Goal: Task Accomplishment & Management: Manage account settings

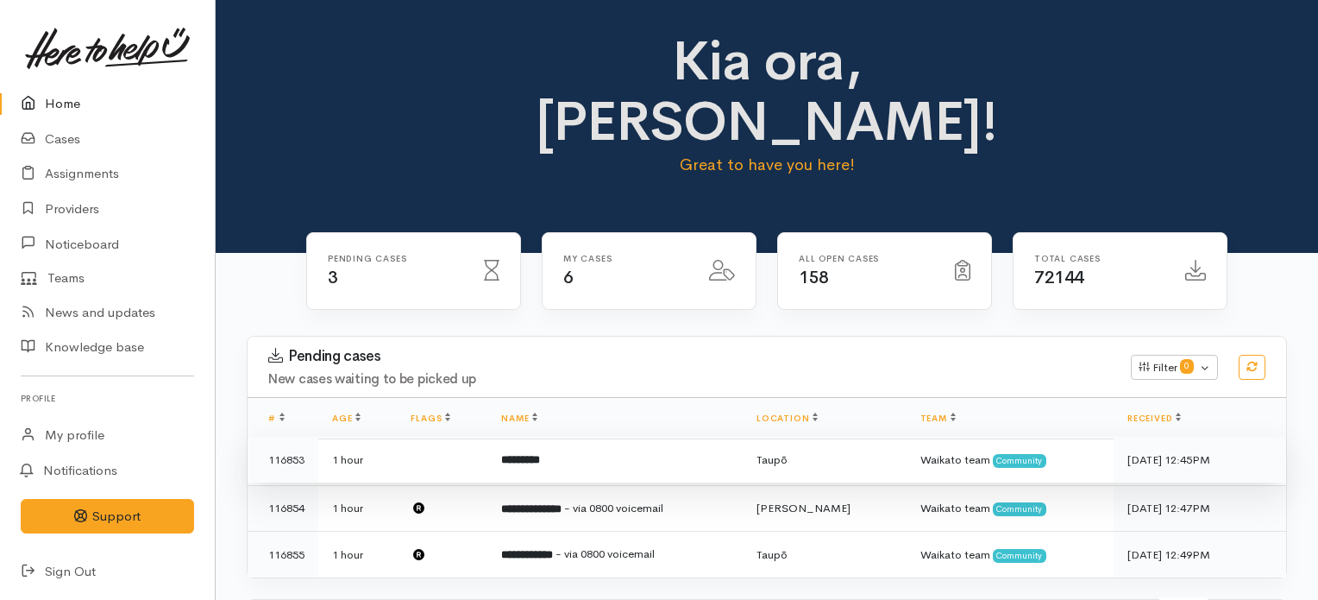
click at [540, 454] on b "*********" at bounding box center [520, 459] width 39 height 11
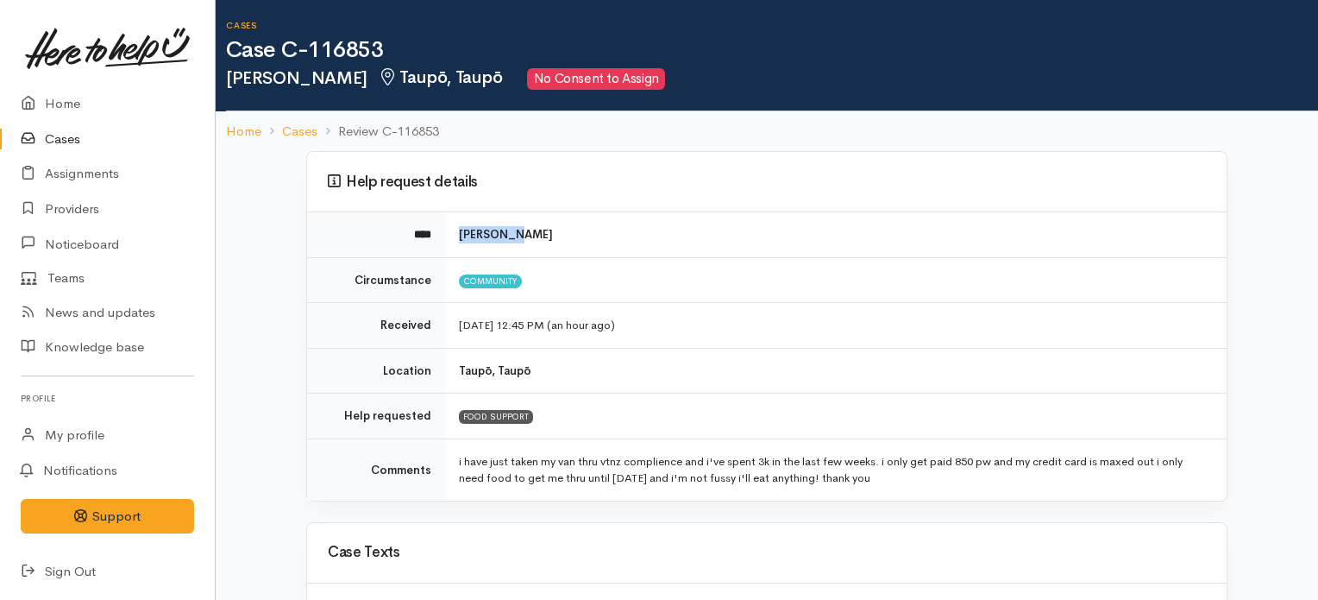
drag, startPoint x: 528, startPoint y: 239, endPoint x: 455, endPoint y: 233, distance: 72.7
click at [455, 233] on td "Dan Maule" at bounding box center [836, 234] width 782 height 45
copy b "Dan Maule"
click at [47, 106] on link "Home" at bounding box center [107, 103] width 215 height 35
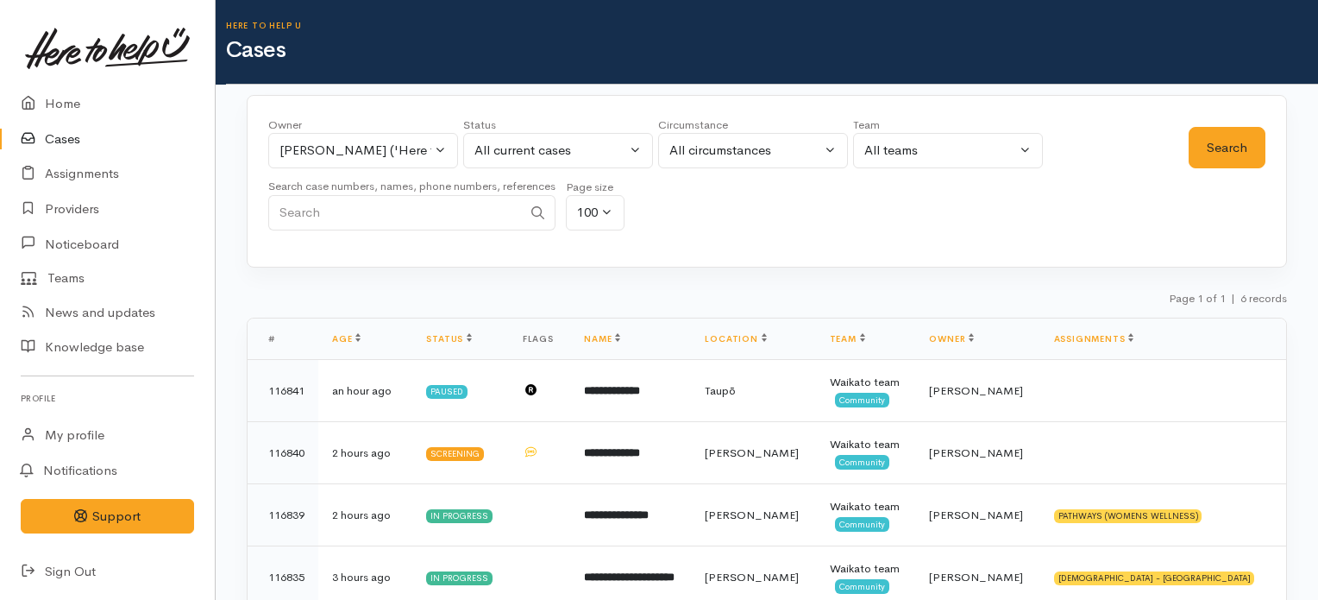
click at [53, 137] on link "Cases" at bounding box center [107, 139] width 215 height 35
click at [397, 152] on div "Jeffin Gopi ('Here to help u')" at bounding box center [355, 151] width 152 height 20
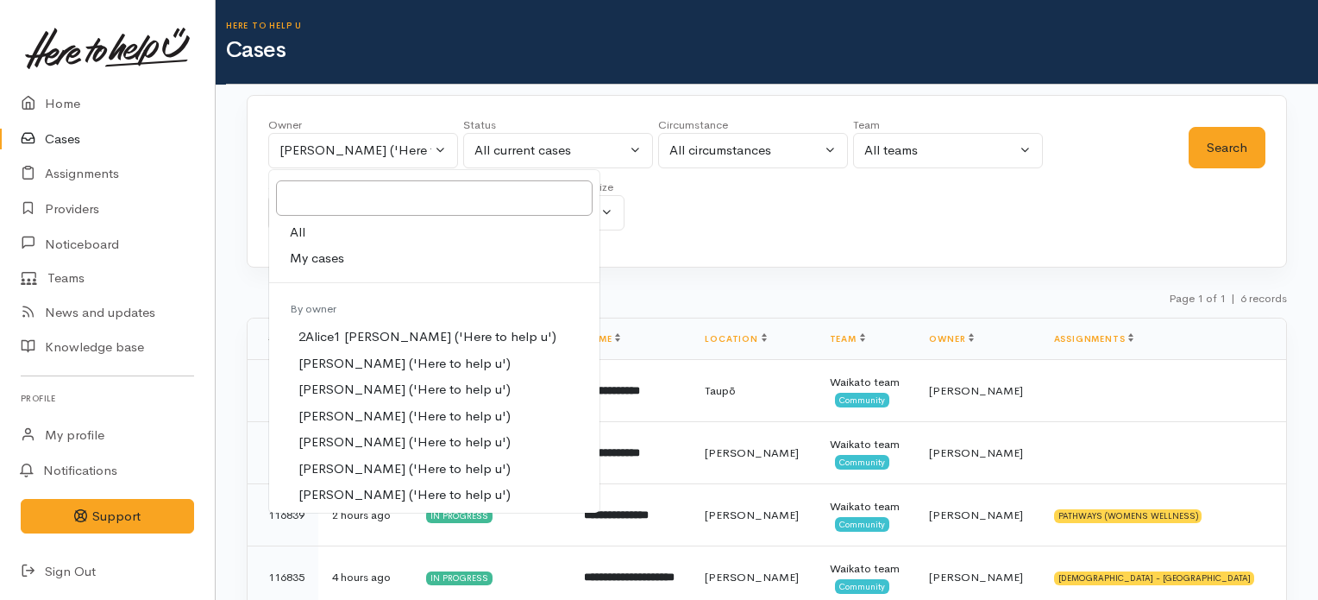
click at [298, 227] on span "All" at bounding box center [298, 233] width 16 height 20
select select "-1"
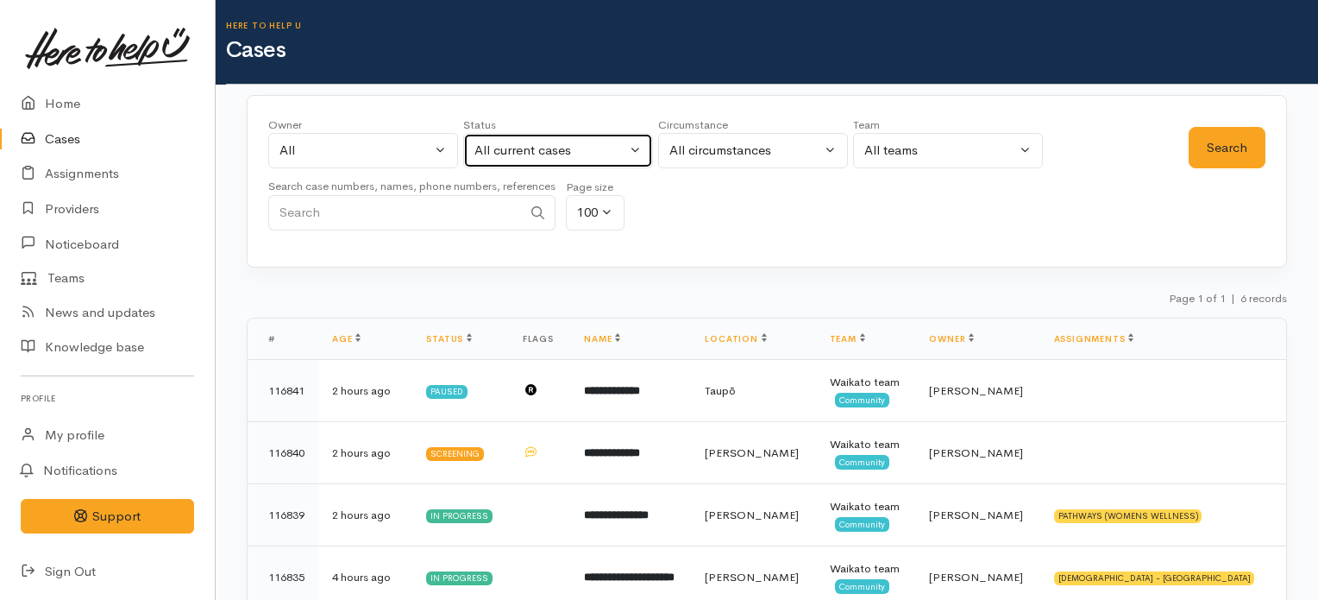
click at [614, 146] on div "All current cases" at bounding box center [550, 151] width 152 height 20
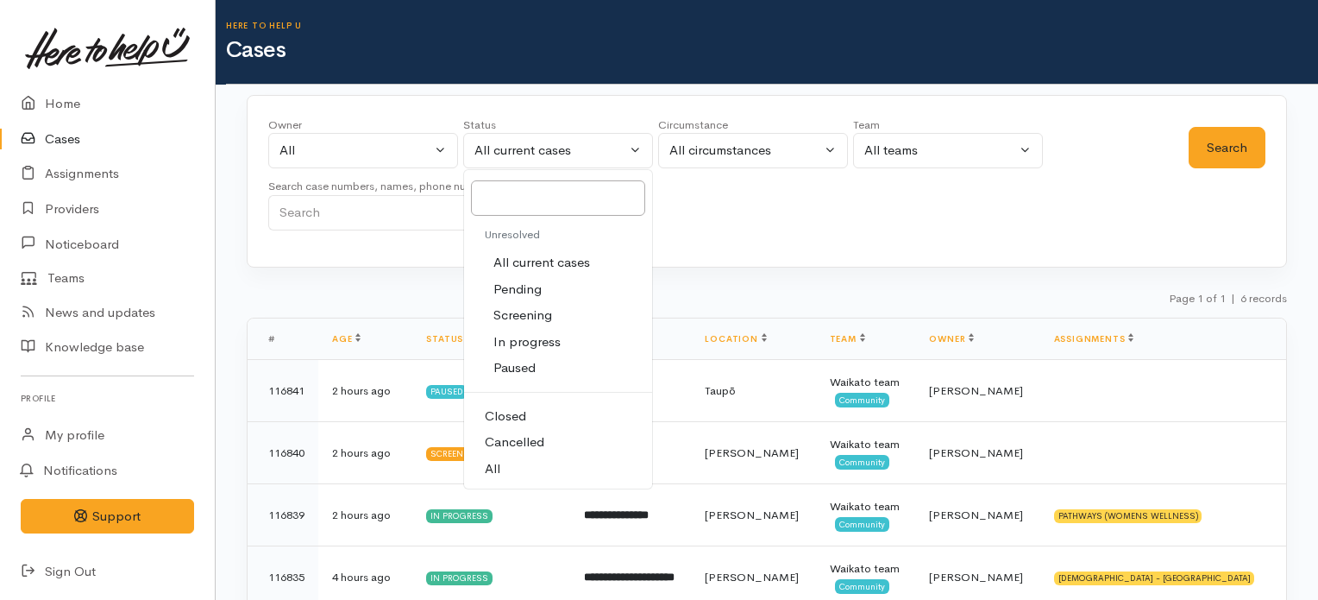
click at [497, 468] on span "All" at bounding box center [493, 469] width 16 height 20
select select "All"
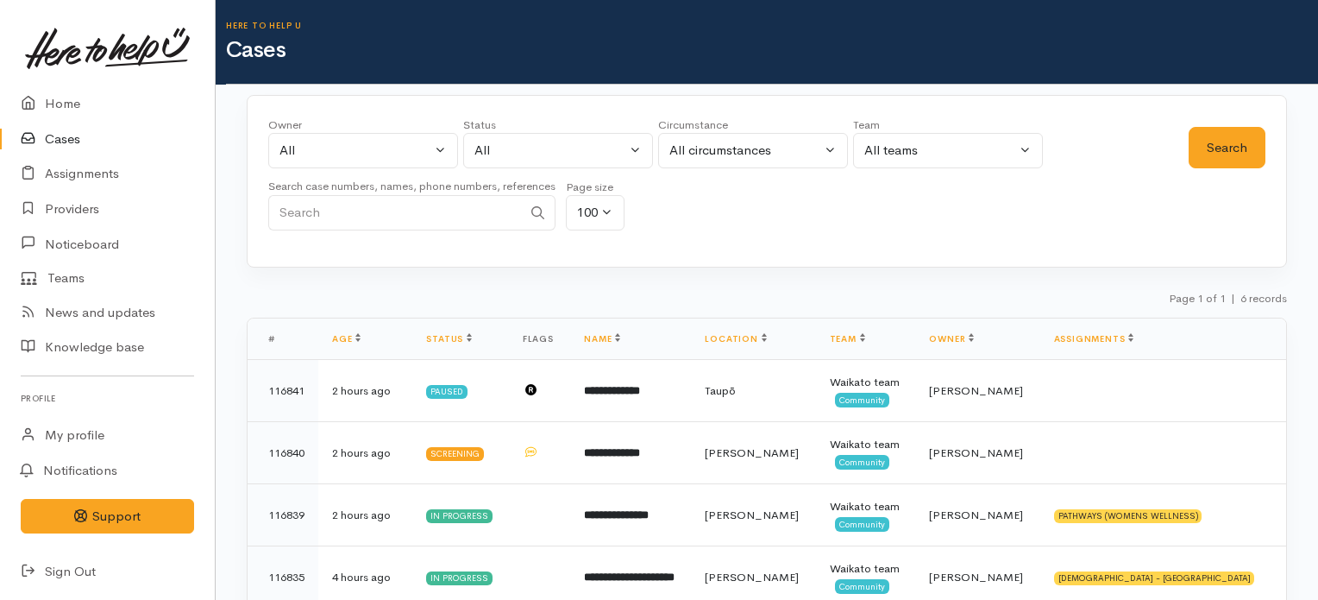
click at [445, 210] on input "Search" at bounding box center [395, 212] width 254 height 35
paste input "[PERSON_NAME]"
type input "[PERSON_NAME]"
click at [1206, 145] on button "Search" at bounding box center [1227, 148] width 77 height 42
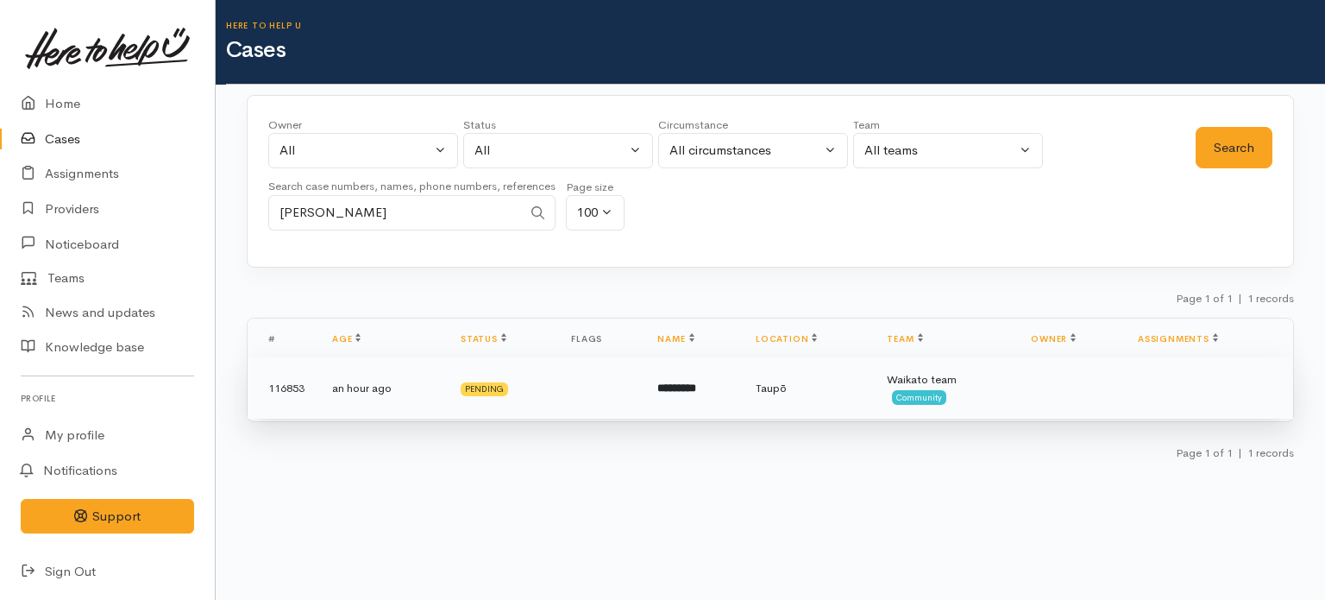
click at [684, 401] on td "*********" at bounding box center [692, 388] width 98 height 62
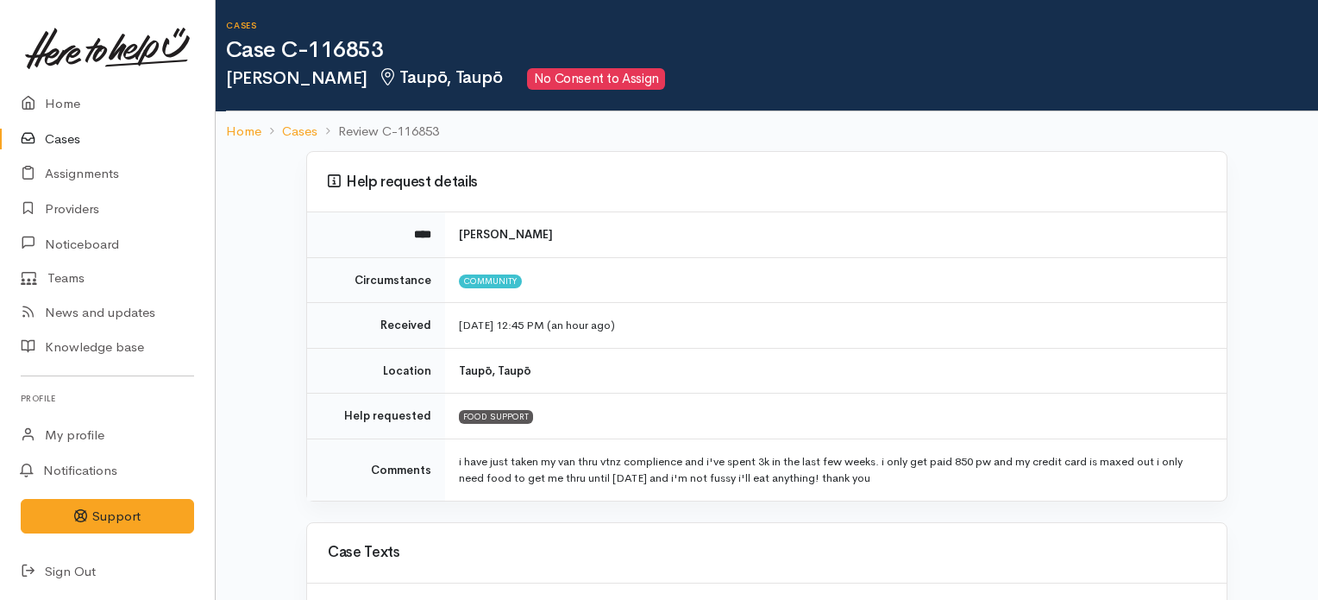
scroll to position [497, 0]
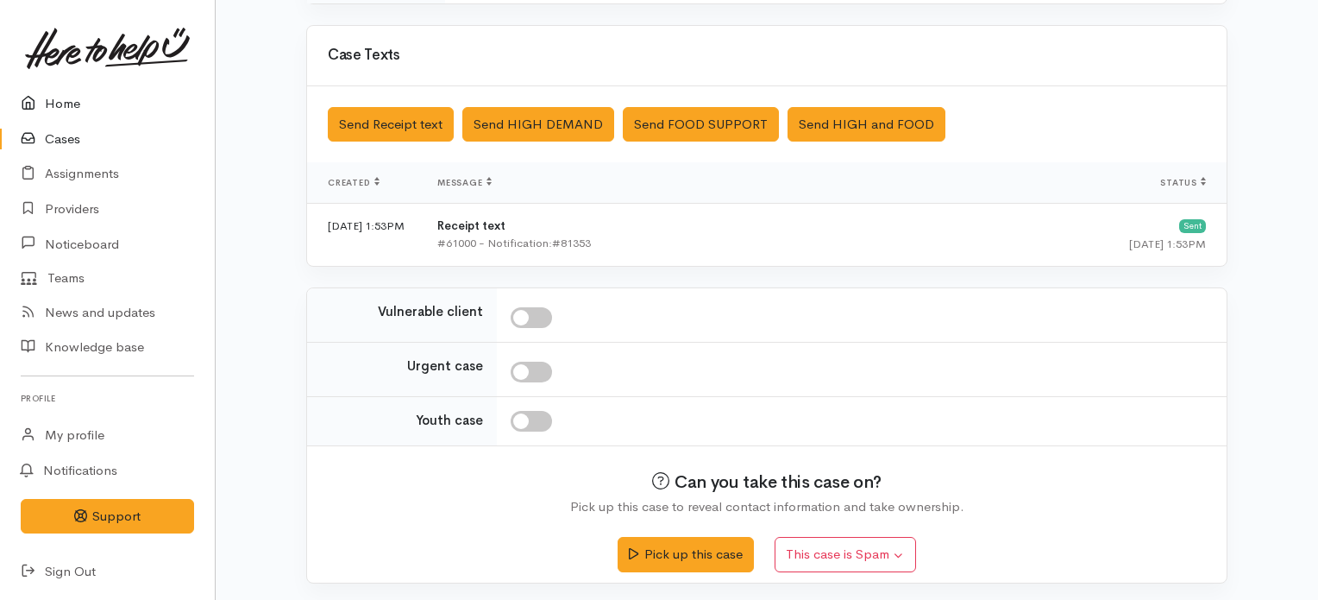
click at [68, 104] on link "Home" at bounding box center [107, 103] width 215 height 35
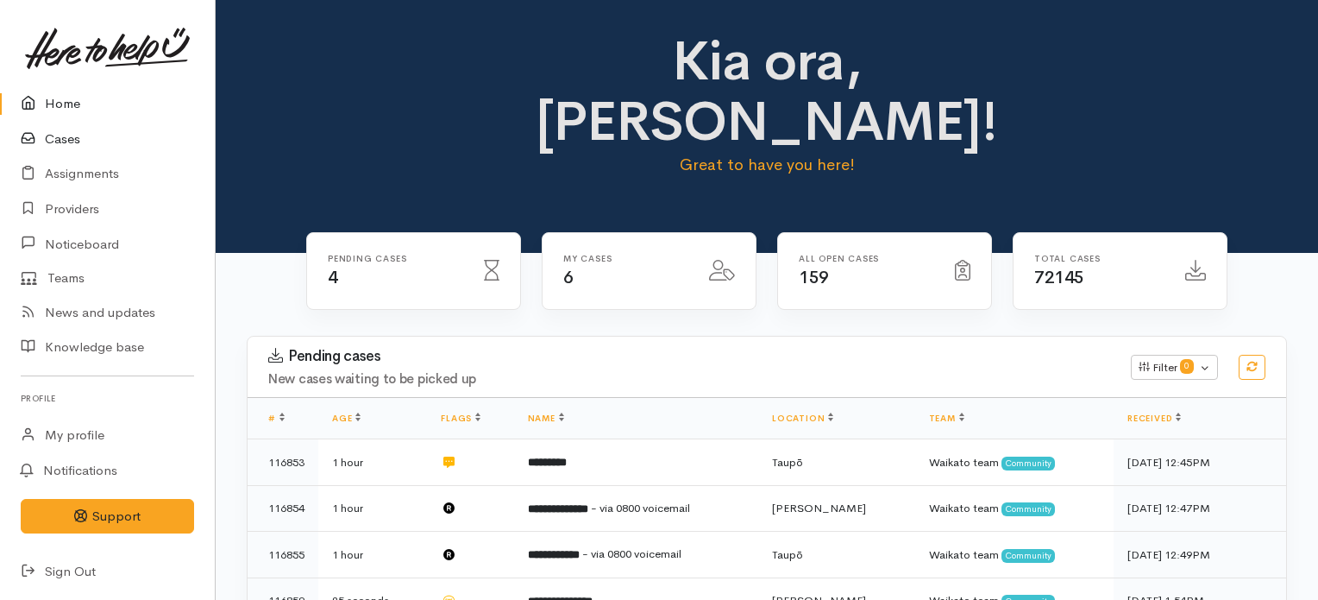
click at [64, 144] on link "Cases" at bounding box center [107, 139] width 215 height 35
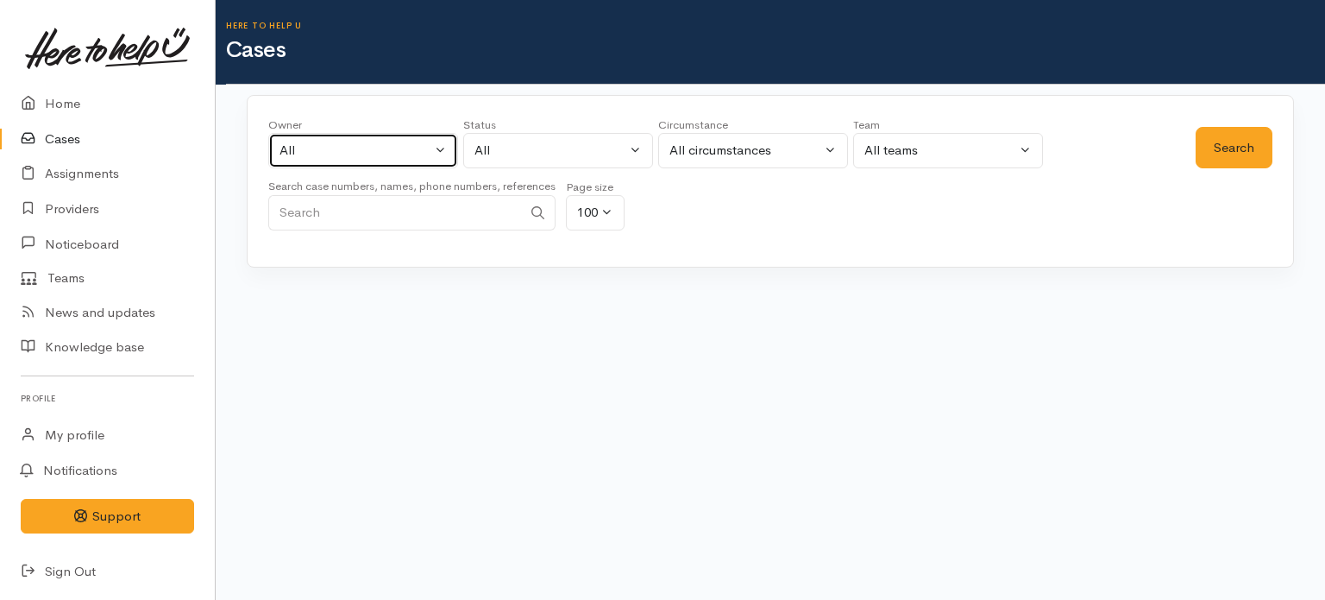
click at [433, 150] on button "All" at bounding box center [363, 150] width 190 height 35
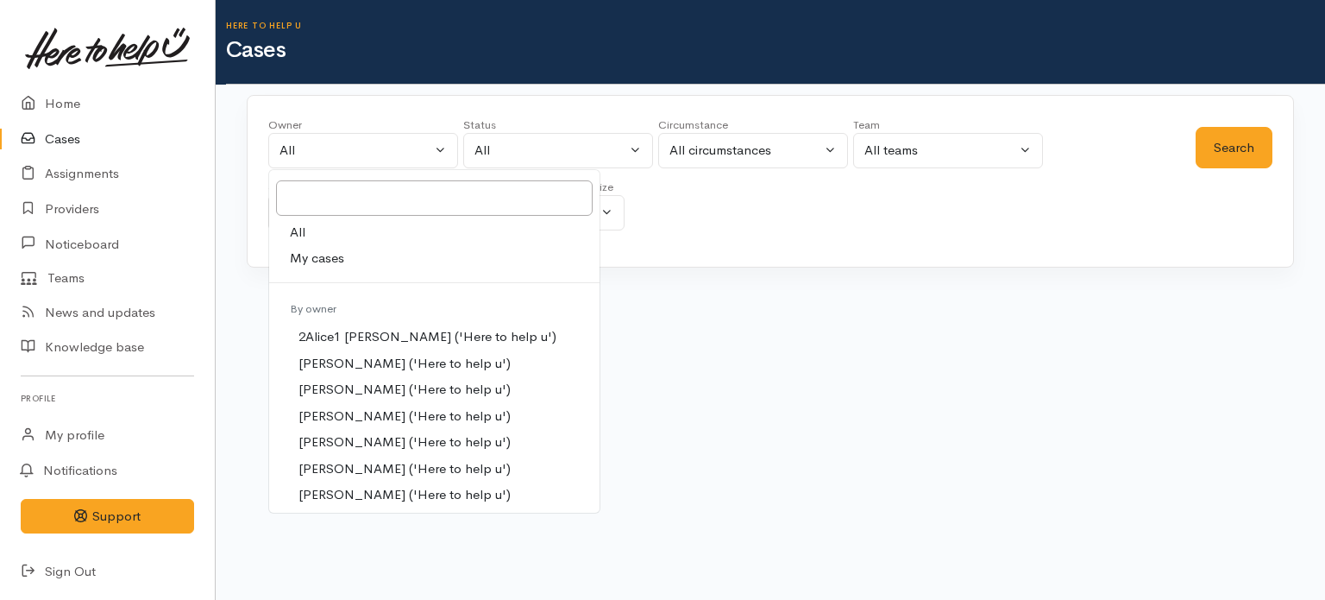
click at [330, 253] on span "My cases" at bounding box center [317, 258] width 54 height 20
select select "1037"
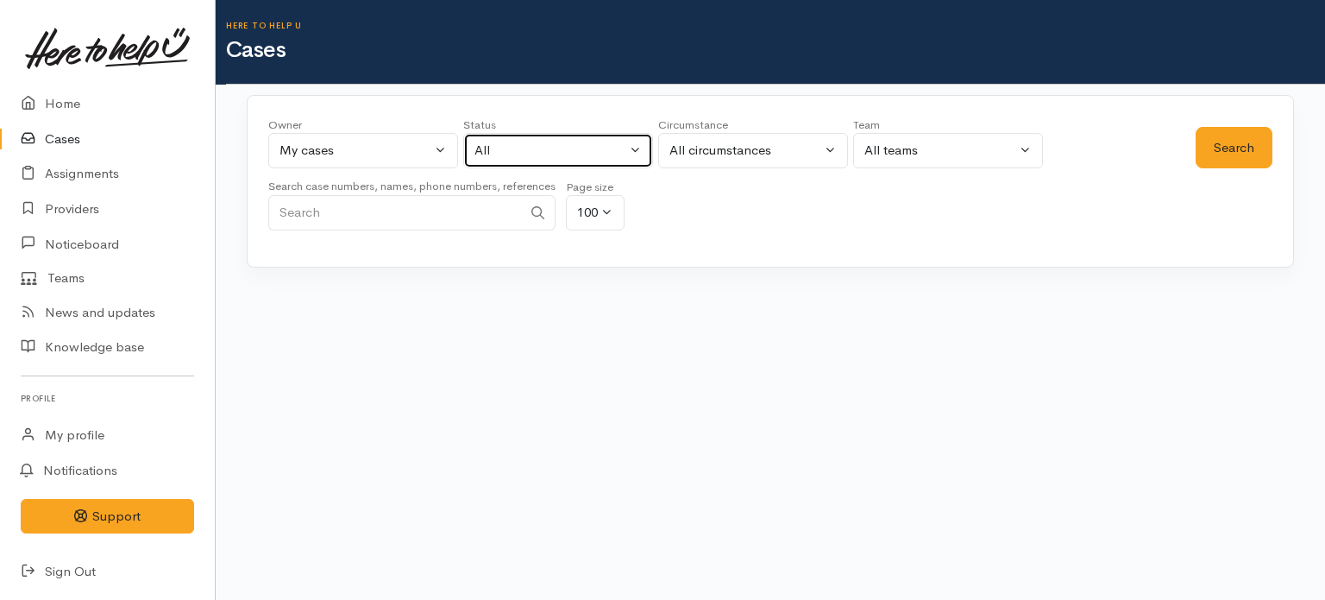
click at [618, 148] on div "All" at bounding box center [550, 151] width 152 height 20
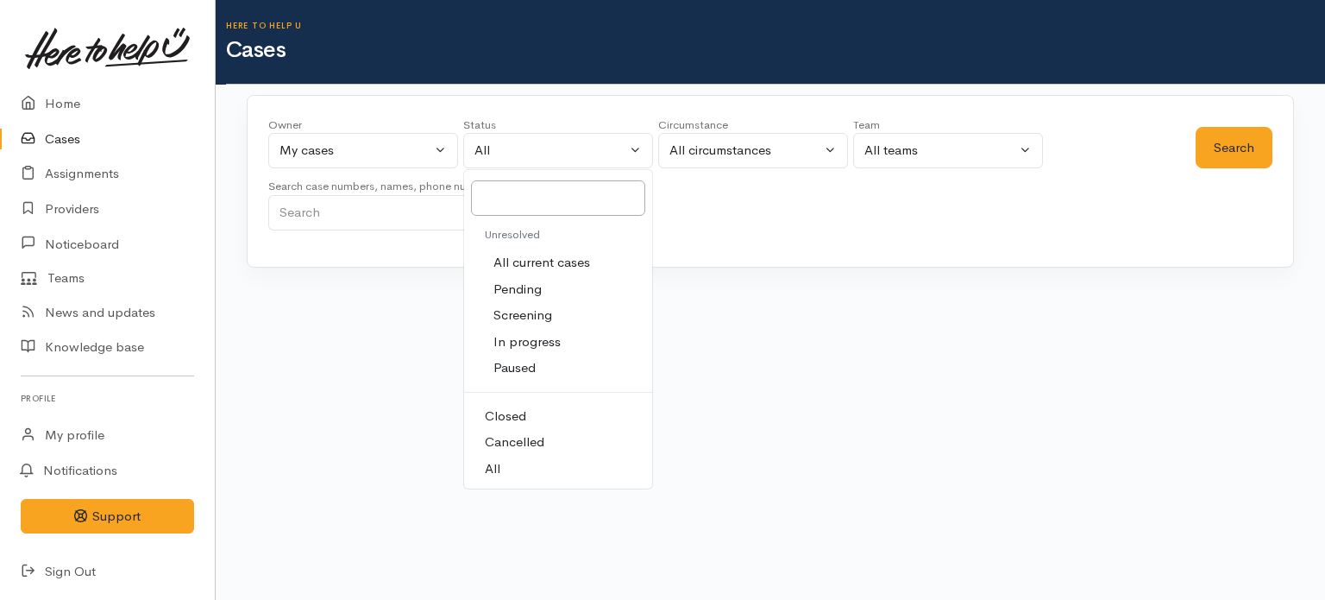
click at [567, 260] on span "All current cases" at bounding box center [541, 263] width 97 height 20
select select "Unresolved"
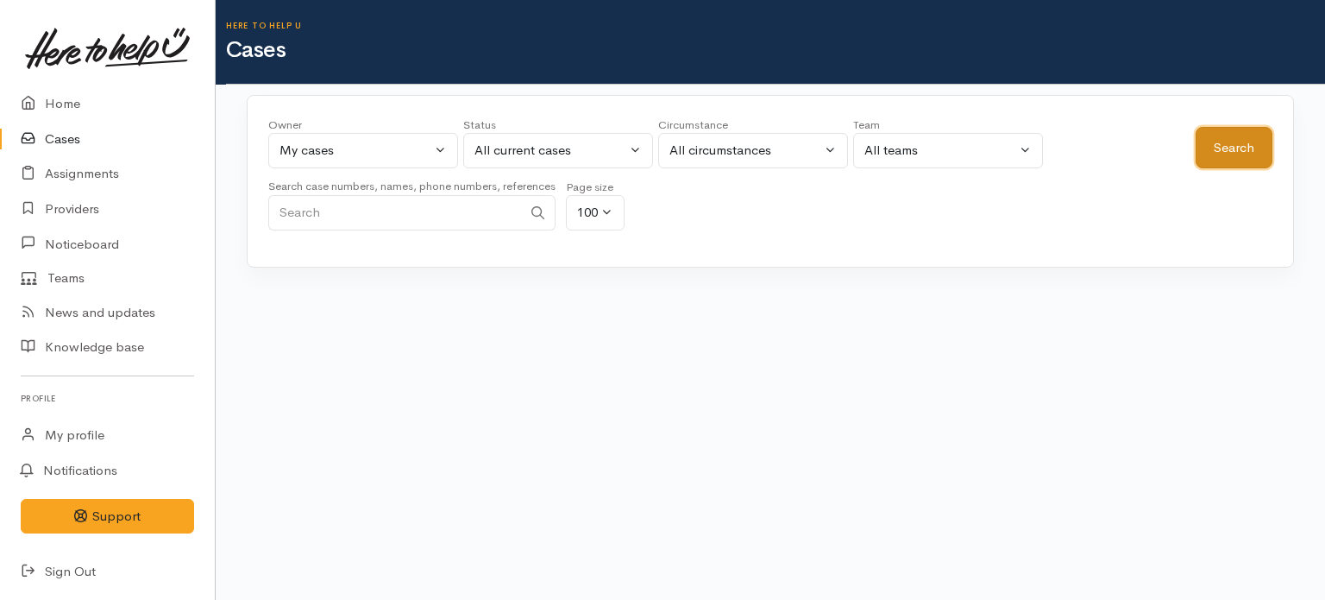
click at [1227, 141] on button "Search" at bounding box center [1234, 148] width 77 height 42
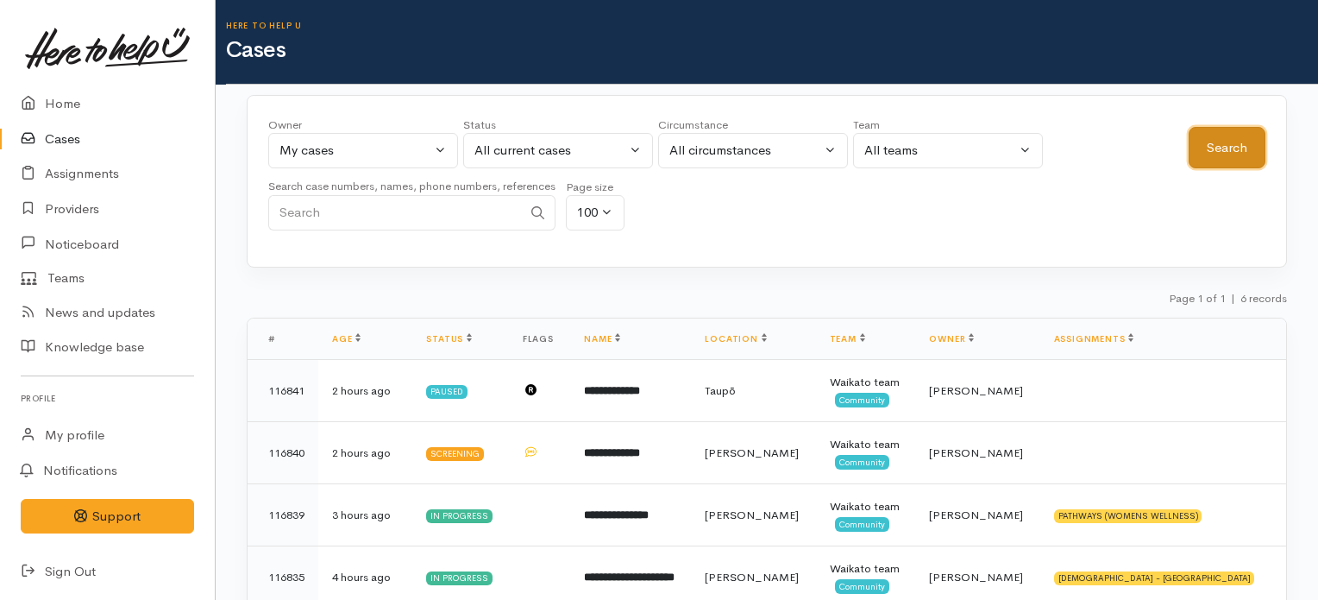
scroll to position [180, 0]
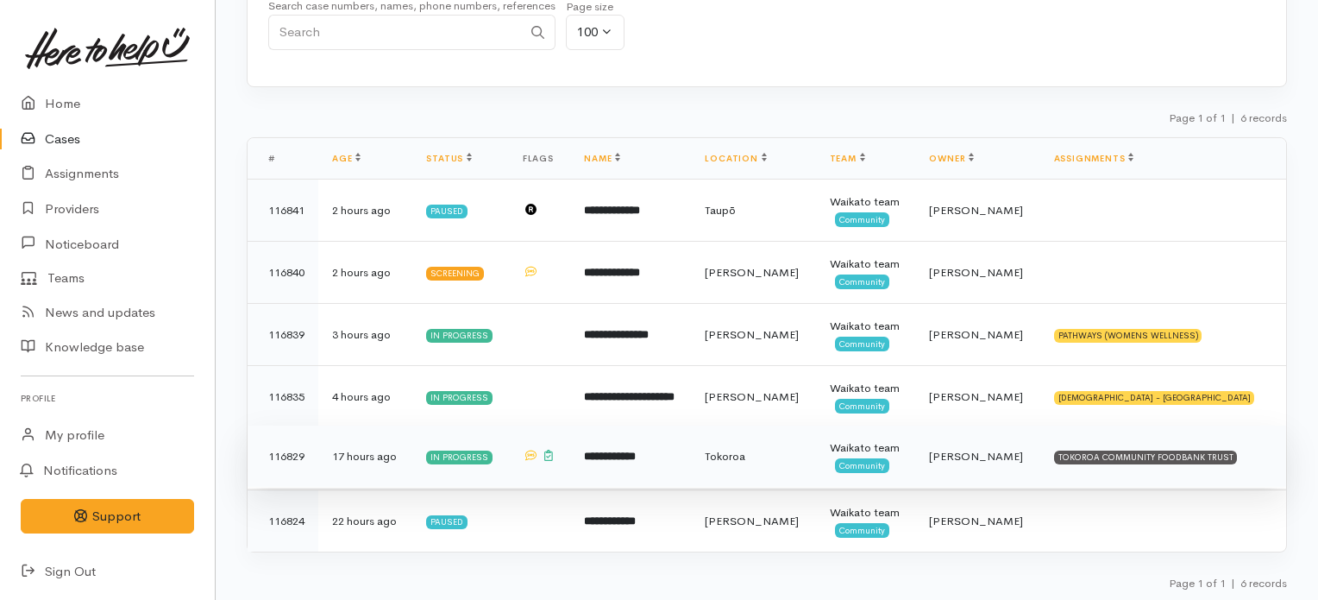
click at [691, 457] on td "**********" at bounding box center [630, 456] width 121 height 62
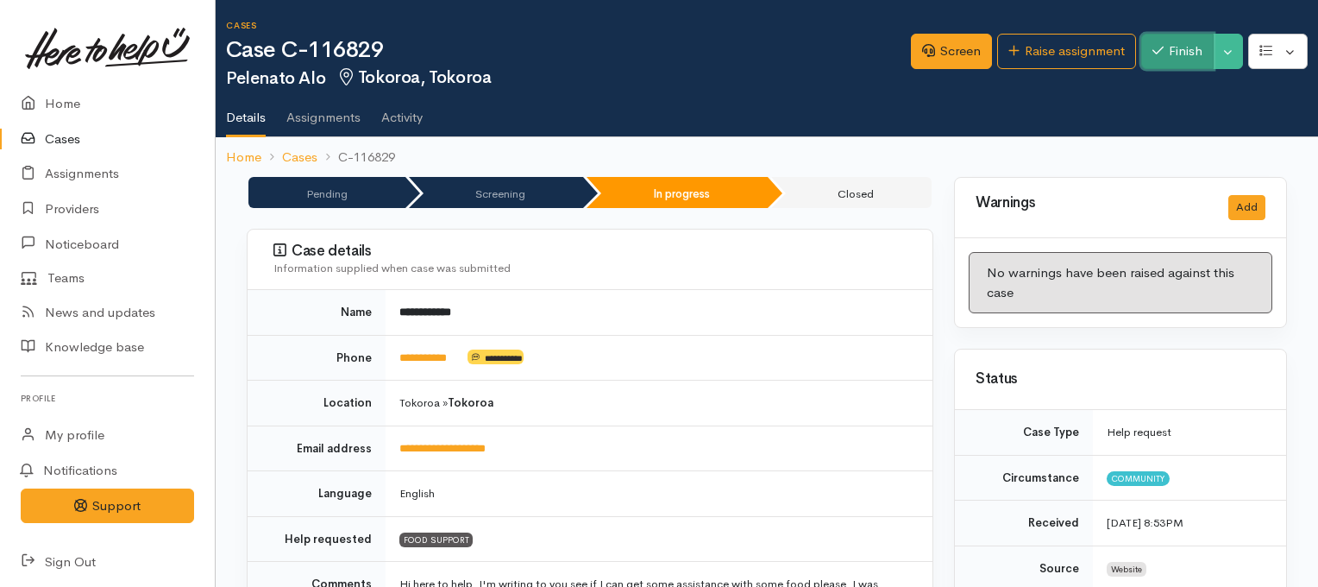
click at [1171, 57] on button "Finish" at bounding box center [1177, 51] width 72 height 35
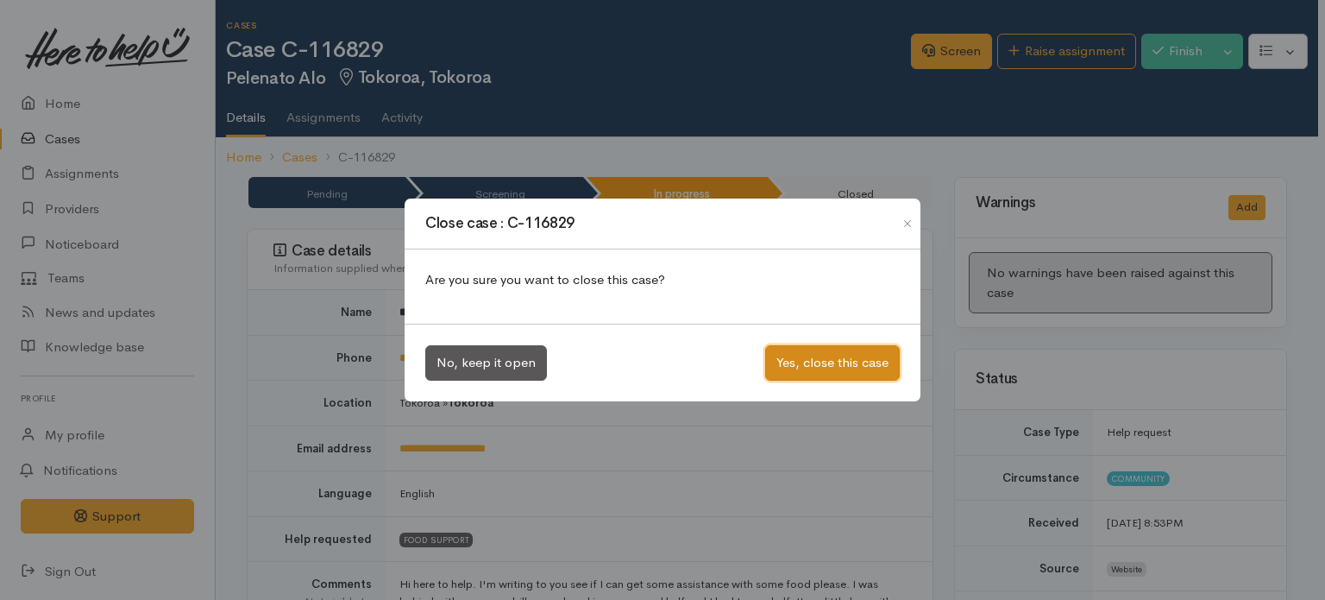
click at [839, 365] on button "Yes, close this case" at bounding box center [832, 362] width 135 height 35
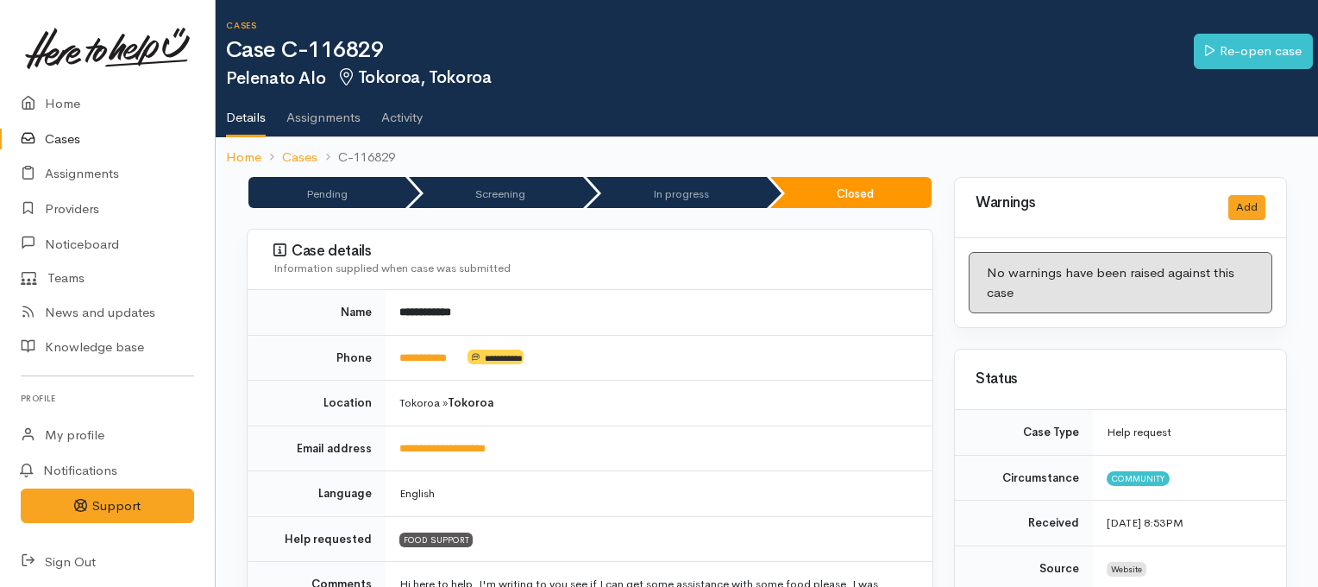
click at [68, 139] on link "Cases" at bounding box center [107, 139] width 215 height 35
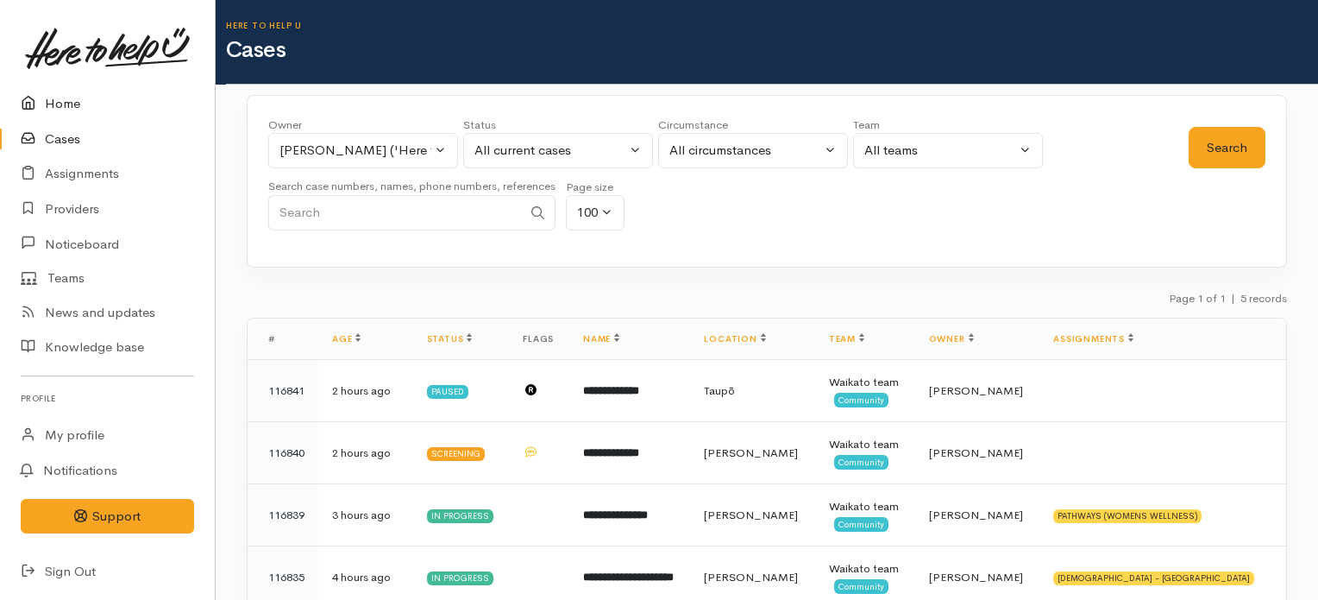
click at [55, 93] on link "Home" at bounding box center [107, 103] width 215 height 35
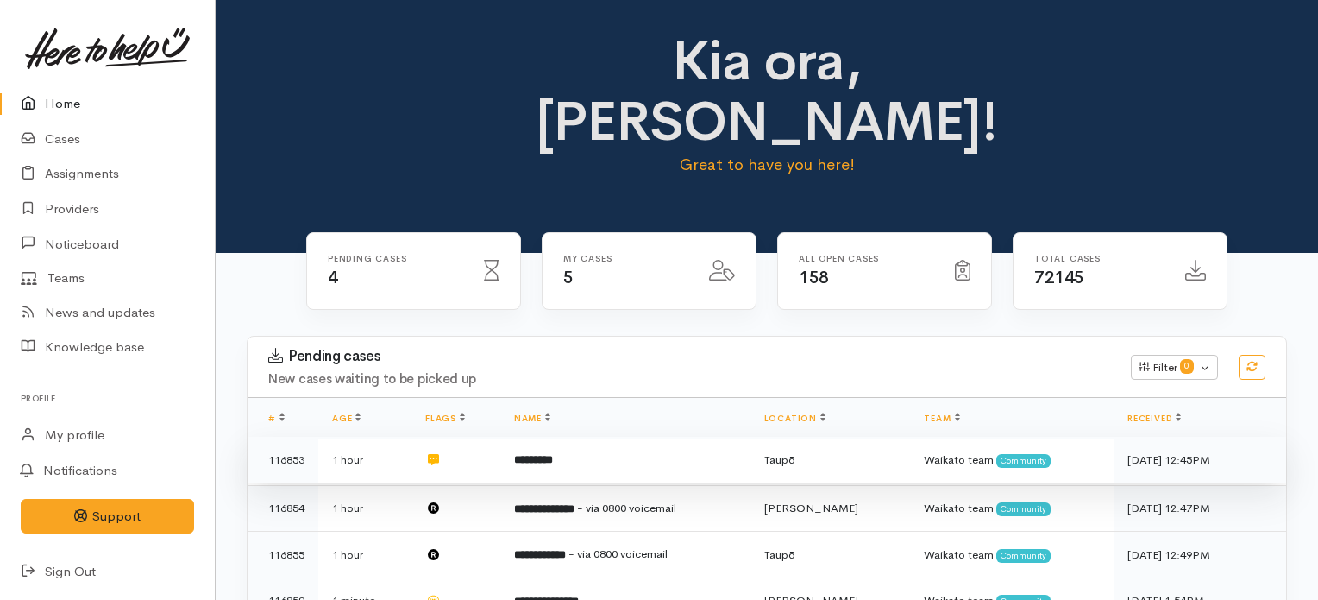
click at [553, 454] on b "*********" at bounding box center [533, 459] width 39 height 11
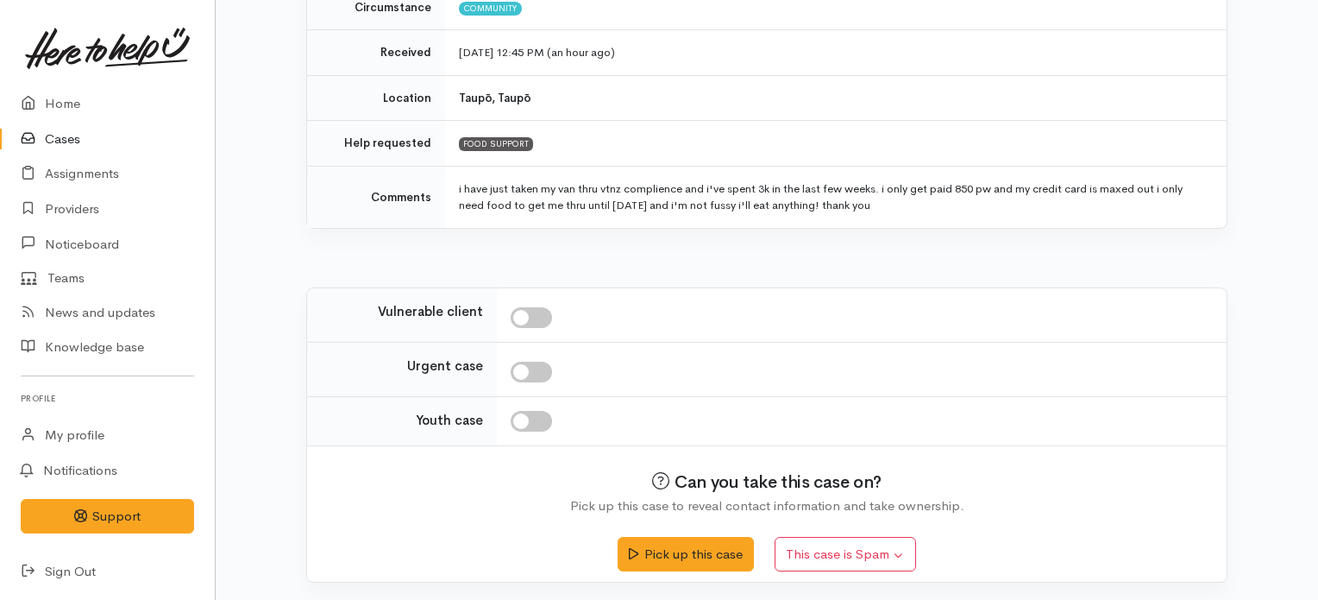
scroll to position [497, 0]
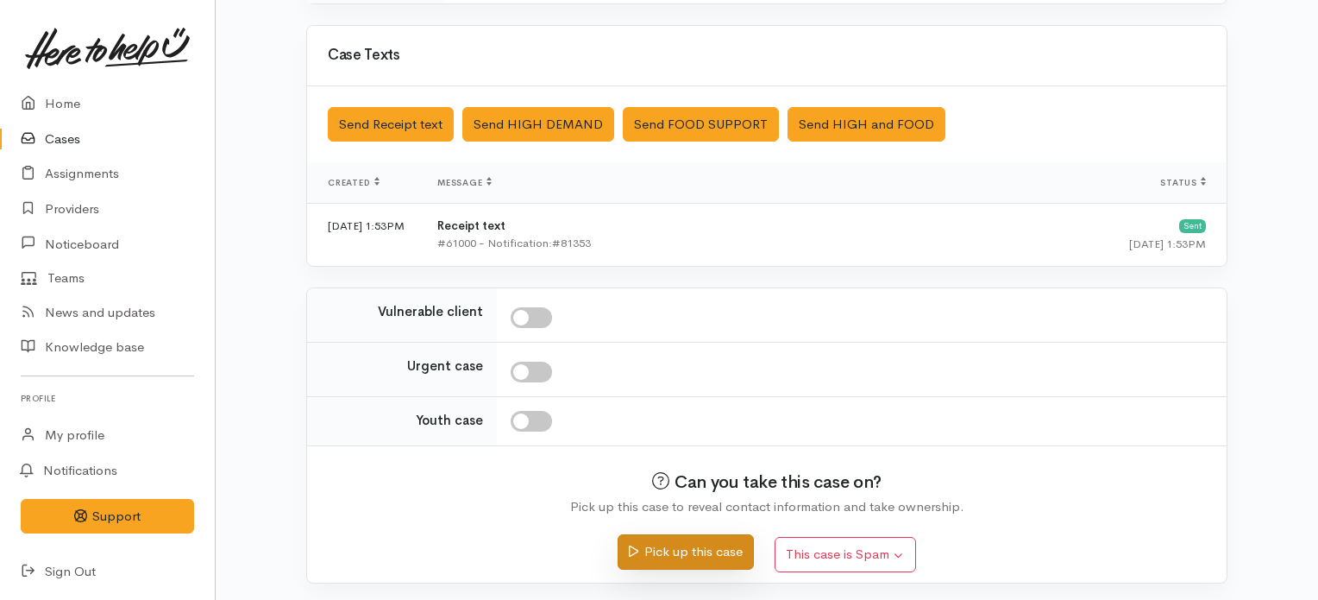
click at [709, 544] on button "Pick up this case" at bounding box center [685, 551] width 135 height 35
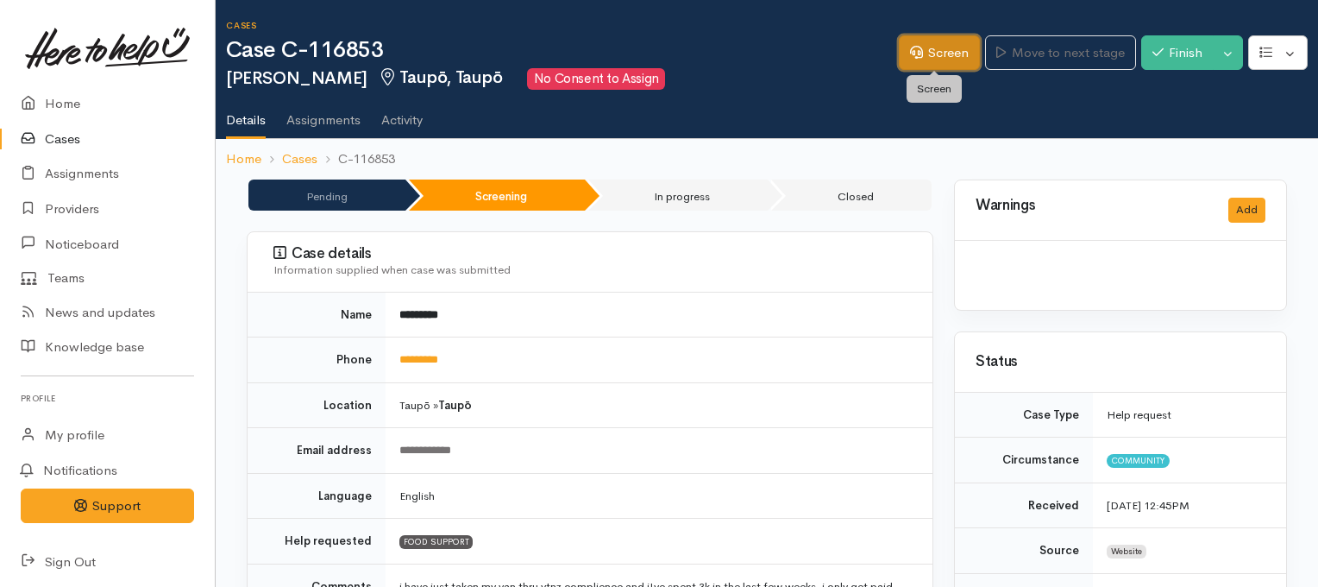
click at [940, 48] on link "Screen" at bounding box center [939, 52] width 81 height 35
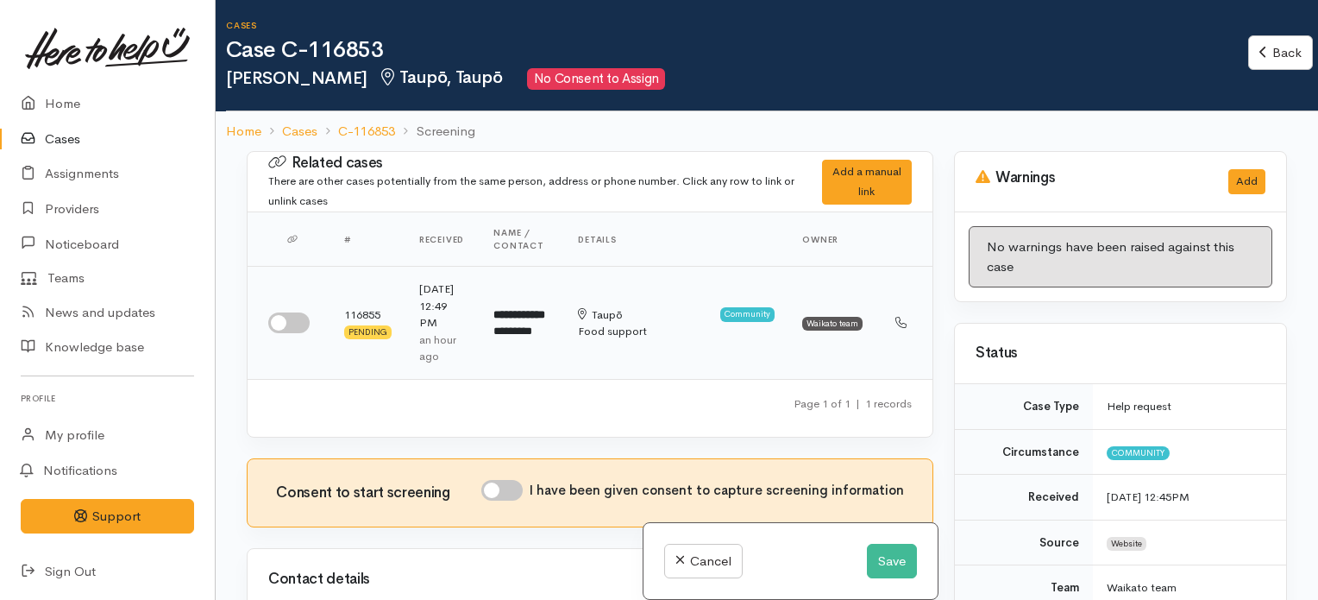
click at [286, 323] on input "checkbox" at bounding box center [288, 322] width 41 height 21
checkbox input "true"
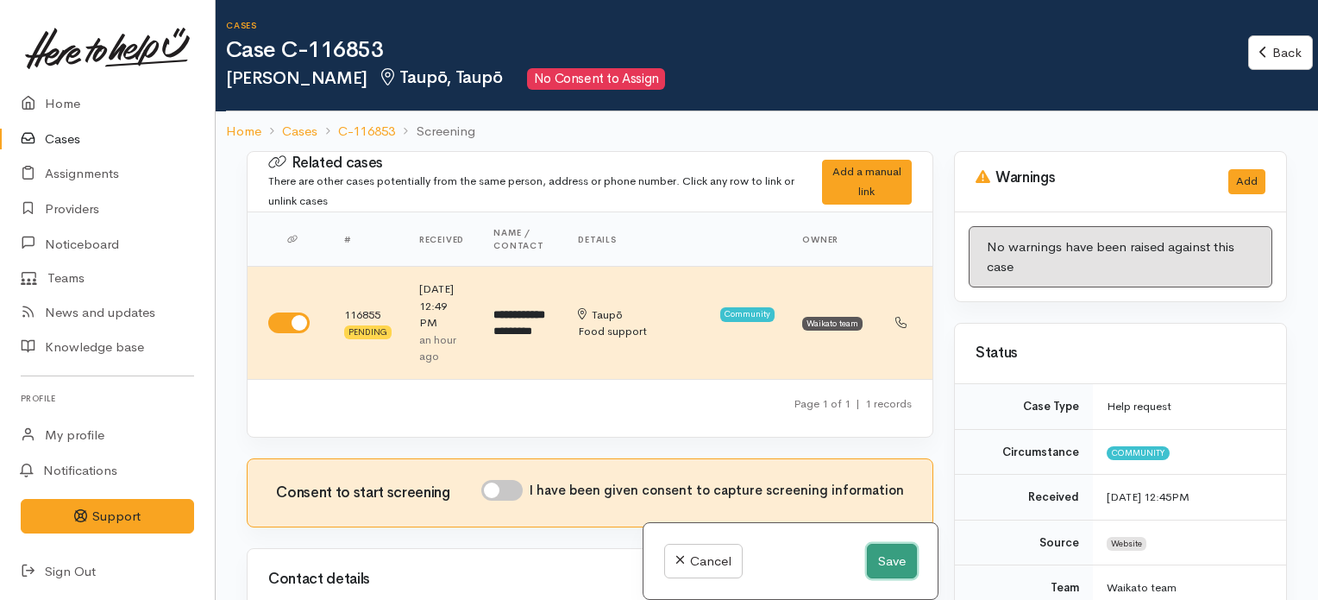
click at [888, 560] on button "Save" at bounding box center [892, 560] width 50 height 35
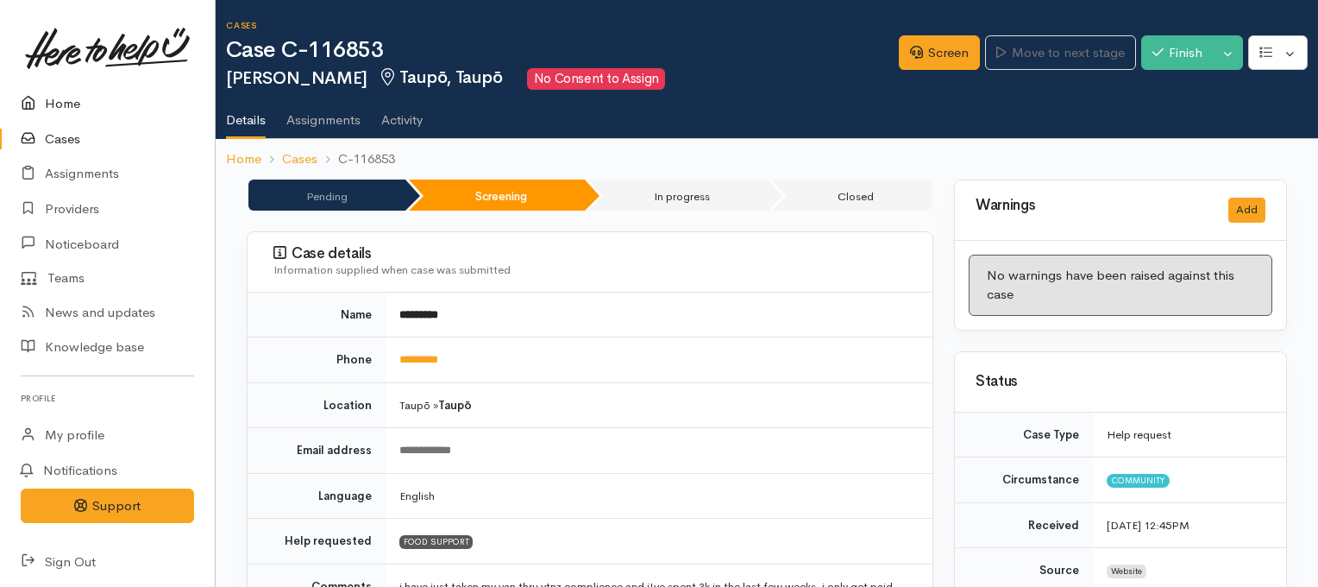
scroll to position [0, 10]
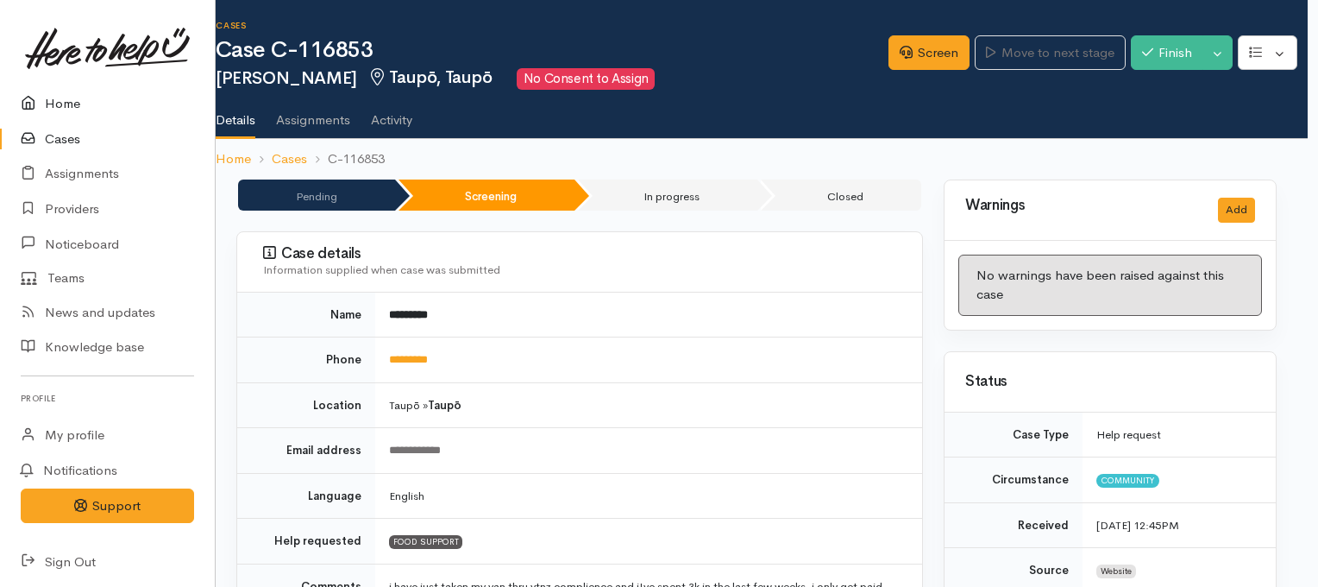
click at [86, 104] on link "Home" at bounding box center [107, 103] width 215 height 35
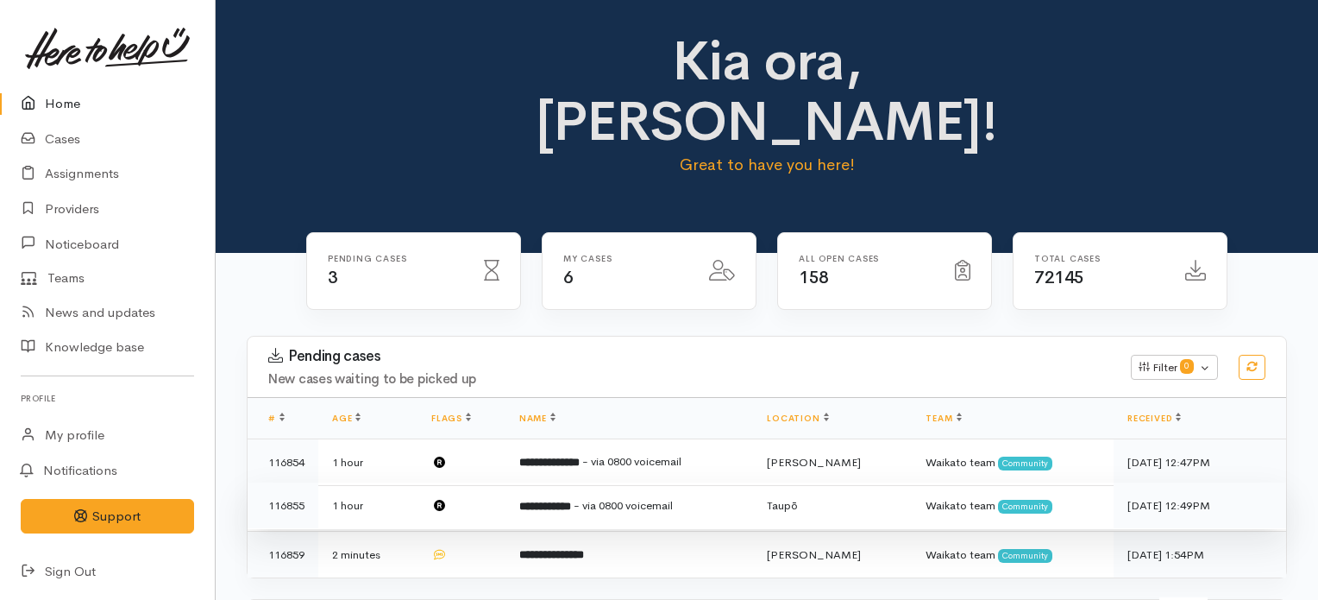
click at [616, 498] on span "- via 0800 voicemail" at bounding box center [623, 505] width 99 height 15
click at [566, 500] on b "**********" at bounding box center [545, 505] width 52 height 11
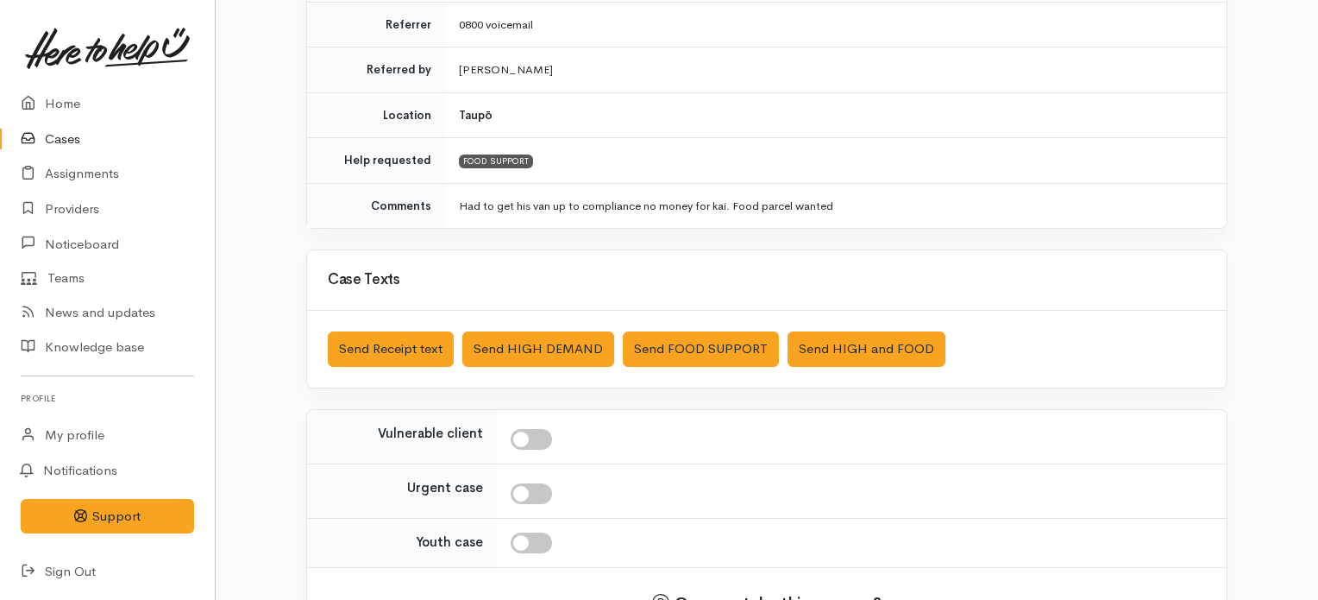
scroll to position [467, 0]
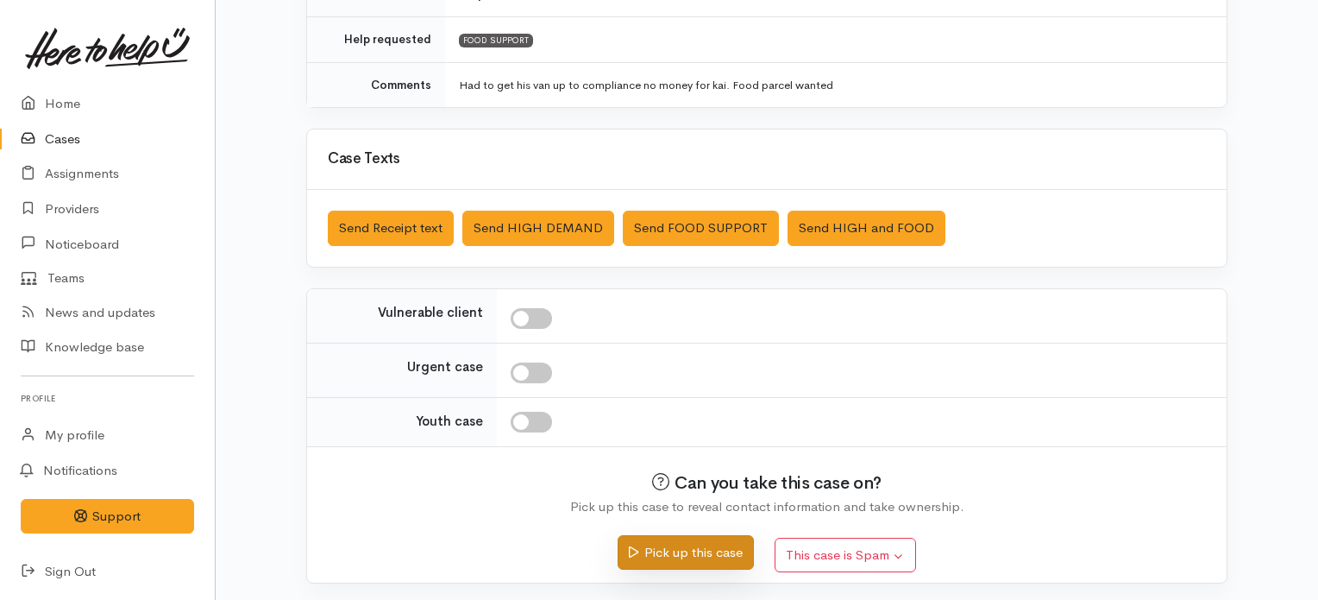
click at [696, 545] on button "Pick up this case" at bounding box center [685, 552] width 135 height 35
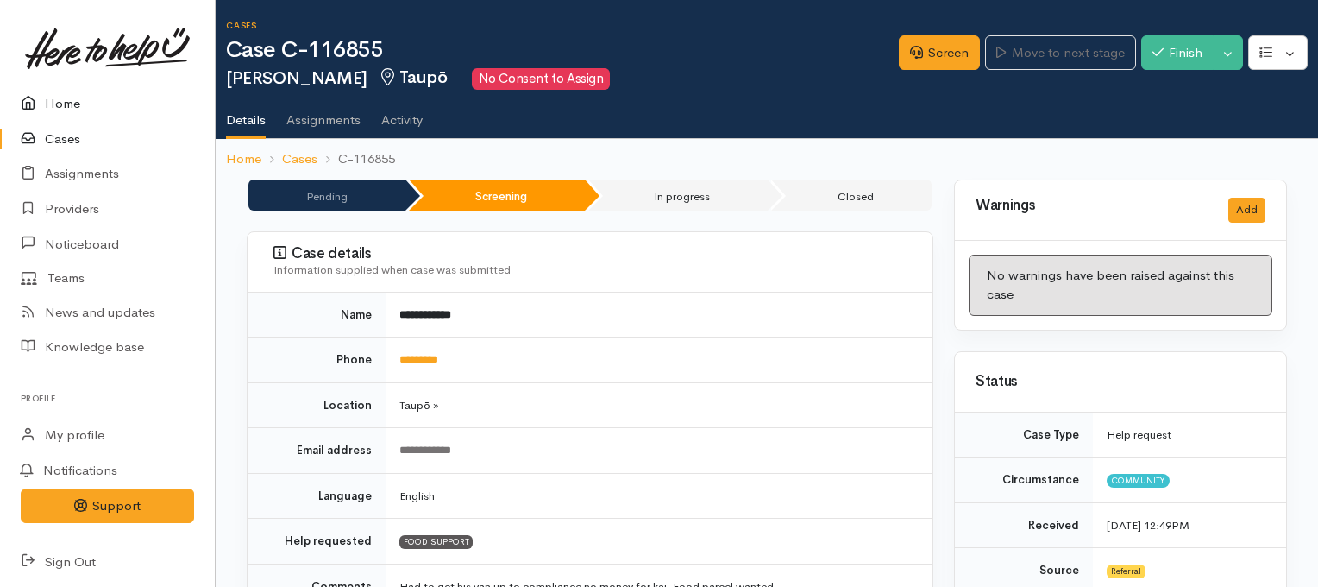
click at [63, 101] on link "Home" at bounding box center [107, 103] width 215 height 35
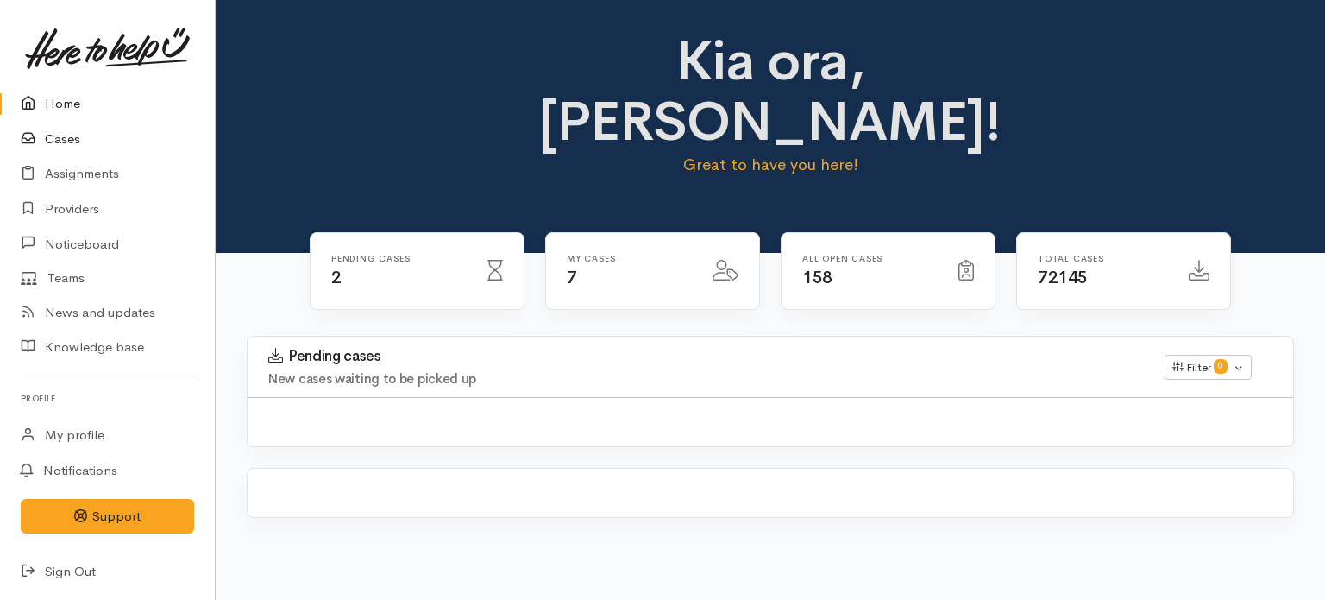
click at [64, 144] on link "Cases" at bounding box center [107, 139] width 215 height 35
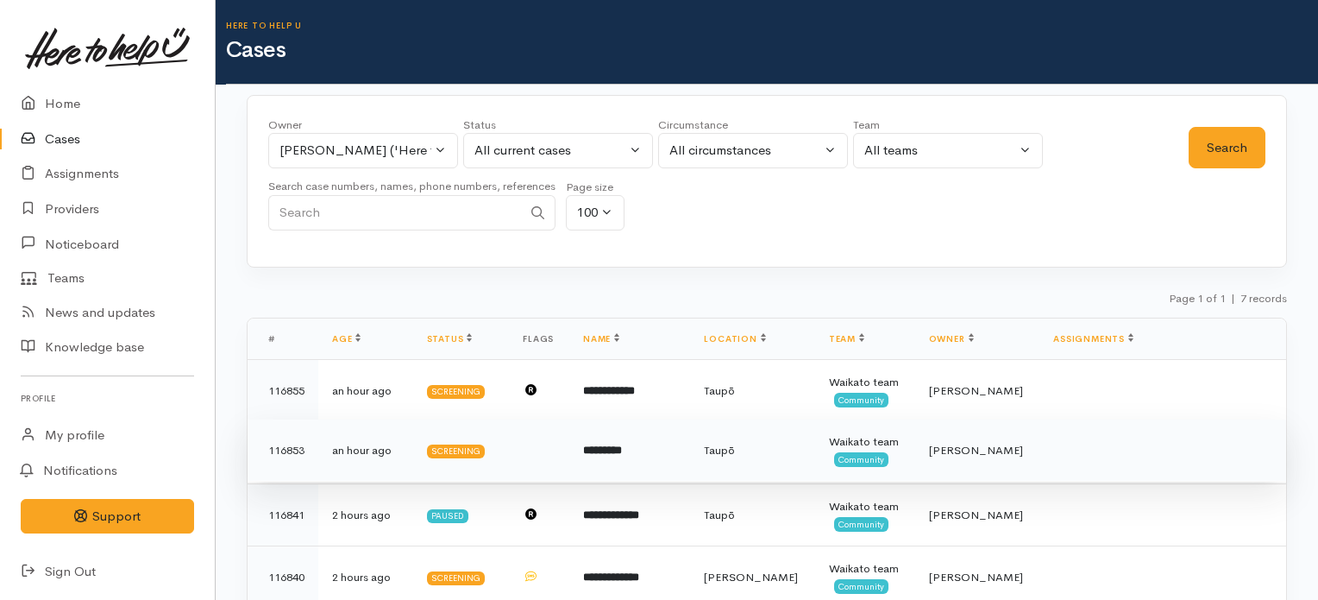
click at [690, 456] on td "*********" at bounding box center [629, 450] width 121 height 62
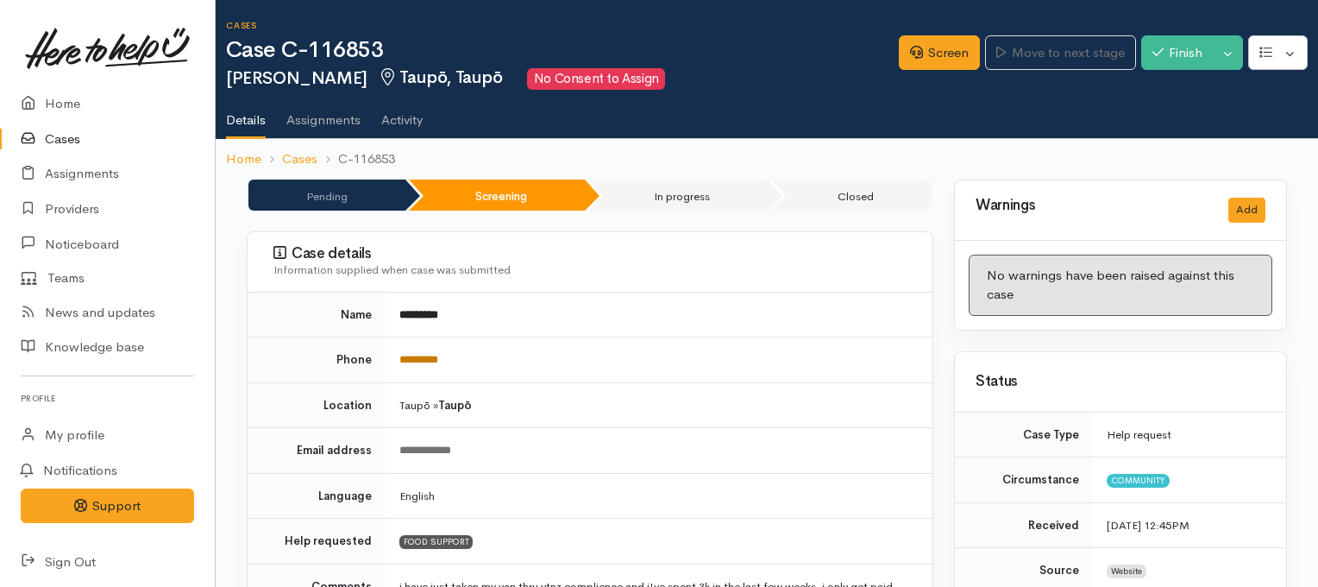
click at [431, 356] on link "*********" at bounding box center [418, 359] width 39 height 11
click at [1177, 90] on ul "Details Assignments Activity" at bounding box center [772, 114] width 1092 height 49
click at [920, 59] on link "Screen" at bounding box center [939, 52] width 81 height 35
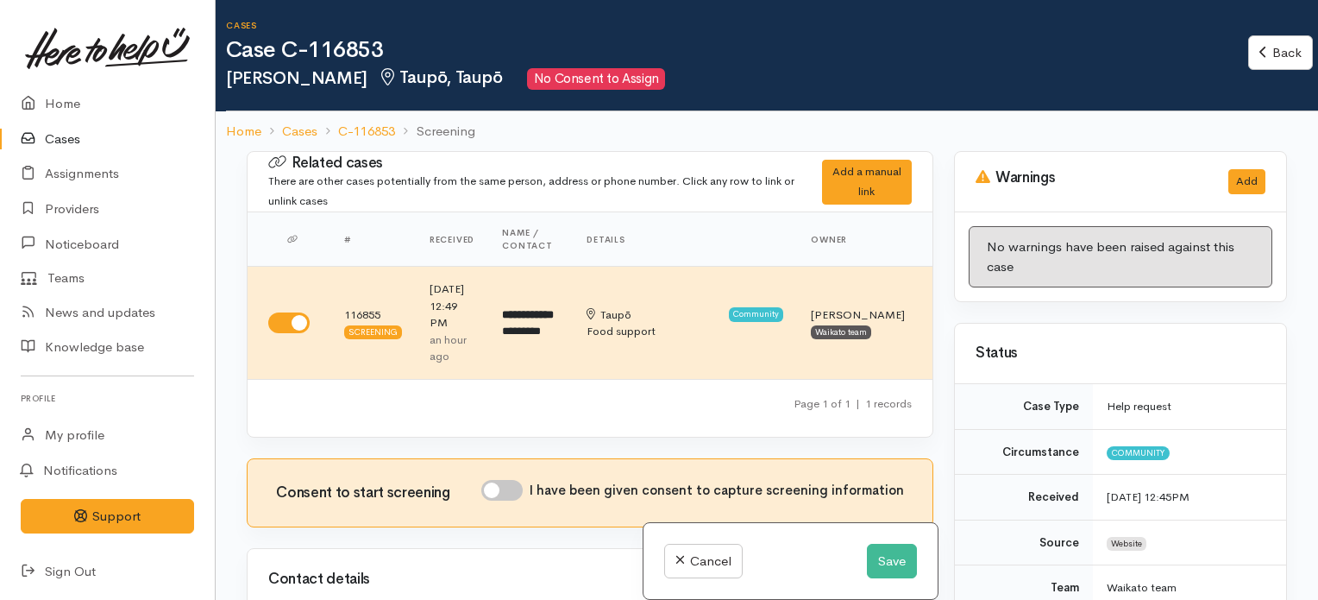
scroll to position [361, 0]
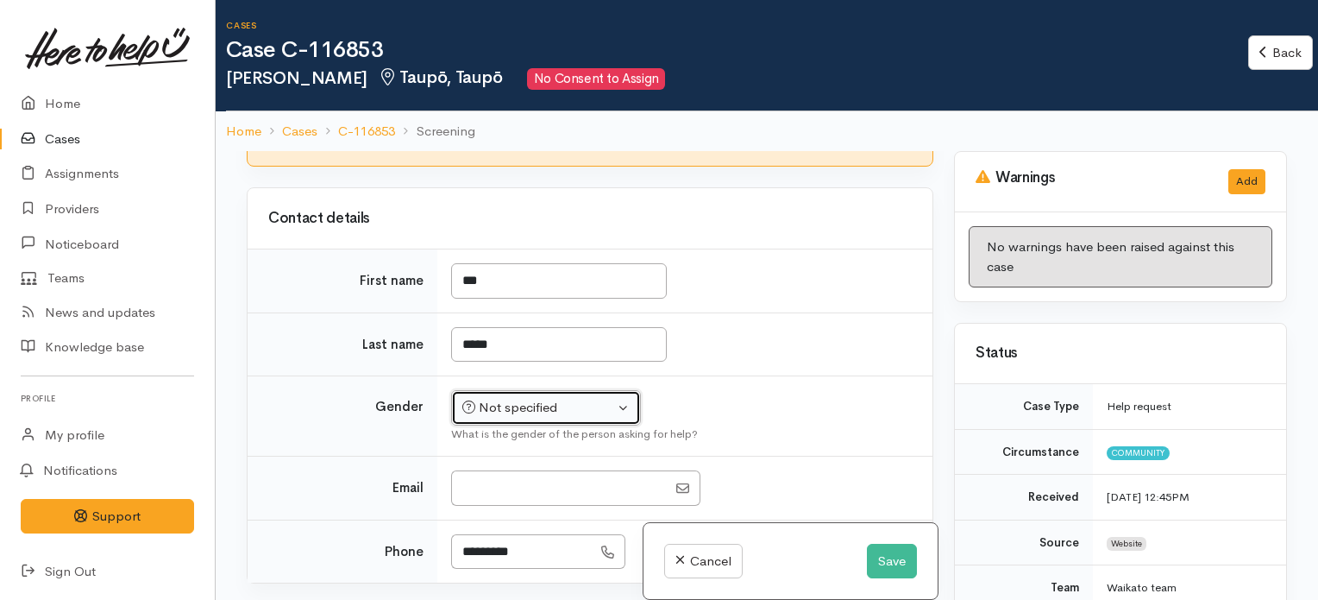
click at [576, 412] on div "Not specified" at bounding box center [538, 408] width 152 height 20
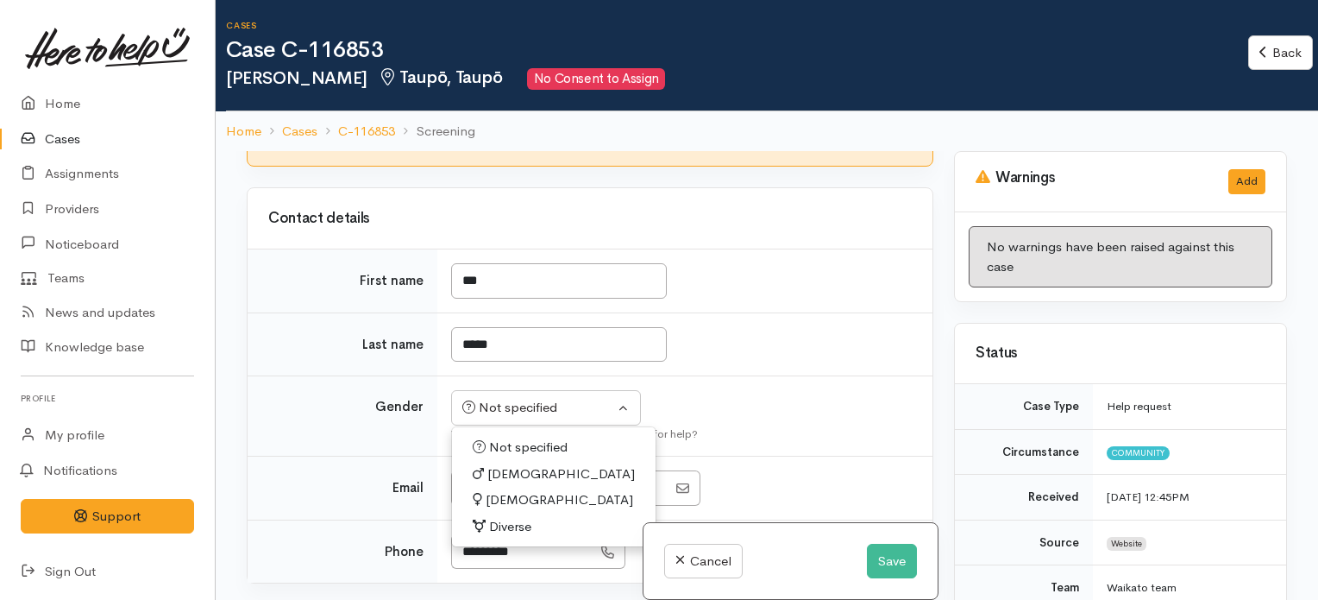
click at [512, 479] on span "[DEMOGRAPHIC_DATA]" at bounding box center [561, 474] width 148 height 20
select select "Male"
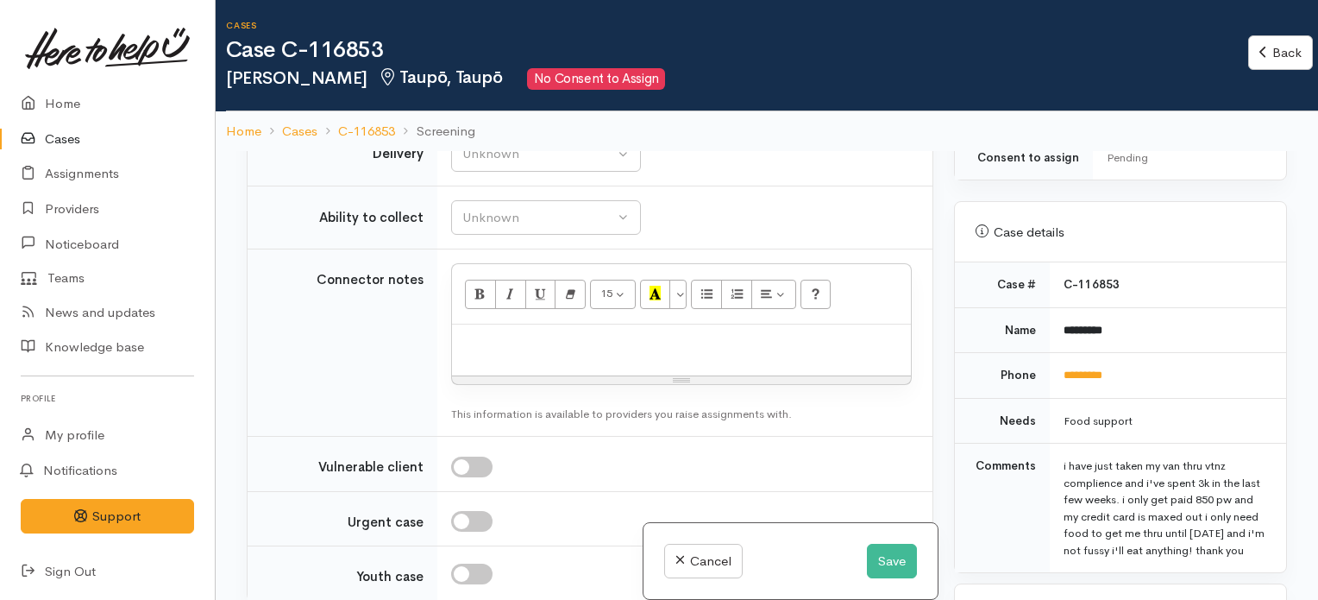
scroll to position [1412, 0]
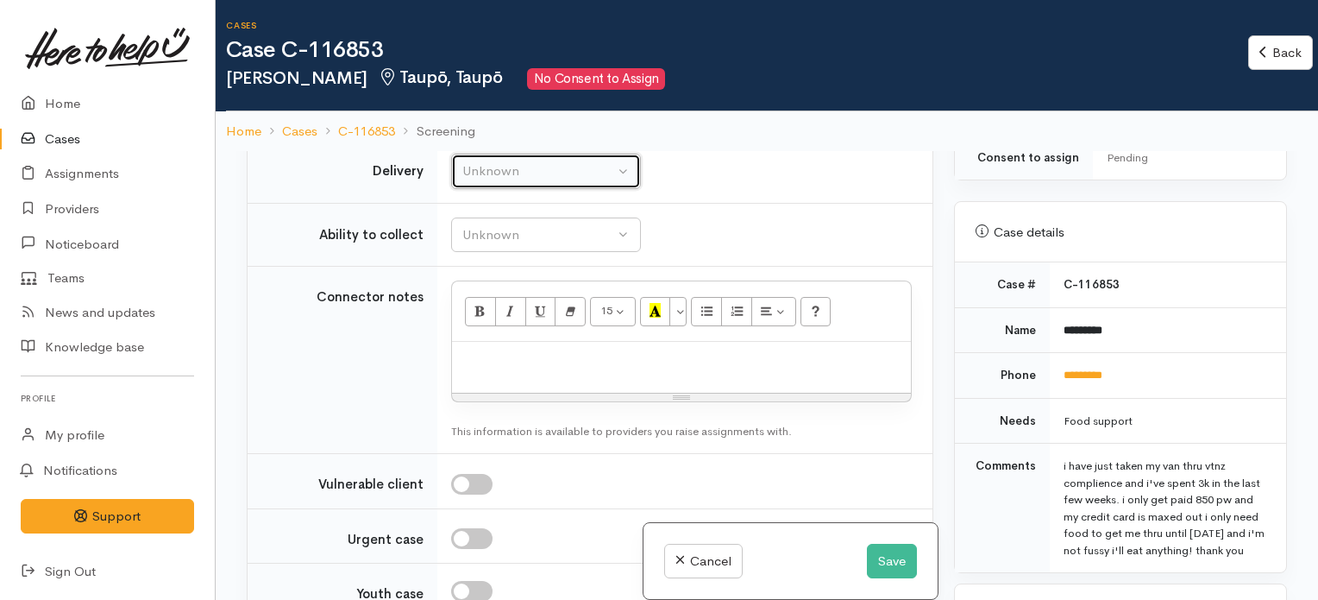
click at [593, 181] on div "Unknown" at bounding box center [538, 171] width 152 height 20
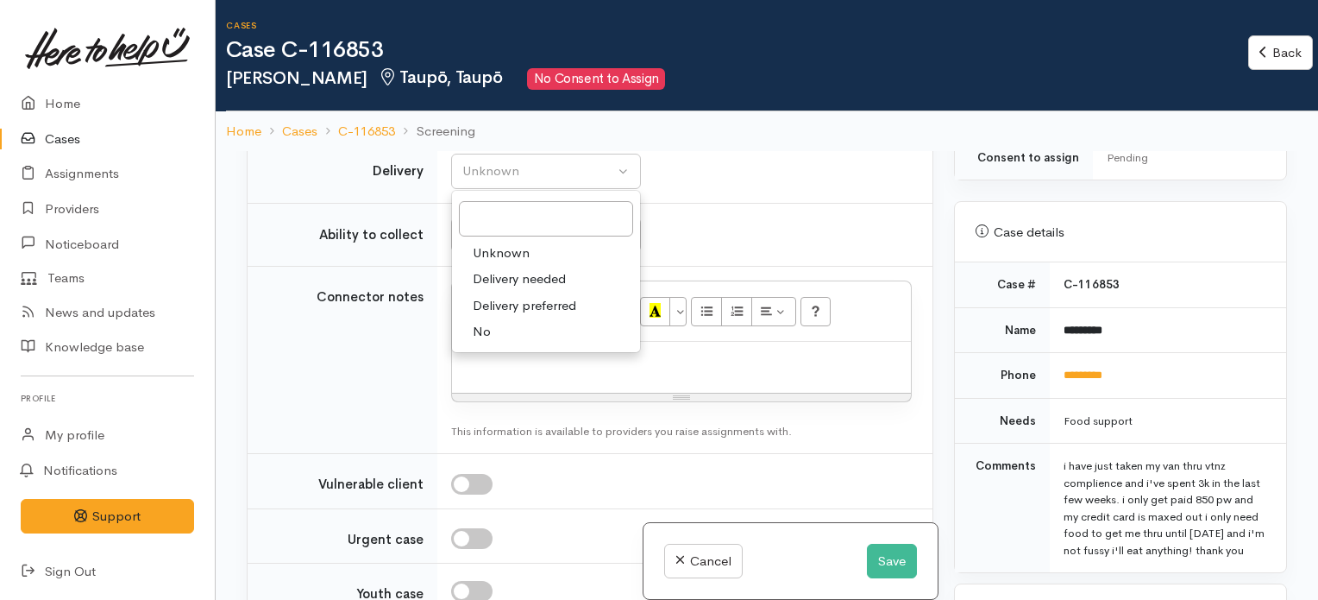
click at [483, 342] on span "No" at bounding box center [482, 332] width 18 height 20
select select "1"
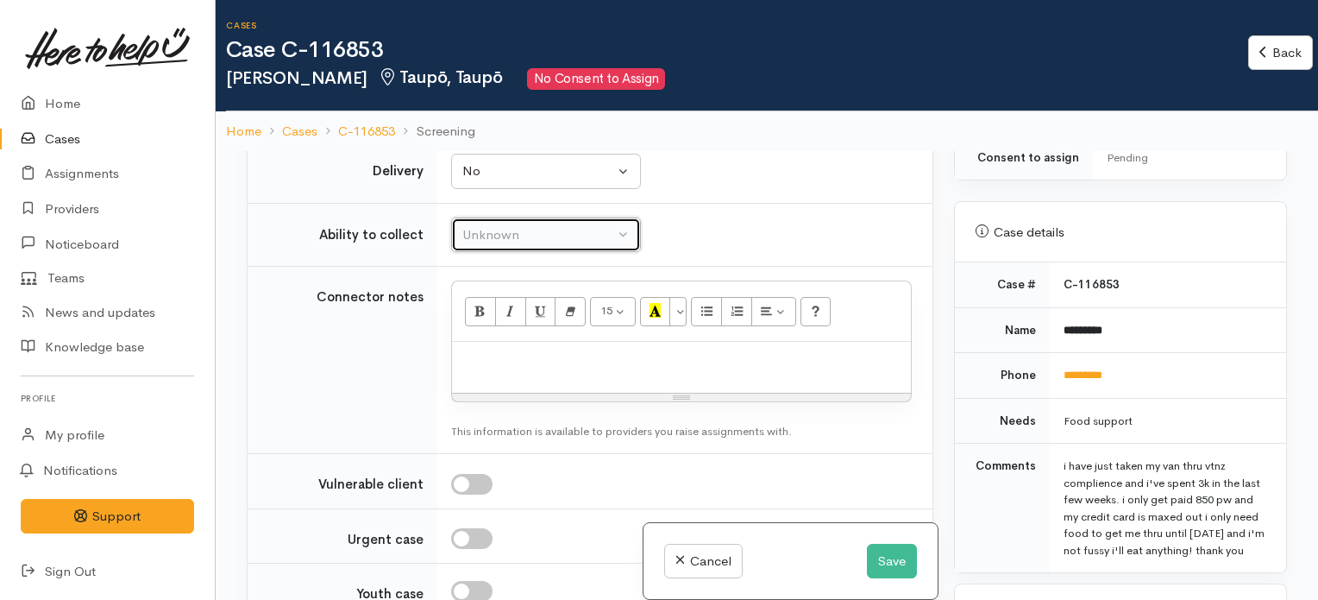
click at [592, 242] on div "Unknown" at bounding box center [538, 235] width 152 height 20
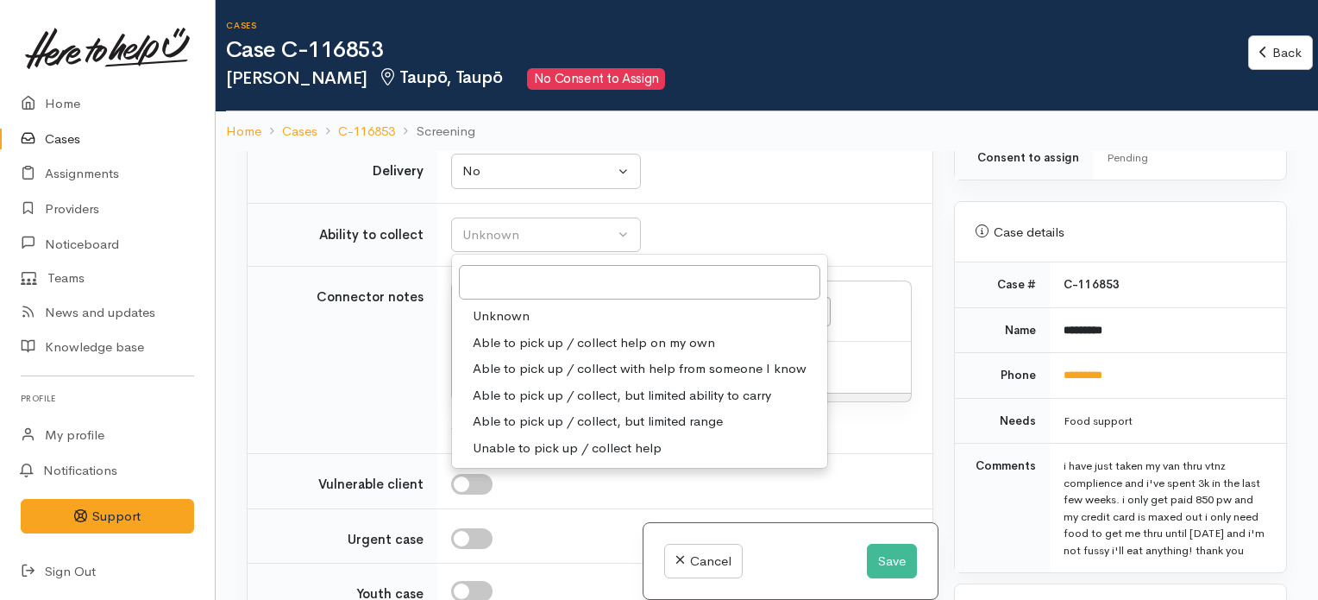
click at [599, 348] on span "Able to pick up / collect help on my own" at bounding box center [594, 343] width 242 height 20
select select "2"
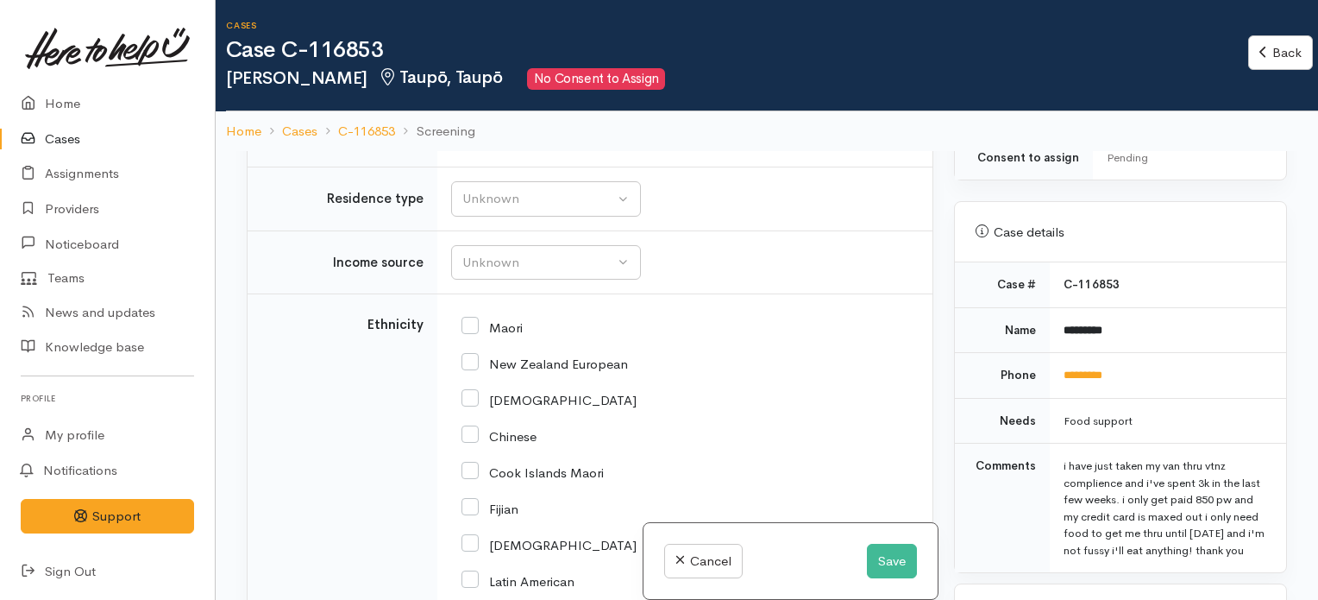
scroll to position [2194, 0]
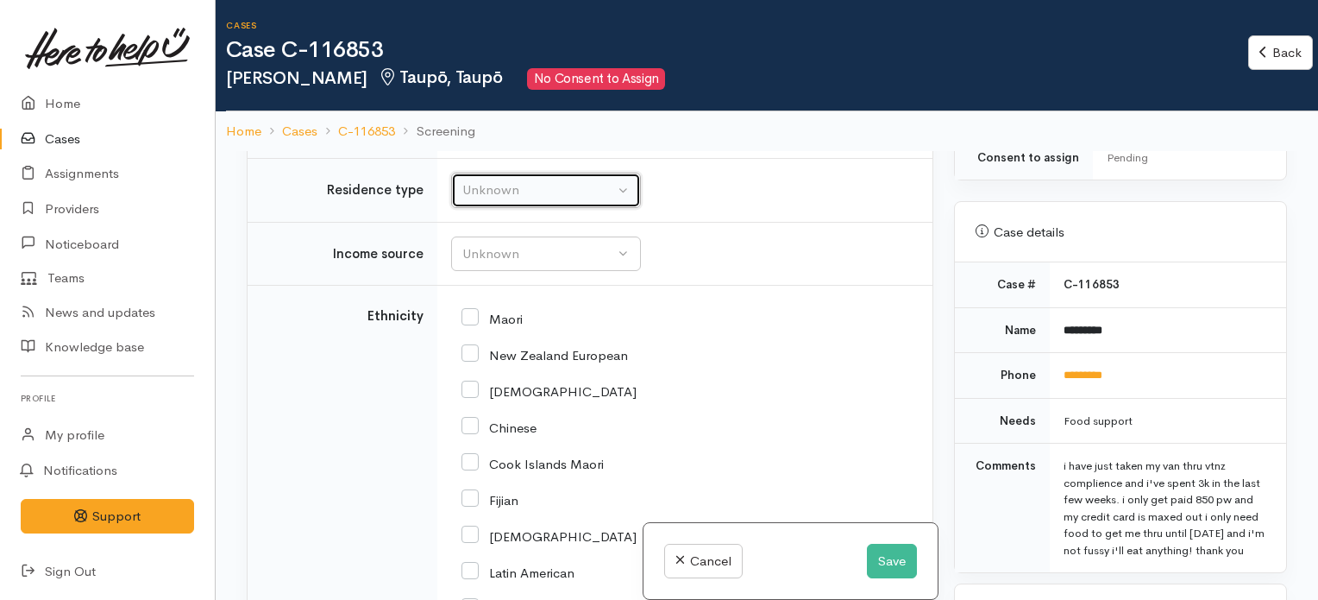
click at [587, 194] on div "Unknown" at bounding box center [538, 190] width 152 height 20
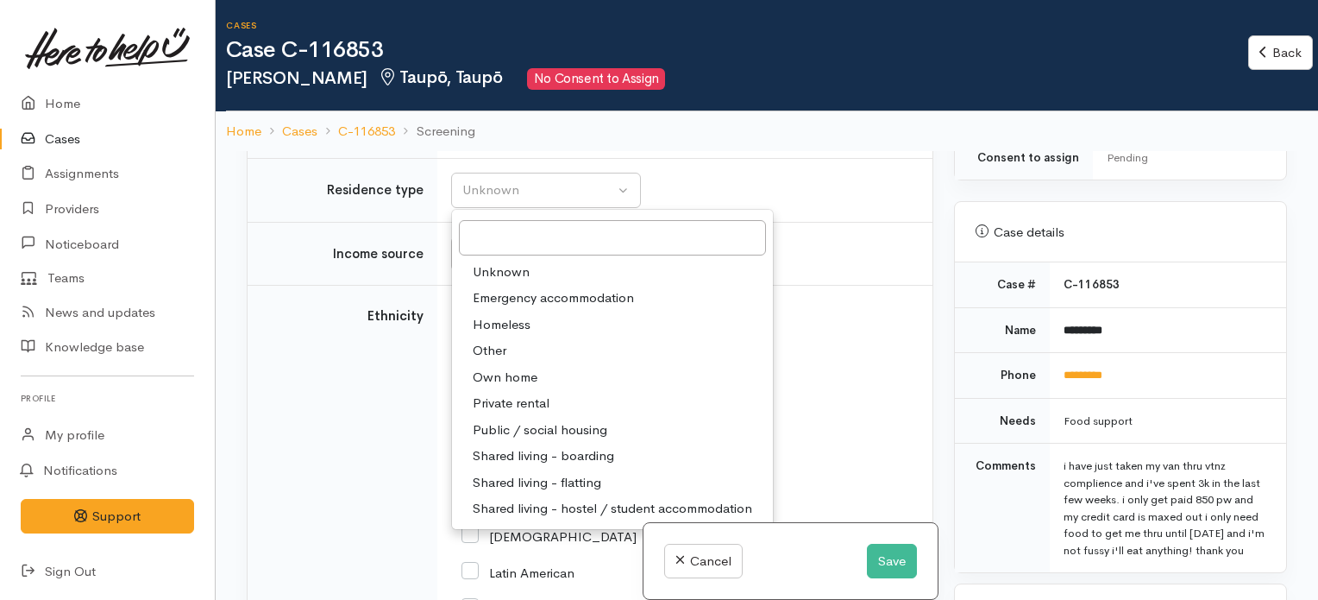
click at [511, 406] on span "Private rental" at bounding box center [511, 403] width 77 height 20
select select "2"
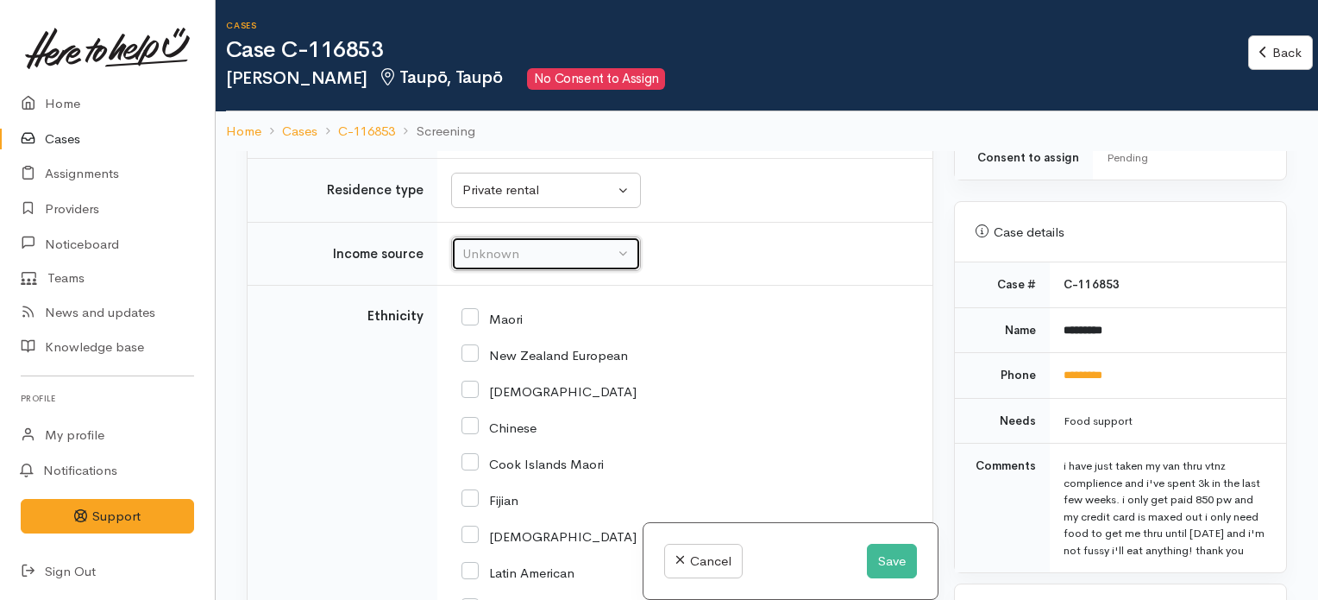
click at [555, 257] on div "Unknown" at bounding box center [538, 254] width 152 height 20
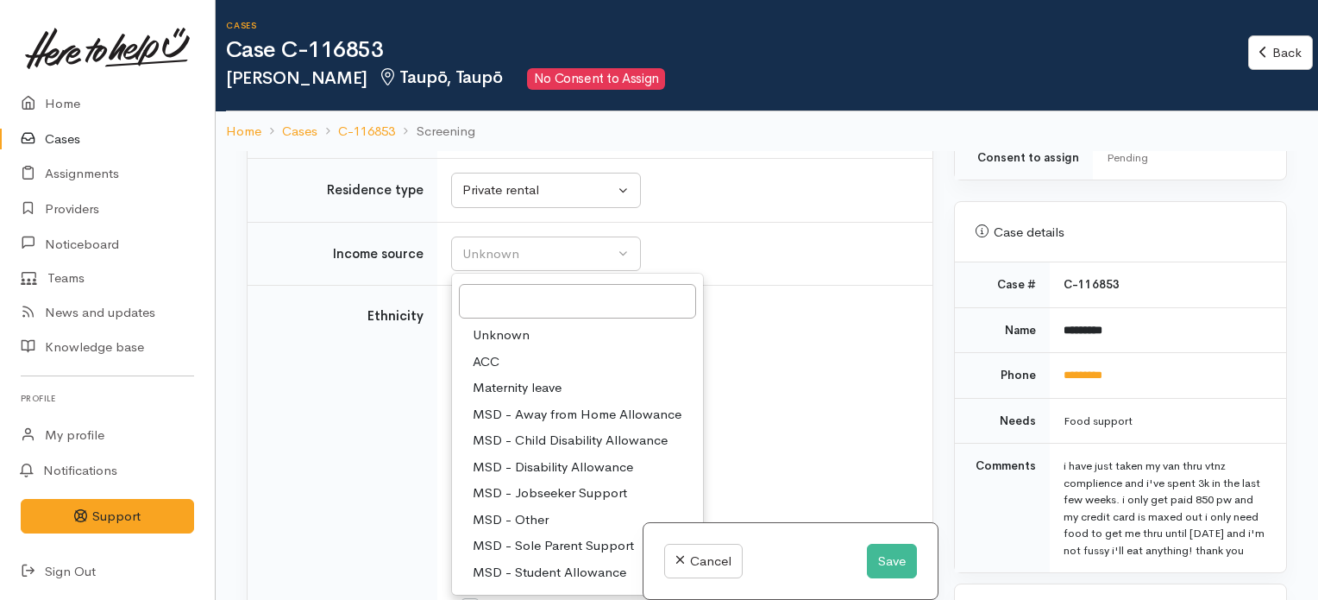
click at [563, 496] on span "MSD - Jobseeker Support" at bounding box center [550, 493] width 154 height 20
select select "4"
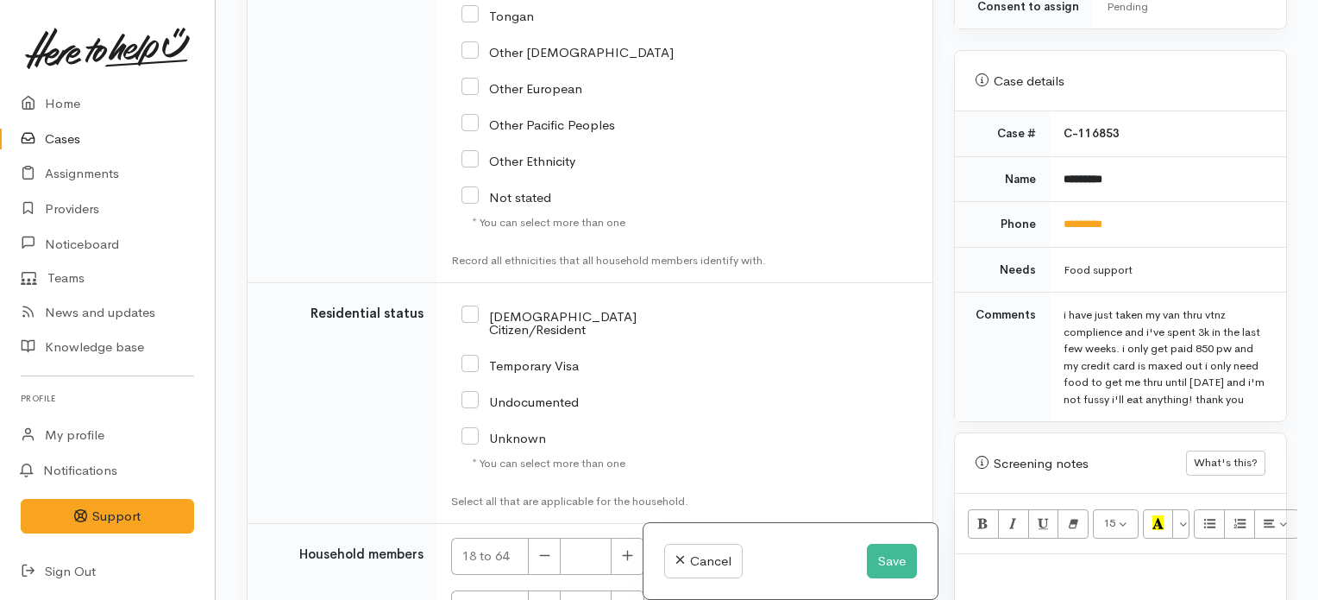
scroll to position [2860, 0]
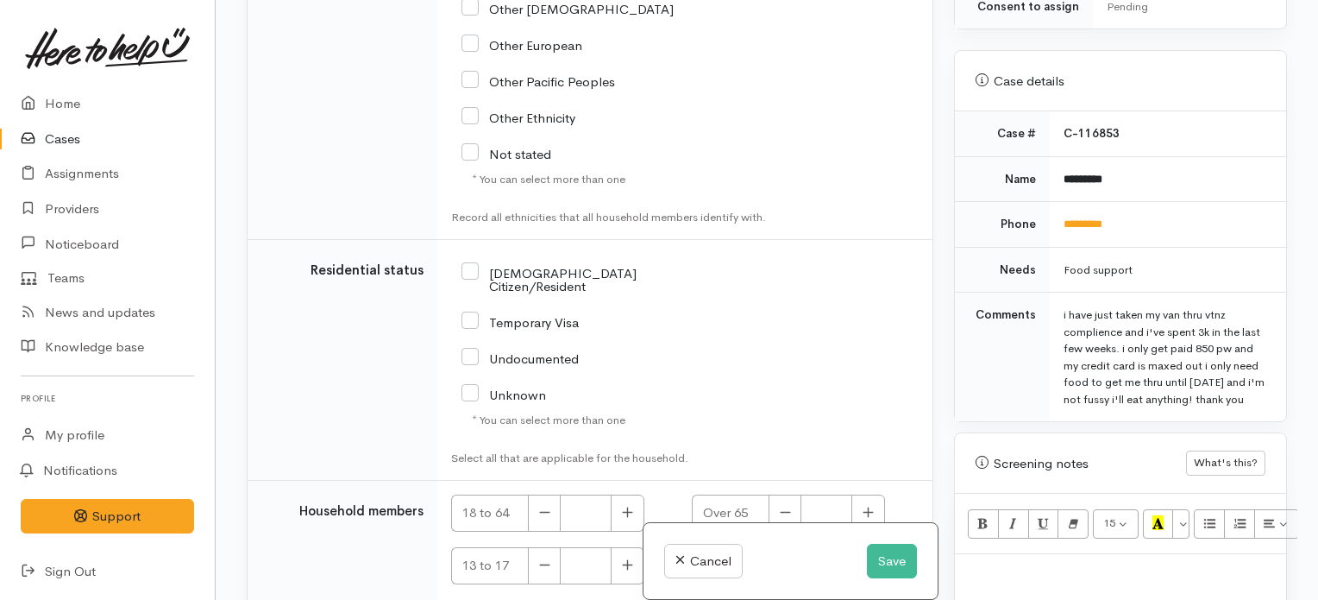
click at [468, 270] on input "NZ Citizen/Resident" at bounding box center [597, 278] width 273 height 28
checkbox input "true"
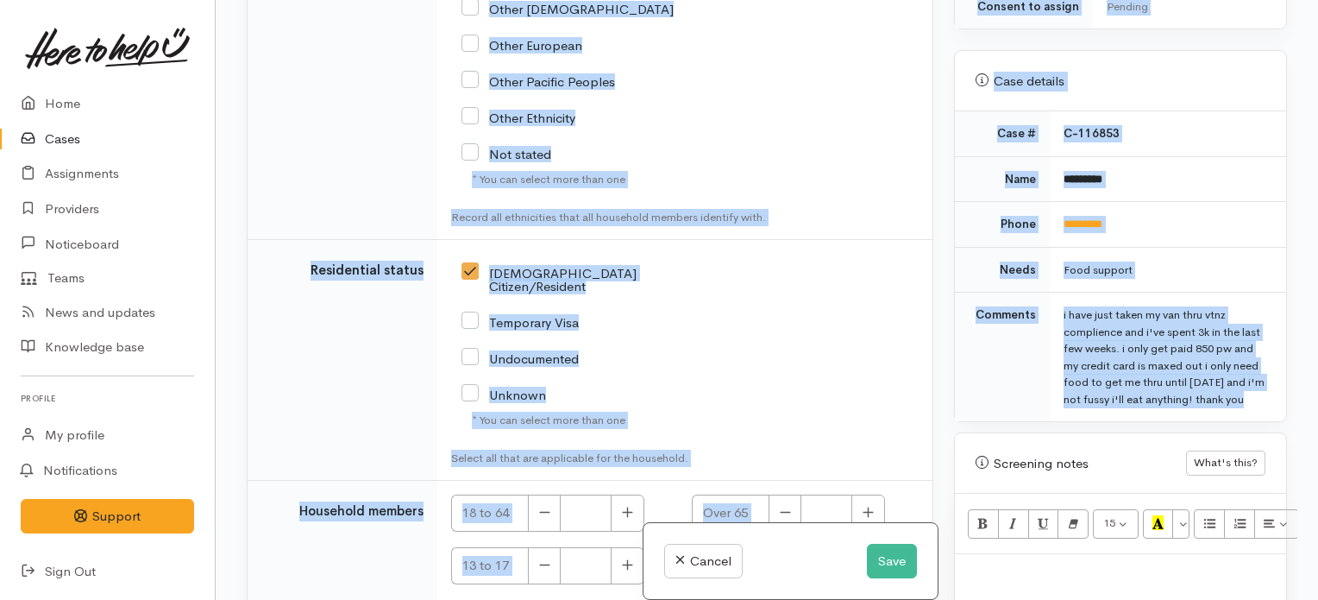
drag, startPoint x: 943, startPoint y: 468, endPoint x: 942, endPoint y: 489, distance: 20.7
click at [942, 489] on div "Related cases There are other cases potentially from the same person, address o…" at bounding box center [766, 300] width 1061 height 600
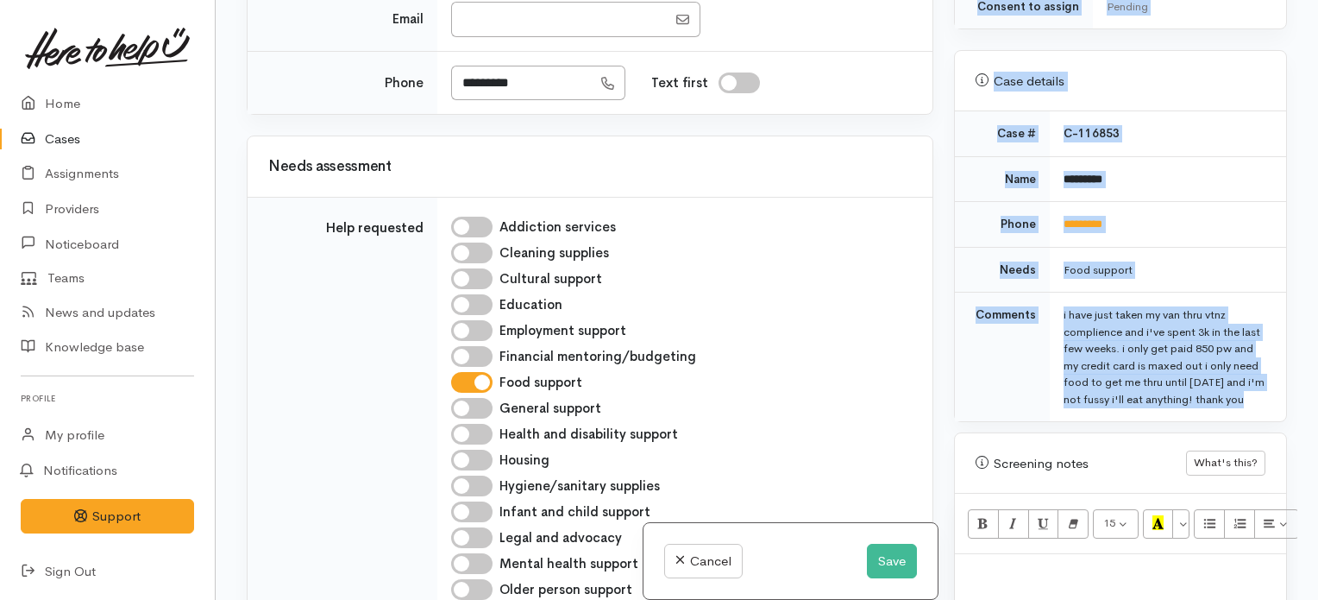
scroll to position [652, 0]
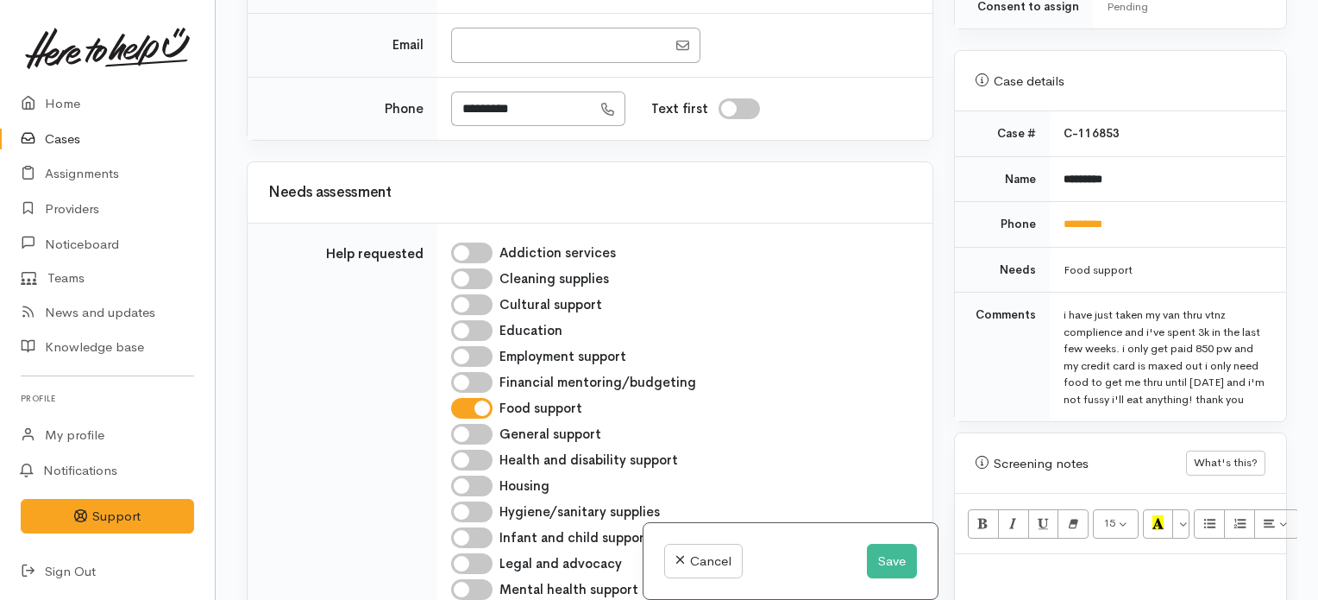
click at [932, 60] on div "Related cases There are other cases potentially from the same person, address o…" at bounding box center [589, 300] width 707 height 600
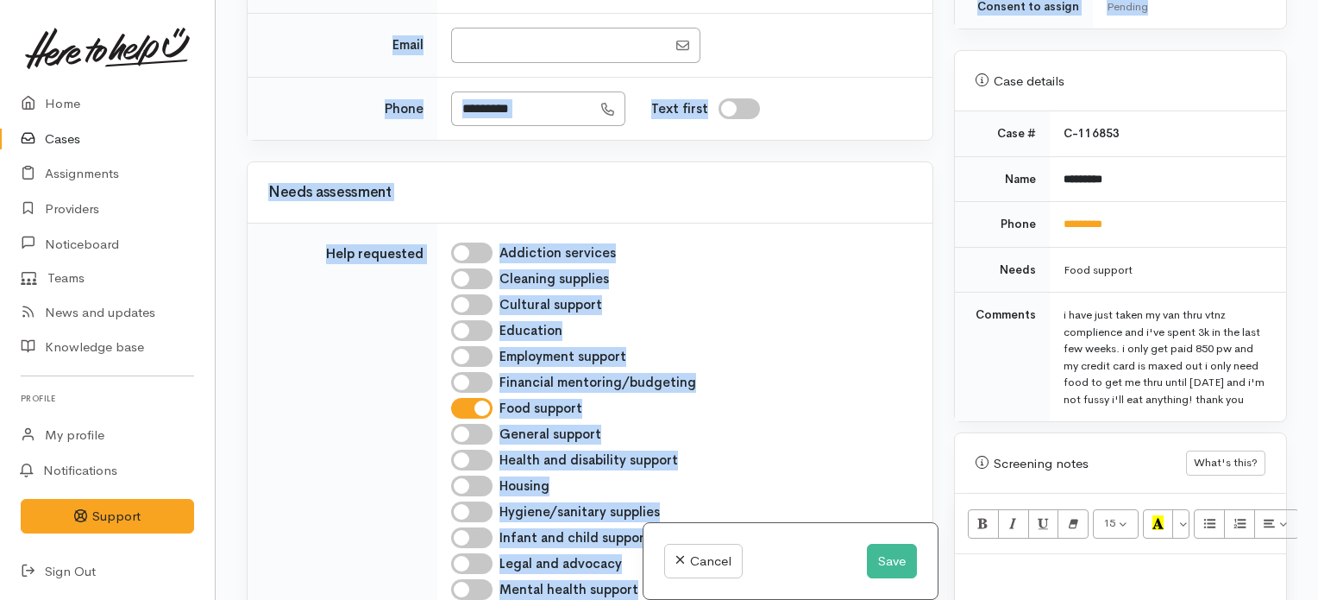
drag, startPoint x: 935, startPoint y: 148, endPoint x: 932, endPoint y: 60, distance: 87.2
click at [932, 60] on div "Related cases There are other cases potentially from the same person, address o…" at bounding box center [589, 300] width 707 height 600
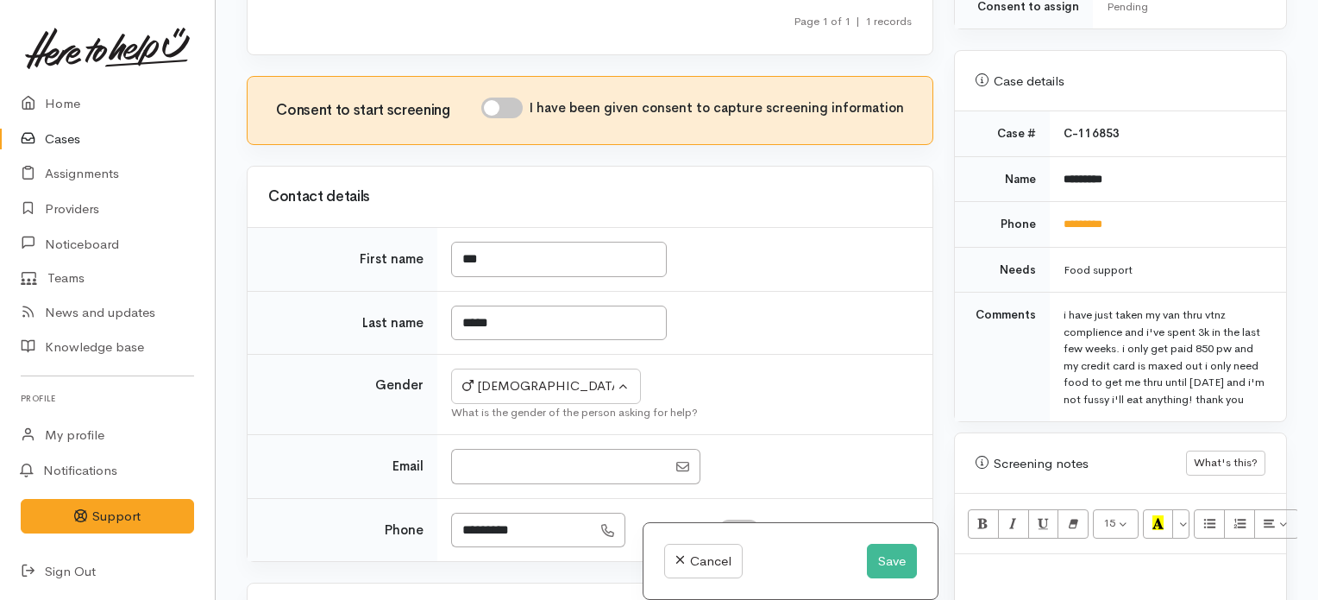
scroll to position [218, 0]
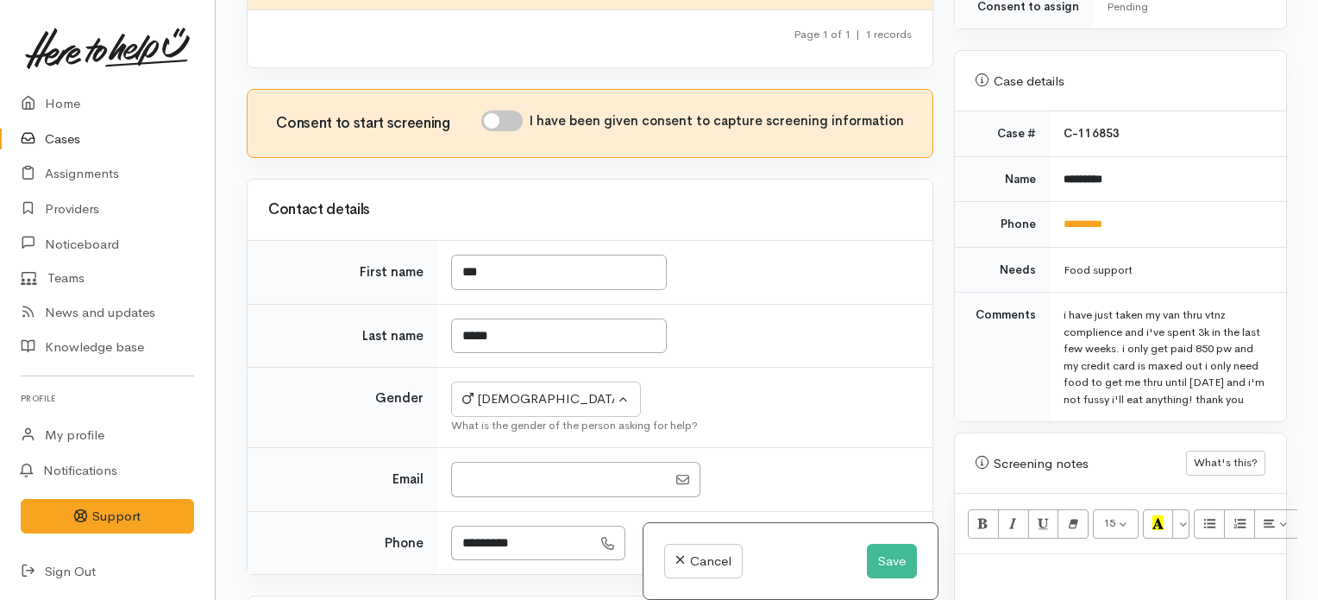
click at [505, 131] on input "I have been given consent to capture screening information" at bounding box center [501, 120] width 41 height 21
checkbox input "true"
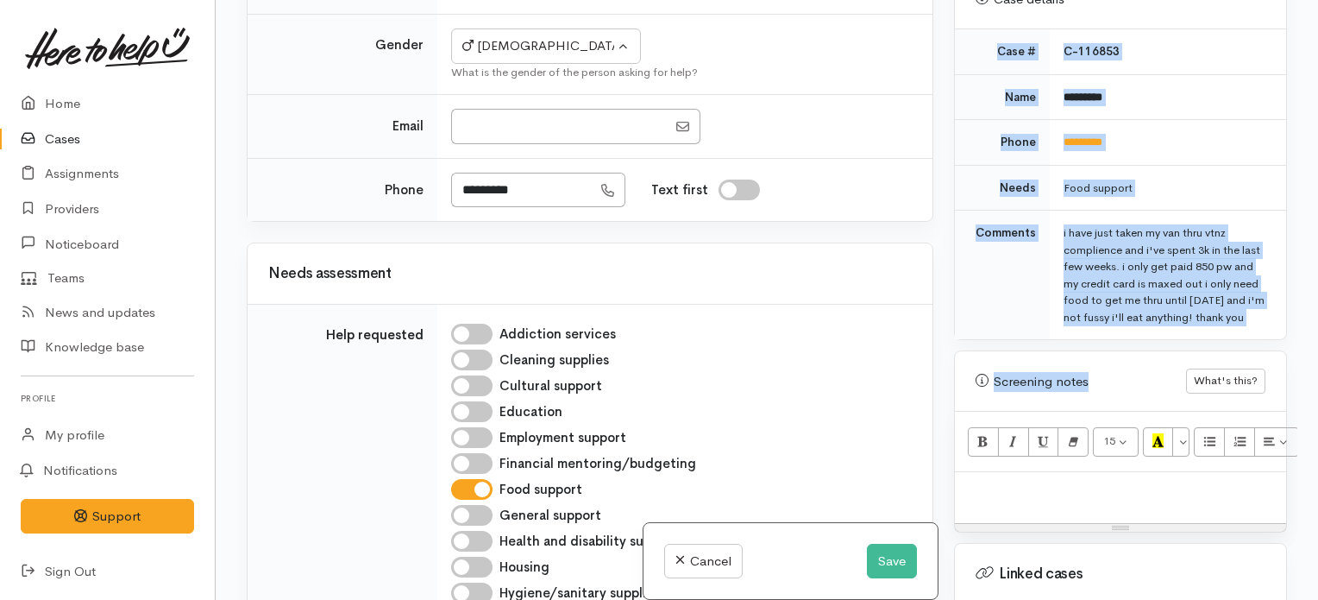
scroll to position [744, 41]
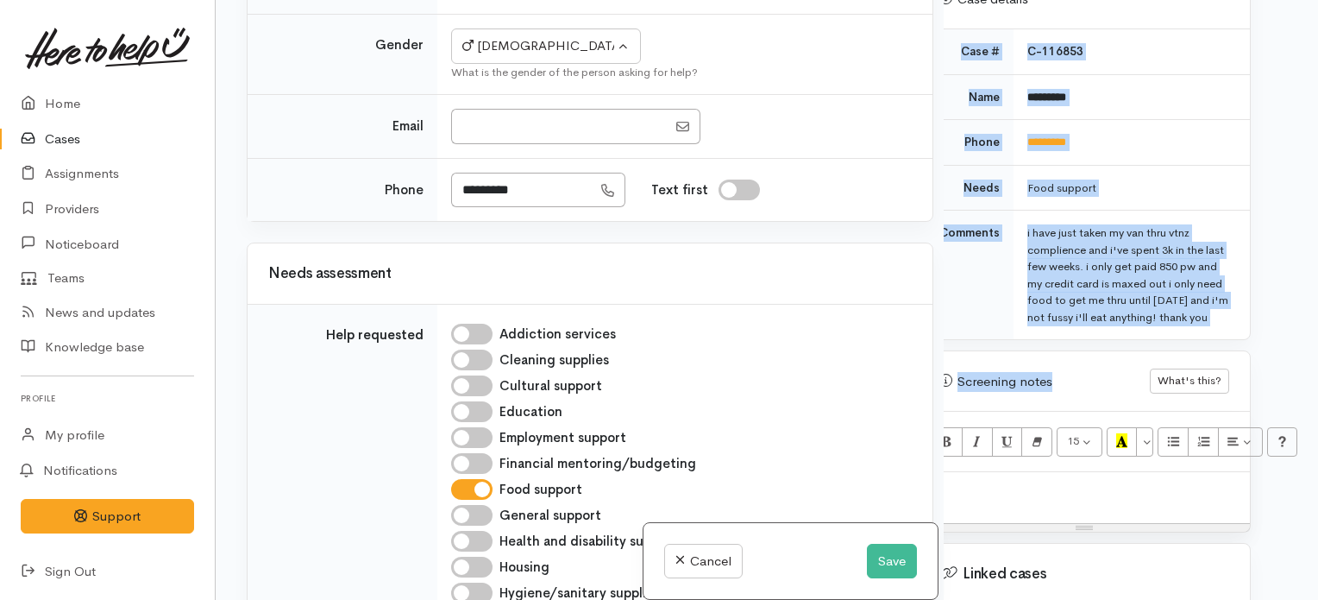
drag, startPoint x: 1297, startPoint y: 265, endPoint x: 1291, endPoint y: 334, distance: 69.3
click at [1291, 334] on div "Related cases There are other cases potentially from the same person, address o…" at bounding box center [767, 300] width 1102 height 600
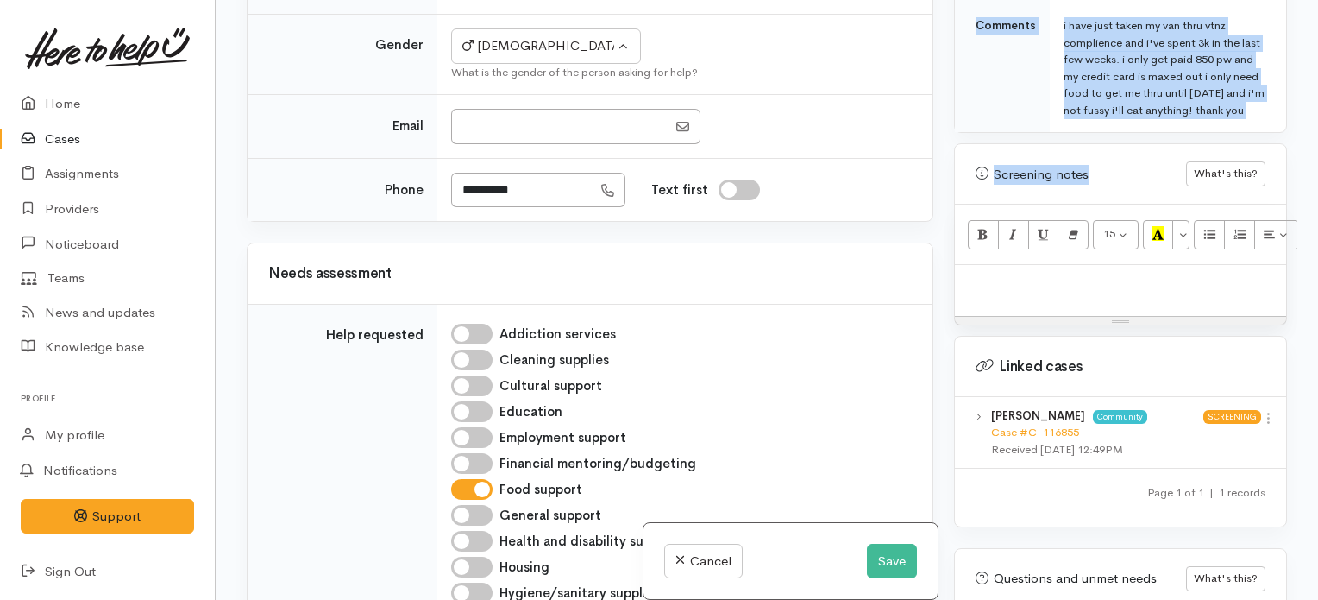
scroll to position [955, 0]
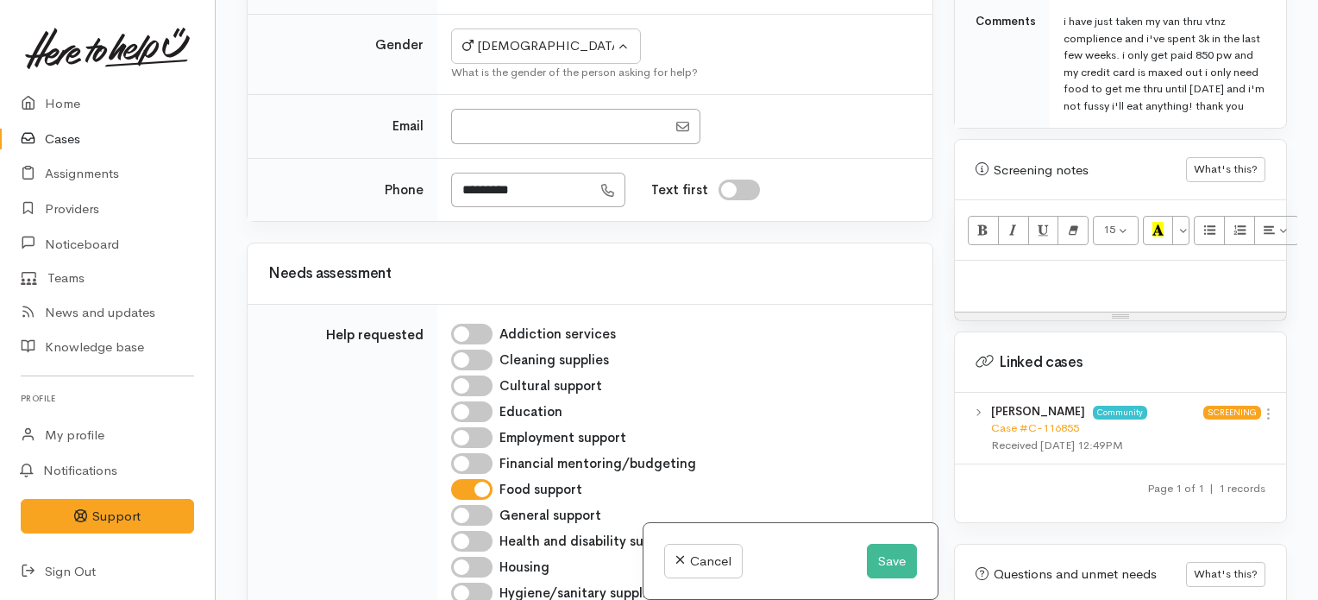
click at [1163, 269] on p at bounding box center [1121, 279] width 314 height 20
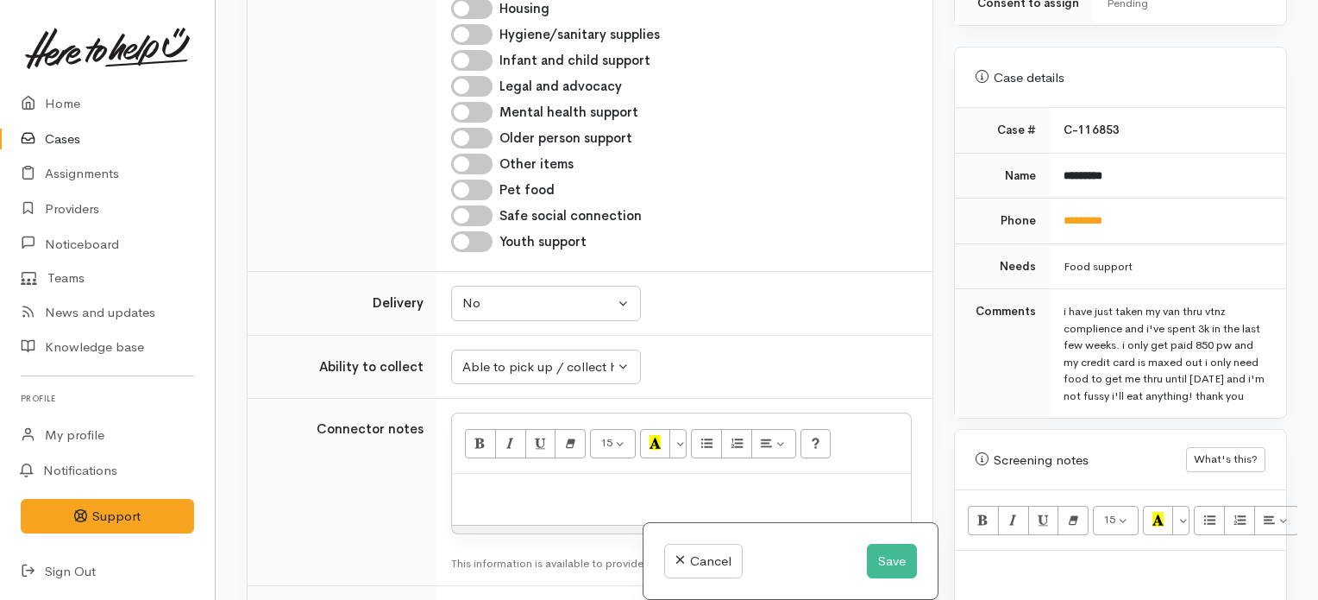
scroll to position [659, 0]
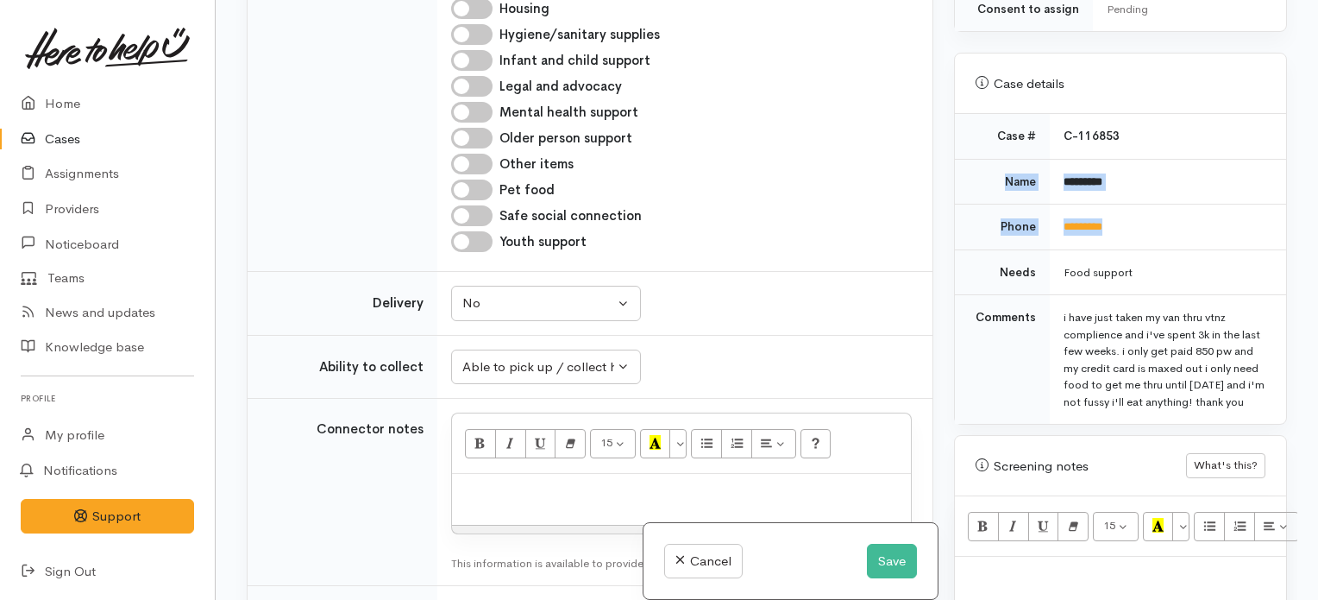
drag, startPoint x: 990, startPoint y: 143, endPoint x: 1140, endPoint y: 184, distance: 155.5
click at [1140, 184] on tbody "Case # C-116853 Name ********* Phone ********* Needs Food support Comments" at bounding box center [1120, 269] width 331 height 310
copy tbody "Name ********* Phone *********"
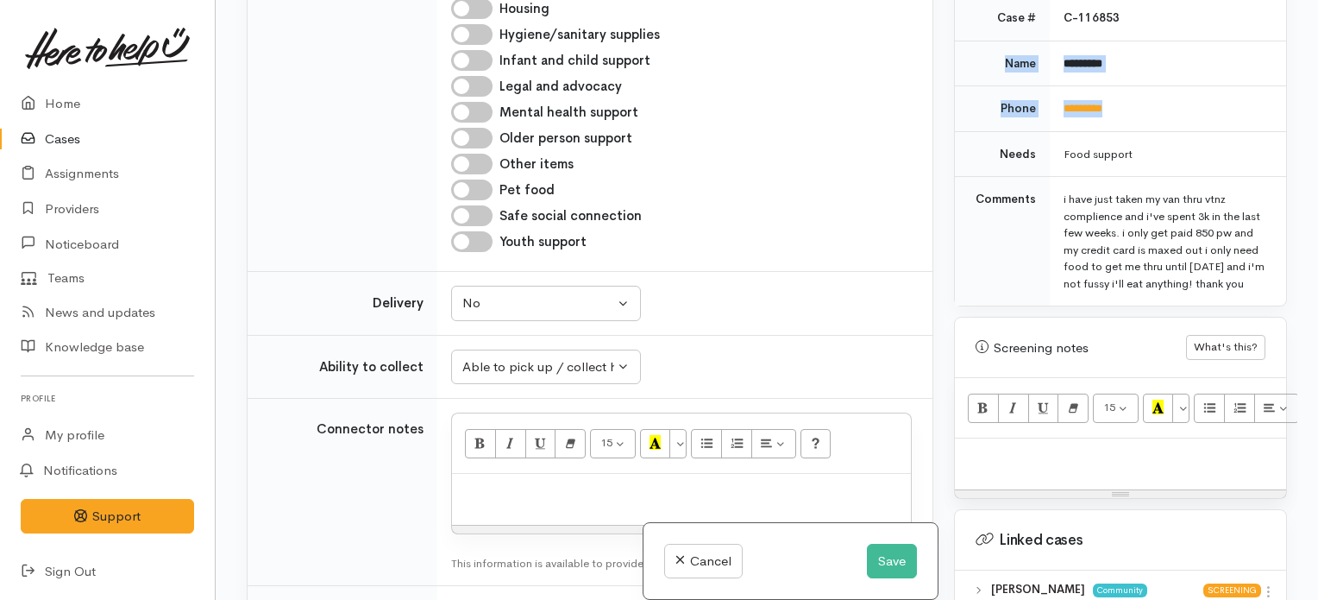
scroll to position [800, 0]
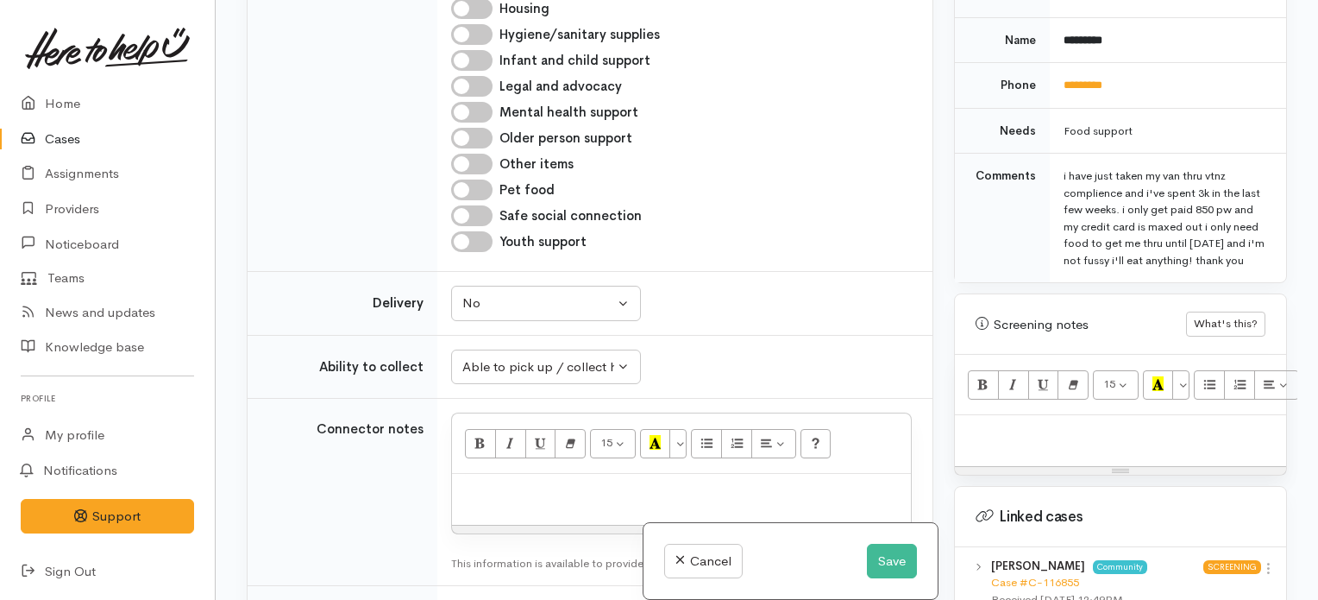
click at [1045, 424] on p at bounding box center [1121, 434] width 314 height 20
paste div
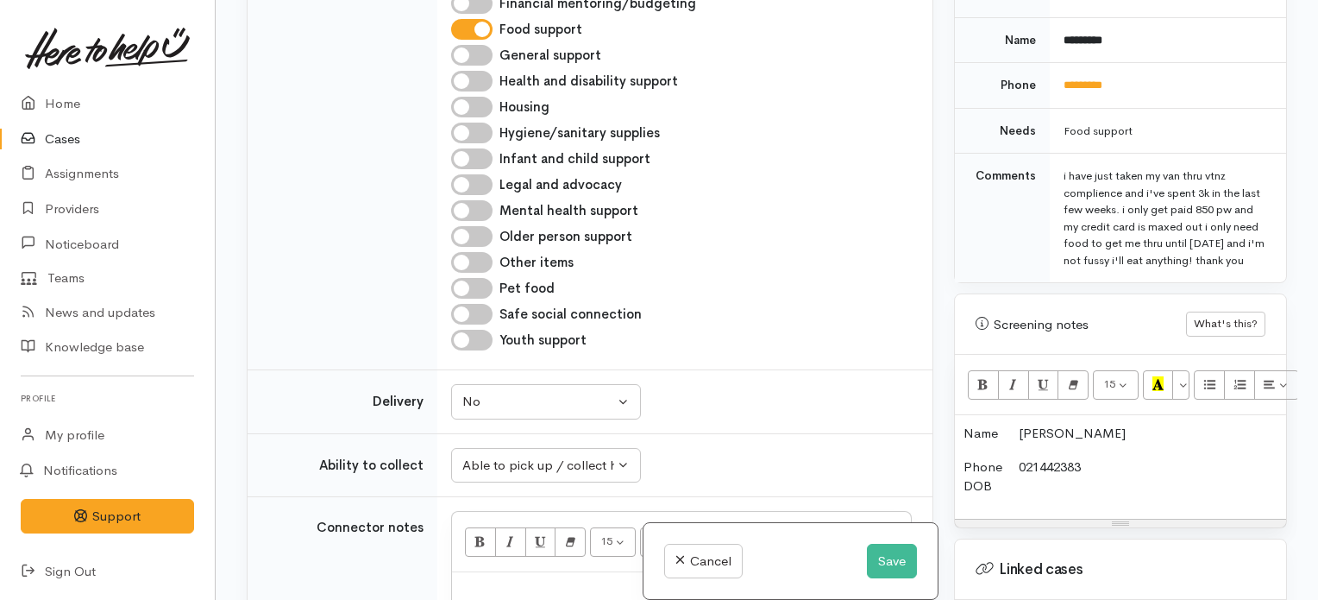
scroll to position [1034, 0]
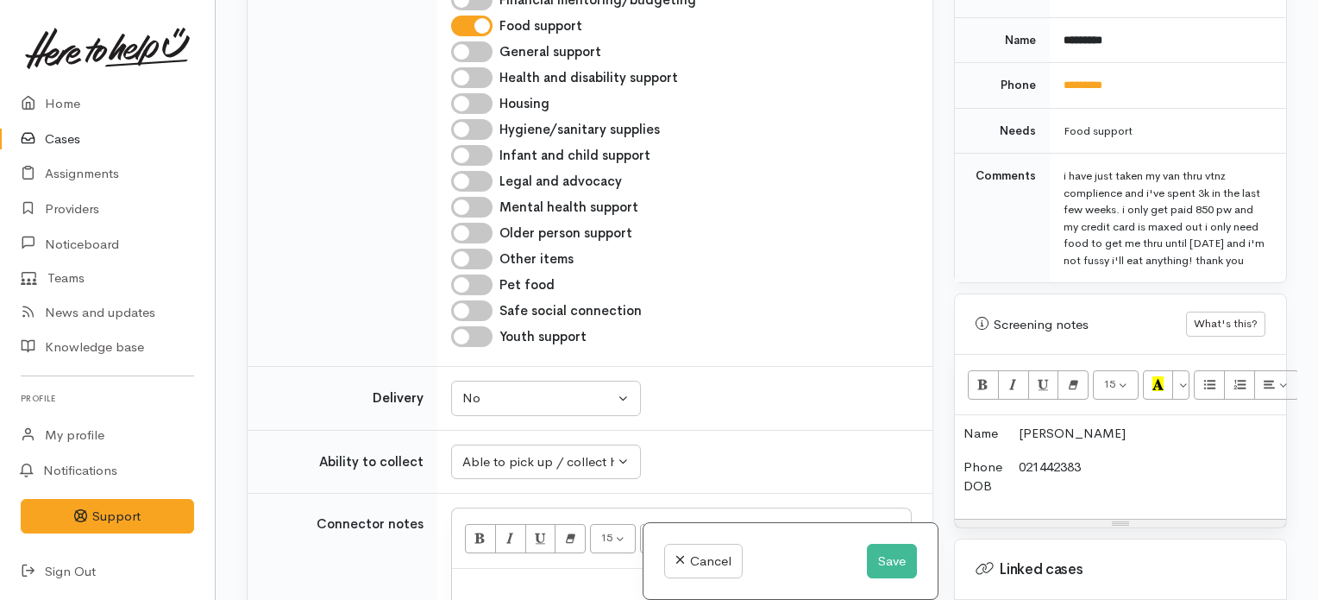
click at [1014, 468] on p "Phone 021442383 DOB" at bounding box center [1121, 476] width 314 height 39
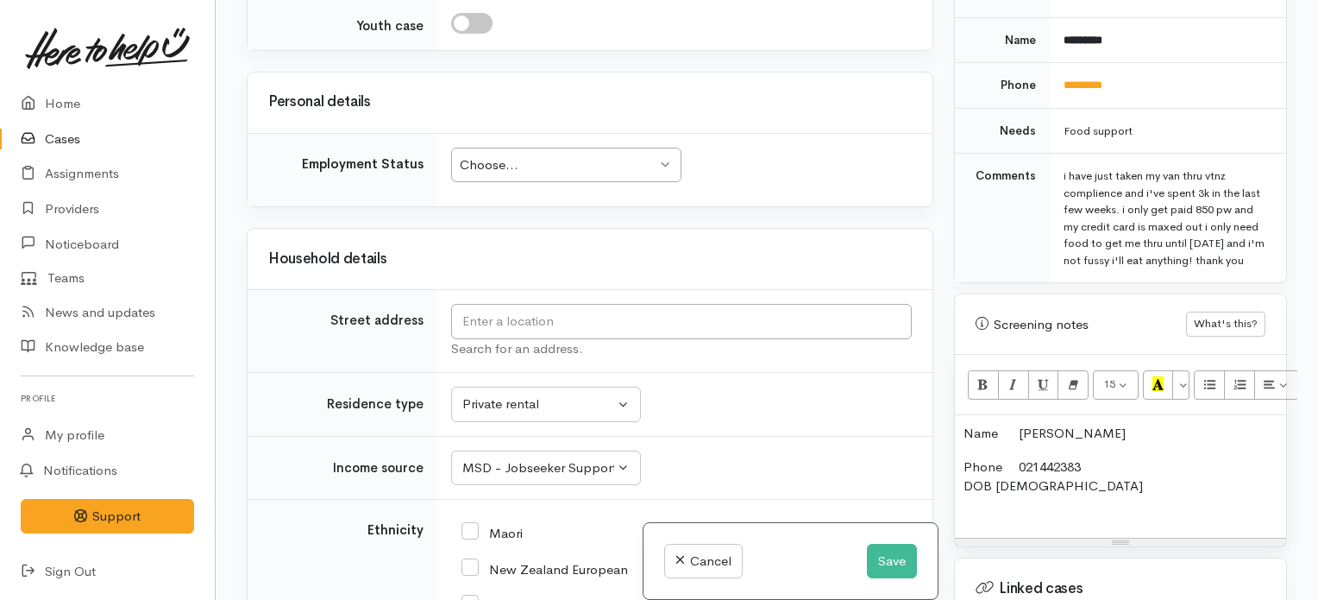
scroll to position [1838, 0]
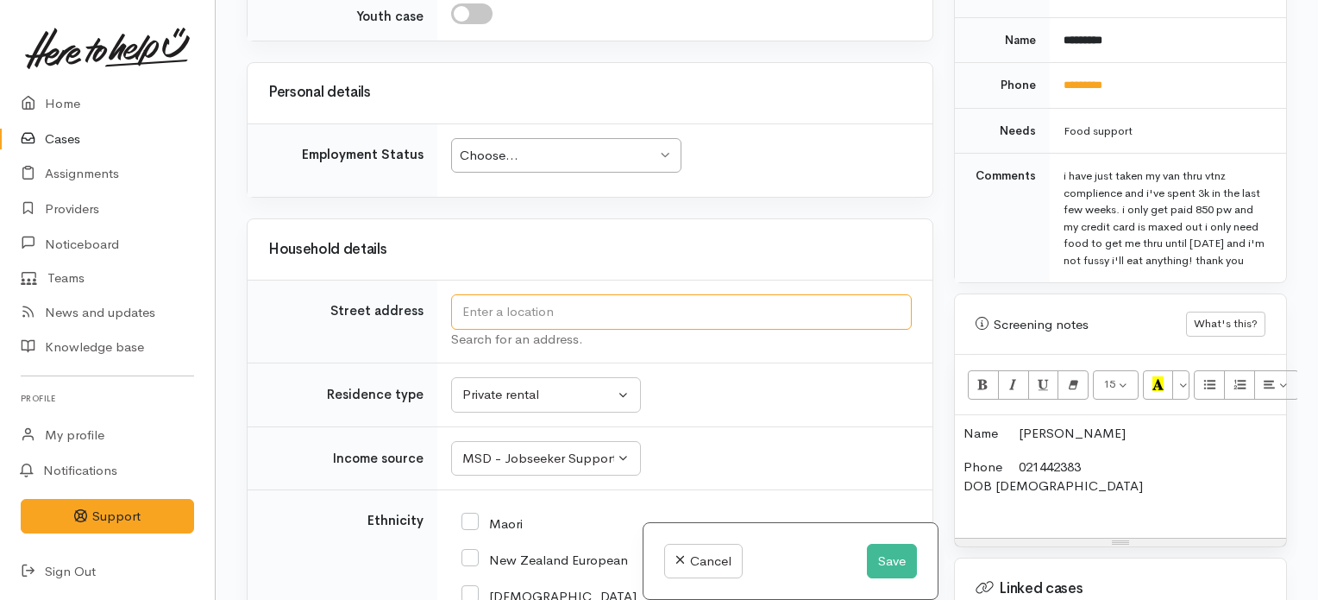
click at [819, 306] on input "text" at bounding box center [681, 311] width 461 height 35
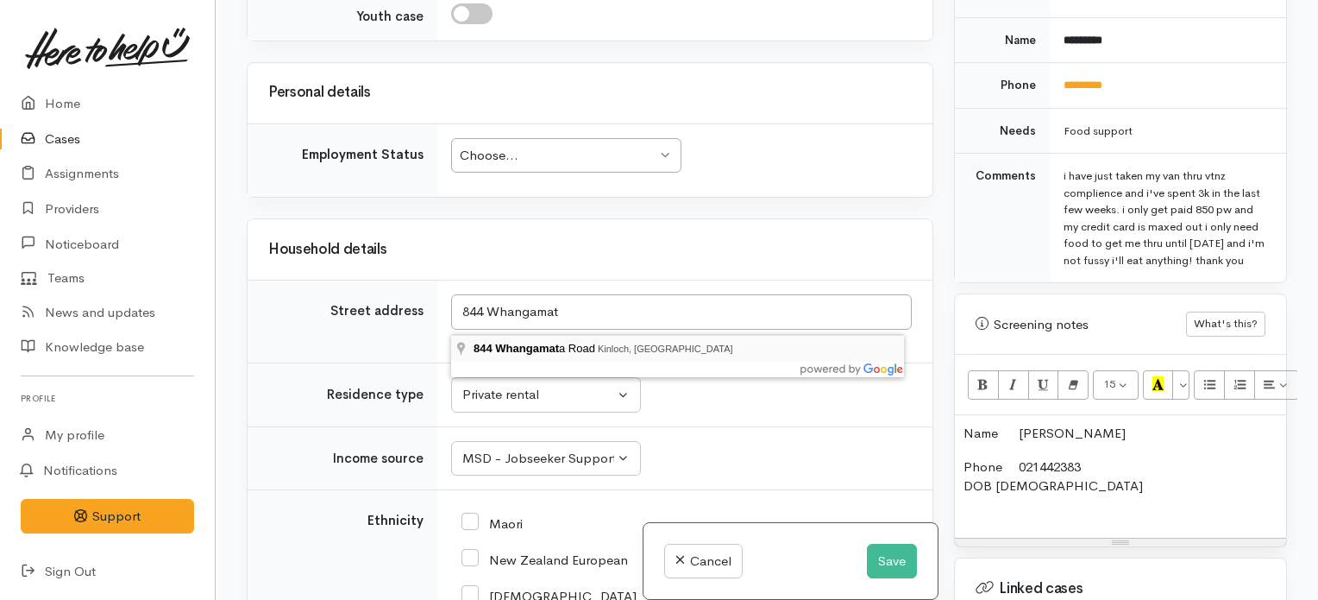
type input "844 Whangamata Road, Kinloch, New Zealand"
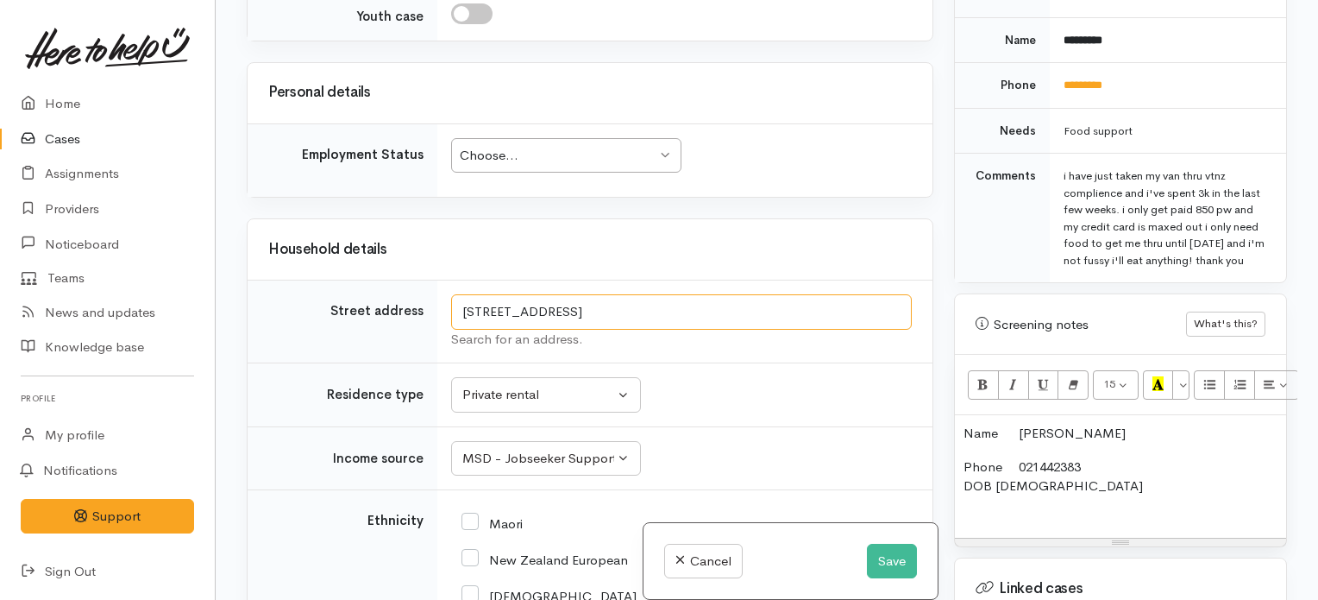
drag, startPoint x: 773, startPoint y: 320, endPoint x: 259, endPoint y: 305, distance: 514.3
click at [259, 305] on tr "Street address 844 Whangamata Road, Kinloch, New Zealand Search for an address." at bounding box center [590, 321] width 685 height 83
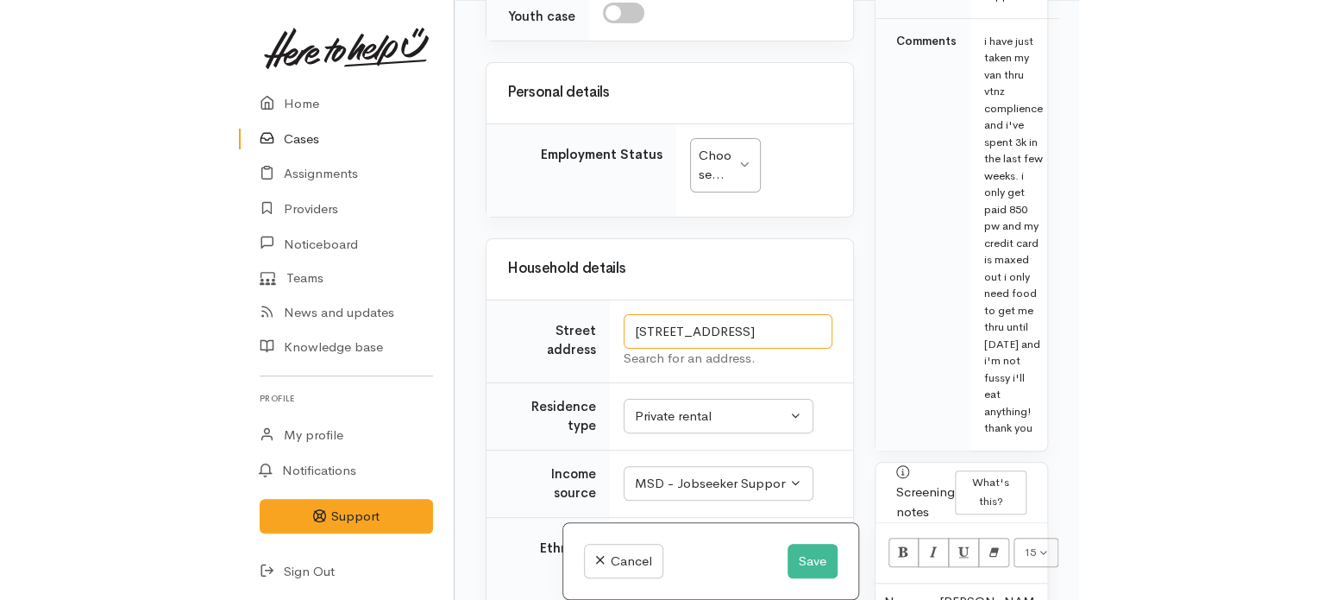
scroll to position [800, 0]
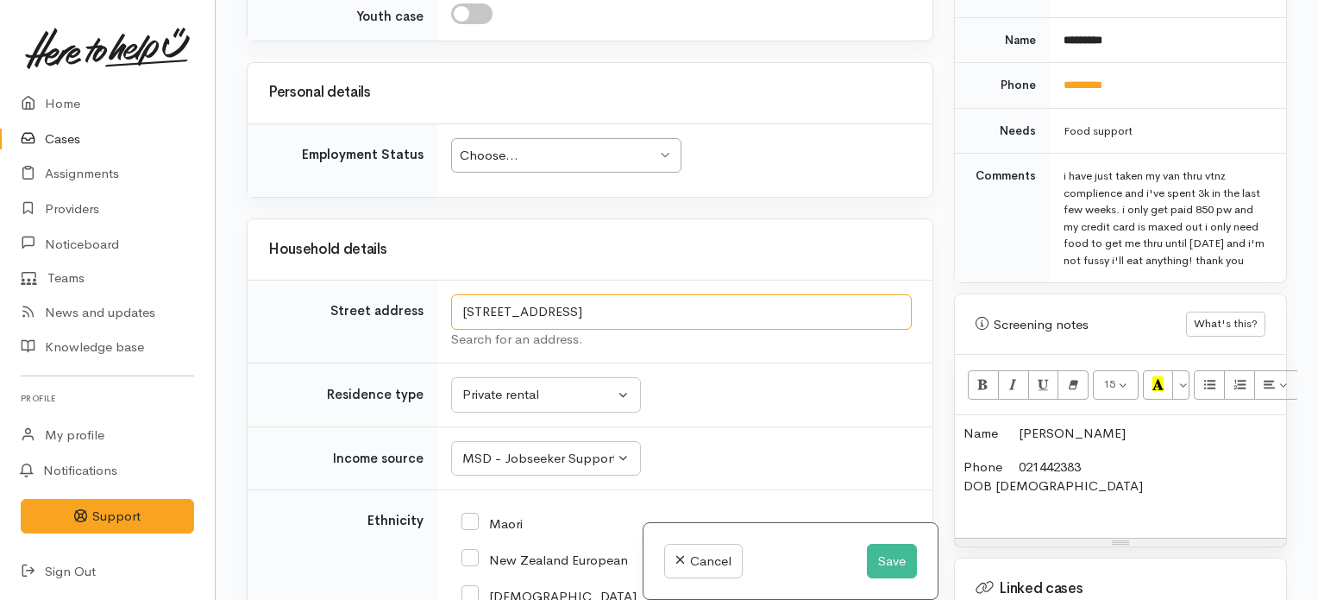
click at [867, 543] on button "Save" at bounding box center [892, 560] width 50 height 35
click at [1171, 499] on div "Name Dan Maule Phone 021442383 DOB 26/10/1973" at bounding box center [1120, 476] width 331 height 122
drag, startPoint x: 759, startPoint y: 313, endPoint x: 359, endPoint y: 323, distance: 400.4
click at [359, 323] on tr "Street address 844 Whangamata Road, Kinloch, New Zealand Search for an address." at bounding box center [590, 321] width 685 height 83
click at [995, 492] on p "Phone 021442383 DOB 26/10/1973" at bounding box center [1121, 486] width 314 height 59
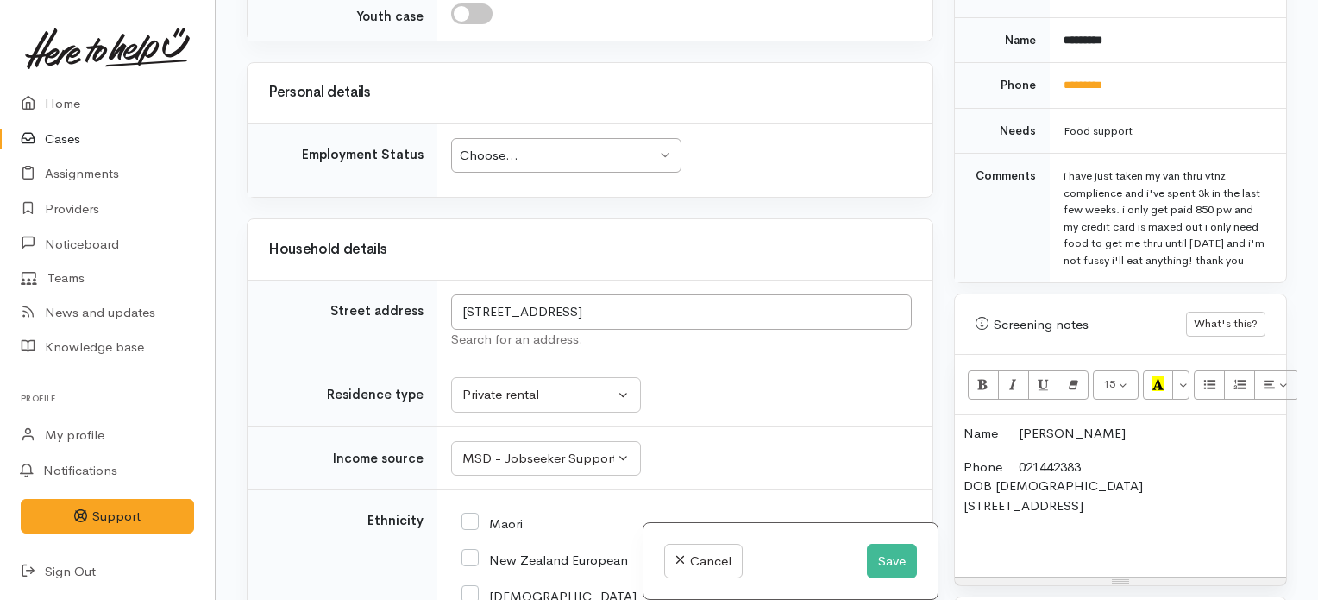
click at [995, 492] on p "Phone 021442383 DOB 26/10/1973 844 Whangamata Road, Kinloch, New Zealand" at bounding box center [1121, 505] width 314 height 97
click at [981, 511] on p "Phone 021442383 DOB 26/10/1973 844 Whangamata Road, Kinloch, New Zealand" at bounding box center [1121, 505] width 314 height 97
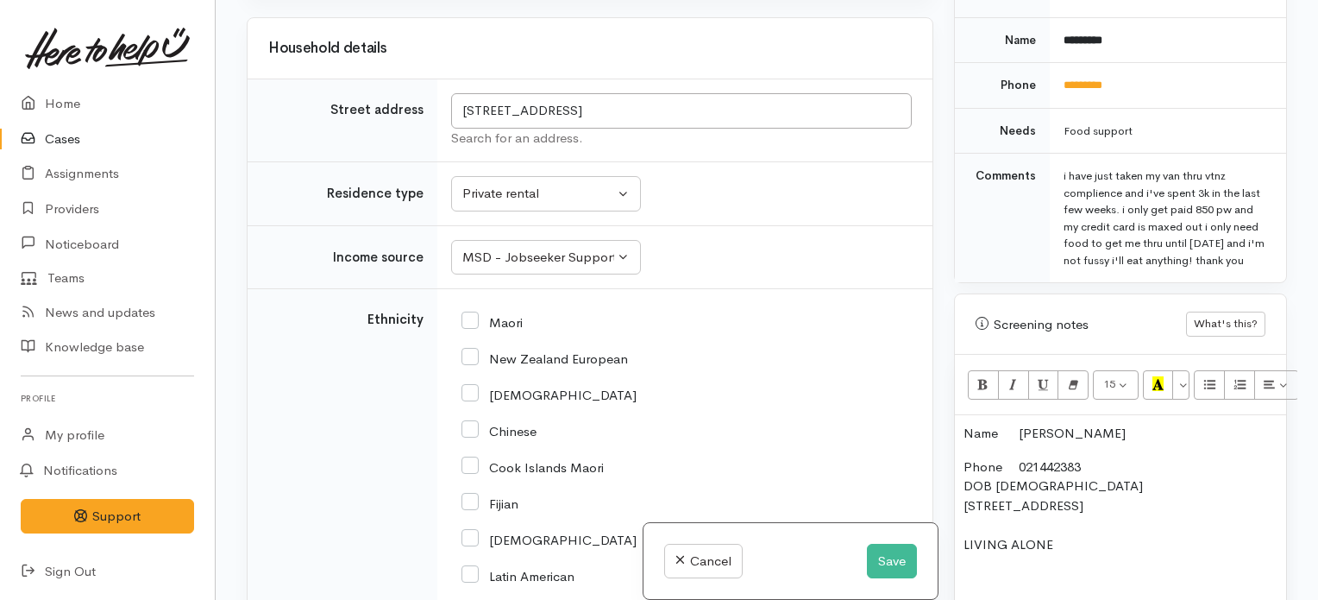
scroll to position [2056, 0]
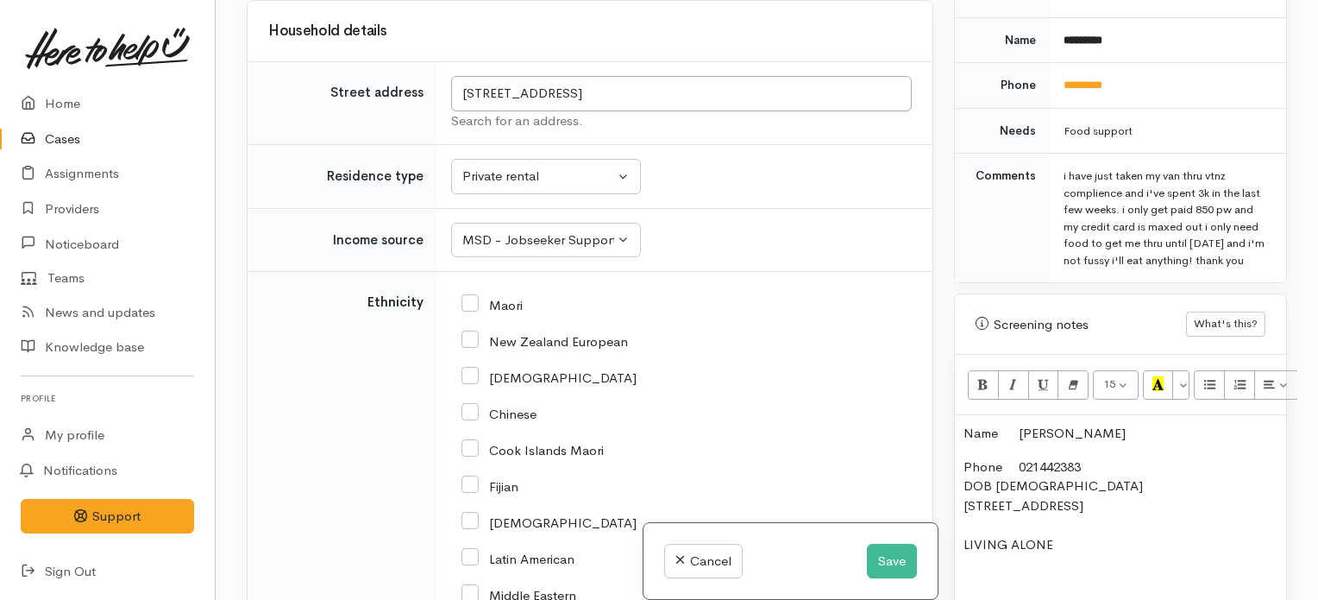
click at [473, 343] on input "New Zealand European" at bounding box center [544, 340] width 166 height 16
checkbox input "true"
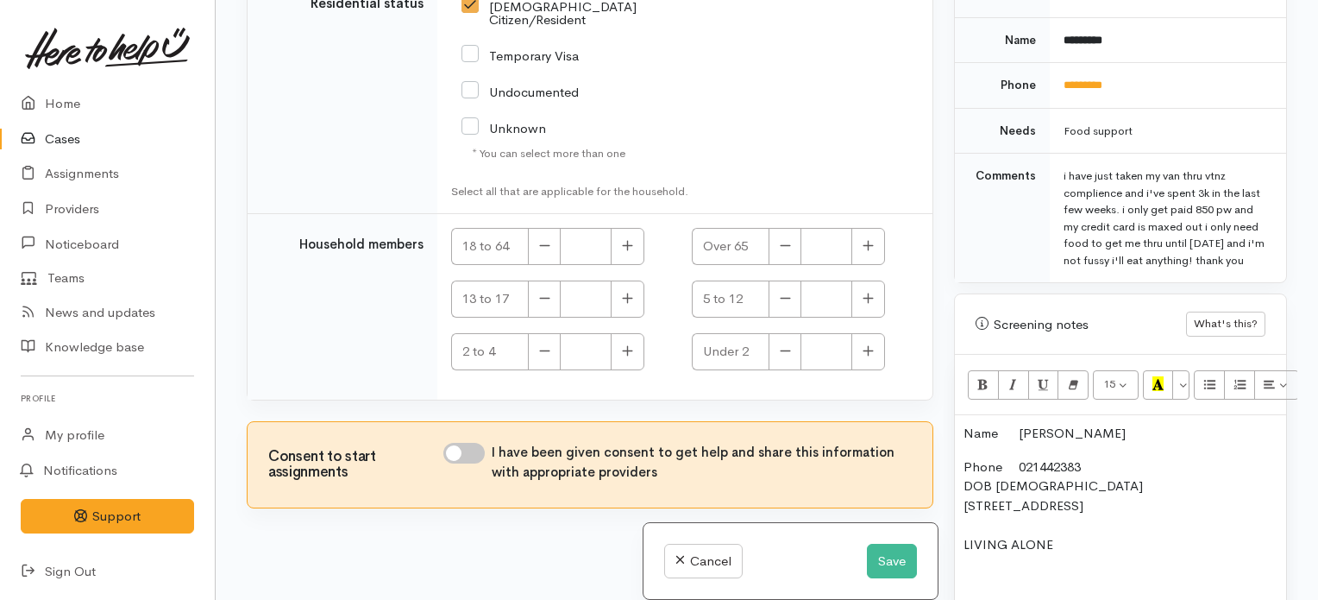
scroll to position [3130, 0]
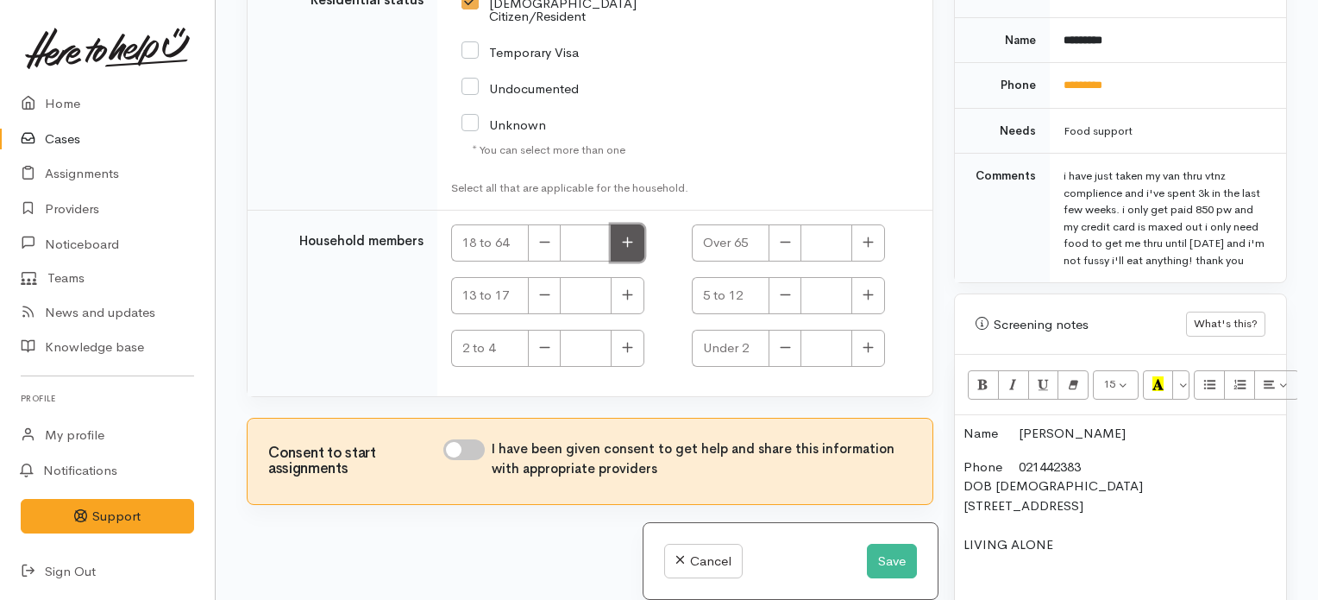
click at [625, 224] on button "button" at bounding box center [628, 242] width 34 height 37
type input "1"
click at [464, 441] on input "I have been given consent to get help and share this information with appropria…" at bounding box center [463, 449] width 41 height 21
checkbox input "true"
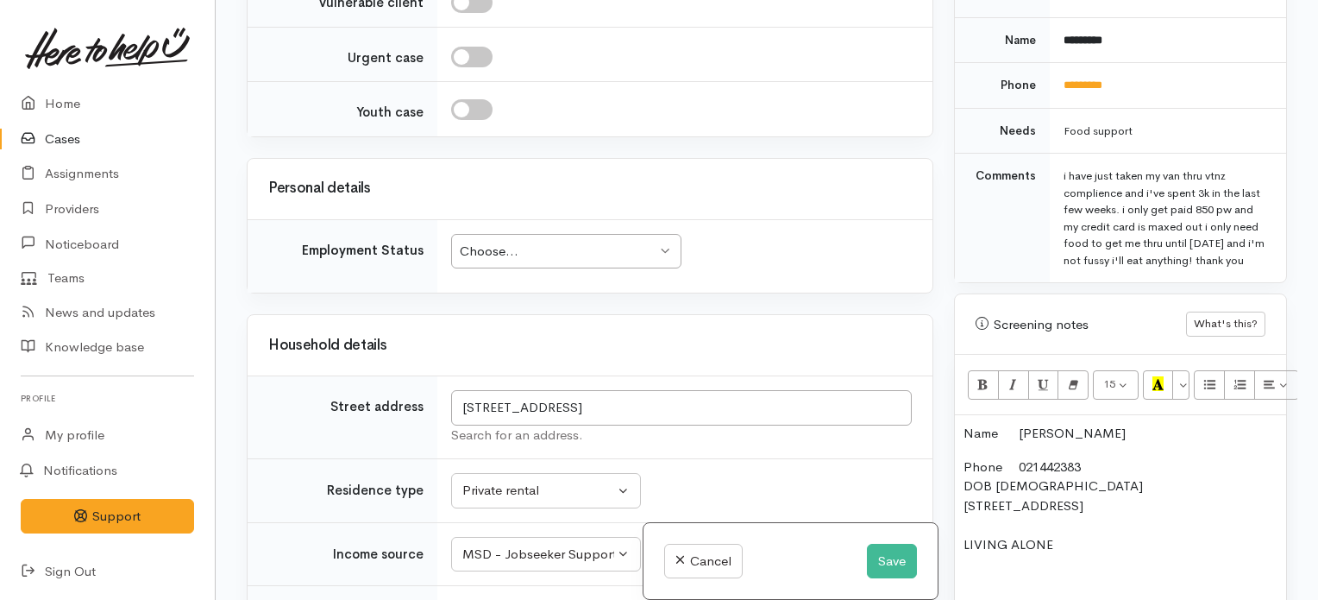
scroll to position [1752, 0]
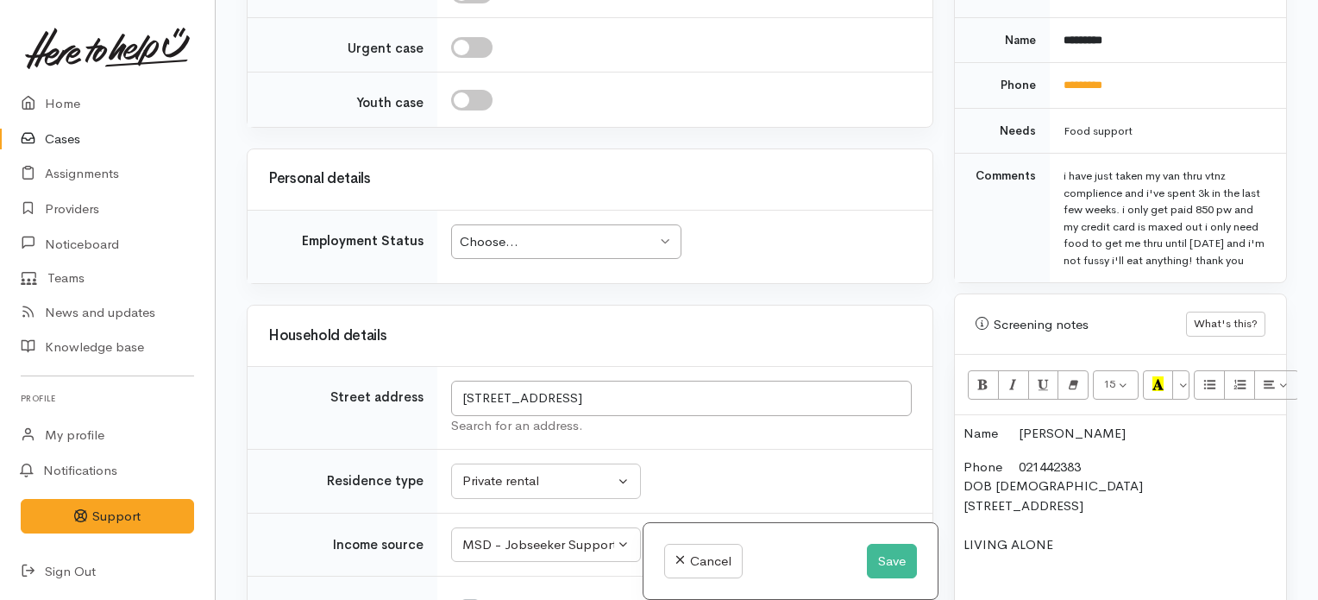
click at [626, 252] on div "Choose..." at bounding box center [558, 242] width 197 height 20
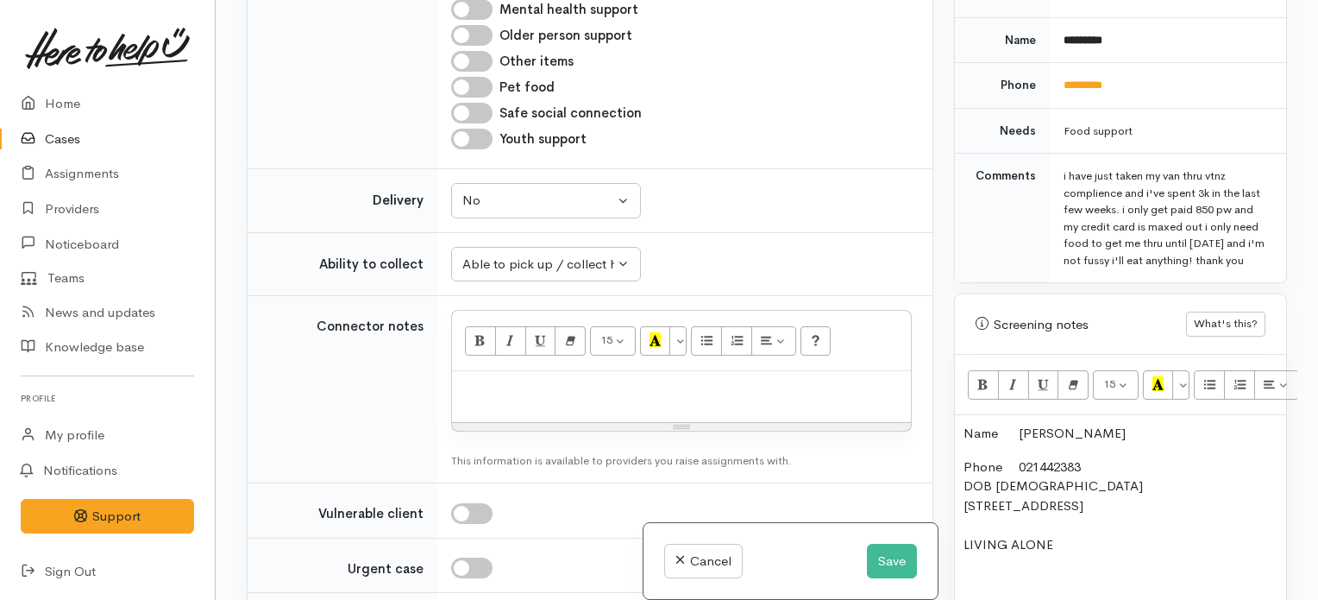
scroll to position [1253, 0]
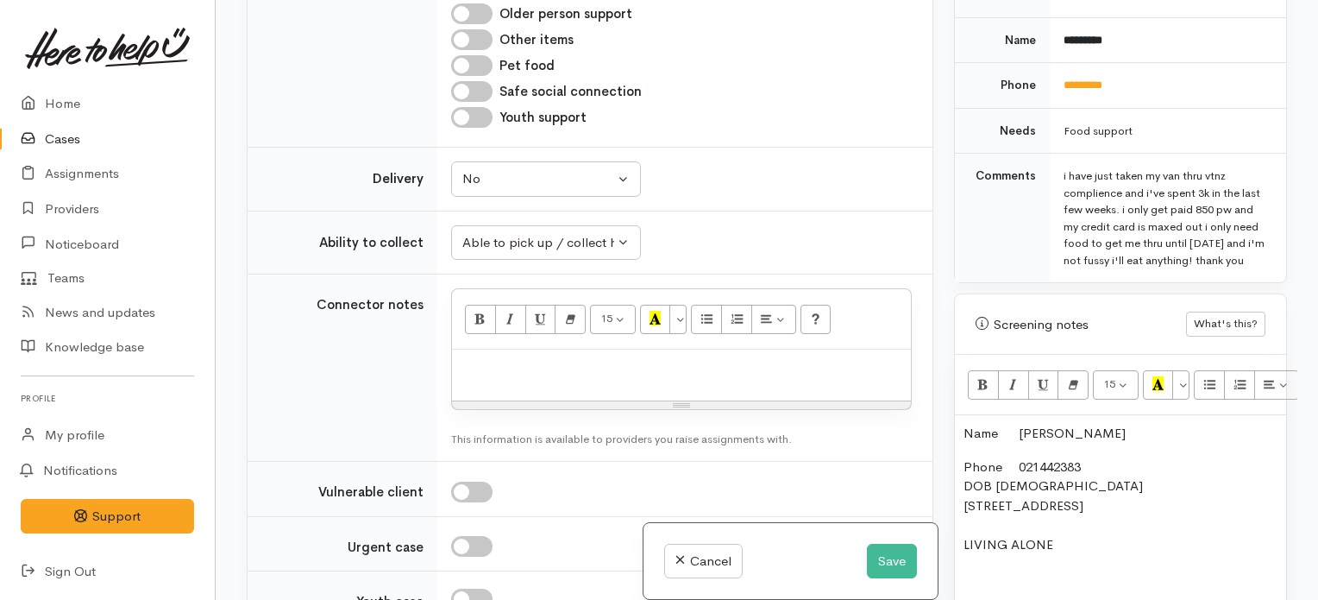
click at [1080, 534] on p "Phone 021442383 DOB 26/10/1973 844 Whangamata Road, Kinloch, New Zealand LIVING…" at bounding box center [1121, 525] width 314 height 136
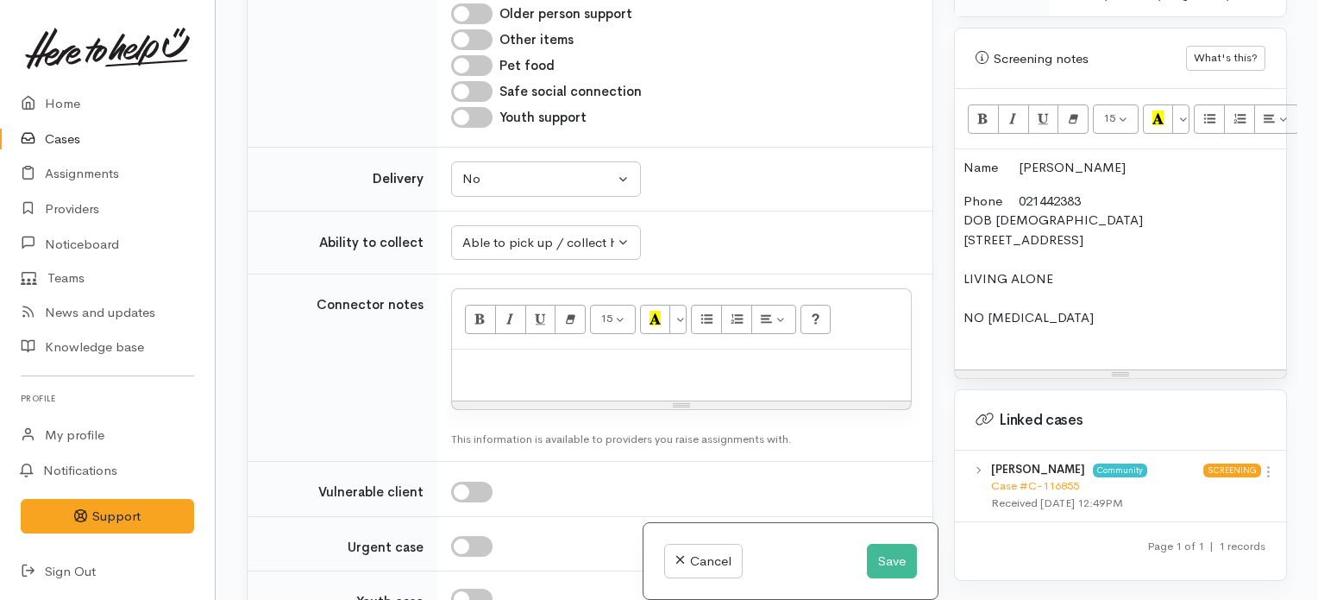
scroll to position [1096, 0]
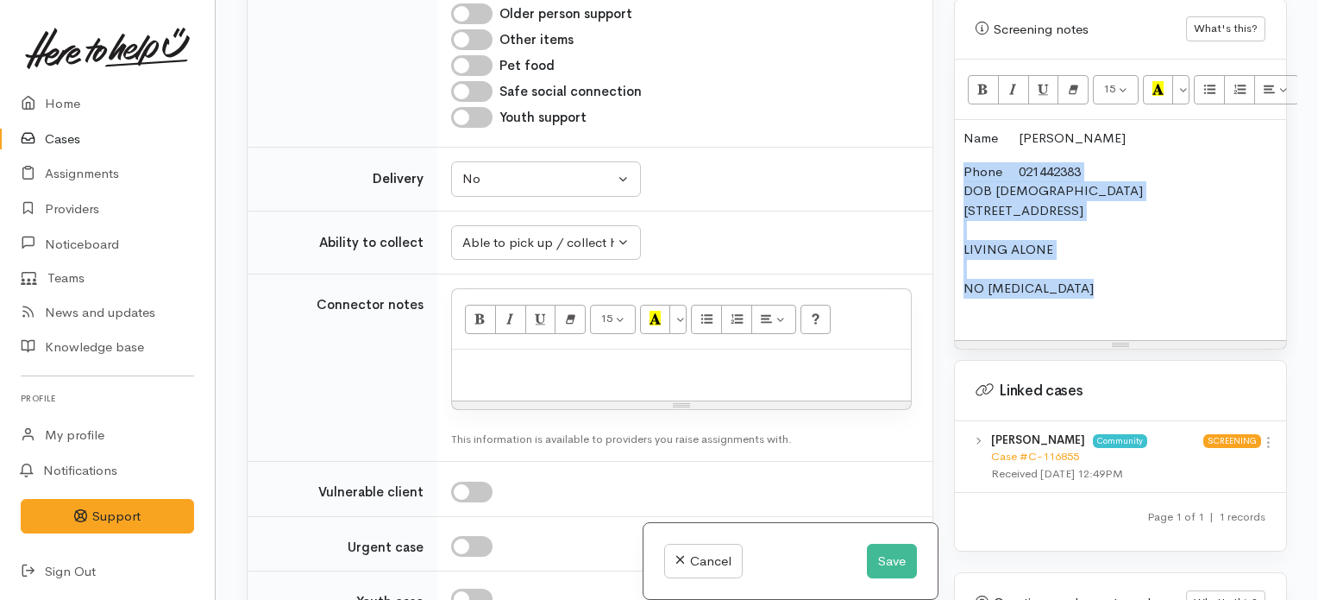
drag, startPoint x: 1119, startPoint y: 265, endPoint x: 939, endPoint y: 129, distance: 225.5
click at [939, 129] on div "Related cases There are other cases potentially from the same person, address o…" at bounding box center [766, 300] width 1061 height 600
copy p "Phone 021442383 DOB 26/10/1973 844 Whangamata Road, Kinloch, New Zealand LIVING…"
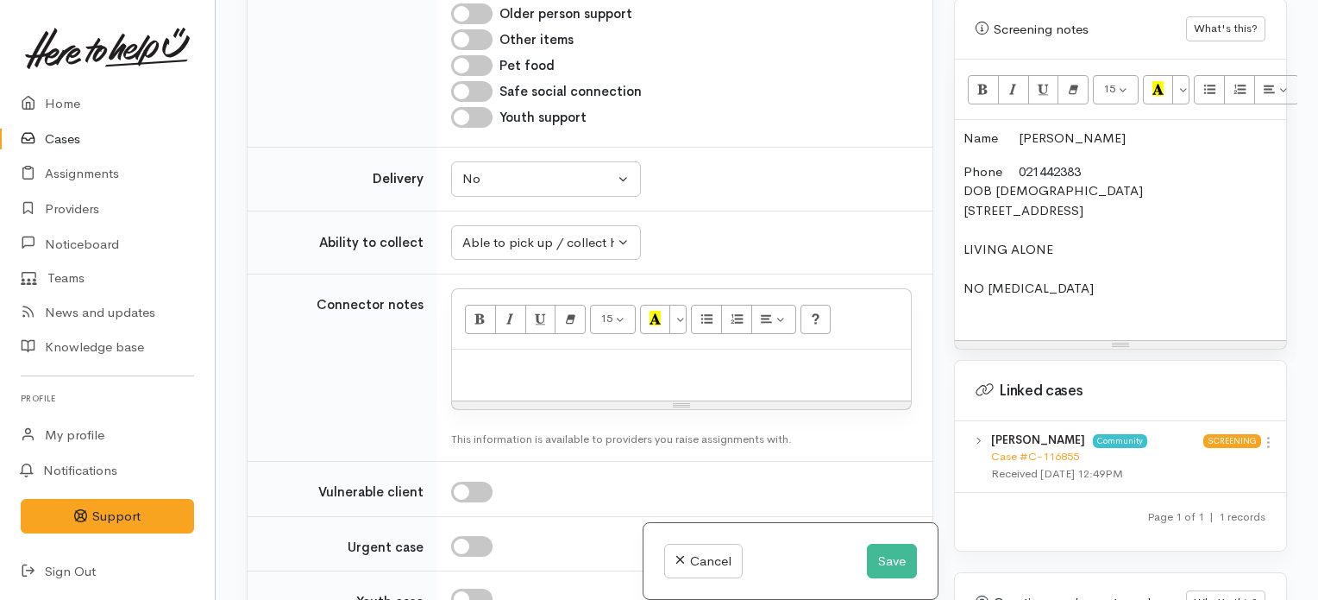
click at [648, 386] on div at bounding box center [681, 374] width 459 height 51
paste div
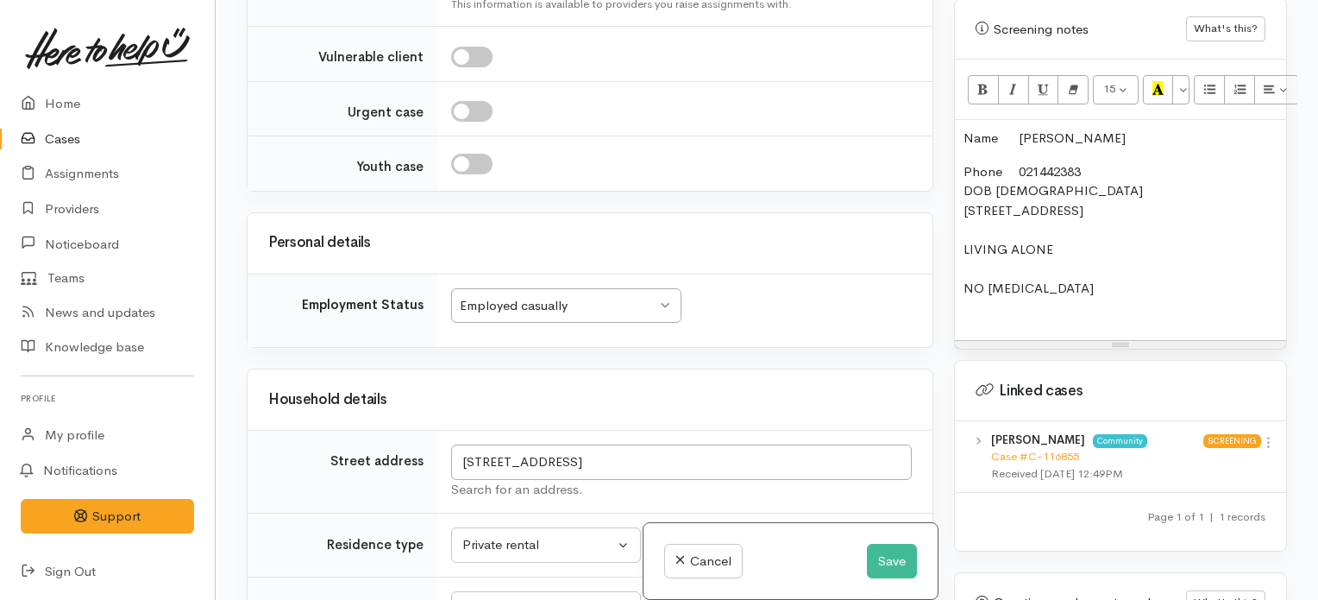
scroll to position [1840, 0]
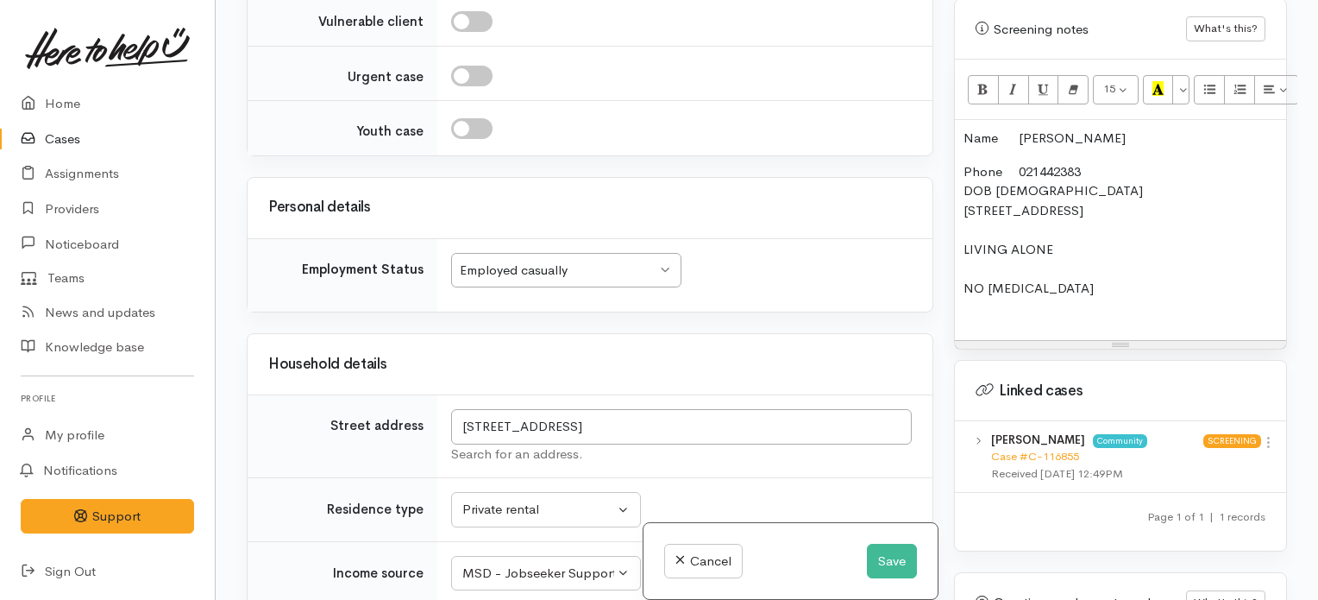
click at [612, 280] on div "Employed casually" at bounding box center [558, 271] width 197 height 20
click at [633, 280] on div "Employed full-time" at bounding box center [558, 271] width 197 height 20
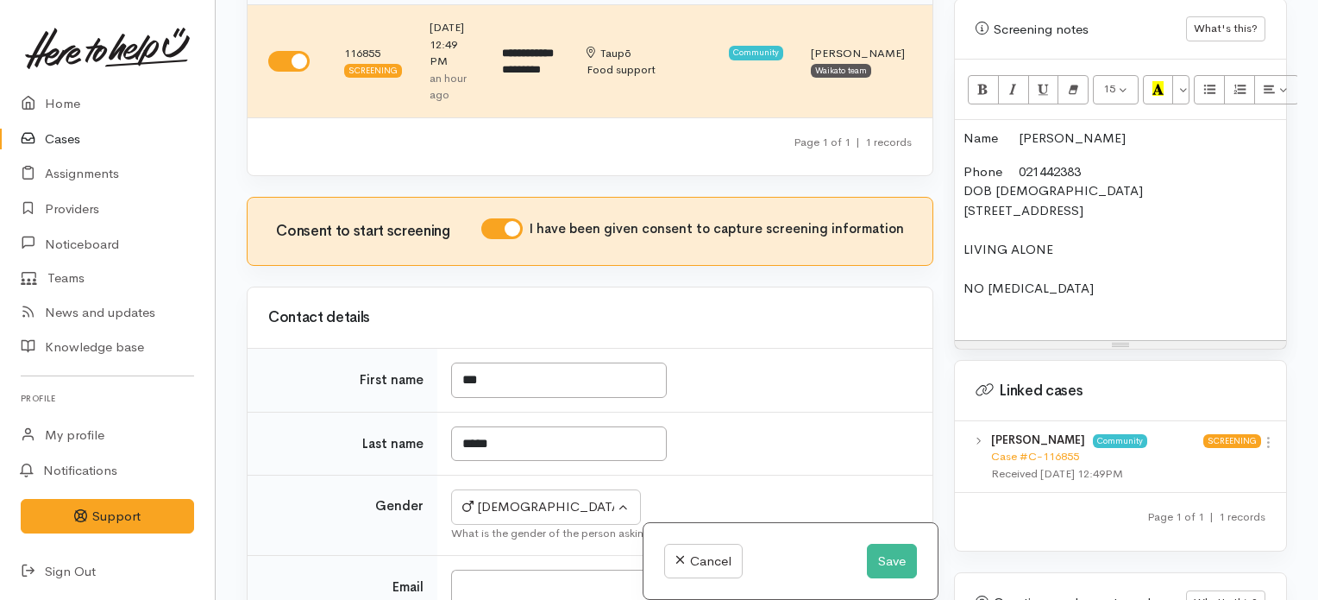
scroll to position [114, 0]
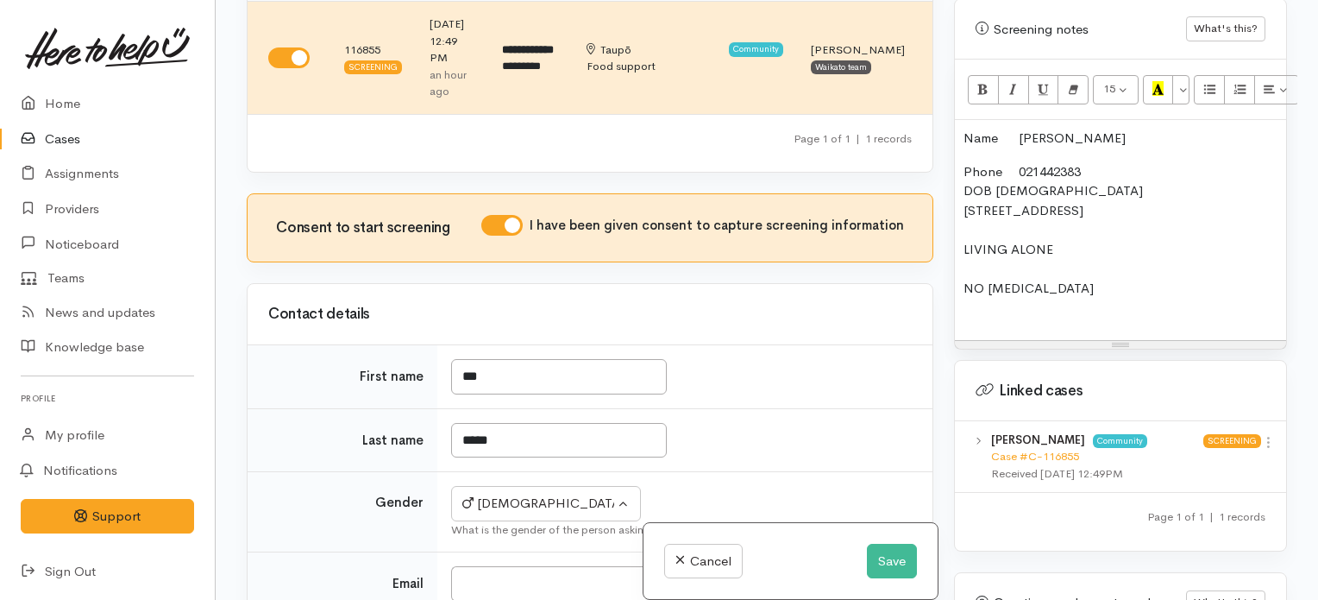
click at [1125, 268] on p "Phone 021442383 DOB 26/10/1973 844 Whangamata Road, Kinloch, New Zealand LIVING…" at bounding box center [1121, 239] width 314 height 155
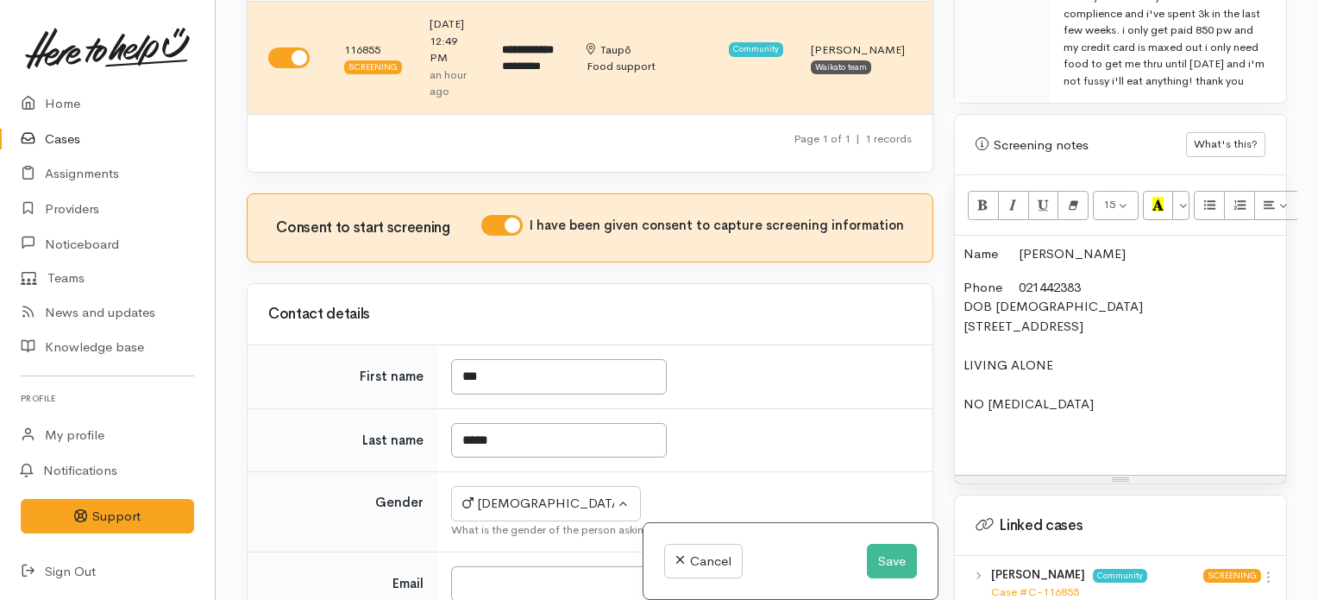
scroll to position [982, 0]
click at [1033, 402] on p "Phone 021442383 DOB 26/10/1973 844 Whangamata Road, Kinloch, New Zealand LIVING…" at bounding box center [1121, 363] width 314 height 175
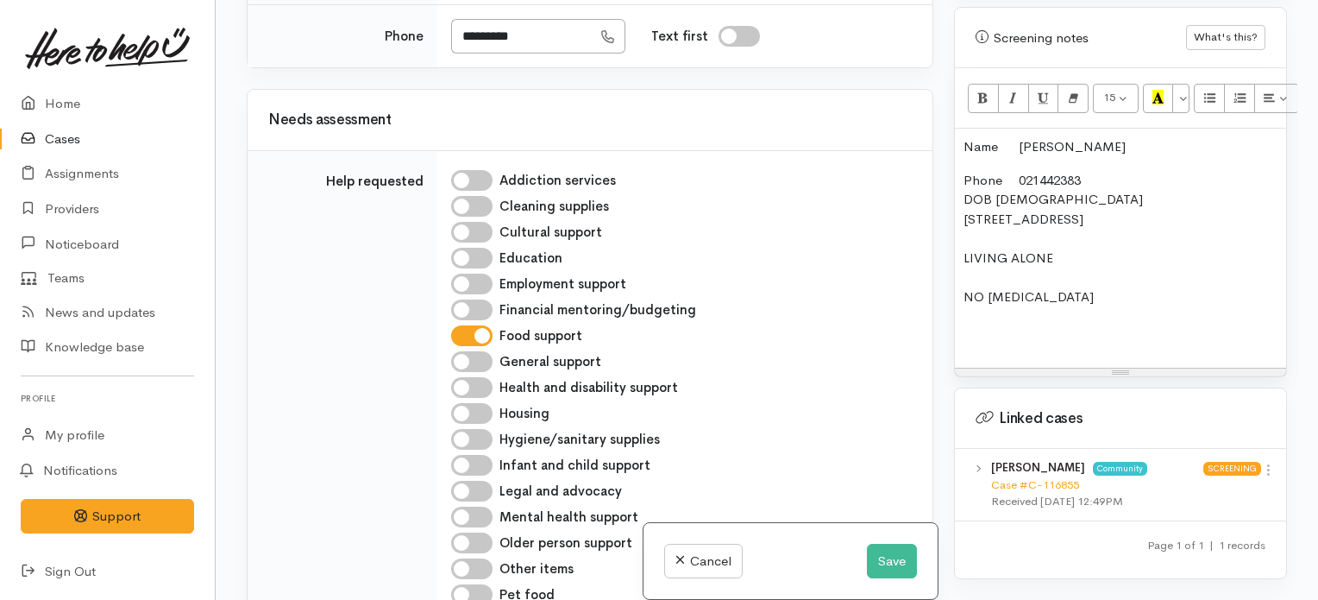
scroll to position [832, 0]
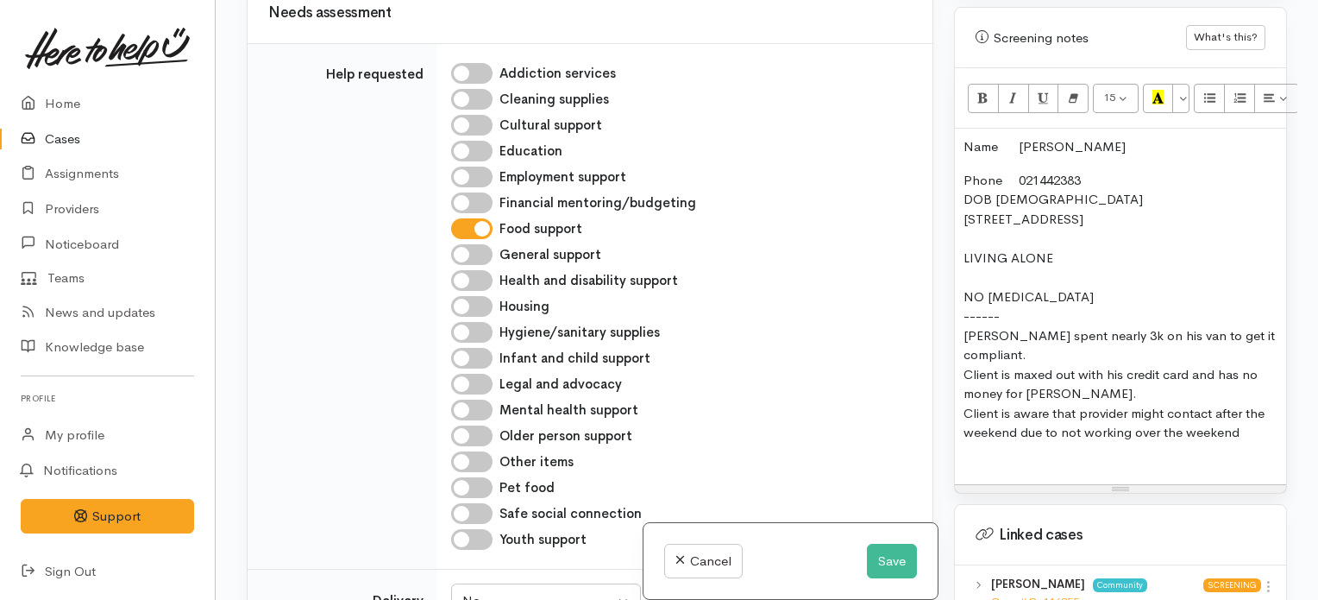
click at [1112, 278] on p "Phone 021442383 DOB 26/10/1973 844 Whangamata Road, Kinloch, New Zealand LIVING…" at bounding box center [1121, 317] width 314 height 292
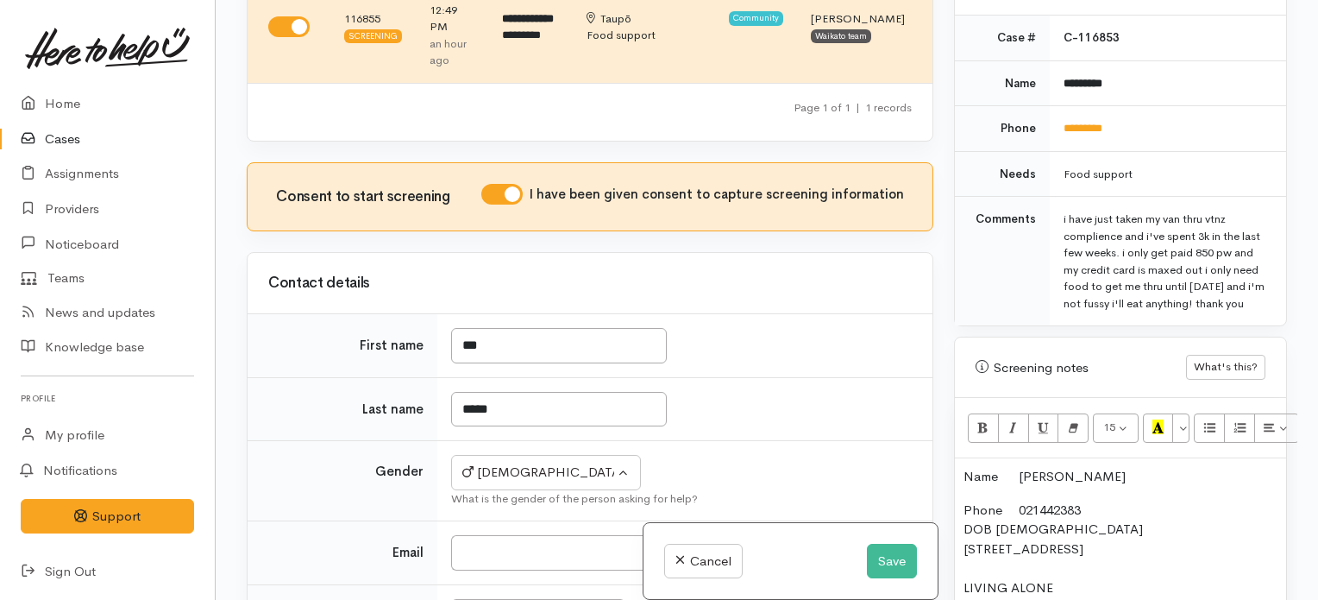
scroll to position [753, 0]
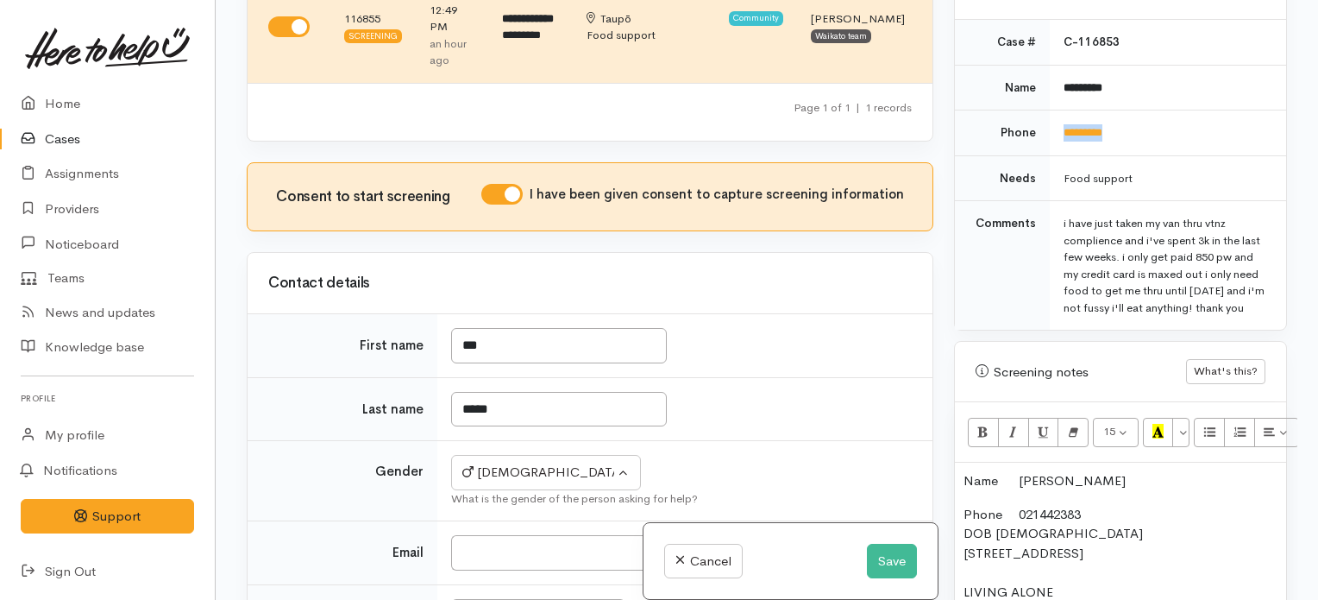
drag, startPoint x: 1131, startPoint y: 90, endPoint x: 1054, endPoint y: 103, distance: 77.9
click at [1054, 110] on td "*********" at bounding box center [1168, 133] width 236 height 46
copy link "*********"
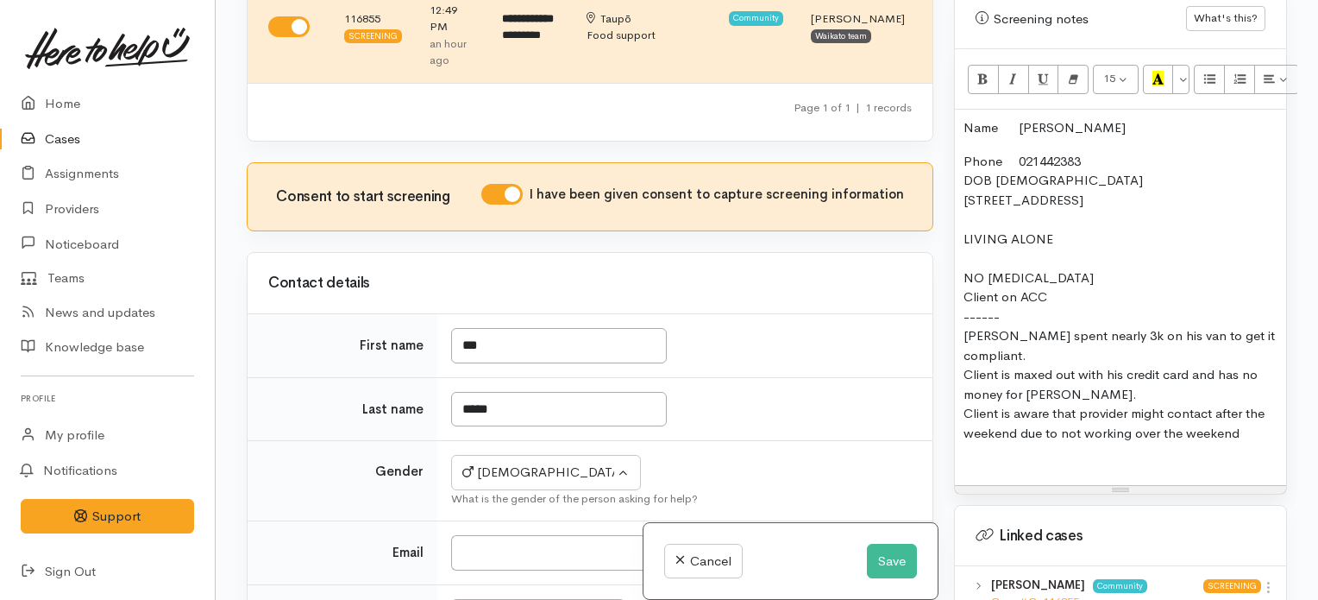
scroll to position [1111, 0]
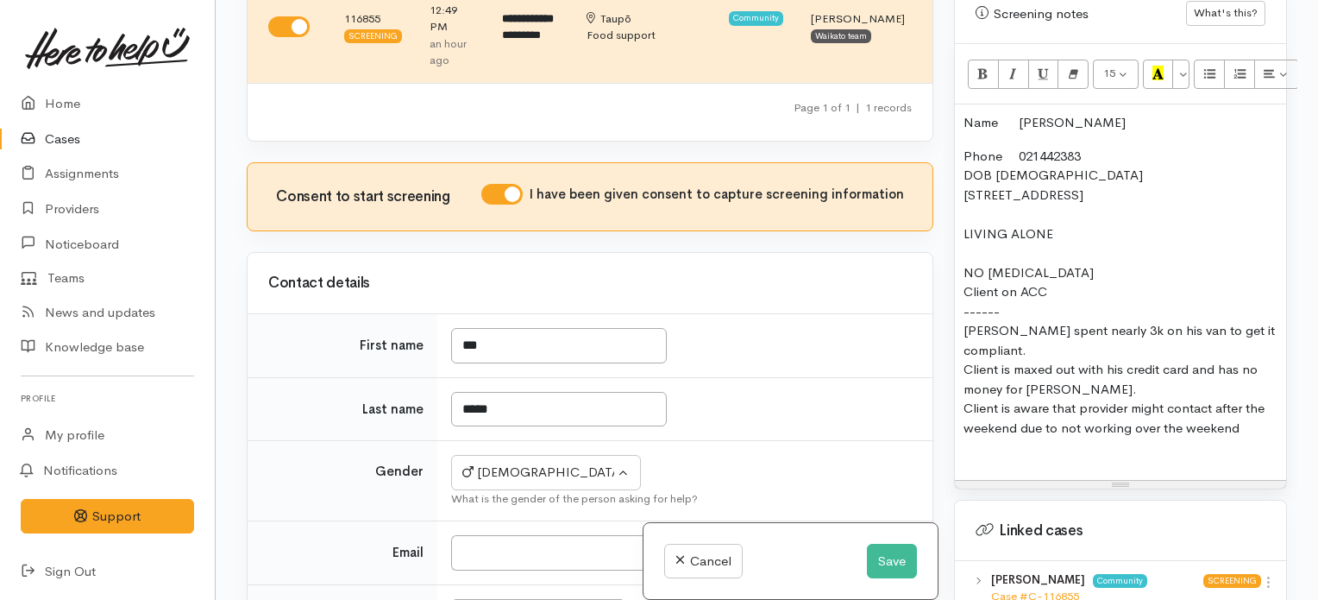
click at [1070, 299] on p "Phone 021442383 DOB 26/10/1973 844 Whangamata Road, Kinloch, New Zealand LIVING…" at bounding box center [1121, 302] width 314 height 311
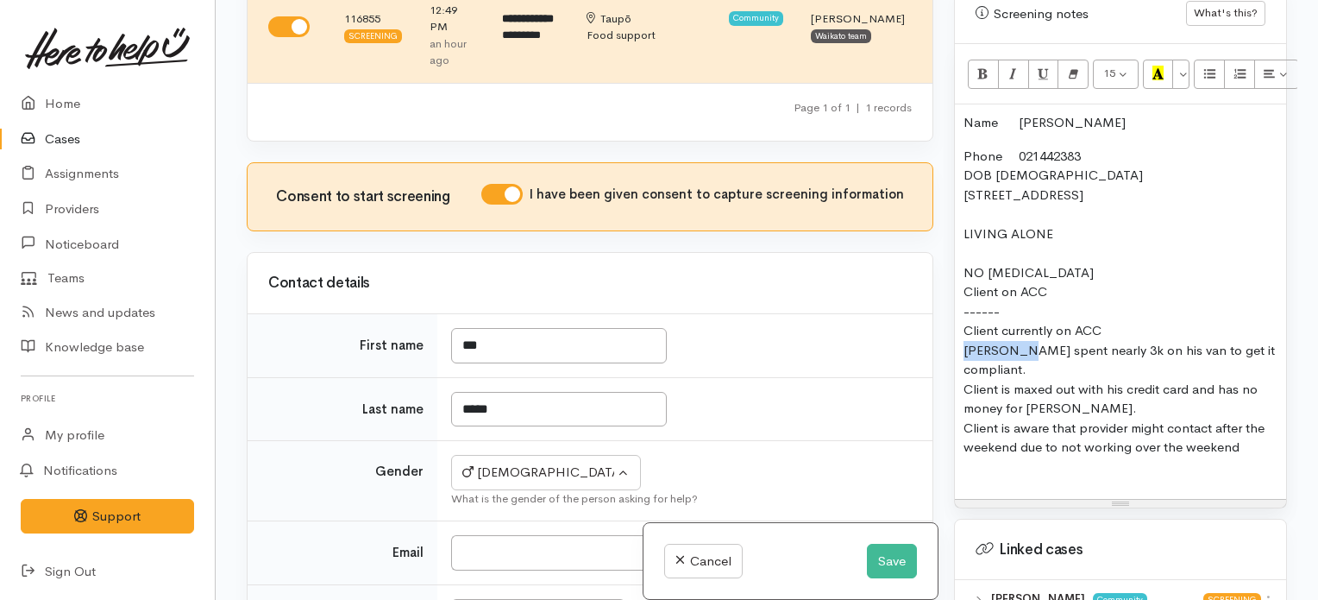
drag, startPoint x: 1022, startPoint y: 330, endPoint x: 959, endPoint y: 336, distance: 63.3
click at [959, 336] on div "Name Dan Maule Phone 021442383 DOB 26/10/1973 844 Whangamata Road, Kinloch, New…" at bounding box center [1120, 301] width 331 height 394
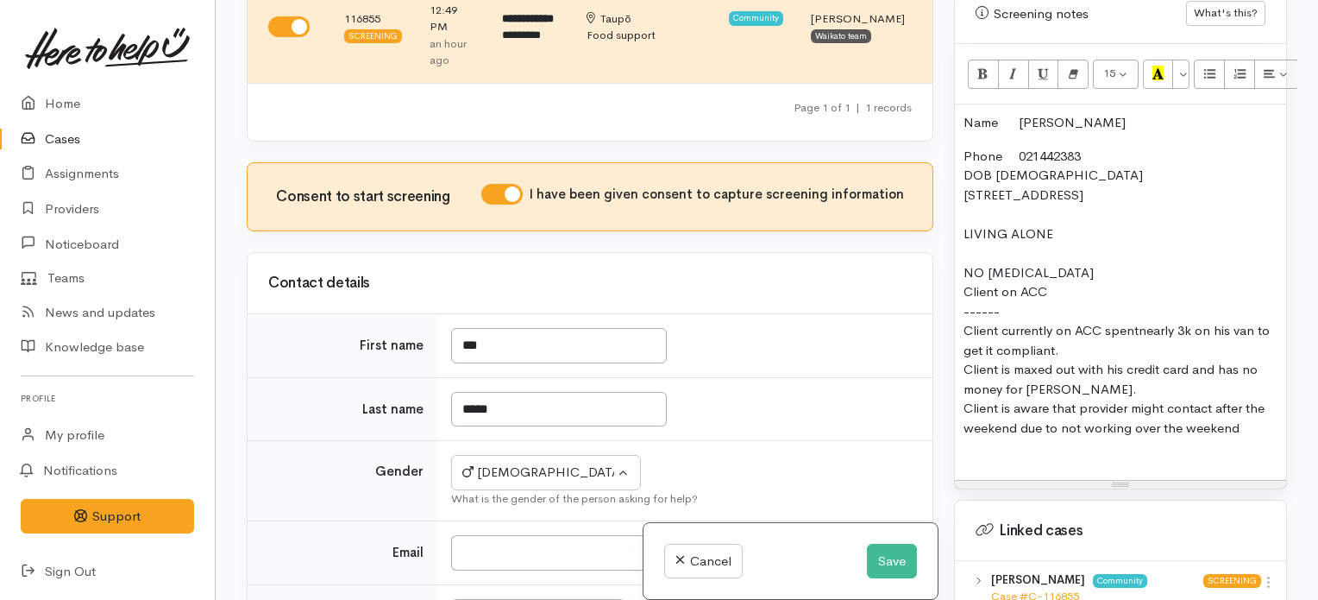
click at [1252, 405] on p "Phone 021442383 DOB 26/10/1973 844 Whangamata Road, Kinloch, New Zealand LIVING…" at bounding box center [1121, 302] width 314 height 311
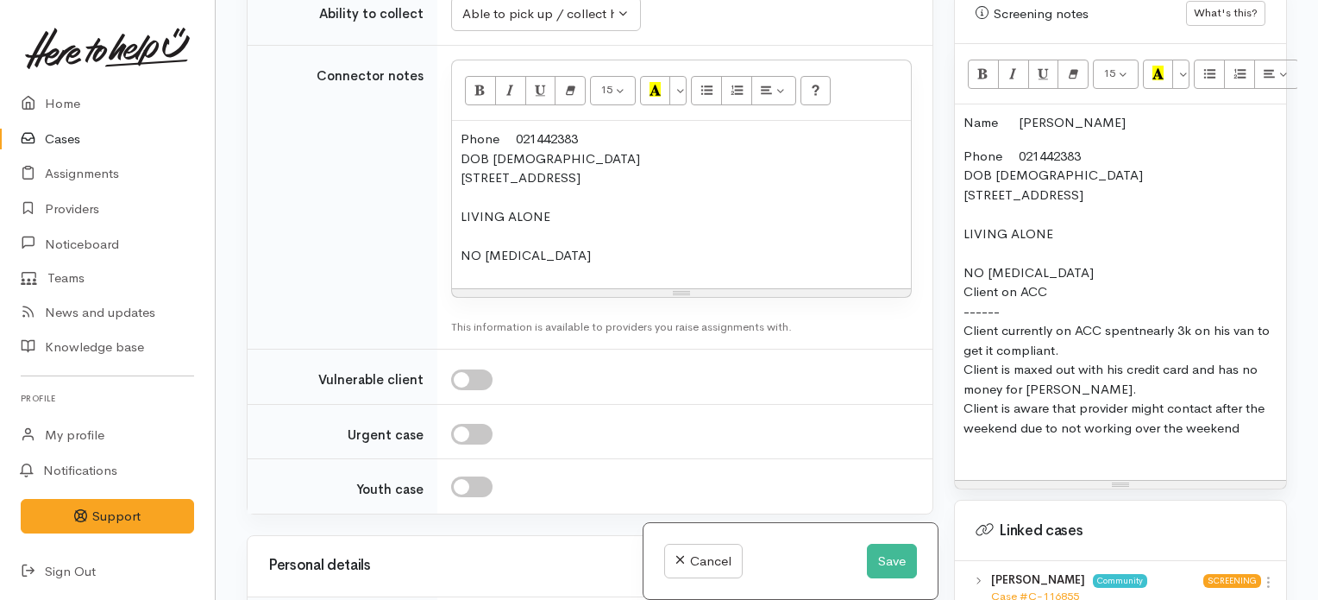
scroll to position [1499, 0]
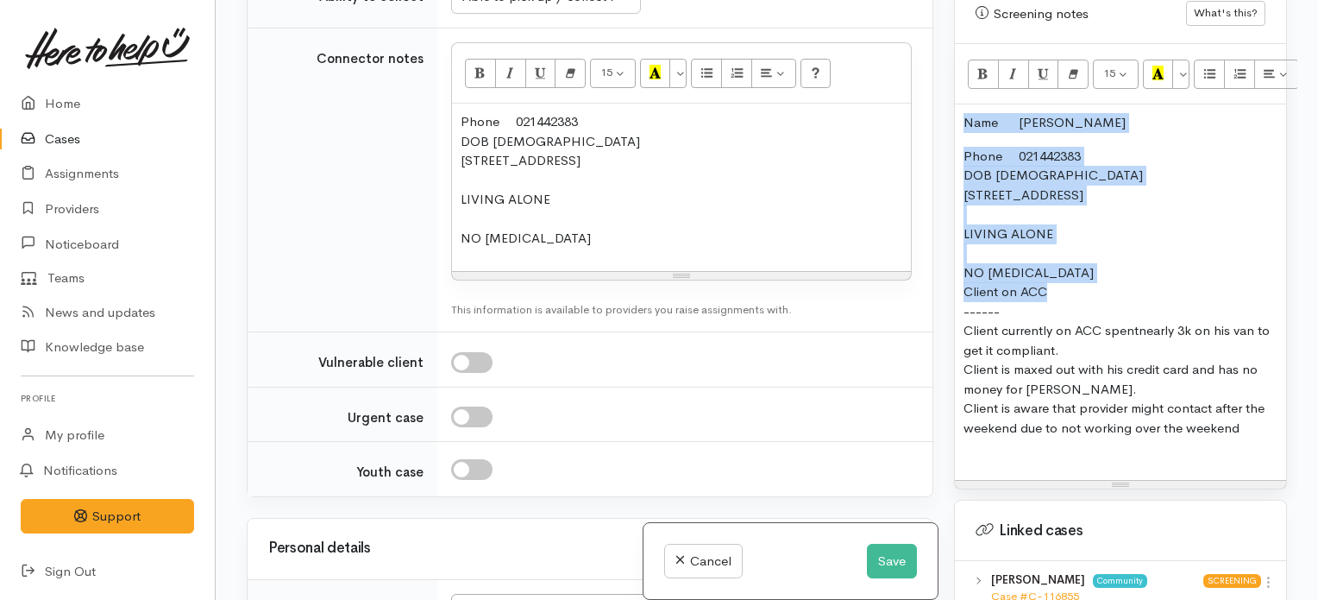
drag, startPoint x: 1080, startPoint y: 273, endPoint x: 929, endPoint y: 108, distance: 223.5
click at [929, 108] on div "Related cases There are other cases potentially from the same person, address o…" at bounding box center [766, 300] width 1061 height 600
copy div "Name Dan Maule Phone 021442383 DOB 26/10/1973 844 Whangamata Road, Kinloch, New…"
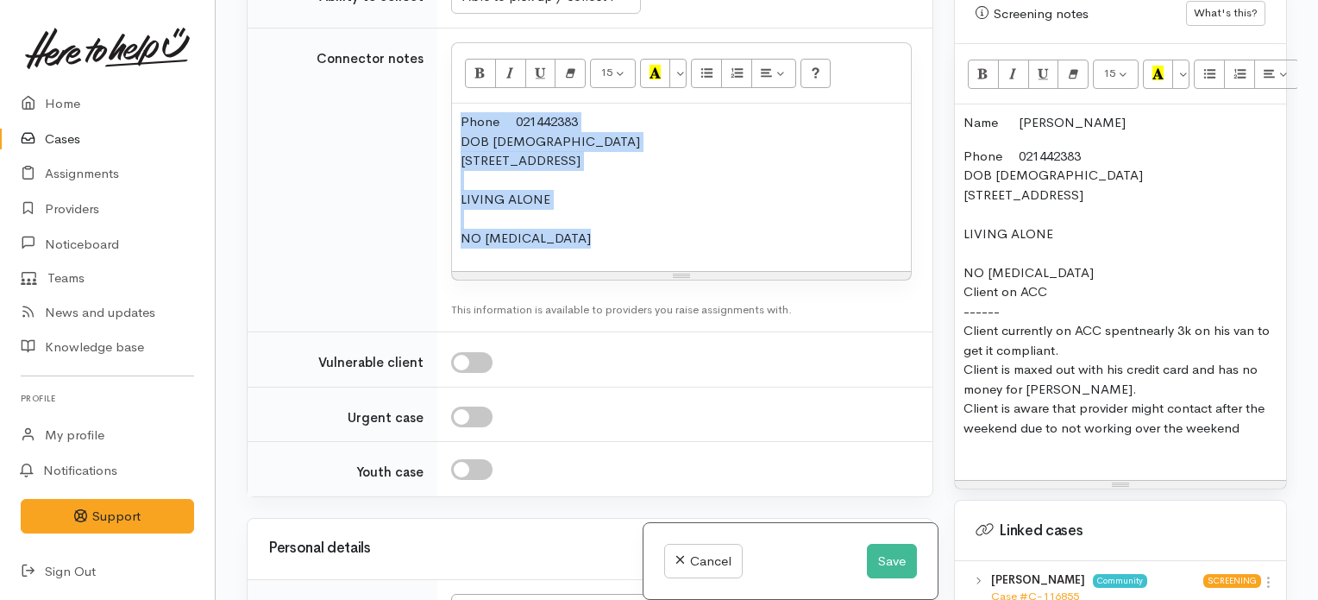
drag, startPoint x: 632, startPoint y: 242, endPoint x: 407, endPoint y: 110, distance: 261.0
click at [407, 110] on tr "Connector notes <p>Phone<span style="white-space: pre;"> </span>021442383<br>DO…" at bounding box center [590, 180] width 685 height 304
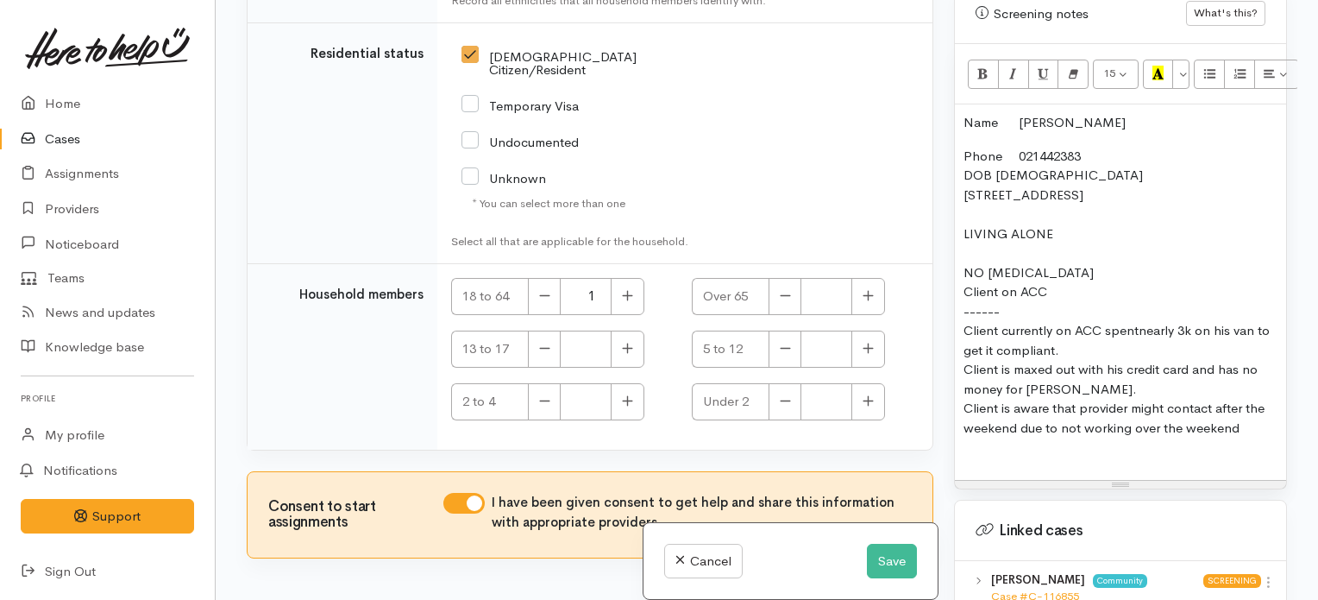
scroll to position [3299, 0]
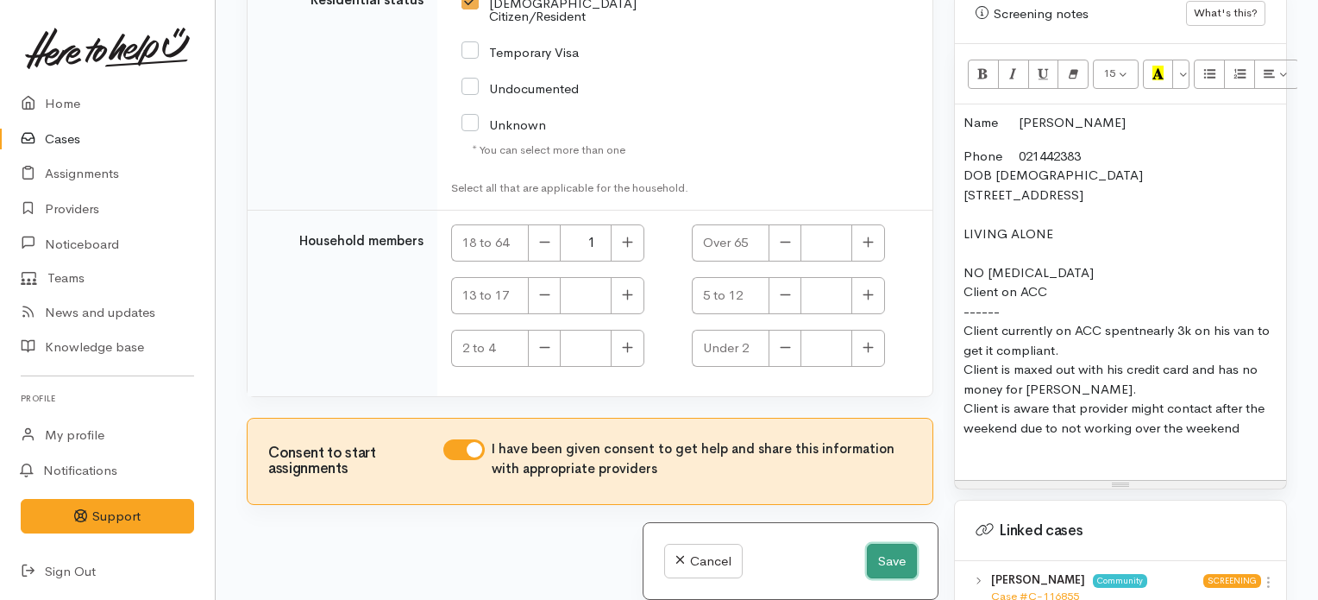
click at [884, 557] on button "Save" at bounding box center [892, 560] width 50 height 35
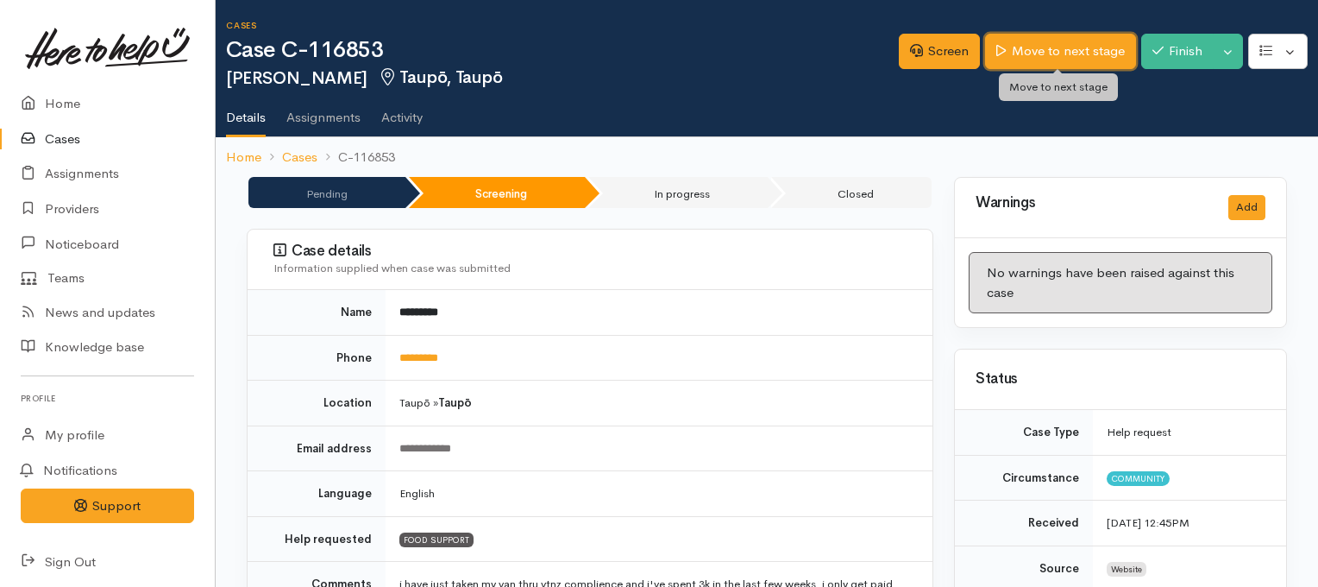
drag, startPoint x: 0, startPoint y: 0, endPoint x: 1063, endPoint y: 45, distance: 1063.7
click at [1063, 45] on link "Move to next stage" at bounding box center [1060, 51] width 150 height 35
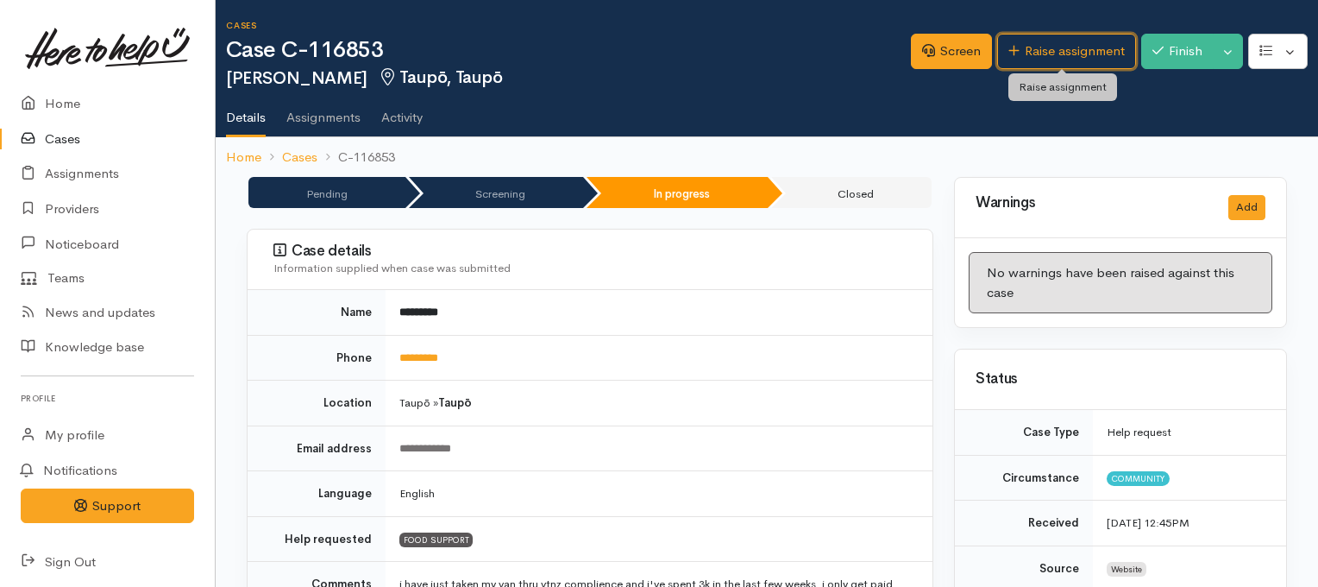
click at [1039, 52] on link "Raise assignment" at bounding box center [1066, 51] width 139 height 35
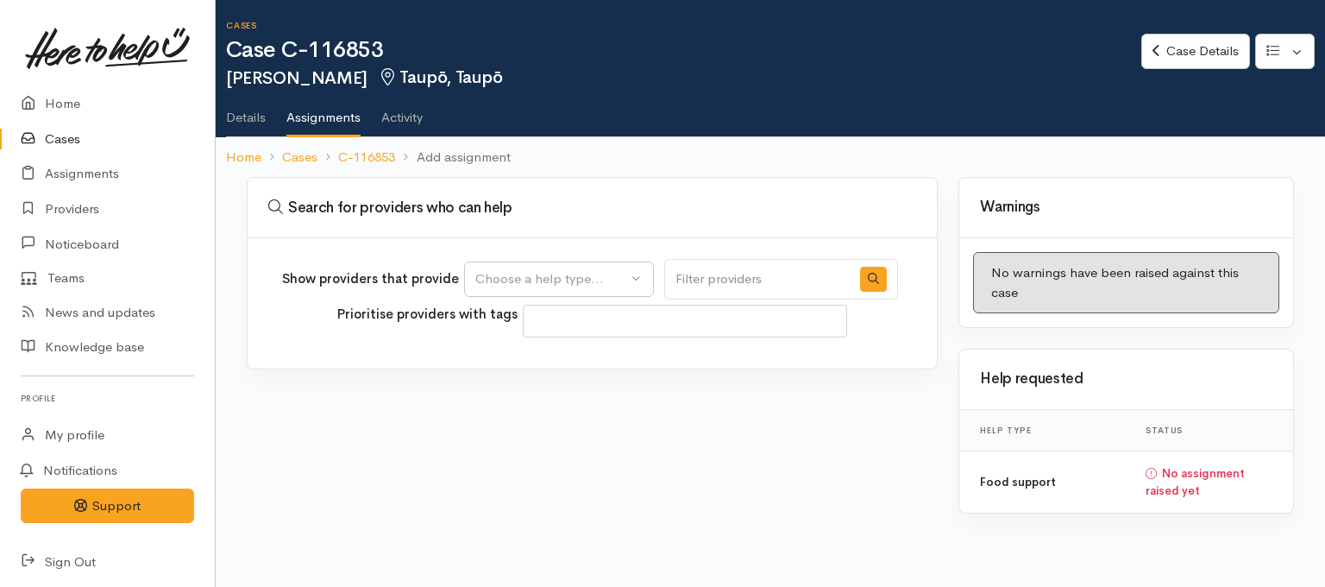
select select
click at [602, 291] on button "Choose a help type..." at bounding box center [559, 278] width 190 height 35
click at [524, 358] on span "Food support" at bounding box center [526, 361] width 80 height 20
select select "3"
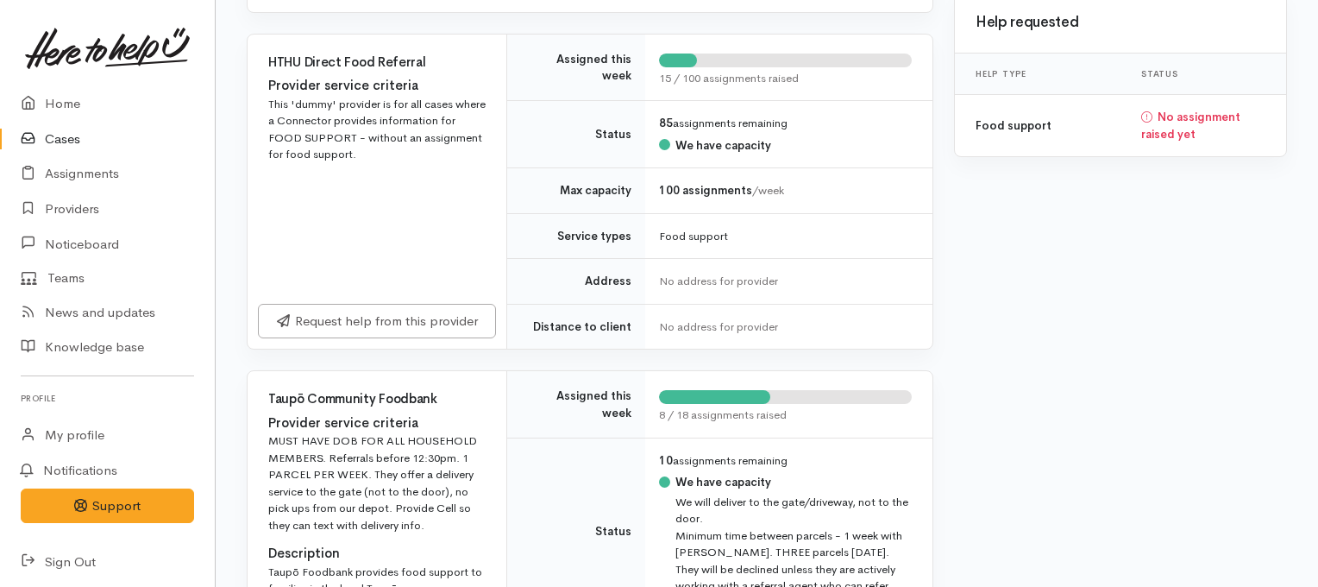
scroll to position [656, 0]
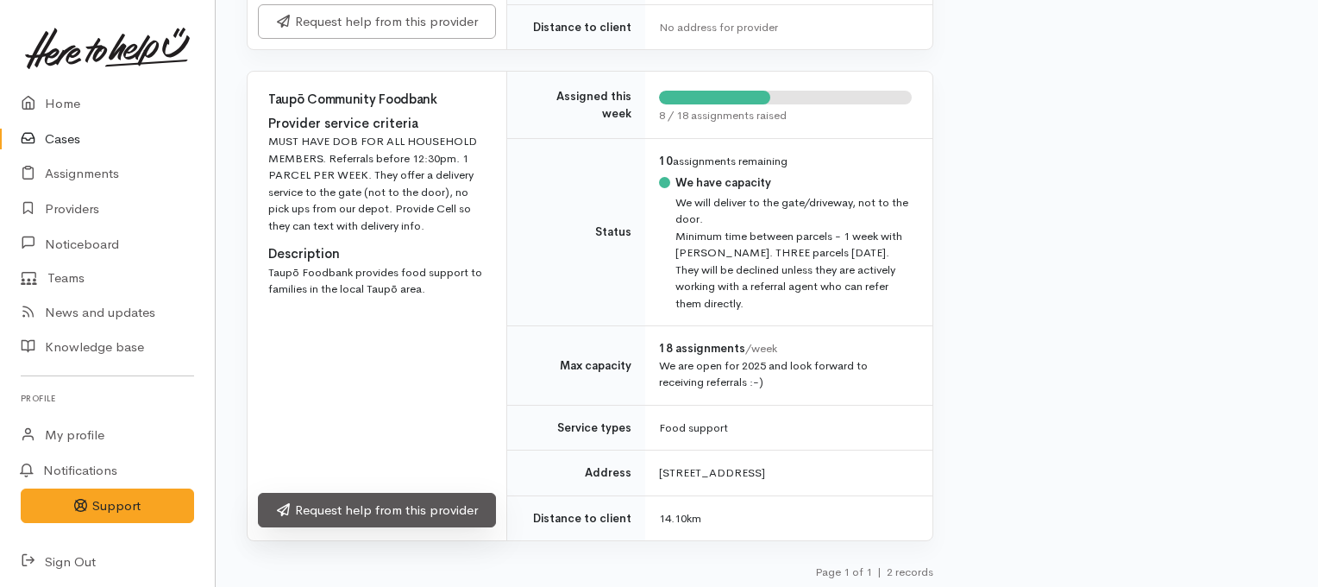
click at [424, 504] on link "Request help from this provider" at bounding box center [377, 510] width 238 height 35
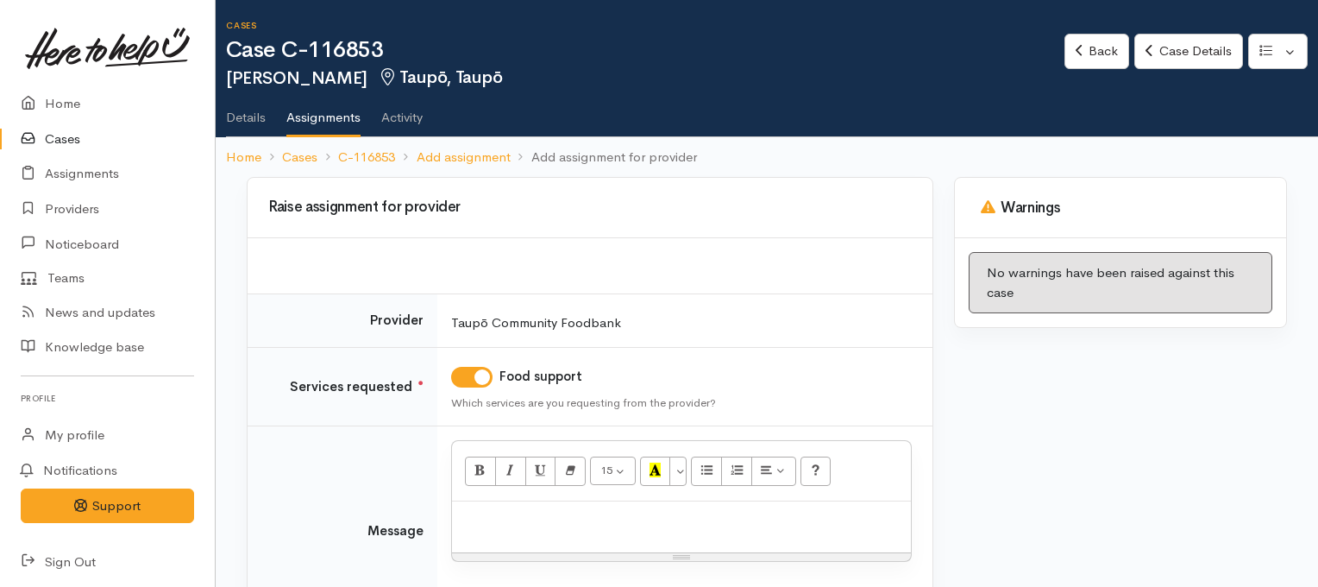
scroll to position [136, 0]
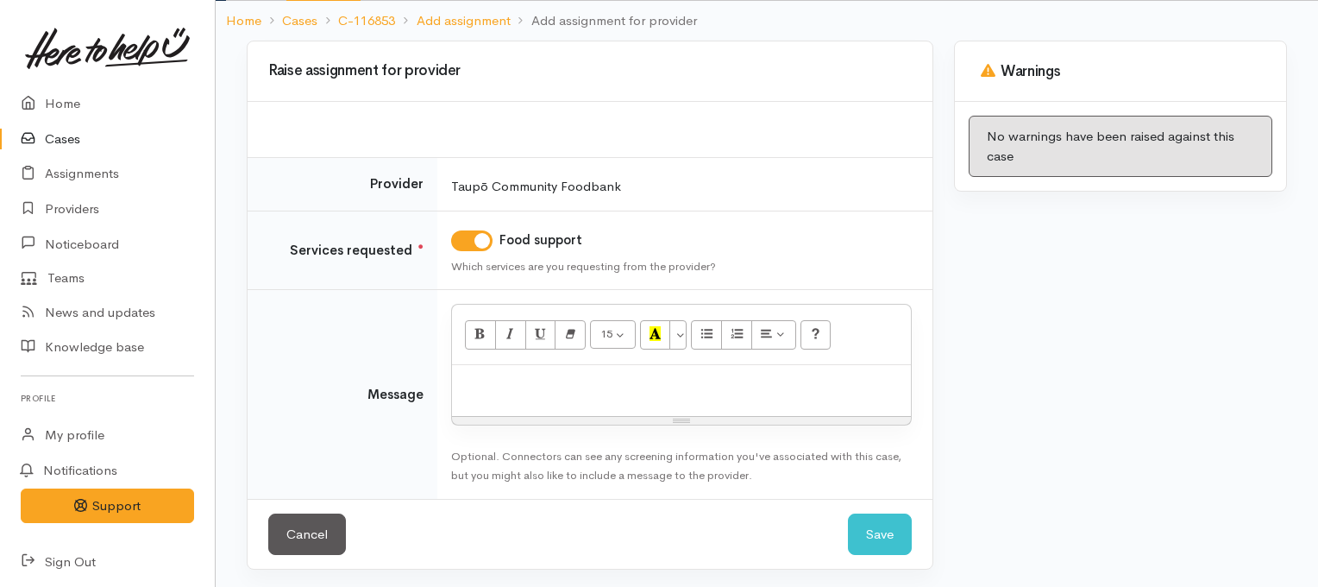
click at [657, 381] on p at bounding box center [682, 384] width 442 height 20
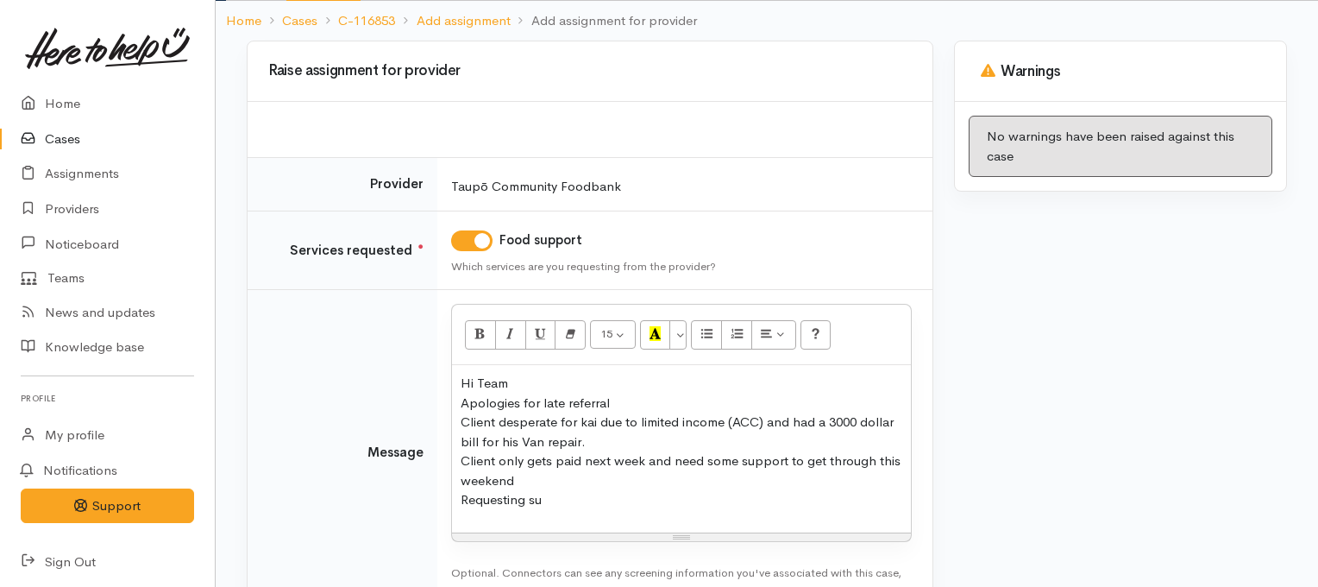
click at [598, 468] on p "Hi Team Apologies for late referral Client desperate for kai due to limited inc…" at bounding box center [682, 442] width 442 height 136
click at [573, 499] on p "Hi Team Apologies for late referral Client desperate for kai due to limited inc…" at bounding box center [682, 442] width 442 height 136
click at [558, 385] on p "Hi Team Apologies for late referral Client desperate for kai due to limited inc…" at bounding box center [682, 442] width 442 height 136
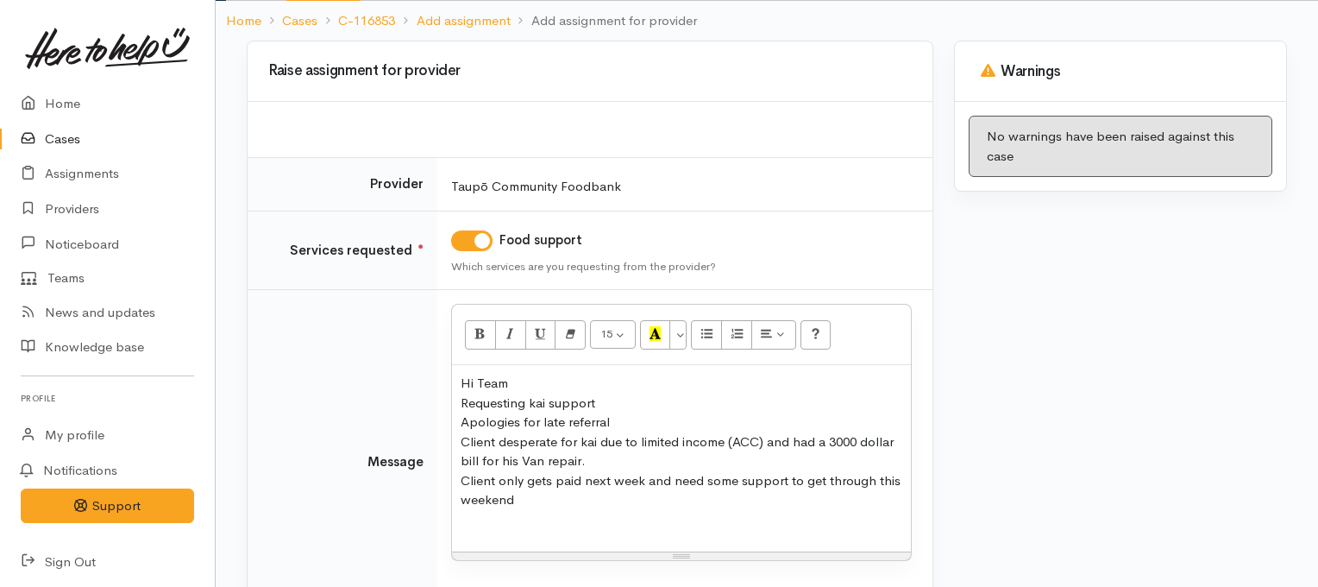
click at [497, 513] on p "Hi Team Requesting kai support Apologies for late referral Client desperate for…" at bounding box center [682, 451] width 442 height 155
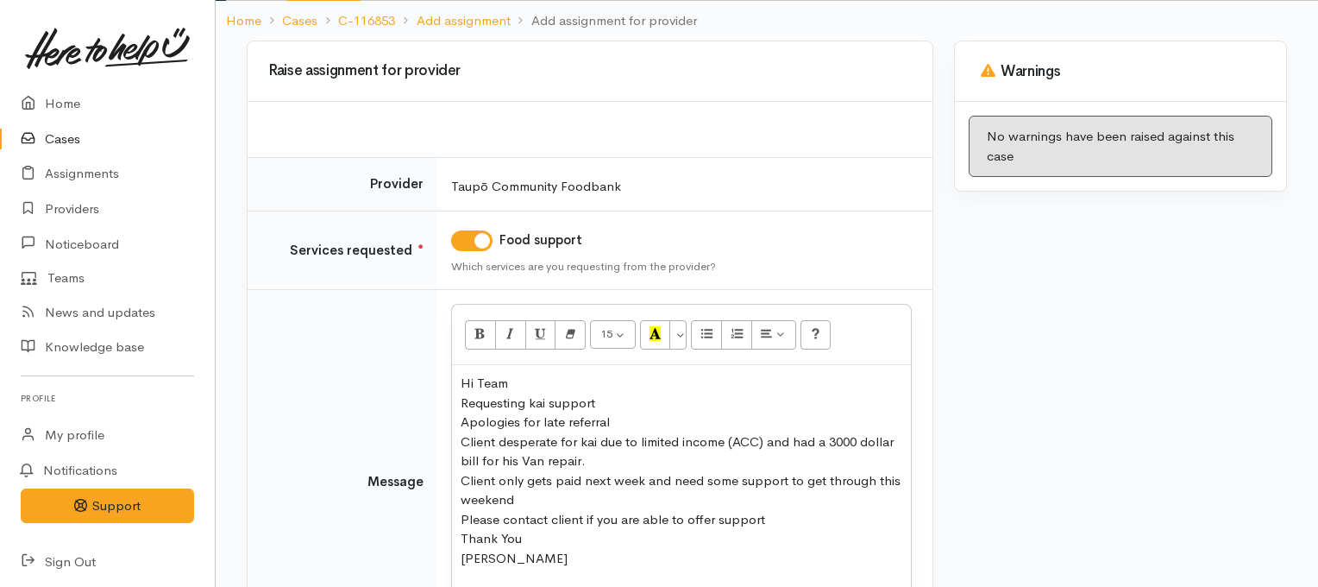
click at [534, 493] on p "Hi Team Requesting kai support Apologies for late referral Client desperate for…" at bounding box center [682, 471] width 442 height 194
click at [662, 493] on p "Hi Team Requesting kai support Apologies for late referral Client desperate for…" at bounding box center [682, 471] width 442 height 194
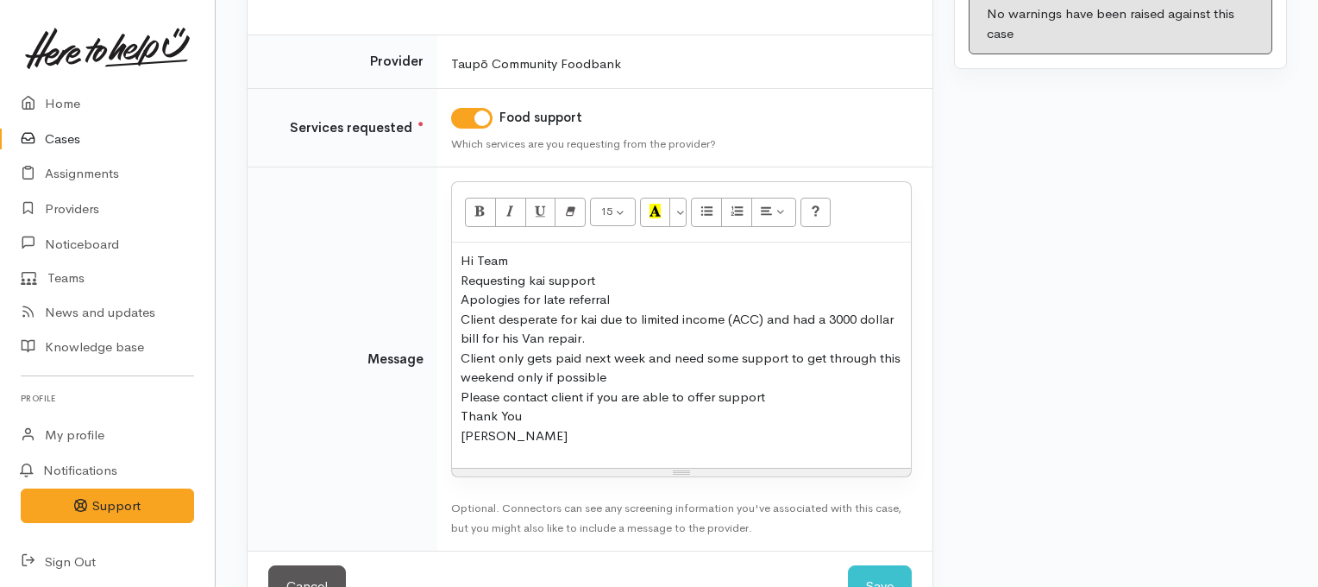
scroll to position [266, 0]
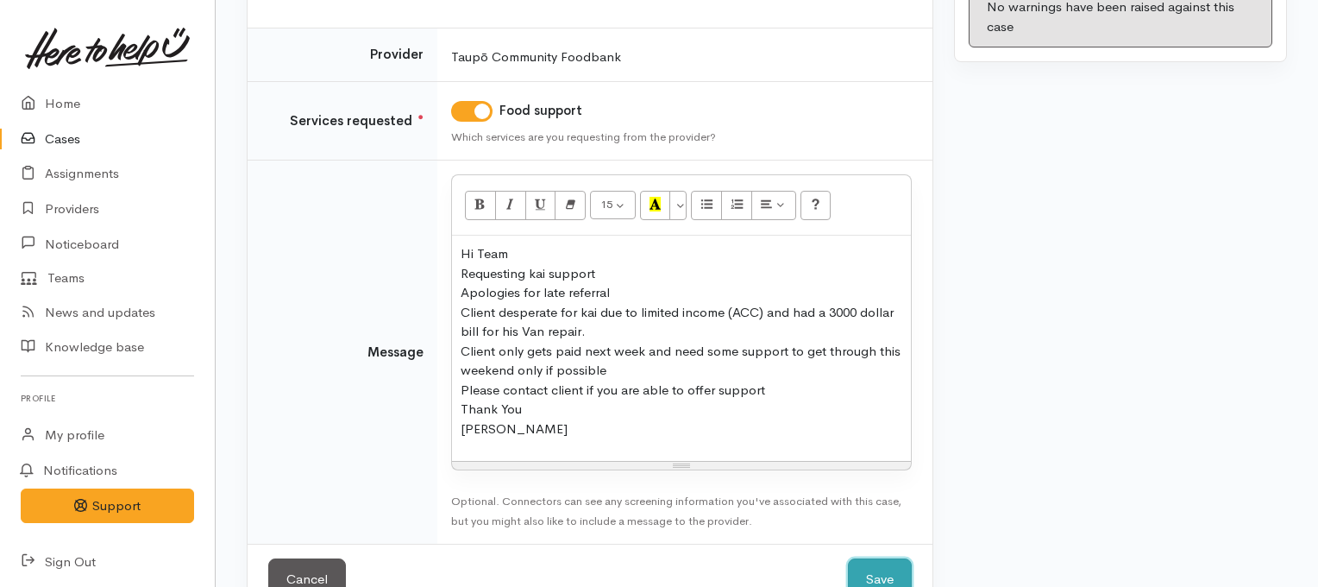
click at [863, 568] on button "Save" at bounding box center [880, 579] width 64 height 42
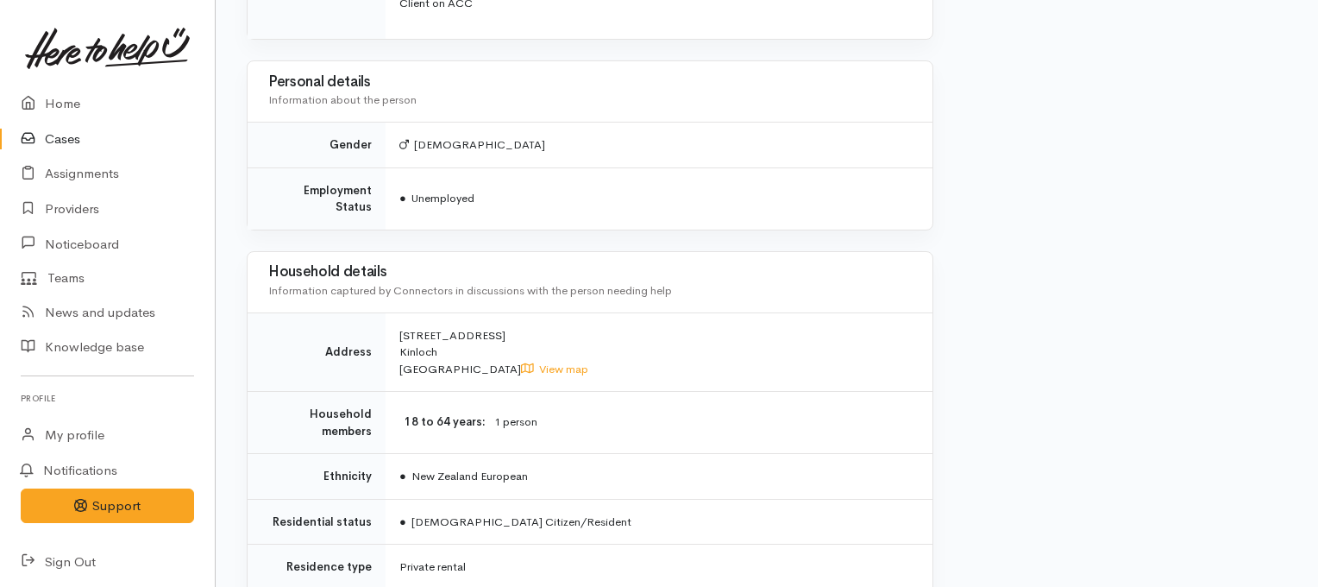
scroll to position [900, 0]
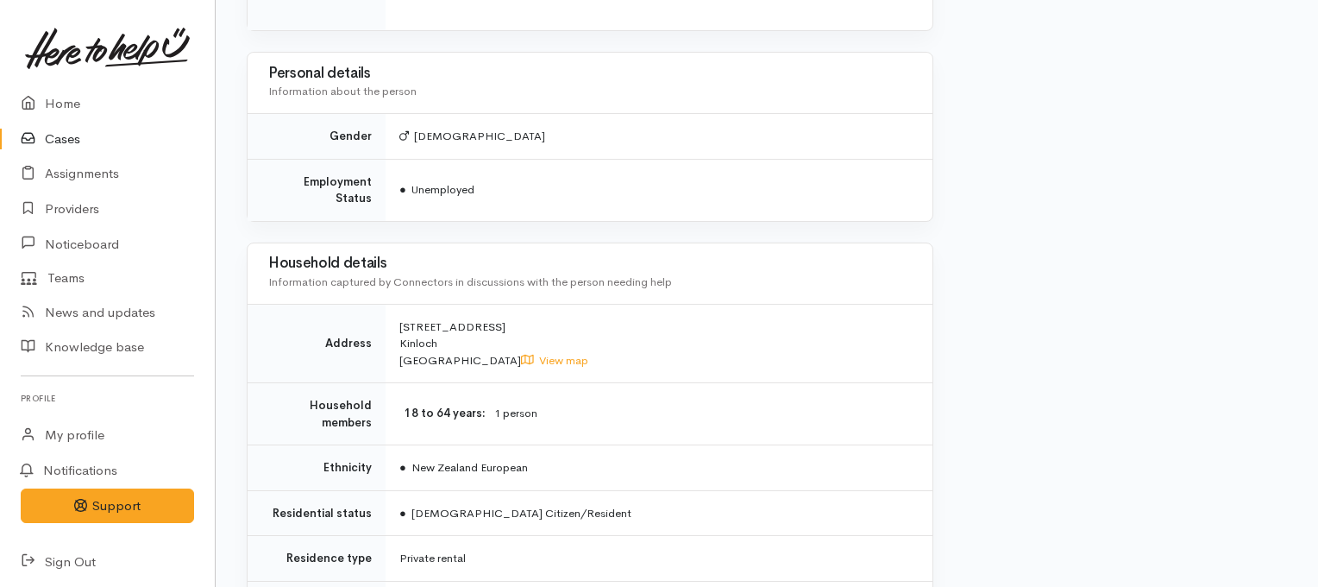
drag, startPoint x: 1324, startPoint y: 53, endPoint x: 1322, endPoint y: 207, distance: 154.4
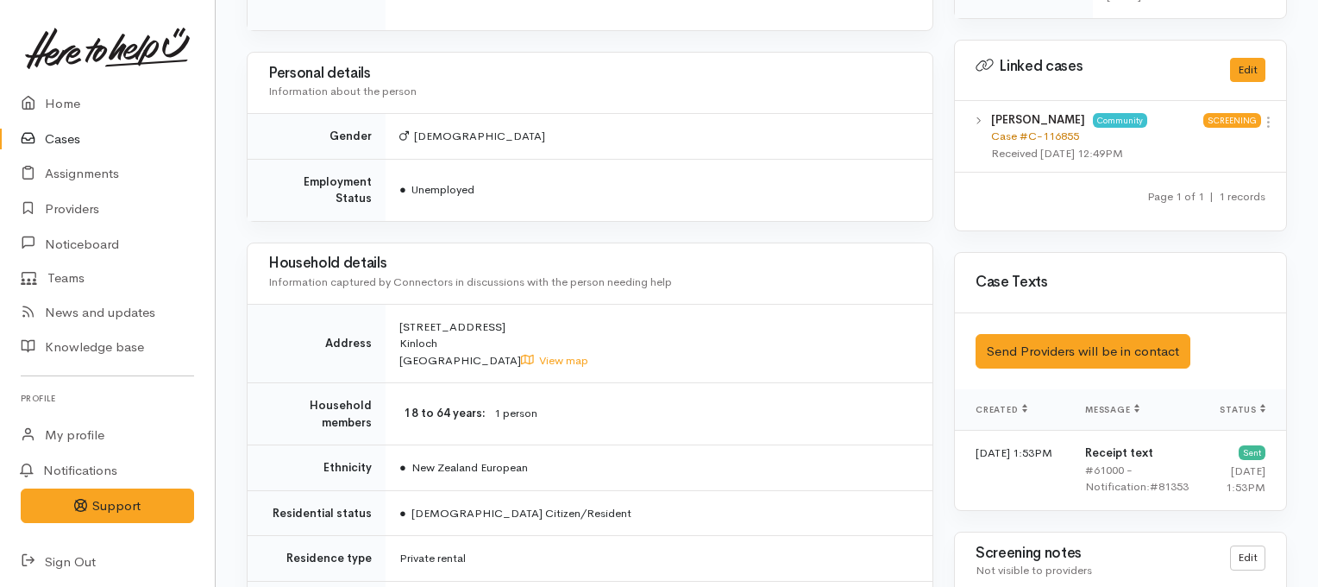
click at [1018, 129] on link "Case #C-116855" at bounding box center [1035, 136] width 88 height 15
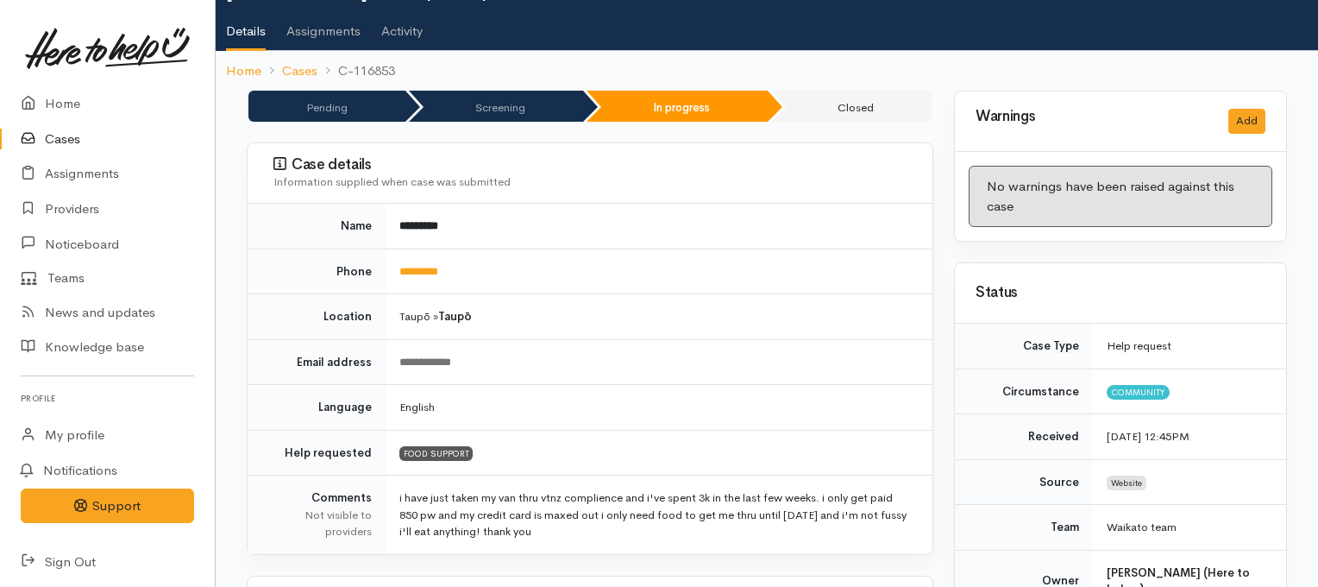
scroll to position [0, 0]
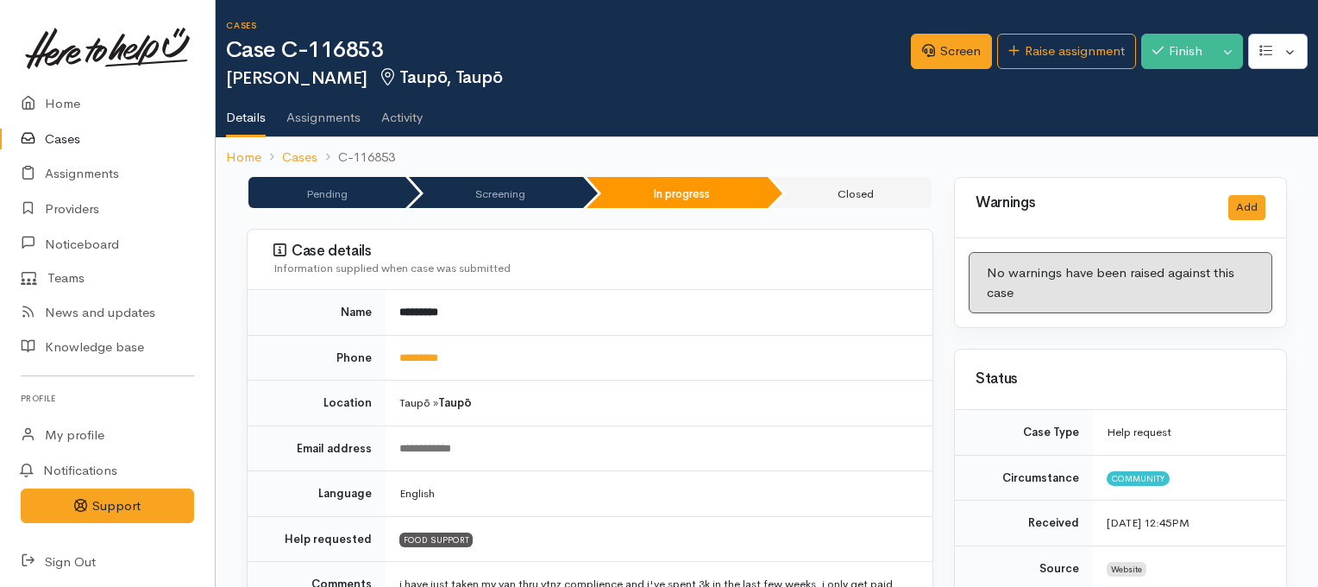
click at [593, 90] on ul "Details Assignments Activity" at bounding box center [772, 111] width 1092 height 49
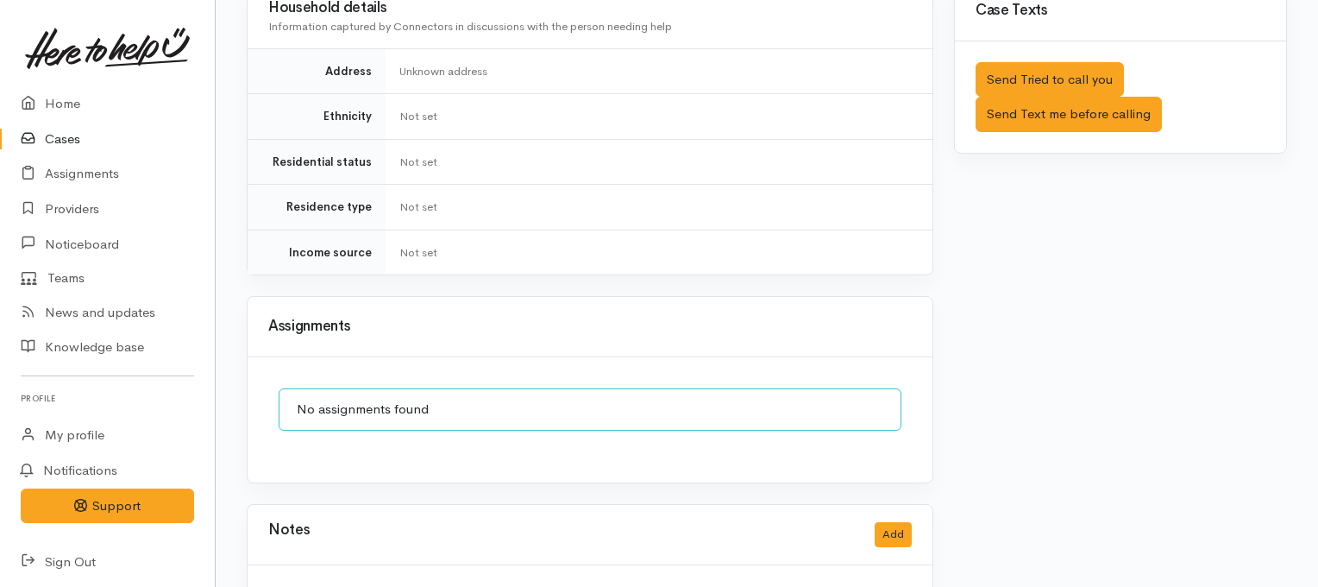
scroll to position [1261, 0]
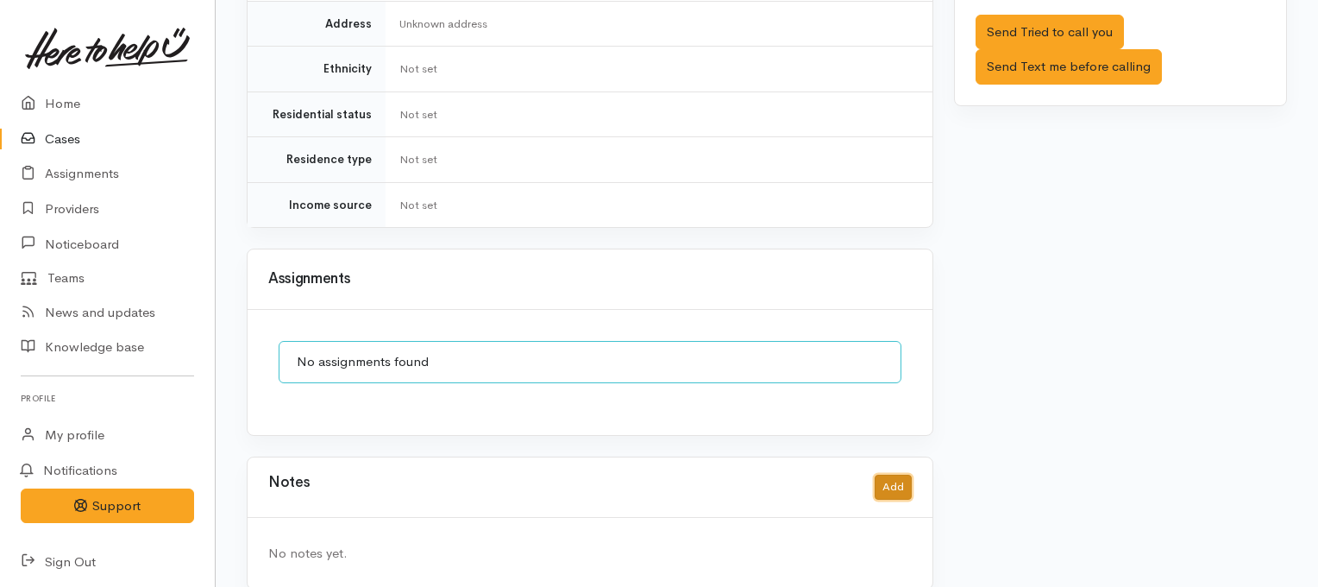
click at [890, 474] on button "Add" at bounding box center [893, 486] width 37 height 25
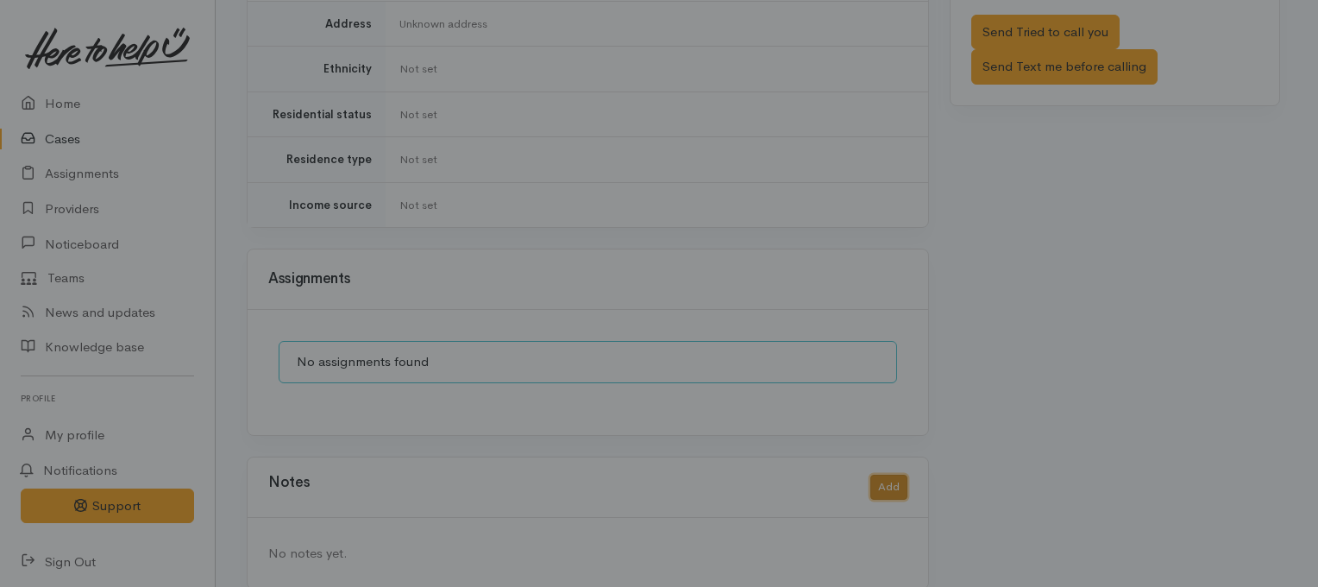
scroll to position [1248, 0]
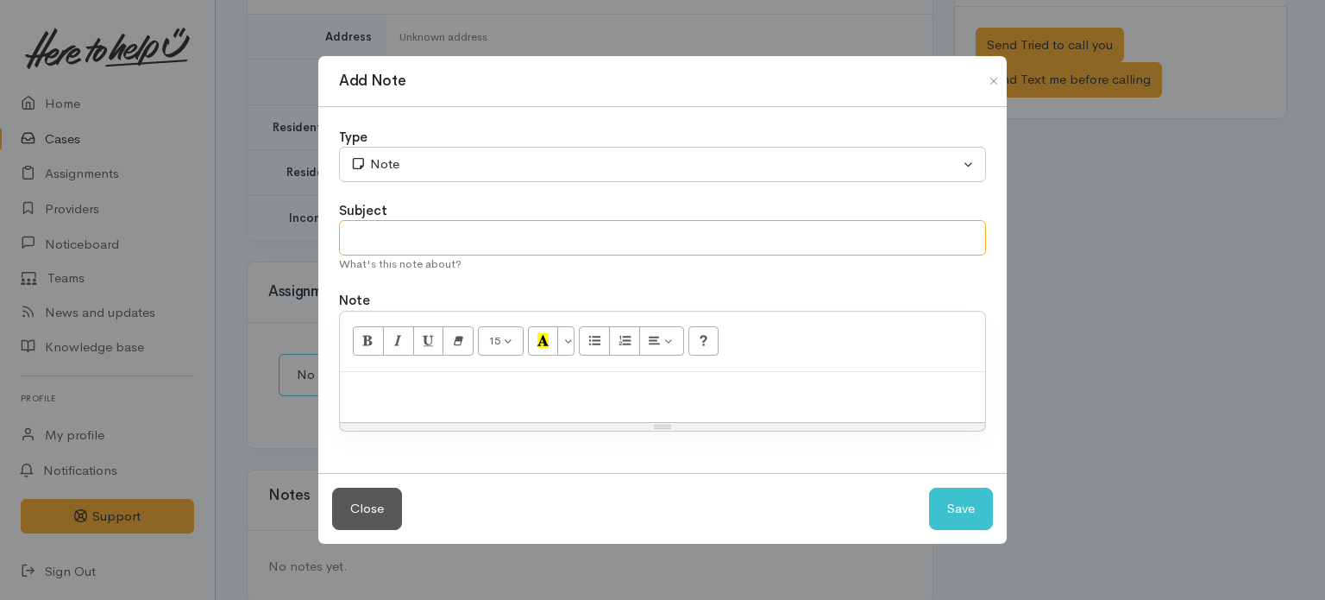
click at [775, 234] on input "text" at bounding box center [662, 237] width 647 height 35
type input "DUPLICATE CASE"
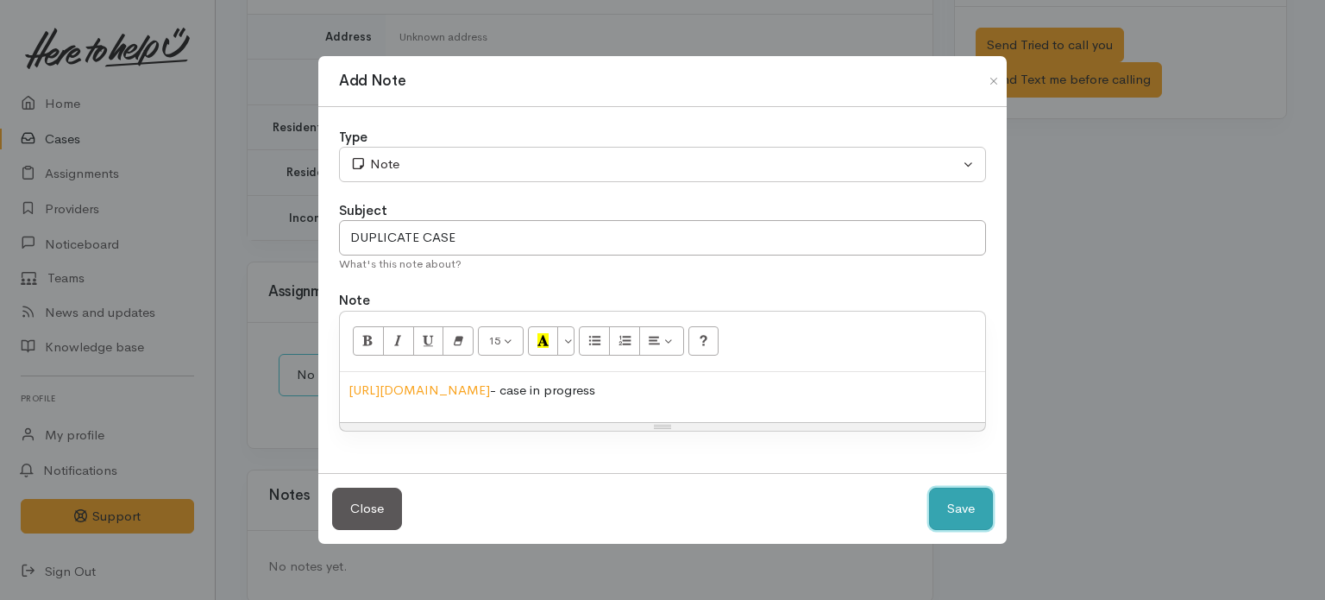
click at [956, 504] on button "Save" at bounding box center [961, 508] width 64 height 42
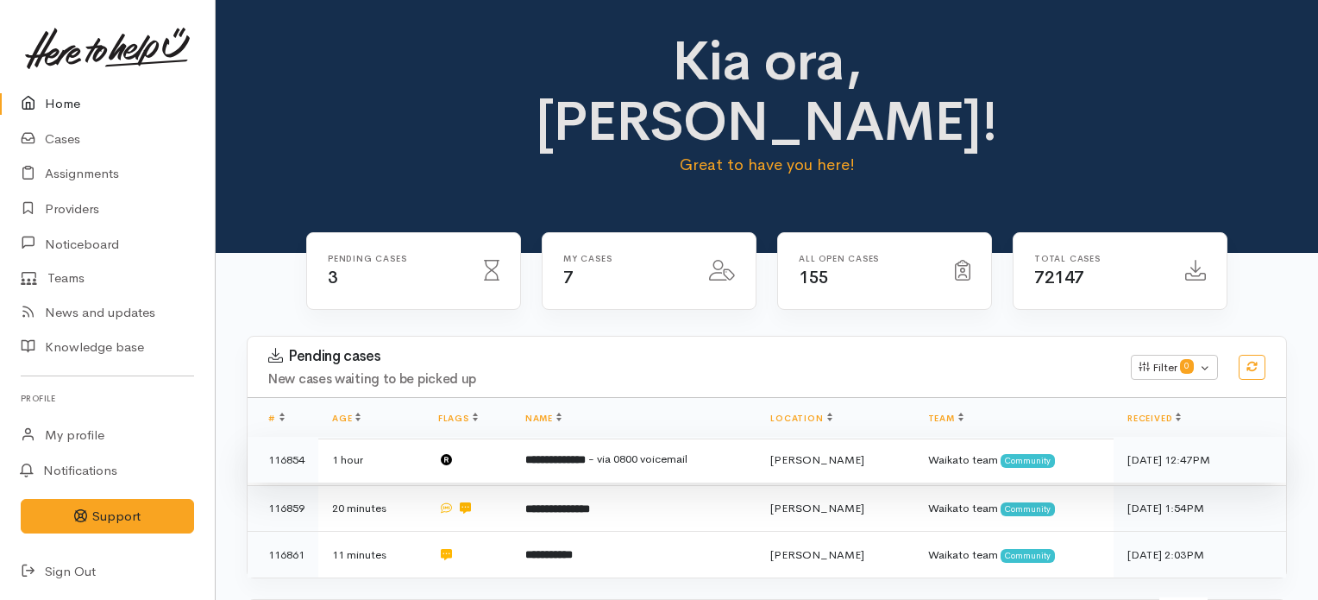
click at [631, 451] on span "- via 0800 voicemail" at bounding box center [637, 458] width 99 height 15
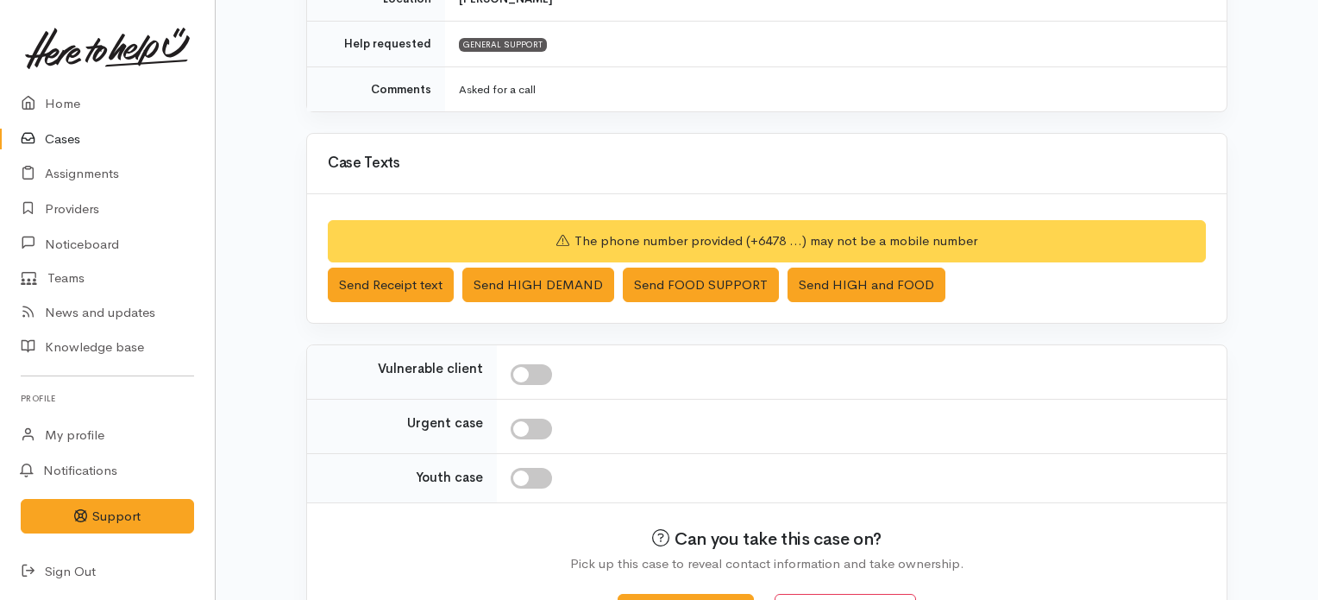
scroll to position [518, 0]
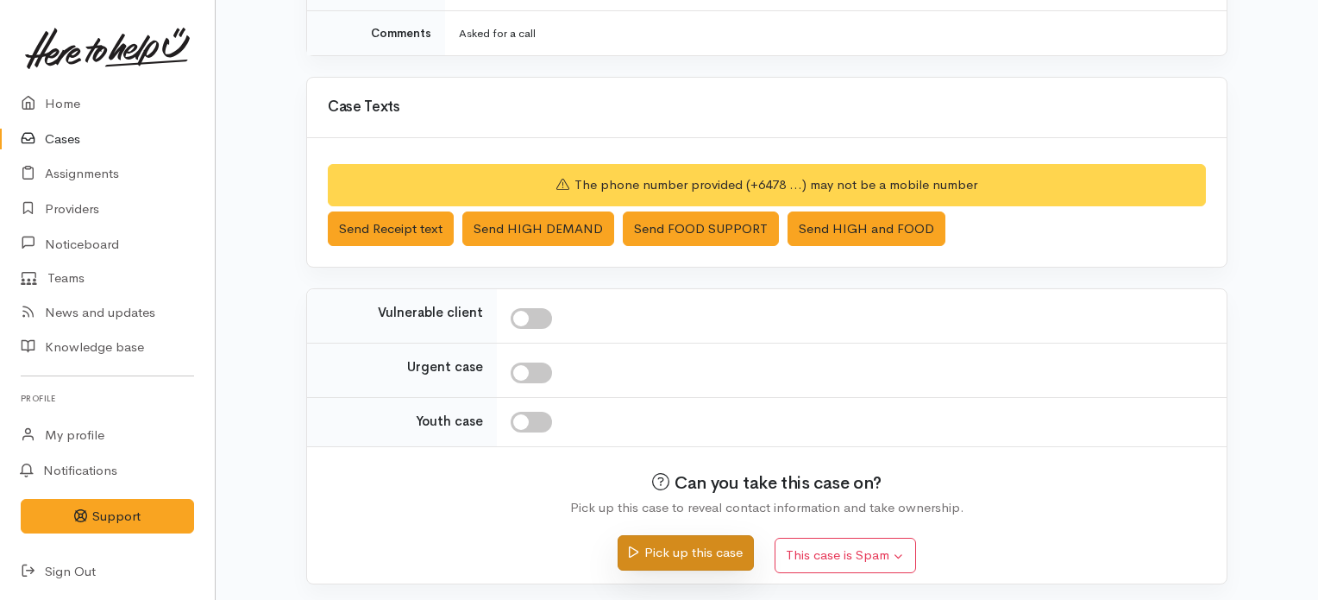
click at [663, 544] on button "Pick up this case" at bounding box center [685, 552] width 135 height 35
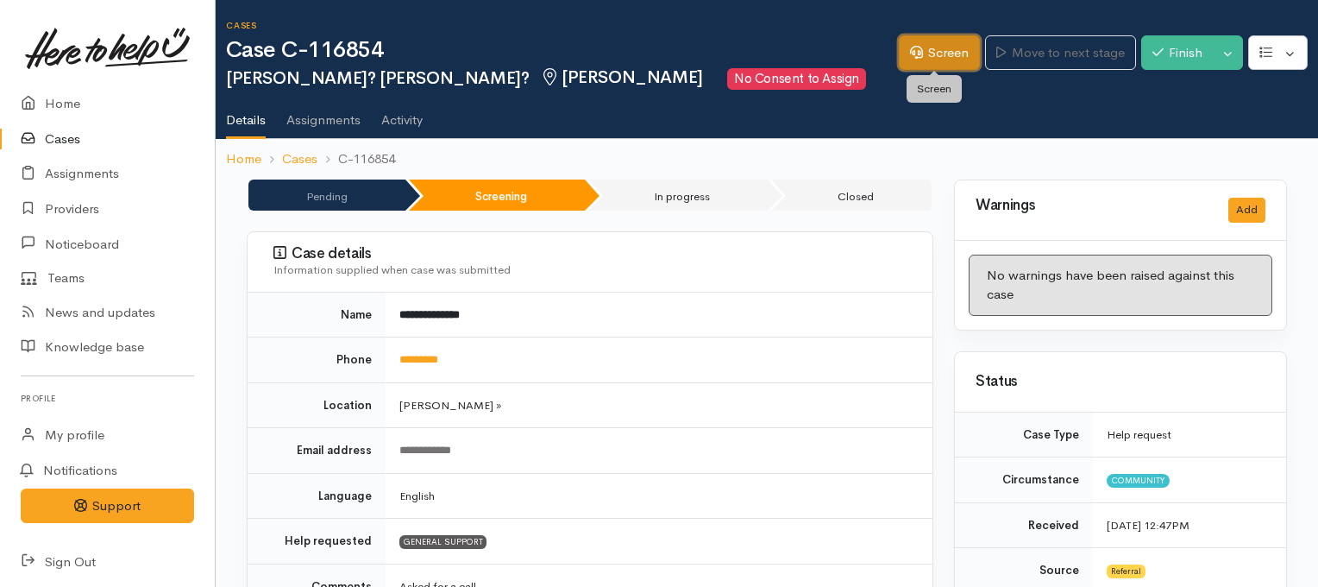
click at [932, 54] on link "Screen" at bounding box center [939, 52] width 81 height 35
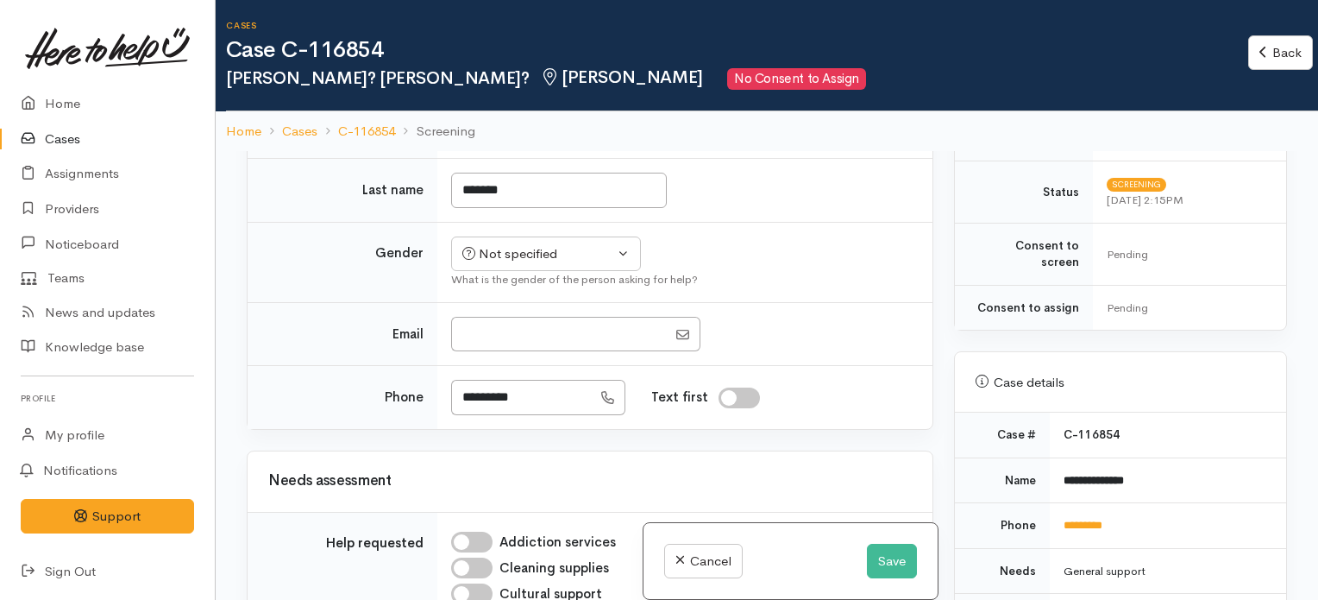
scroll to position [611, 0]
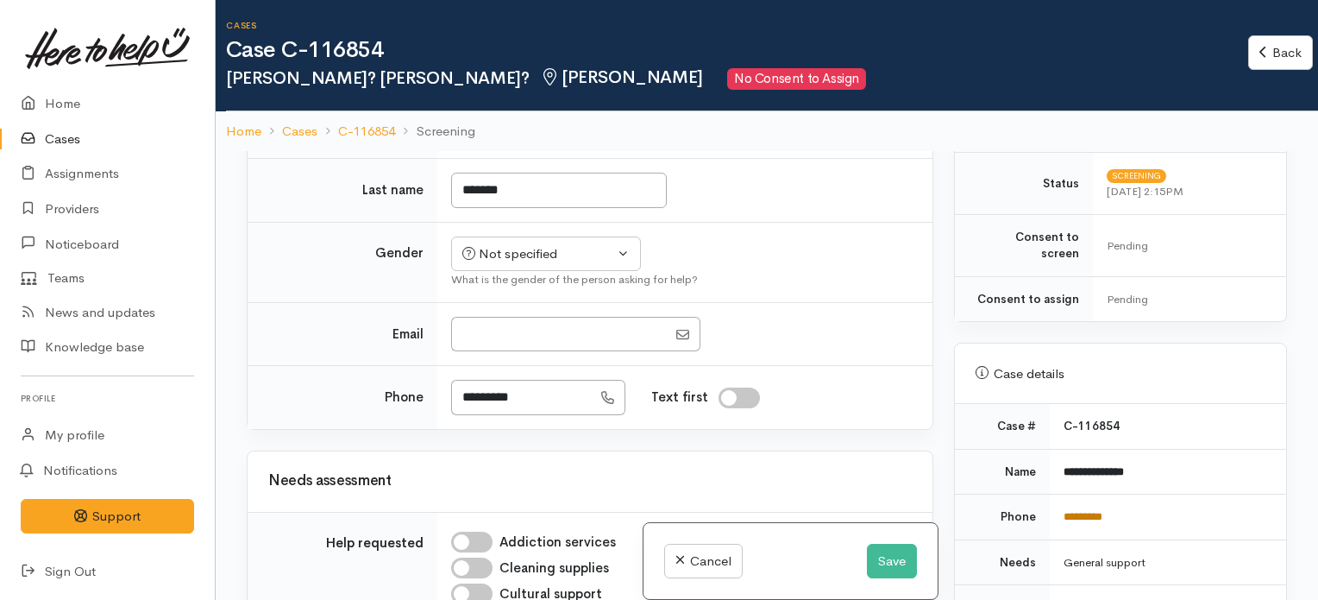
click at [1086, 511] on link "*********" at bounding box center [1083, 516] width 39 height 11
click at [1146, 57] on h1 "Case C-116854" at bounding box center [737, 50] width 1022 height 25
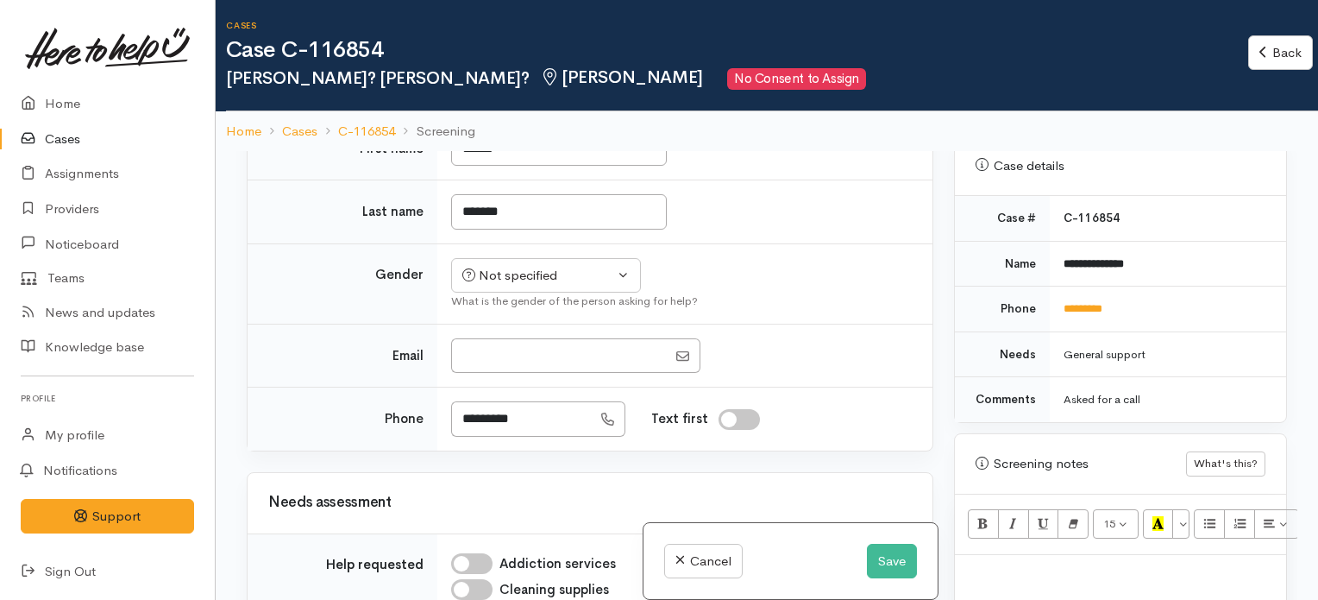
scroll to position [472, 0]
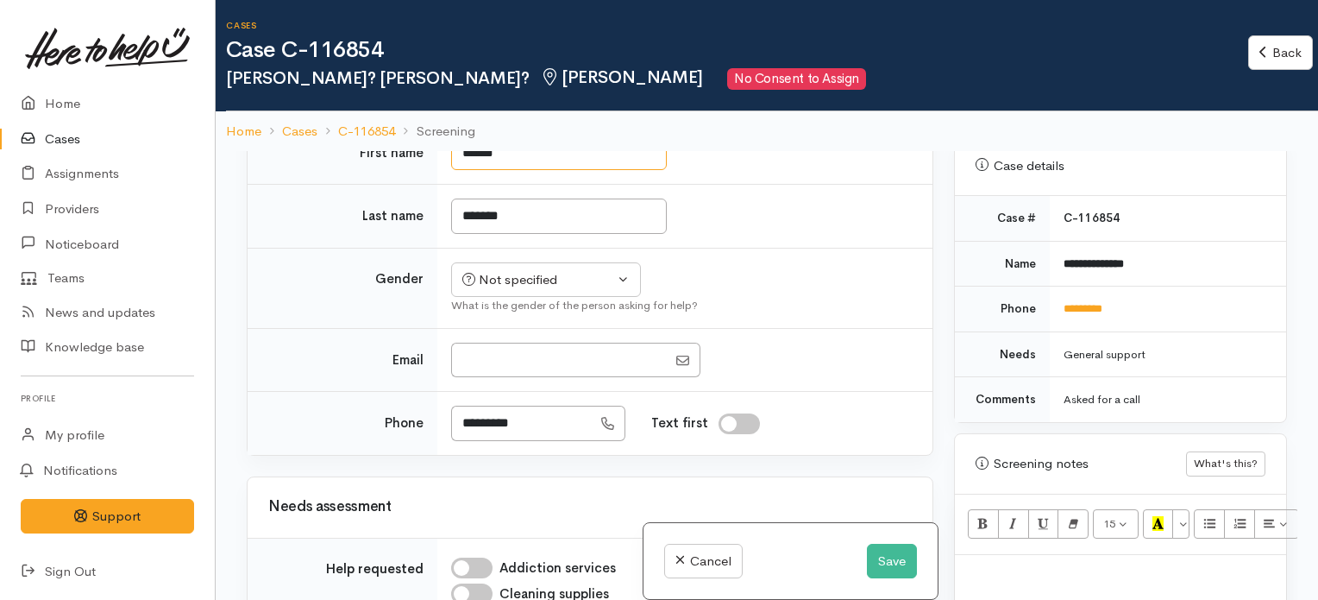
click at [552, 171] on input "******" at bounding box center [559, 152] width 216 height 35
type input "*****"
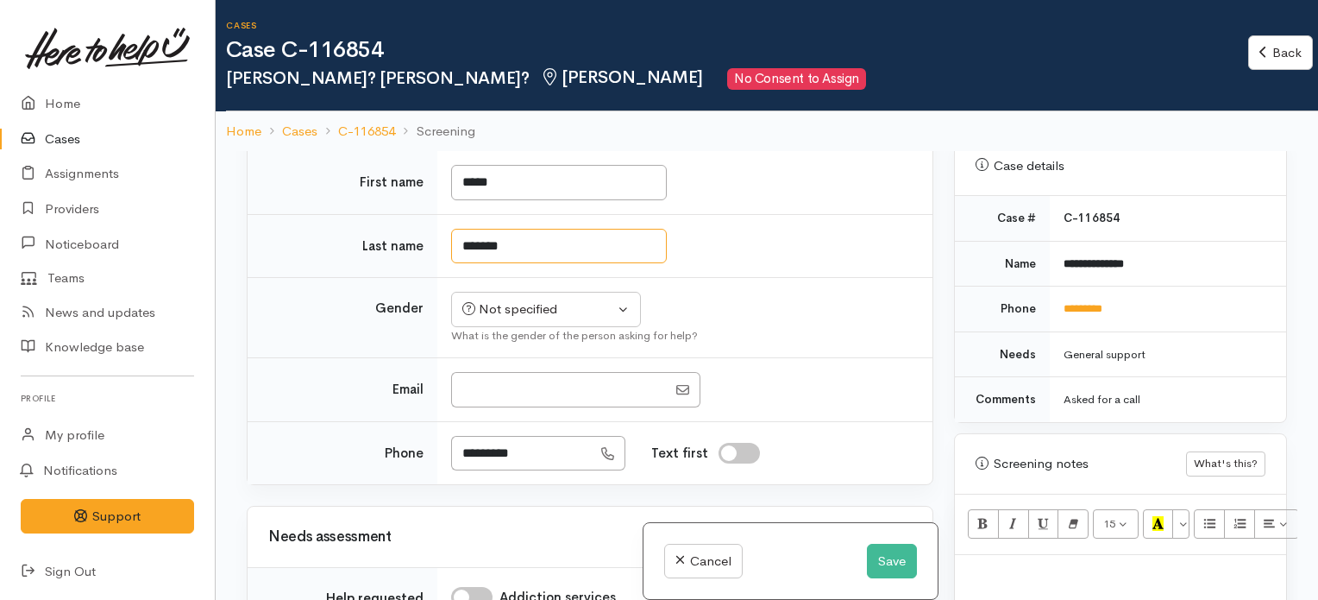
click at [504, 248] on input "*******" at bounding box center [559, 246] width 216 height 35
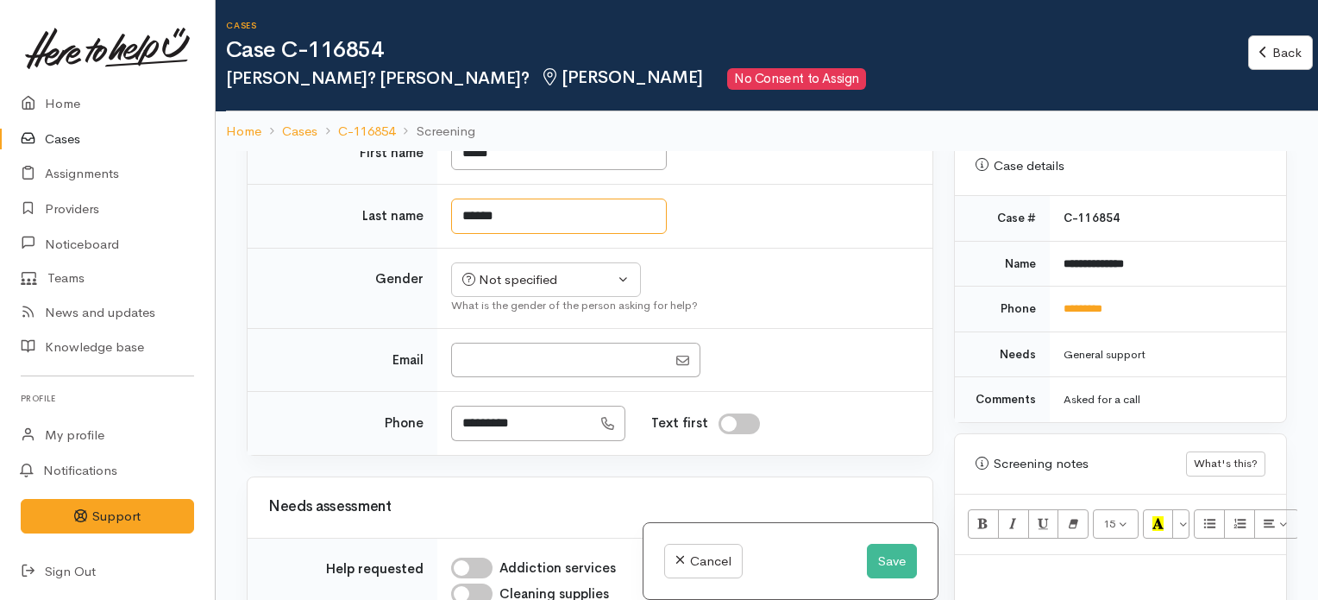
type input "******"
click at [536, 290] on div "Not specified" at bounding box center [538, 280] width 152 height 20
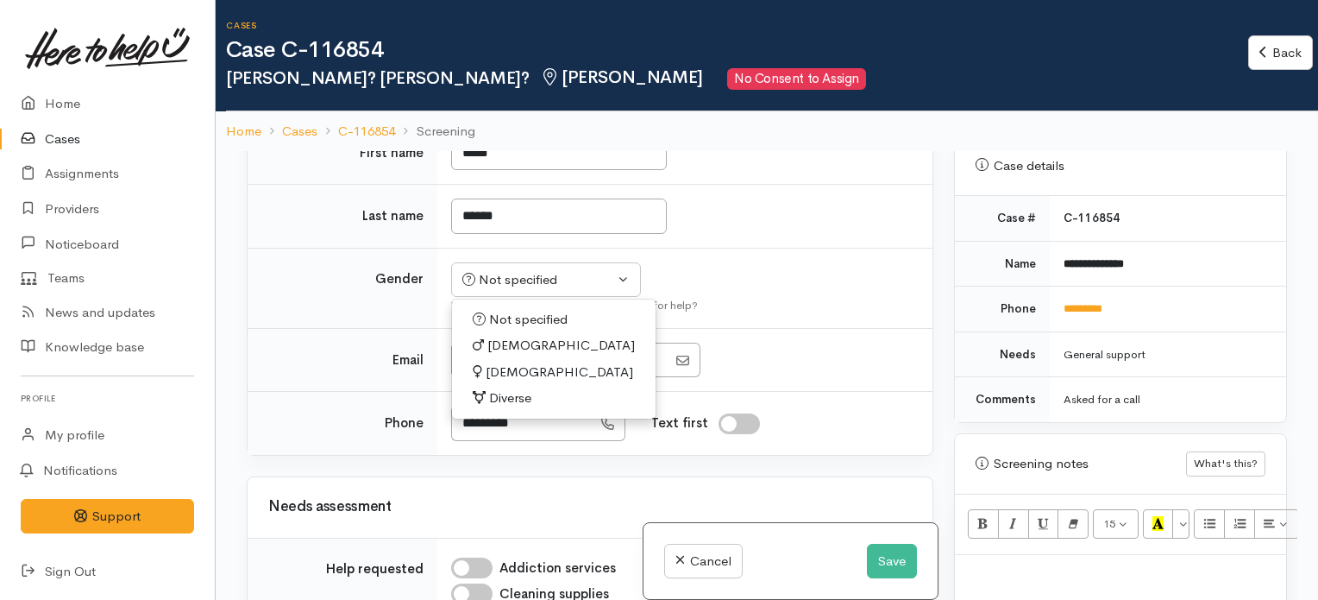
click at [507, 355] on span "Male" at bounding box center [561, 346] width 148 height 20
select select "Male"
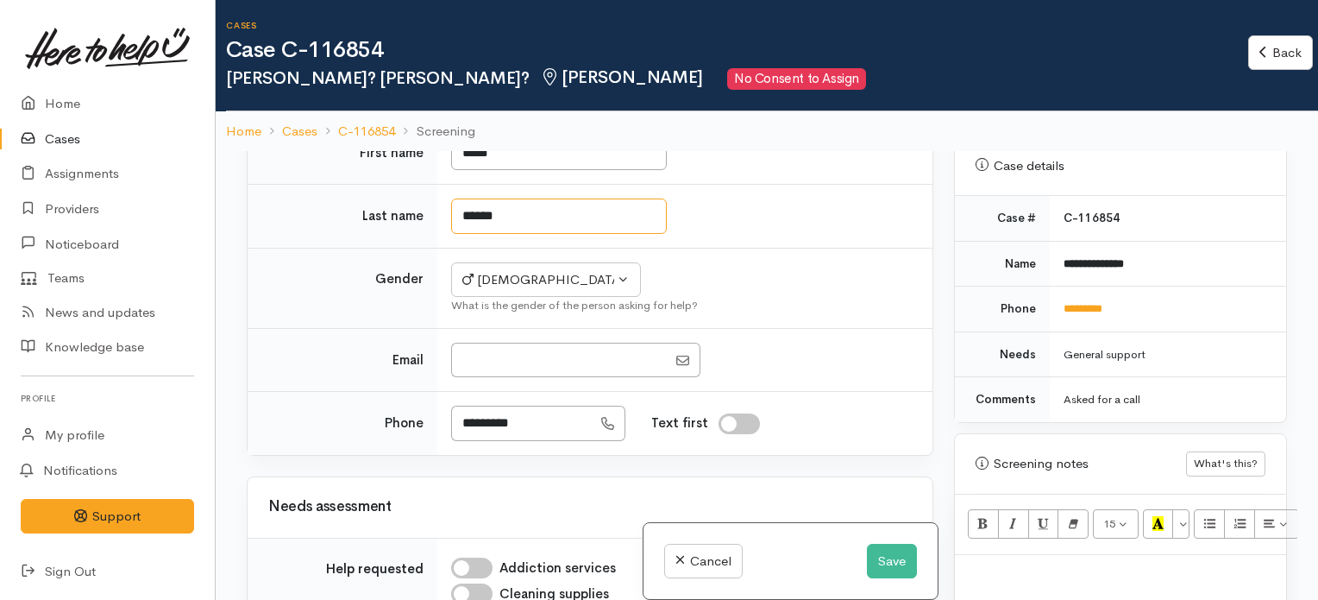
click at [558, 234] on input "******" at bounding box center [559, 215] width 216 height 35
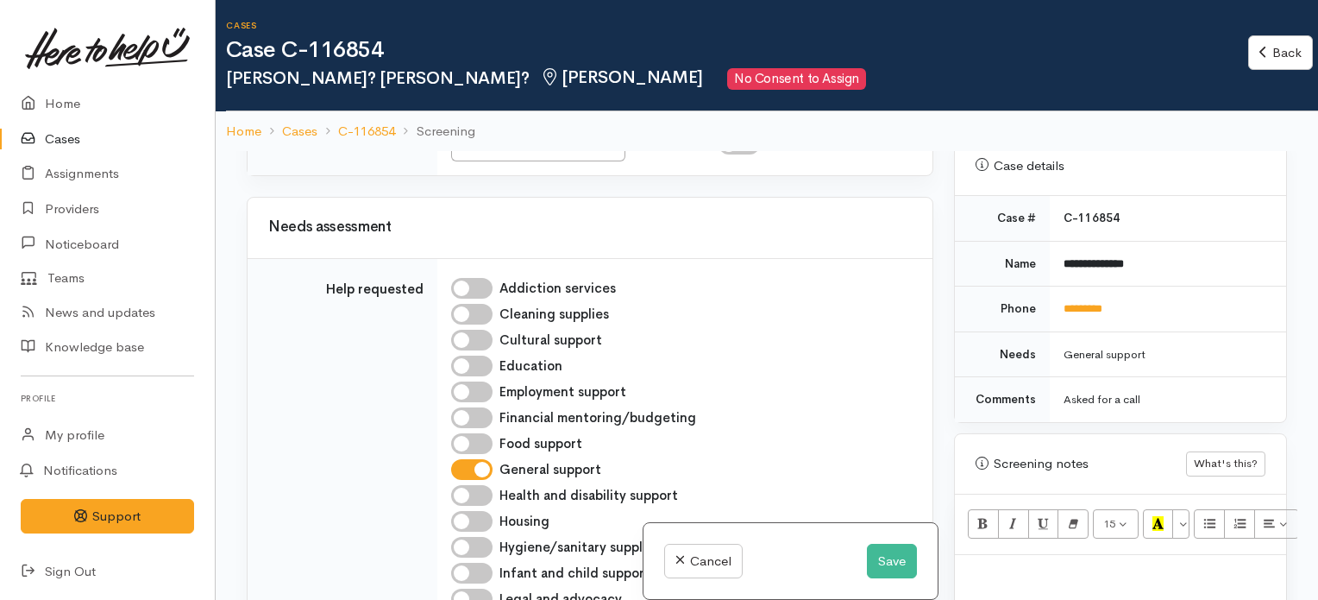
scroll to position [1125, 0]
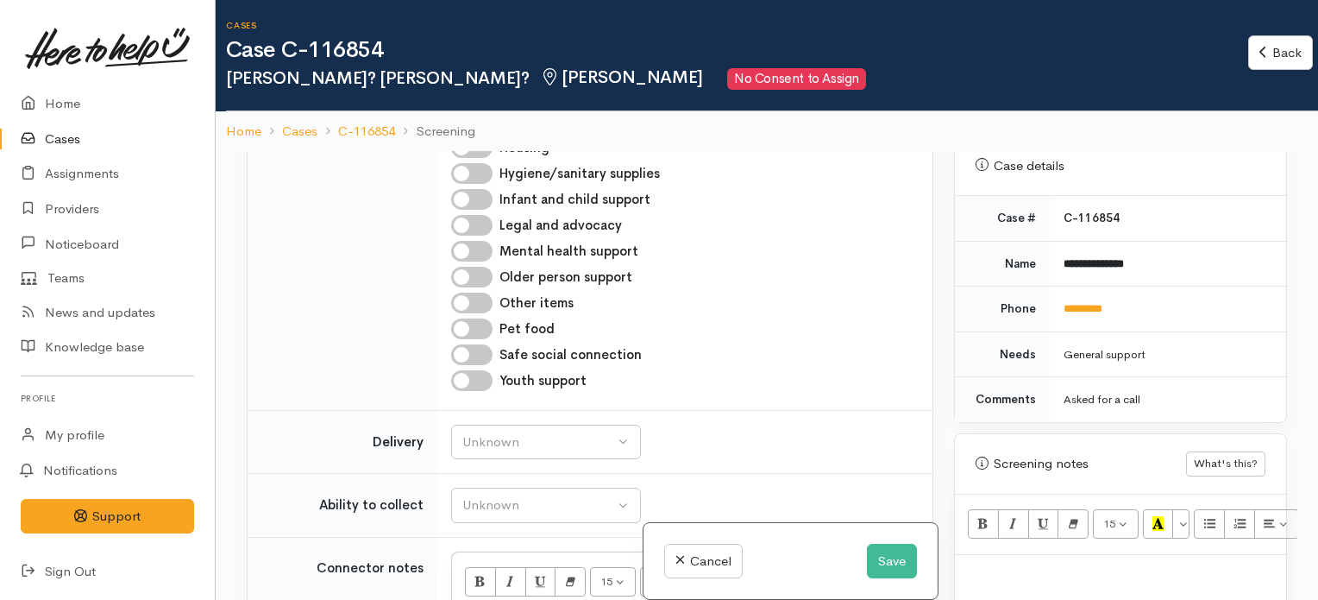
click at [904, 91] on div "Cases Case C-116854 Corey? Miller? Hamilton No Consent to Assign Back Back" at bounding box center [772, 55] width 1092 height 111
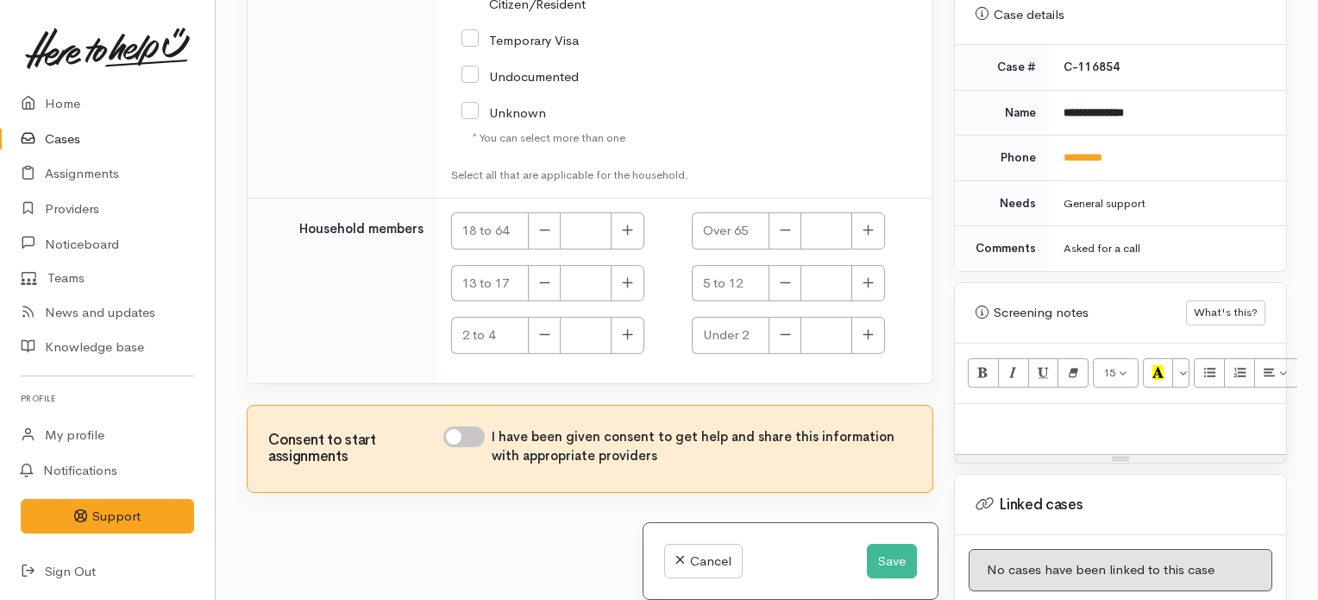
scroll to position [1807, 0]
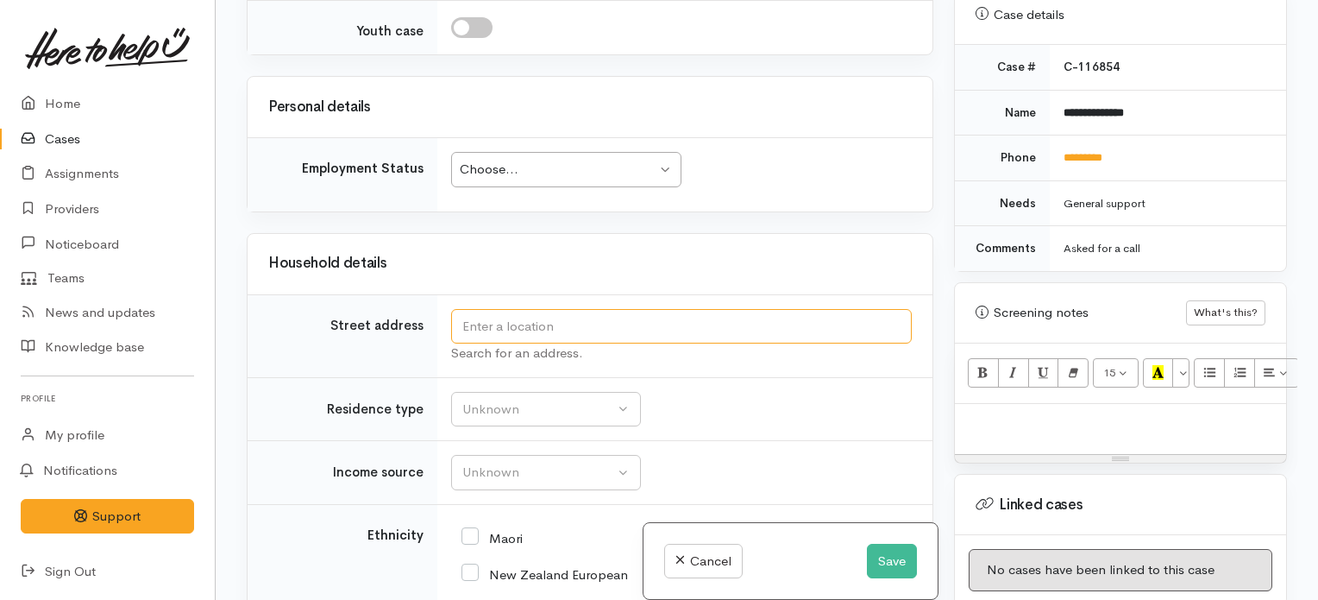
click at [656, 344] on input "text" at bounding box center [681, 326] width 461 height 35
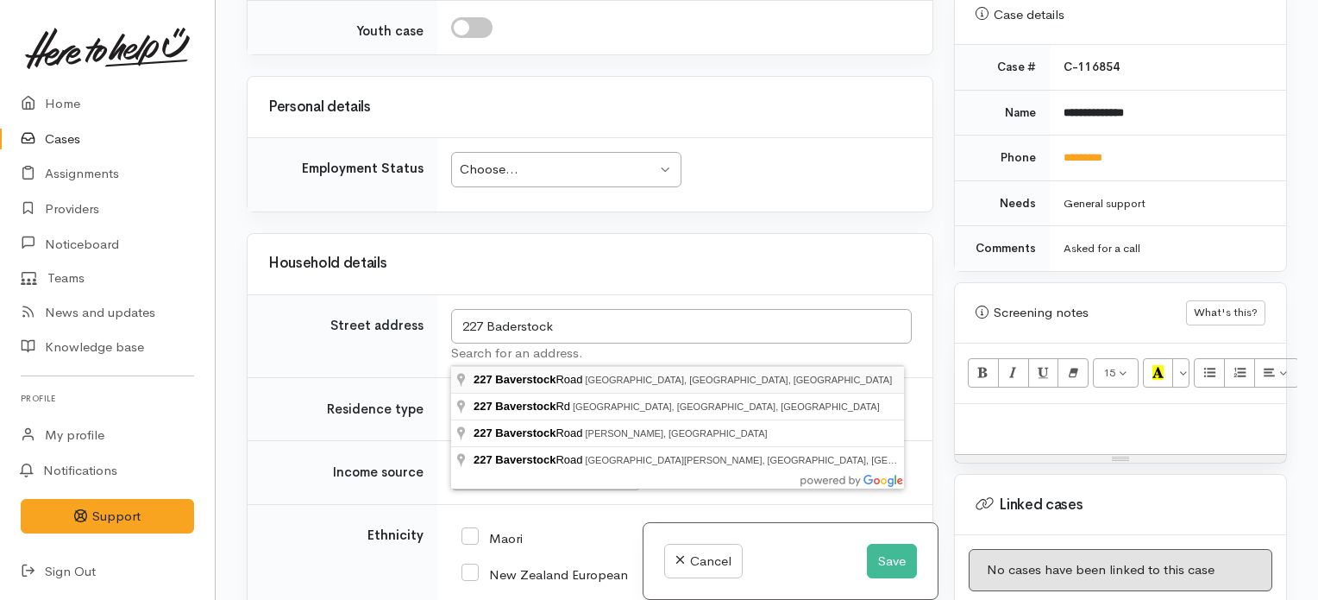
type input "227 Baverstock Road, Grandview Heights, Hamilton, New Zealand"
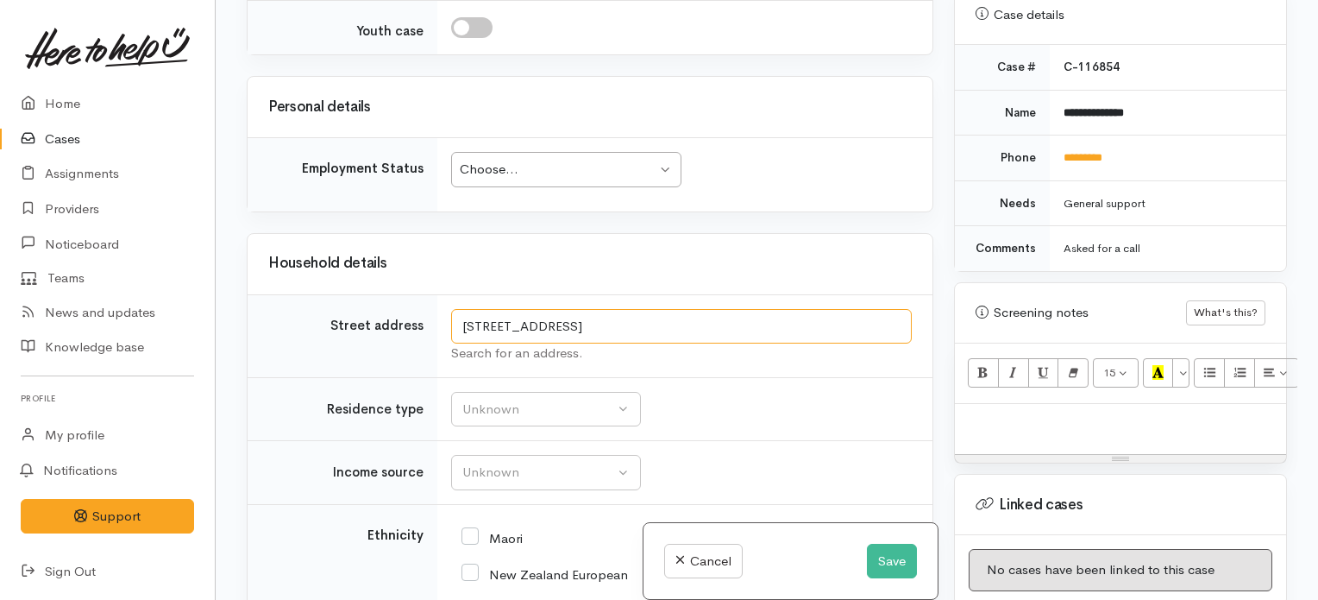
drag, startPoint x: 864, startPoint y: 342, endPoint x: 370, endPoint y: 396, distance: 497.2
click at [370, 377] on tr "Street address 227 Baverstock Road, Grandview Heights, Hamilton, New Zealand Se…" at bounding box center [590, 335] width 685 height 83
click at [1032, 412] on p at bounding box center [1121, 422] width 314 height 20
drag, startPoint x: 872, startPoint y: 348, endPoint x: 383, endPoint y: 306, distance: 490.9
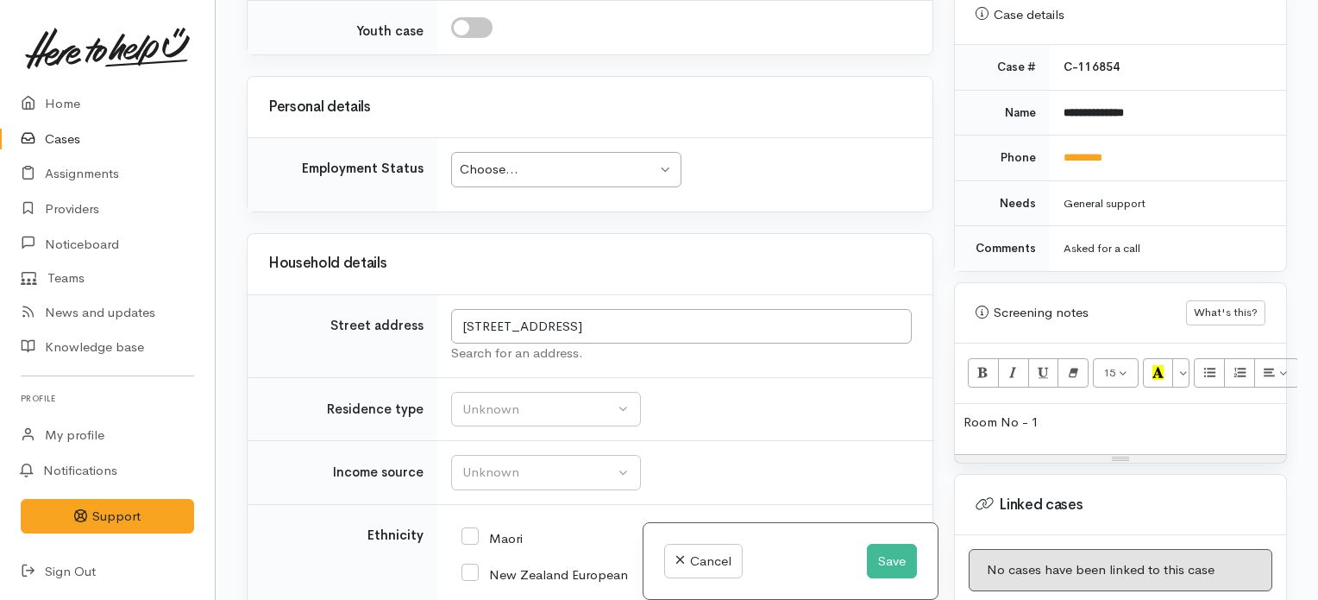
click at [1116, 412] on p "Room No - 1" at bounding box center [1121, 422] width 314 height 20
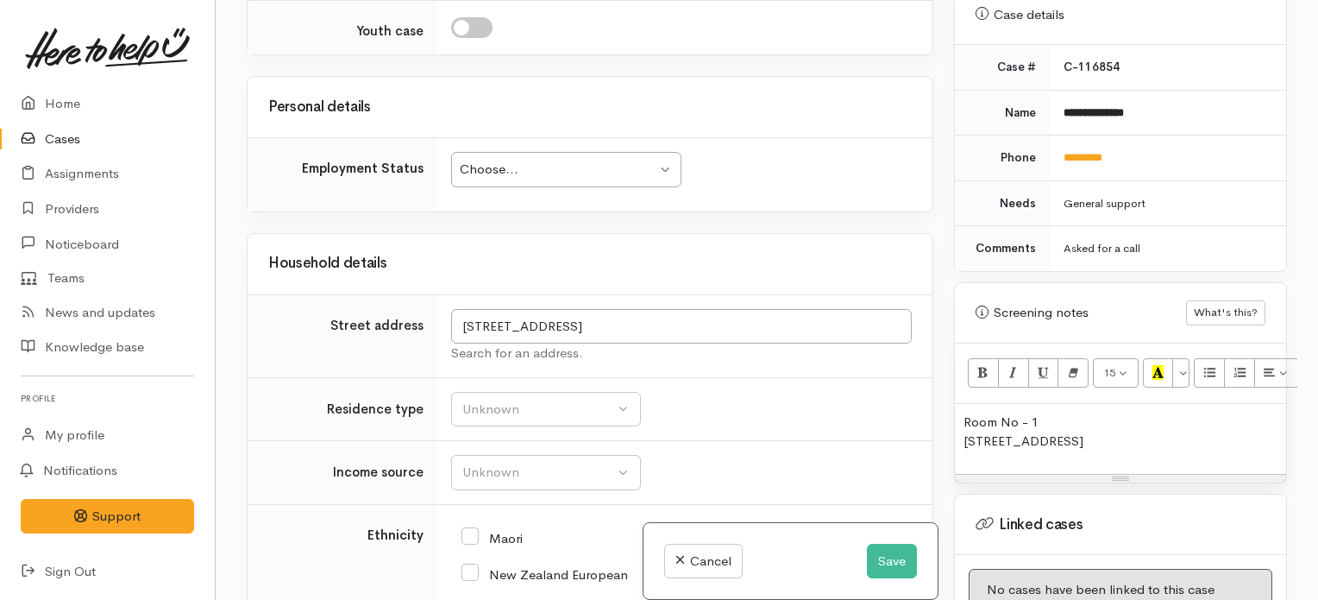
scroll to position [807, 0]
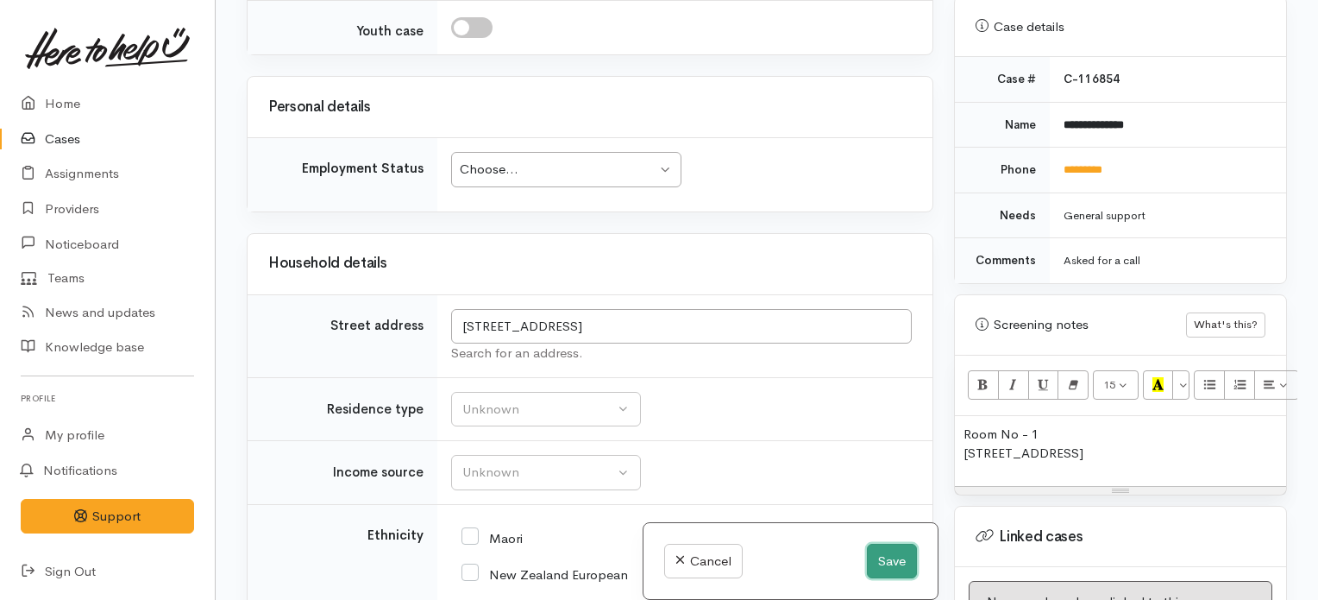
click at [879, 556] on button "Save" at bounding box center [892, 560] width 50 height 35
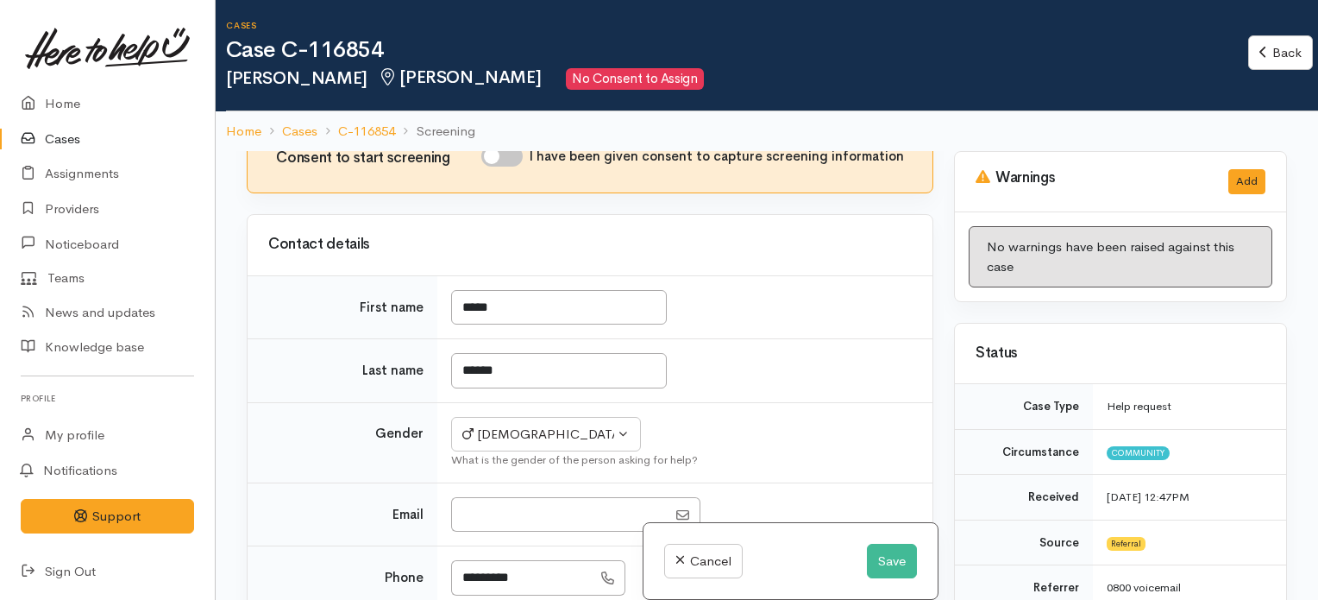
scroll to position [310, 0]
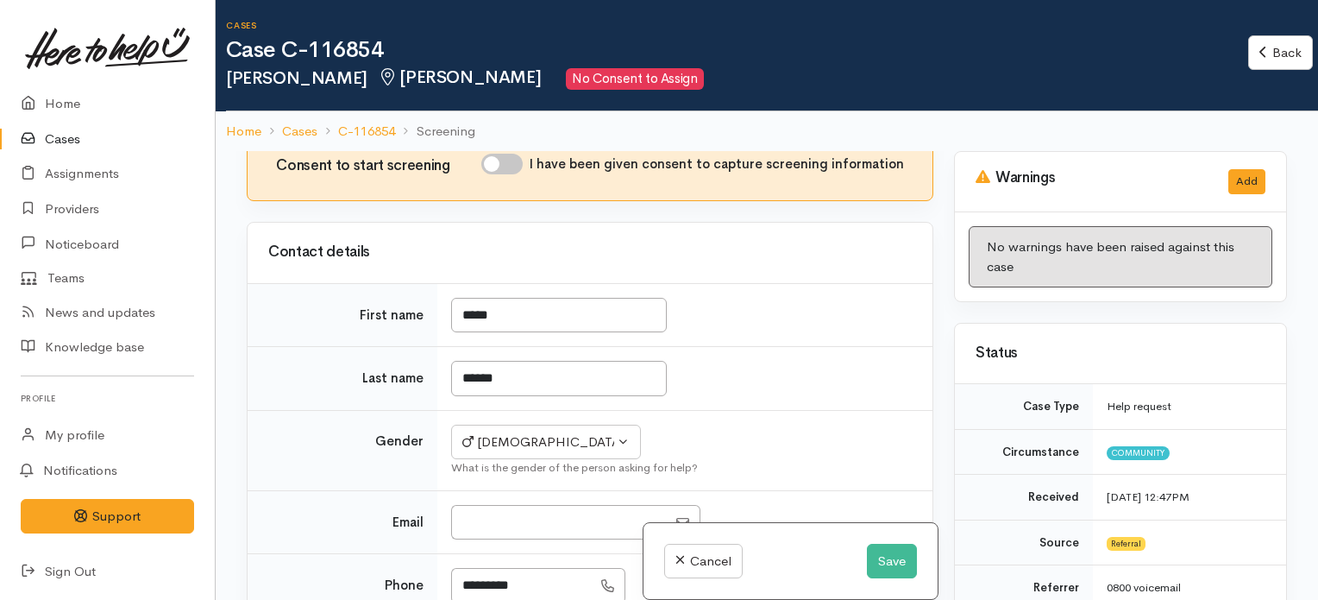
click at [519, 174] on input "I have been given consent to capture screening information" at bounding box center [501, 164] width 41 height 21
checkbox input "true"
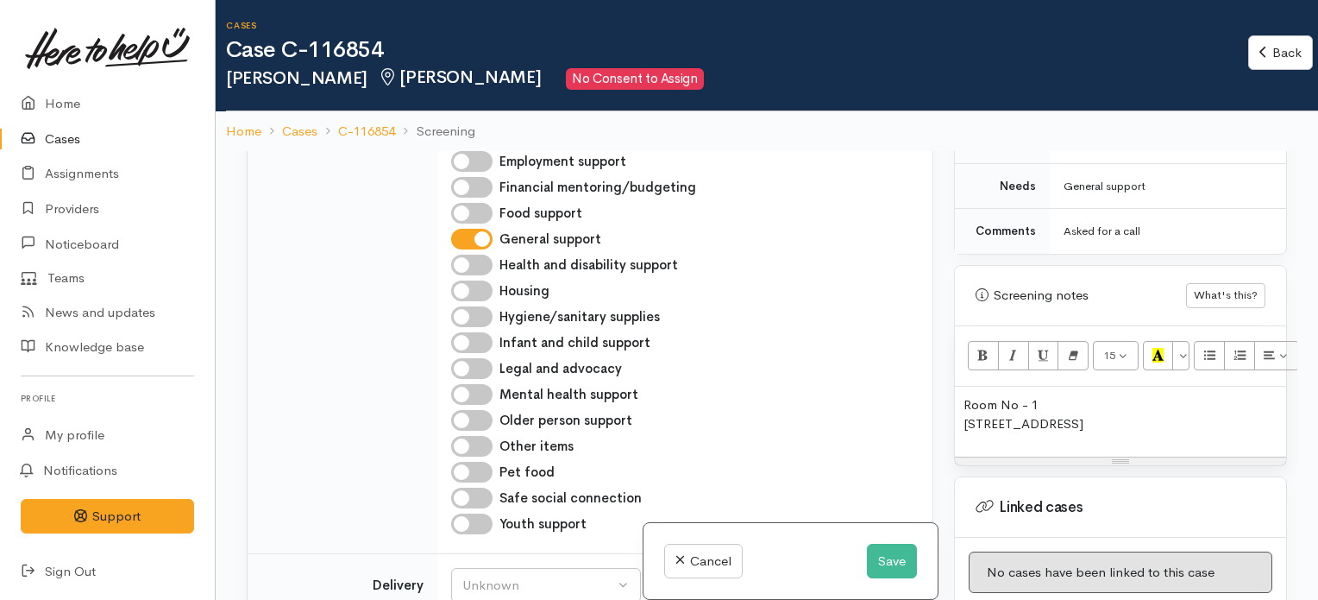
scroll to position [1006, 0]
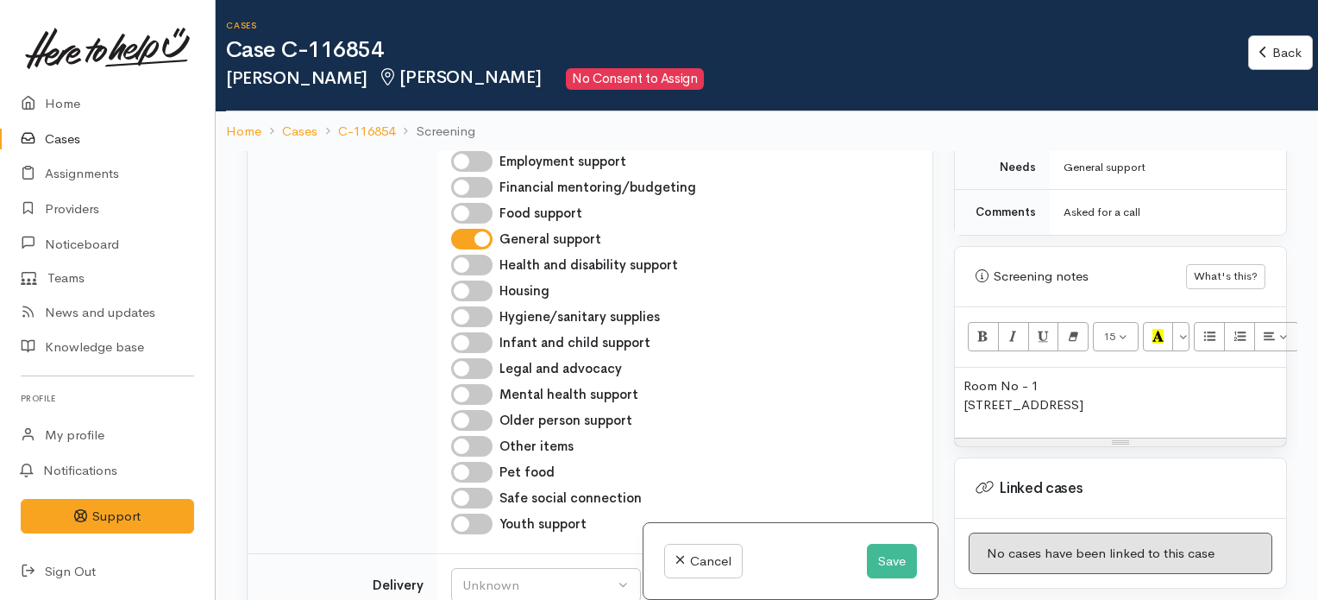
click at [1106, 391] on p "Room No - 1 227 Baverstock Road, Grandview Heights, Hamilton, New Zealand" at bounding box center [1121, 395] width 314 height 39
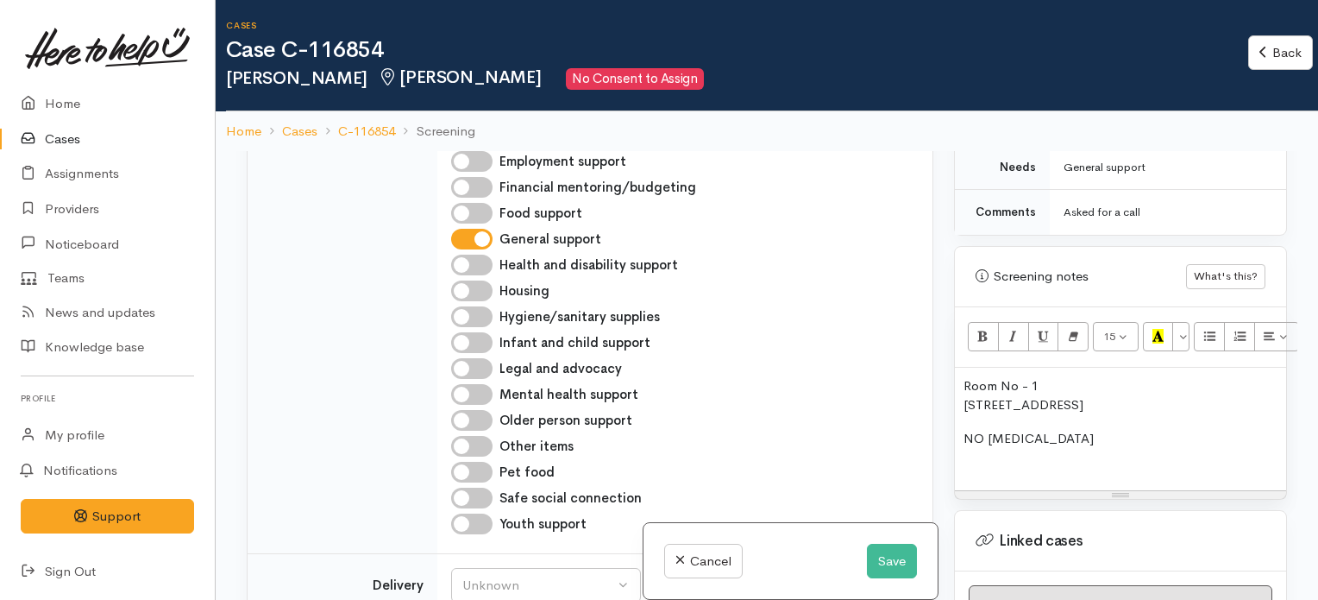
click at [945, 336] on div "Warnings Add No warnings have been raised against this case Add Warning Title ●…" at bounding box center [1121, 451] width 354 height 600
click at [1291, 500] on div "Related cases There are other cases potentially from the same person, address o…" at bounding box center [767, 451] width 1102 height 600
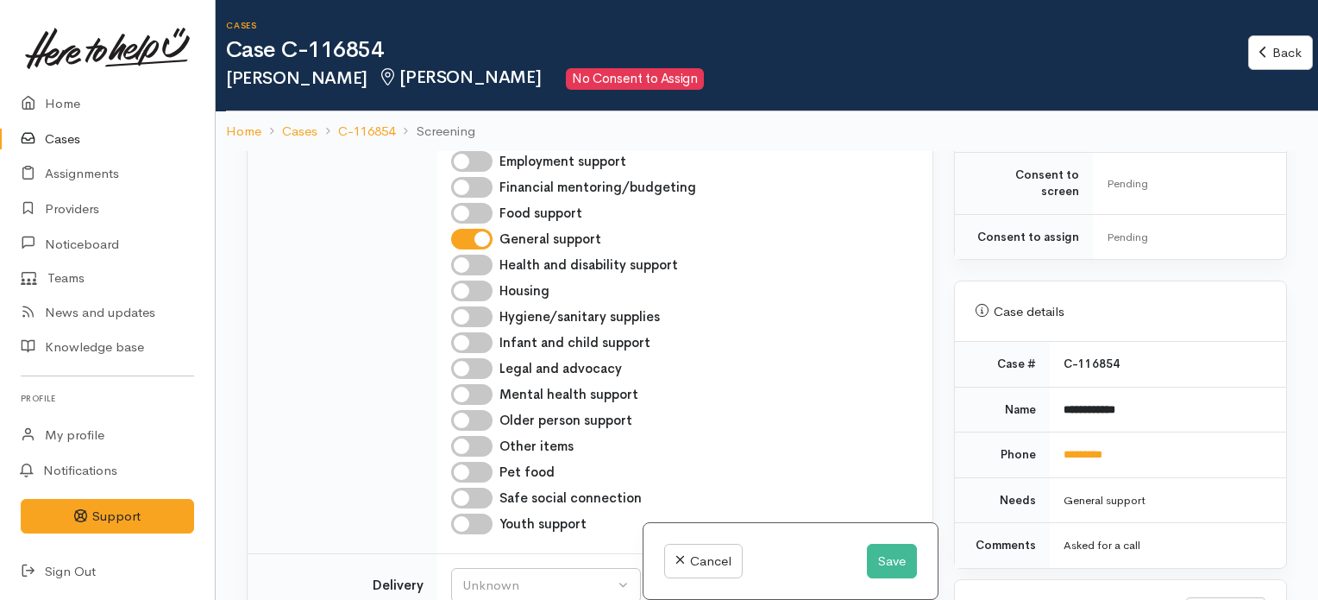
scroll to position [670, 0]
drag, startPoint x: 977, startPoint y: 371, endPoint x: 1180, endPoint y: 406, distance: 205.8
click at [1180, 406] on tbody "**********" at bounding box center [1120, 457] width 331 height 226
copy tbody "**********"
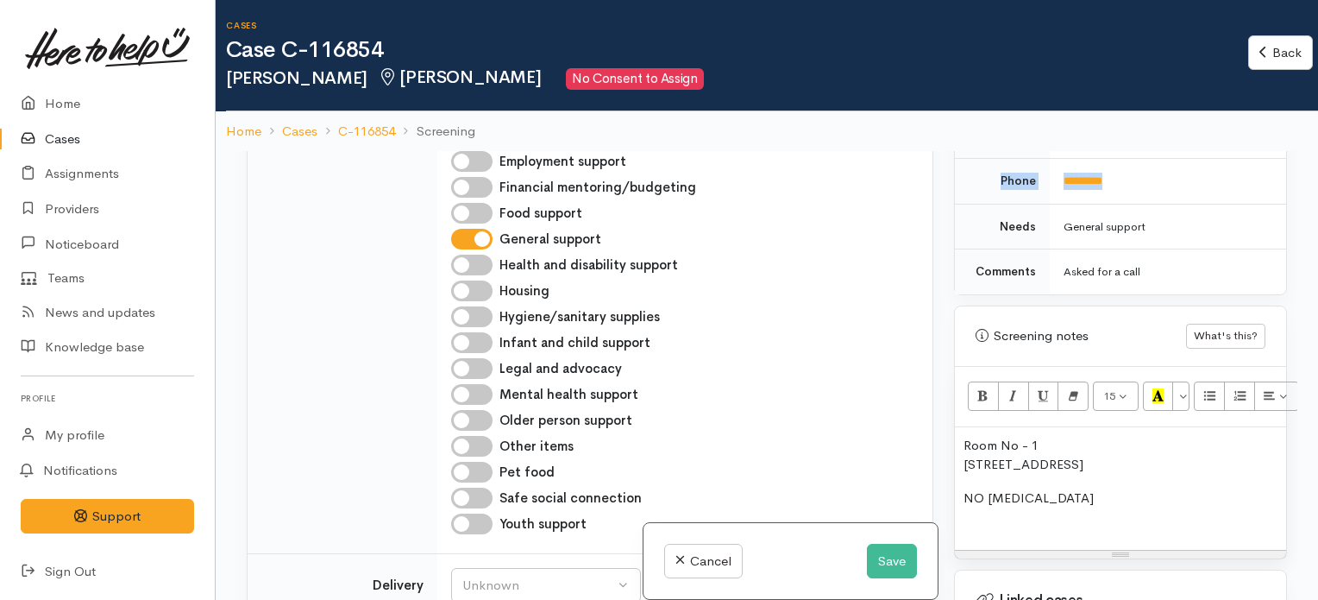
scroll to position [953, 0]
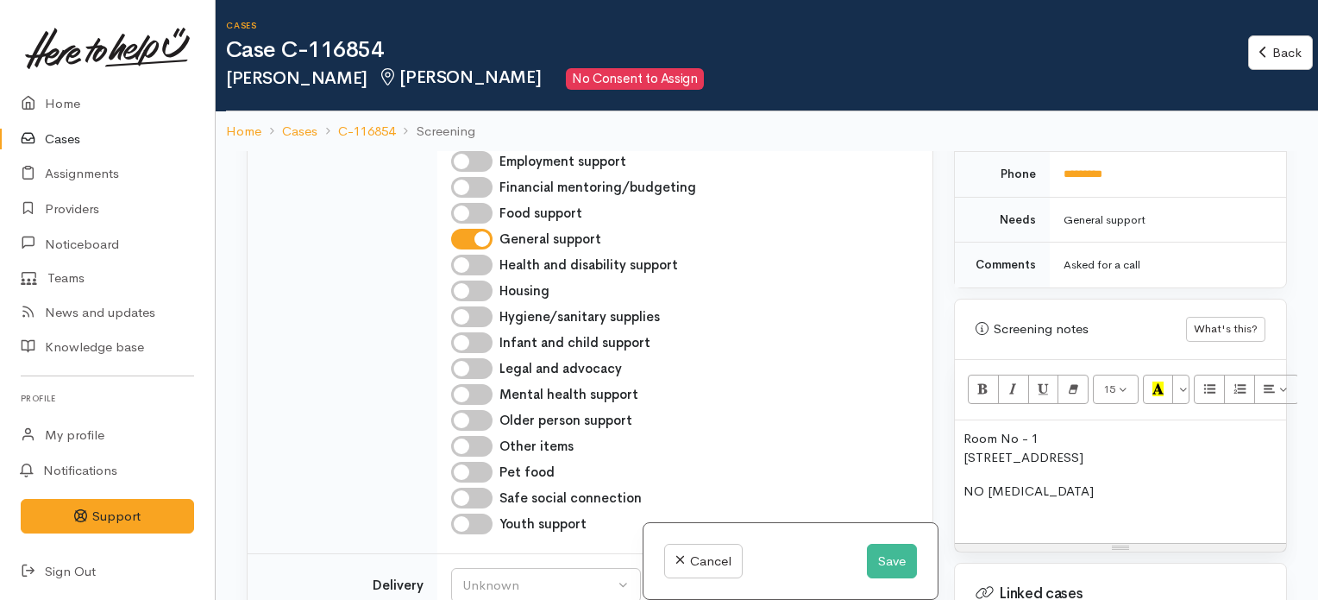
click at [963, 420] on div "Room No - 1 227 Baverstock Road, Grandview Heights, Hamilton, New Zealand NO FO…" at bounding box center [1120, 481] width 331 height 122
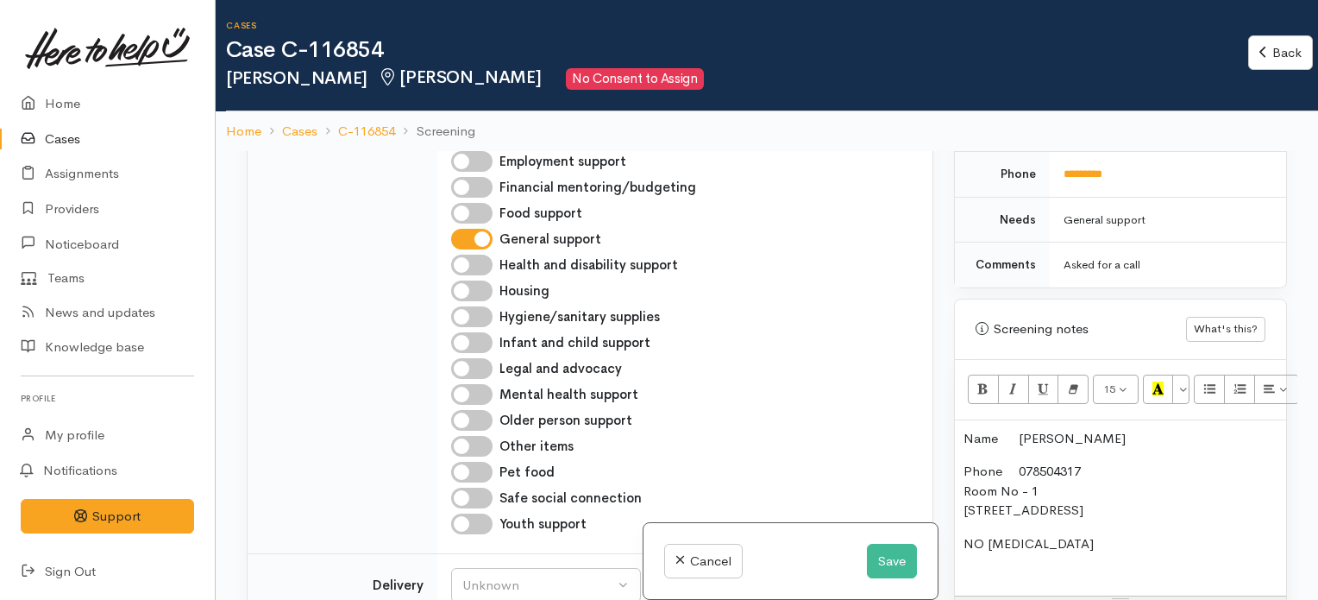
click at [1136, 534] on p "NO FOOD ALLERGIES" at bounding box center [1121, 553] width 314 height 39
click at [949, 328] on div "Warnings Add No warnings have been raised against this case Add Warning Title ●…" at bounding box center [1121, 451] width 354 height 600
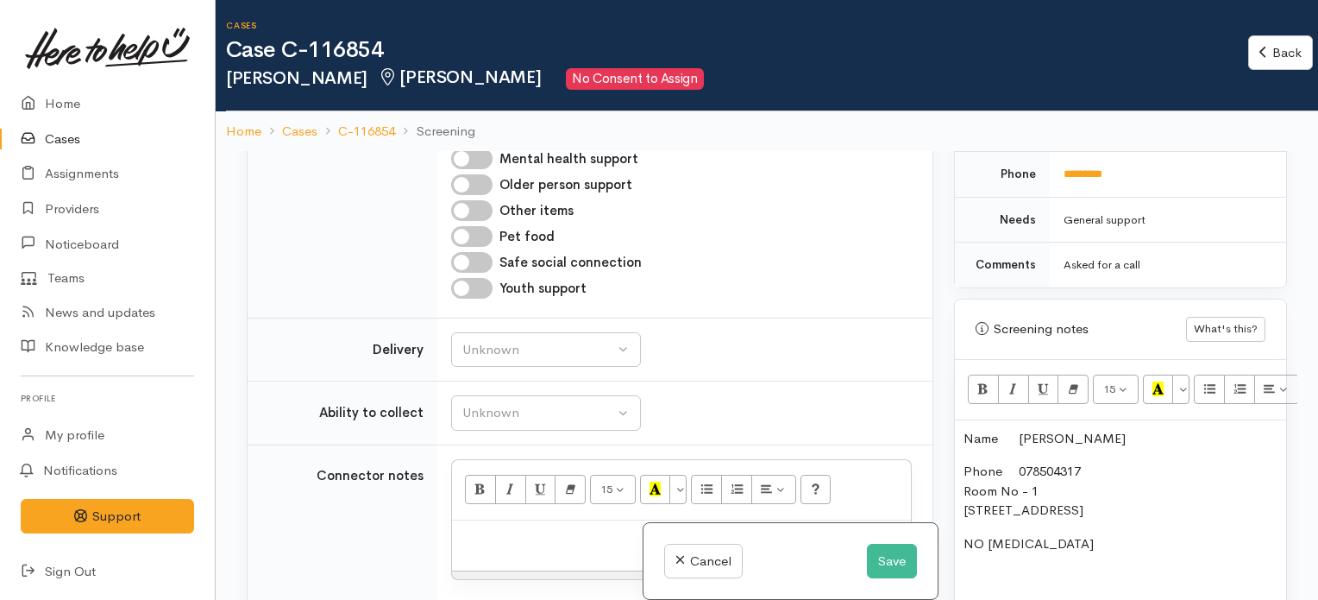
scroll to position [1221, 0]
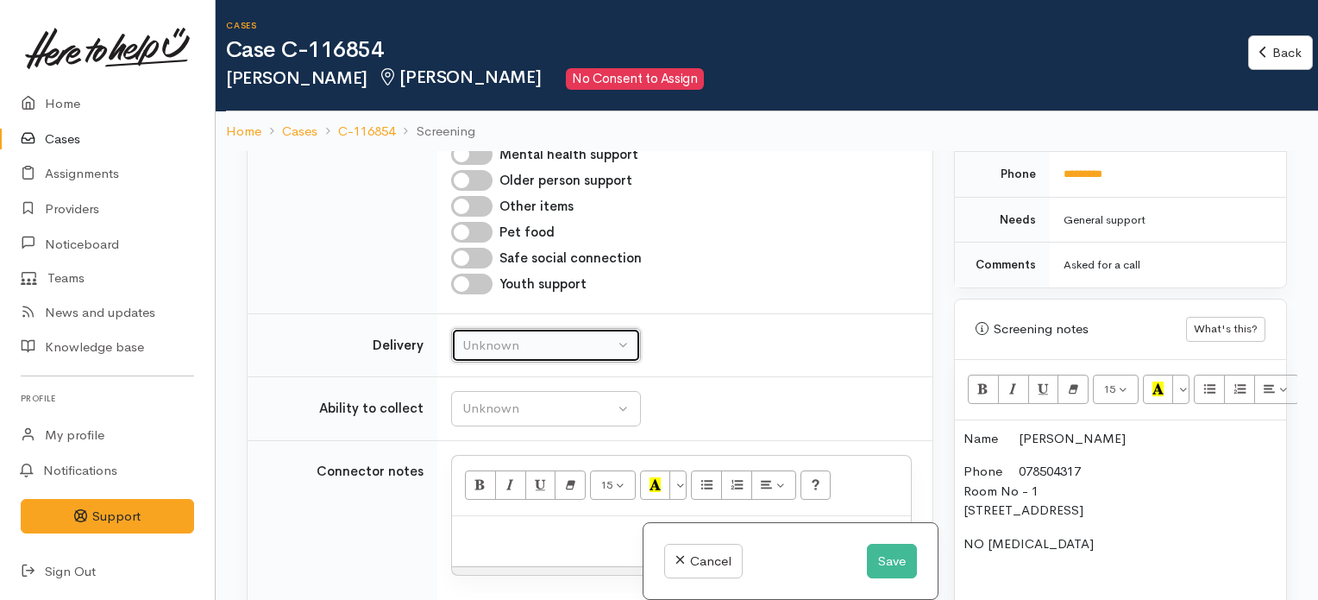
click at [573, 355] on div "Unknown" at bounding box center [538, 346] width 152 height 20
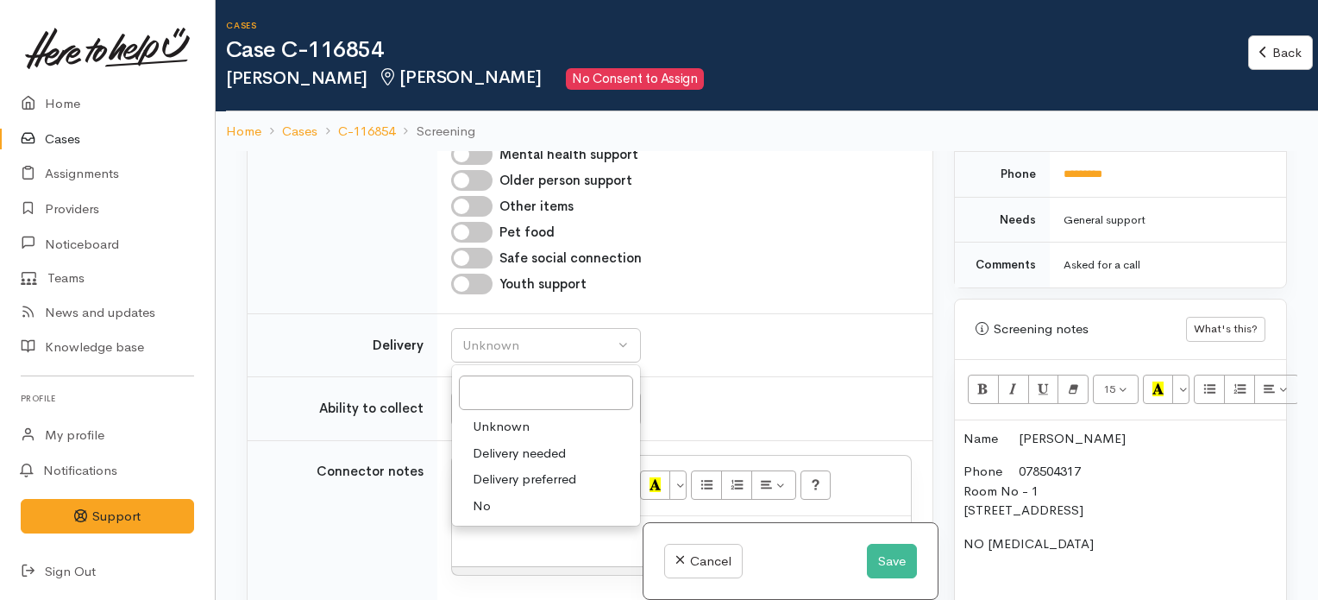
click at [489, 516] on span "No" at bounding box center [482, 506] width 18 height 20
select select "1"
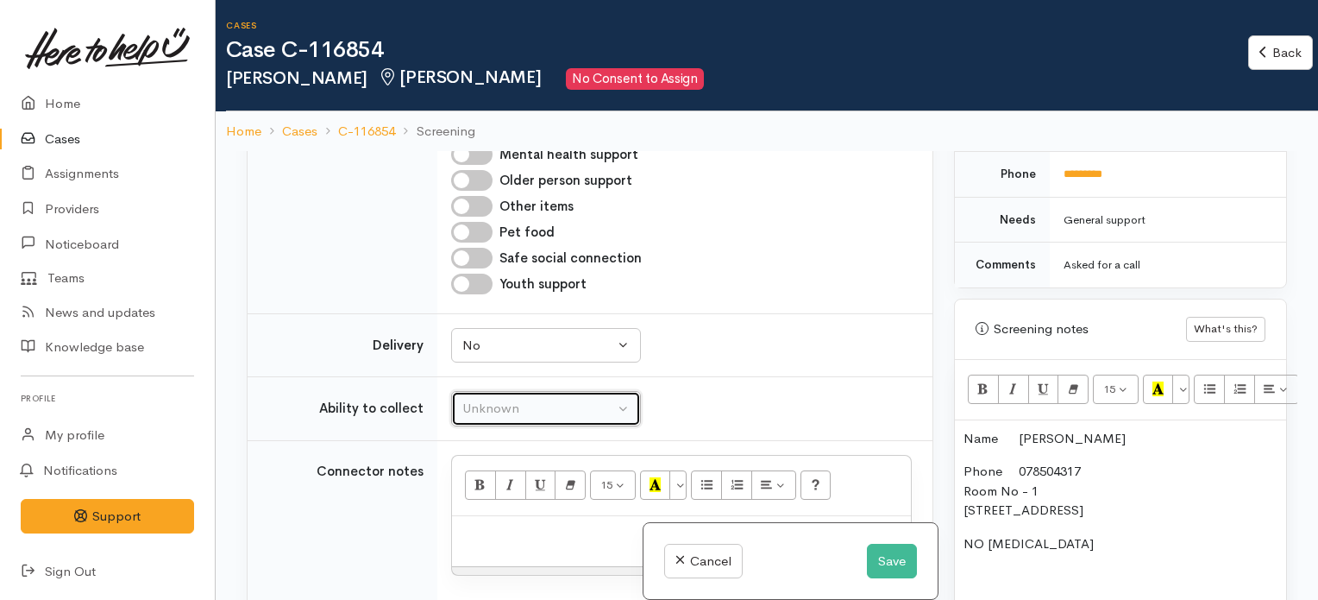
click at [569, 418] on div "Unknown" at bounding box center [538, 409] width 152 height 20
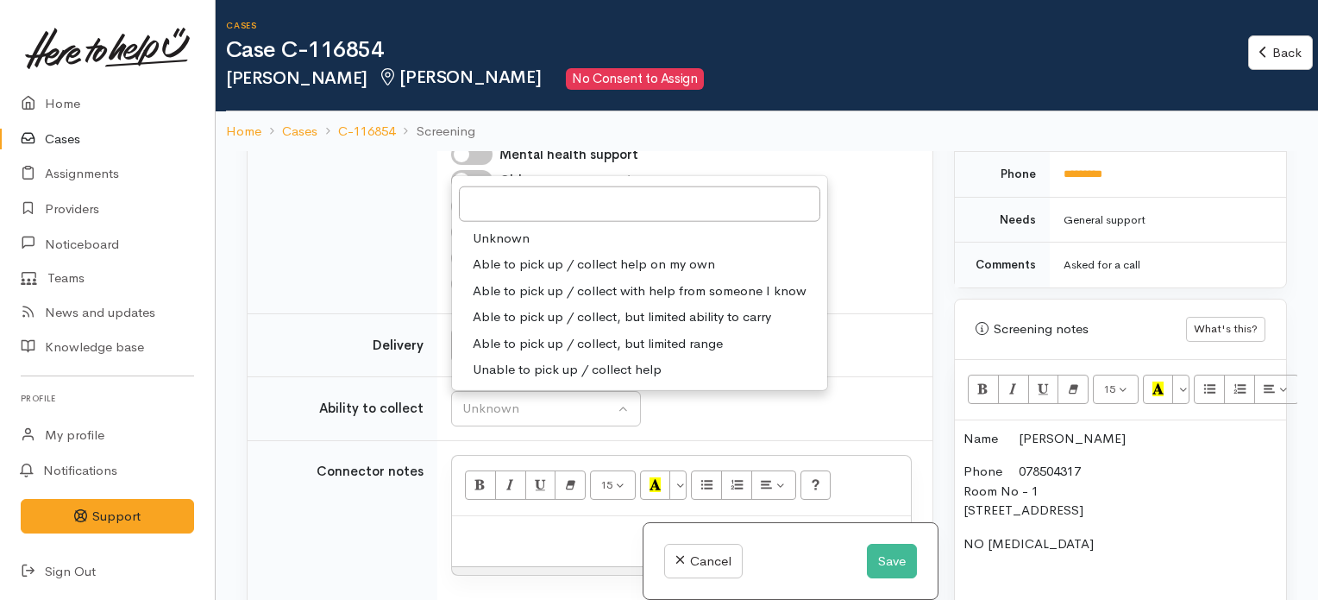
click at [609, 274] on span "Able to pick up / collect help on my own" at bounding box center [594, 264] width 242 height 20
select select "2"
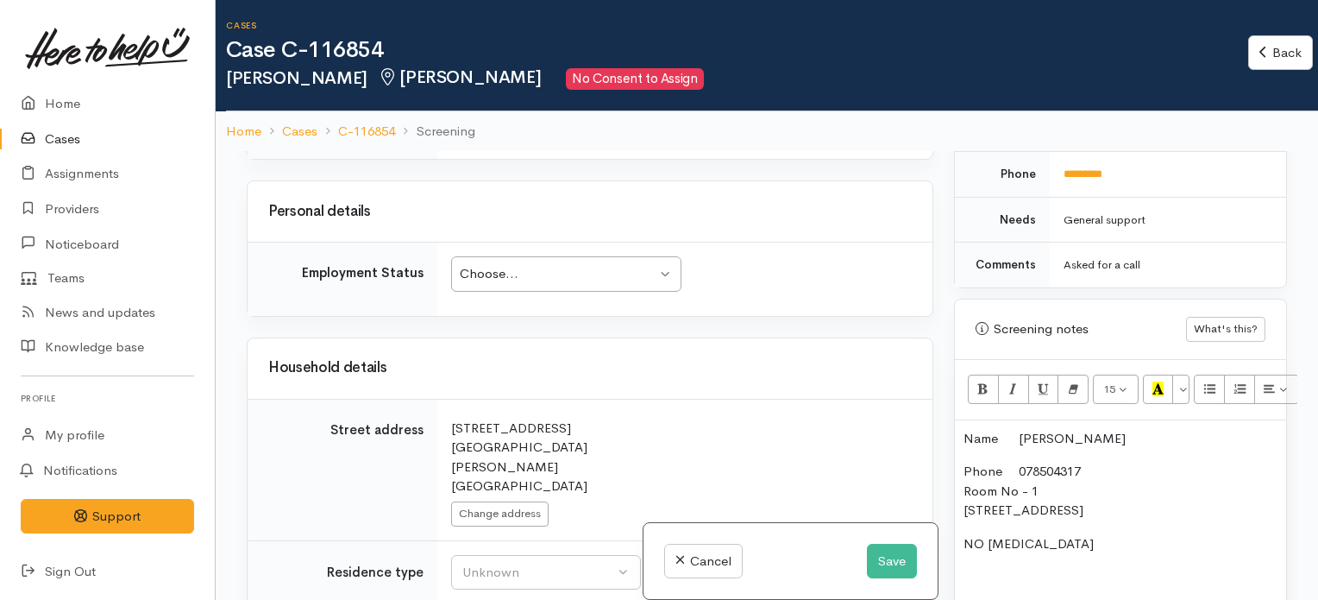
scroll to position [1810, 0]
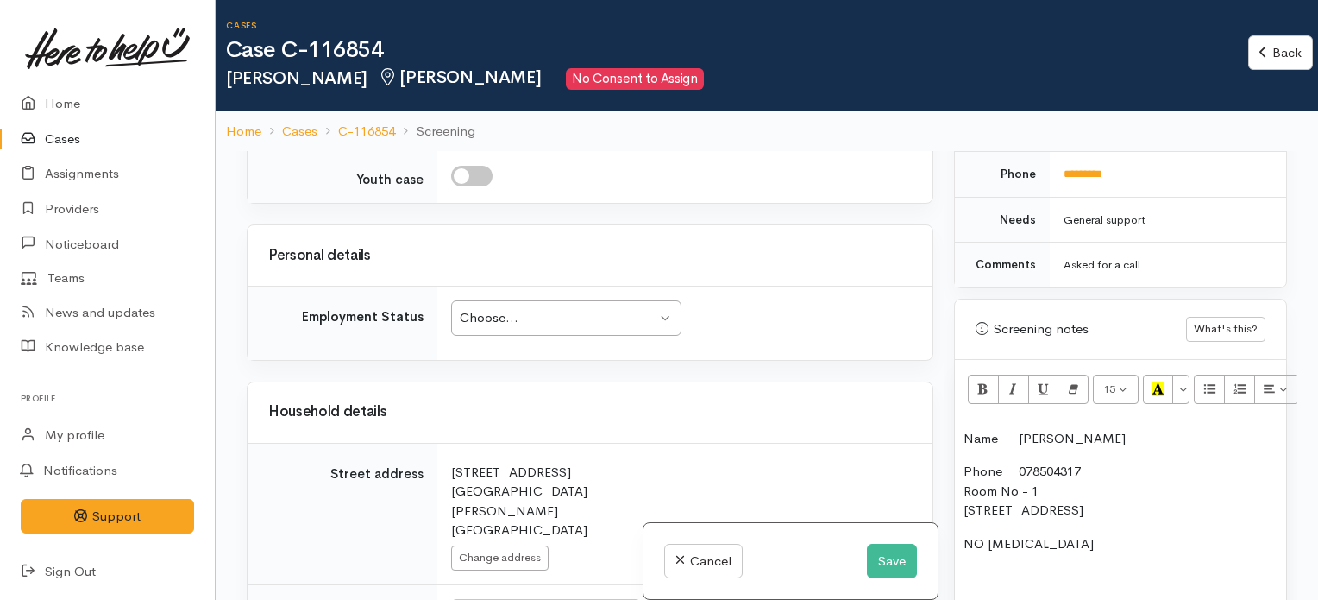
click at [590, 328] on div "Choose..." at bounding box center [558, 318] width 197 height 20
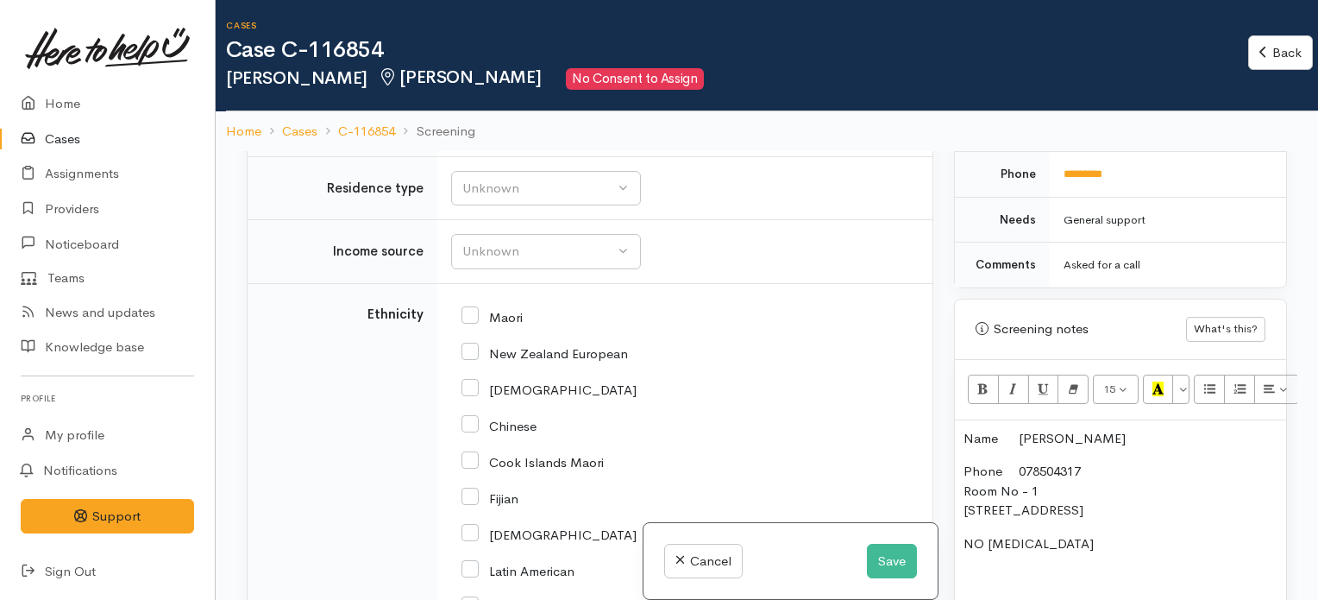
scroll to position [2242, 0]
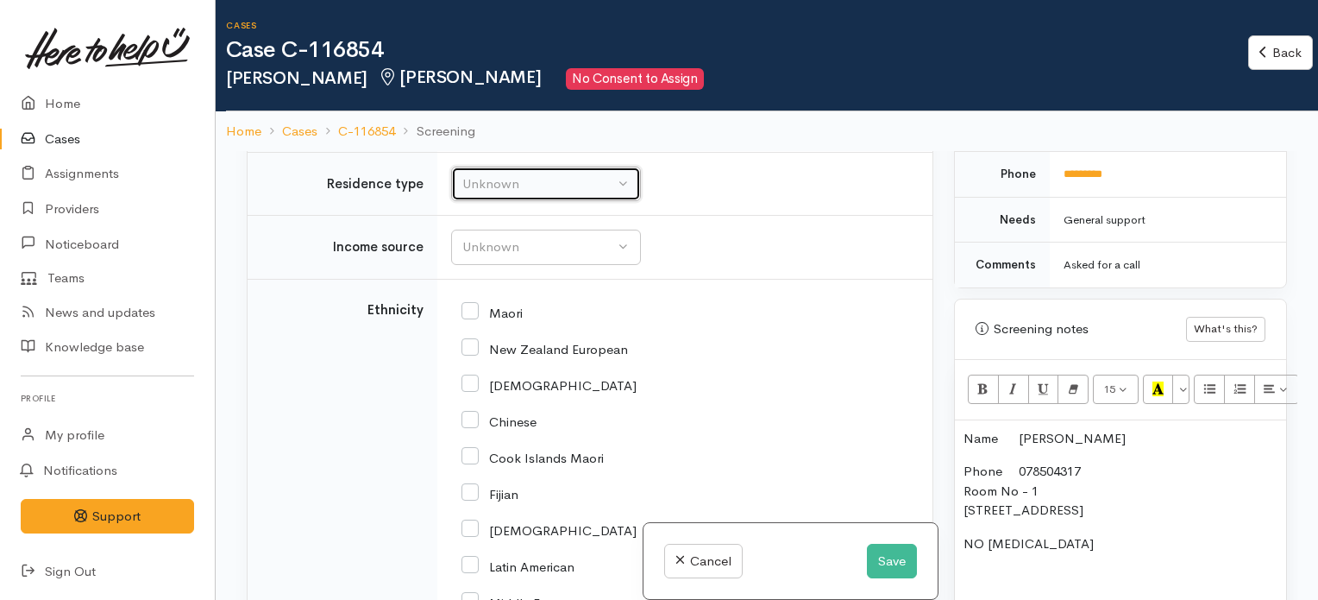
click at [546, 194] on div "Unknown" at bounding box center [538, 184] width 152 height 20
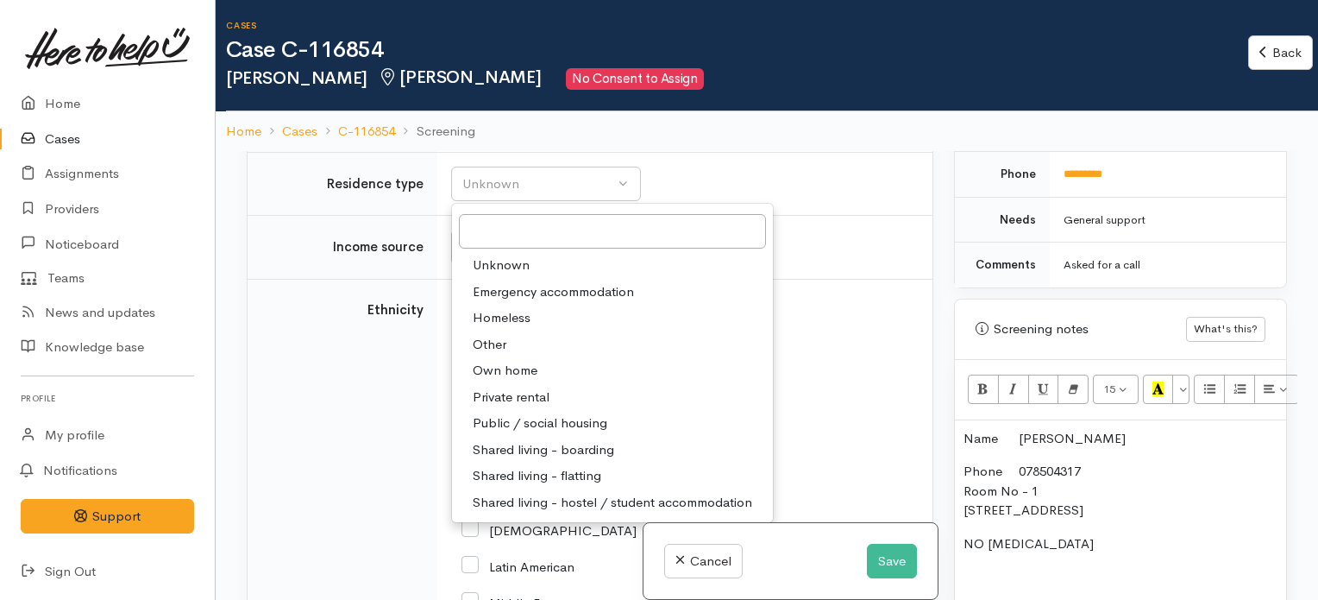
click at [514, 407] on span "Private rental" at bounding box center [511, 397] width 77 height 20
select select "2"
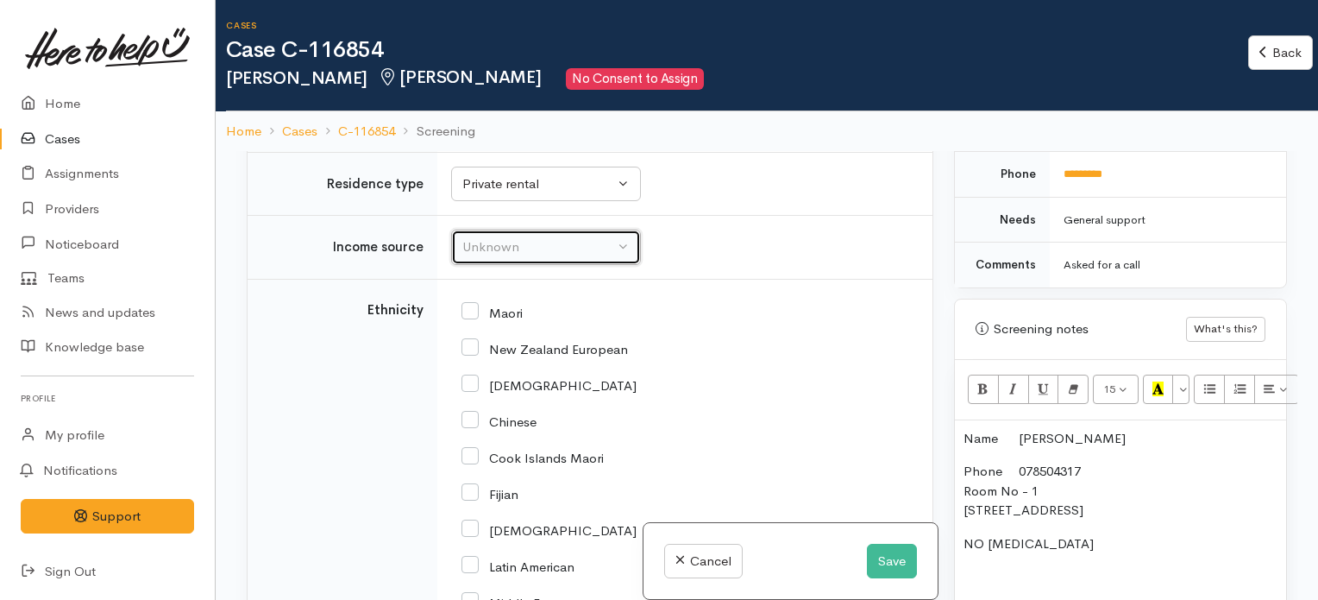
click at [586, 257] on div "Unknown" at bounding box center [538, 247] width 152 height 20
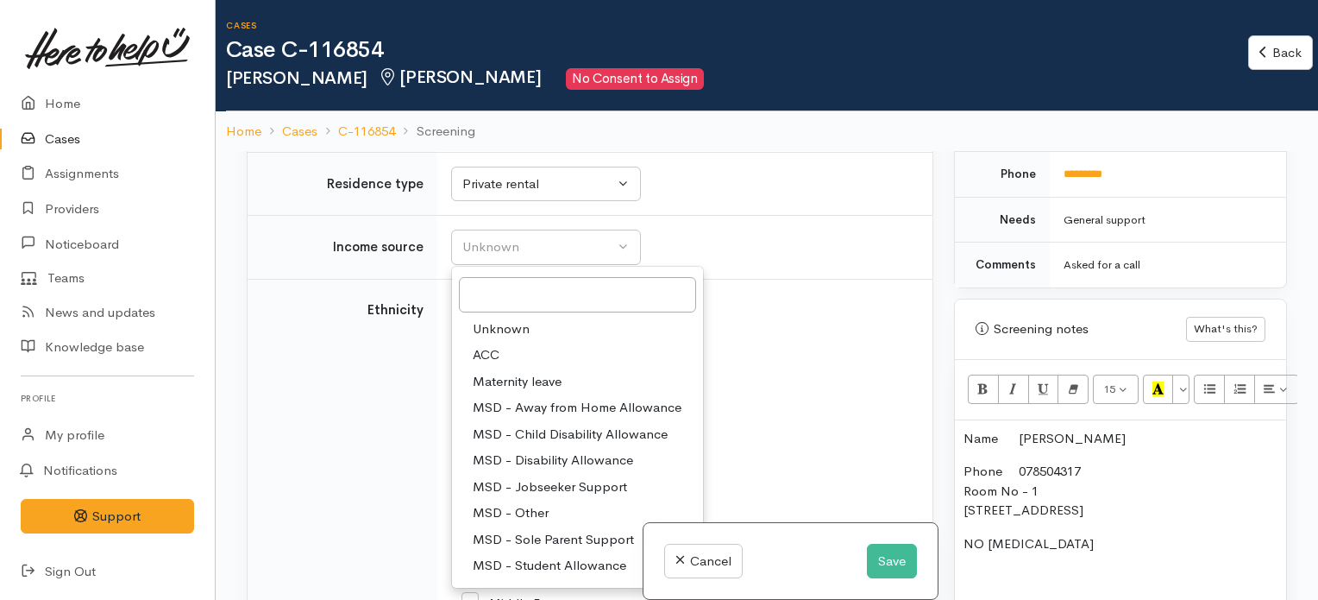
click at [548, 497] on span "MSD - Jobseeker Support" at bounding box center [550, 487] width 154 height 20
select select "4"
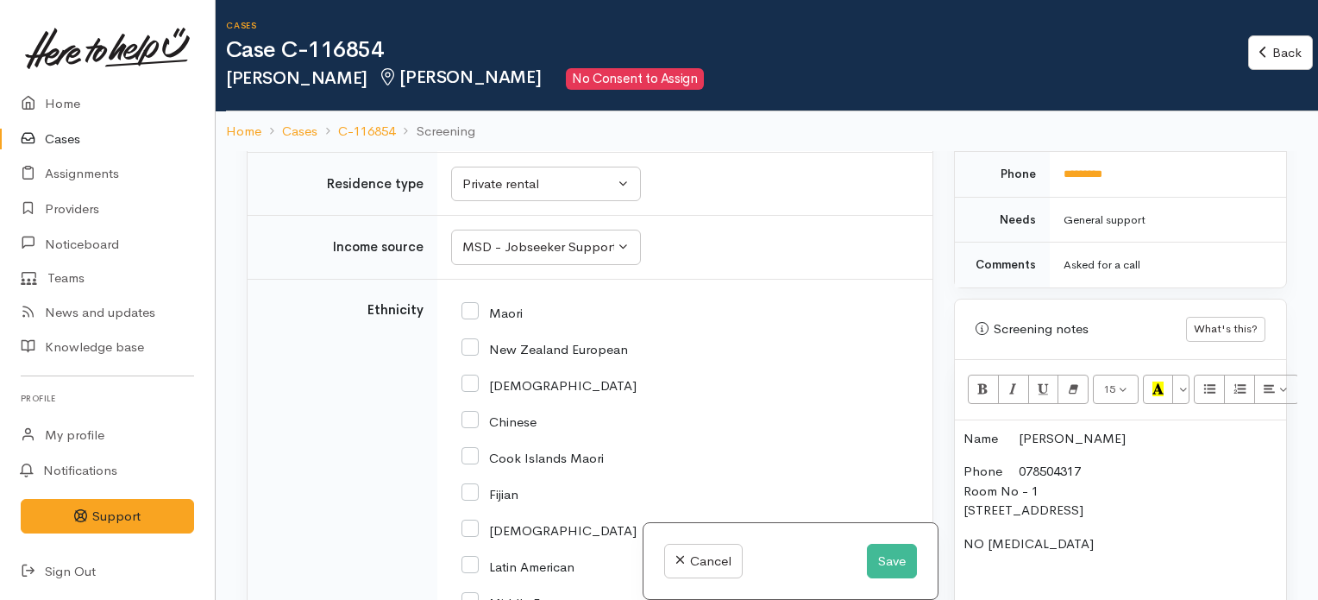
click at [471, 355] on input "New Zealand European" at bounding box center [544, 348] width 166 height 16
checkbox input "true"
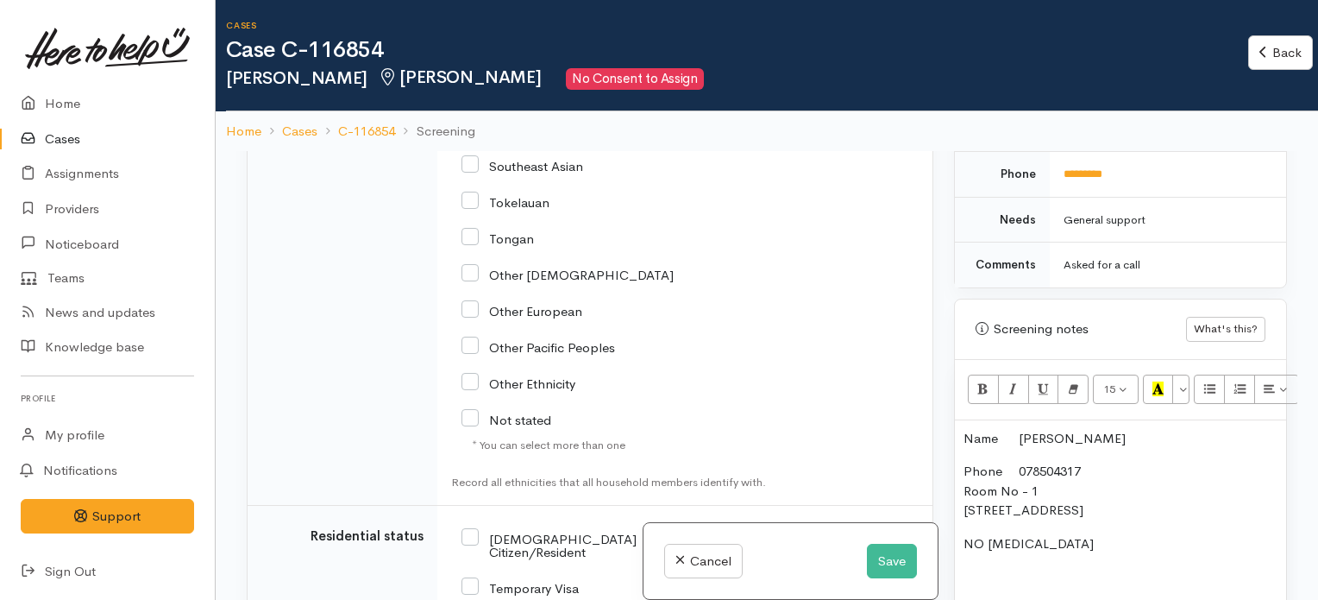
scroll to position [3044, 0]
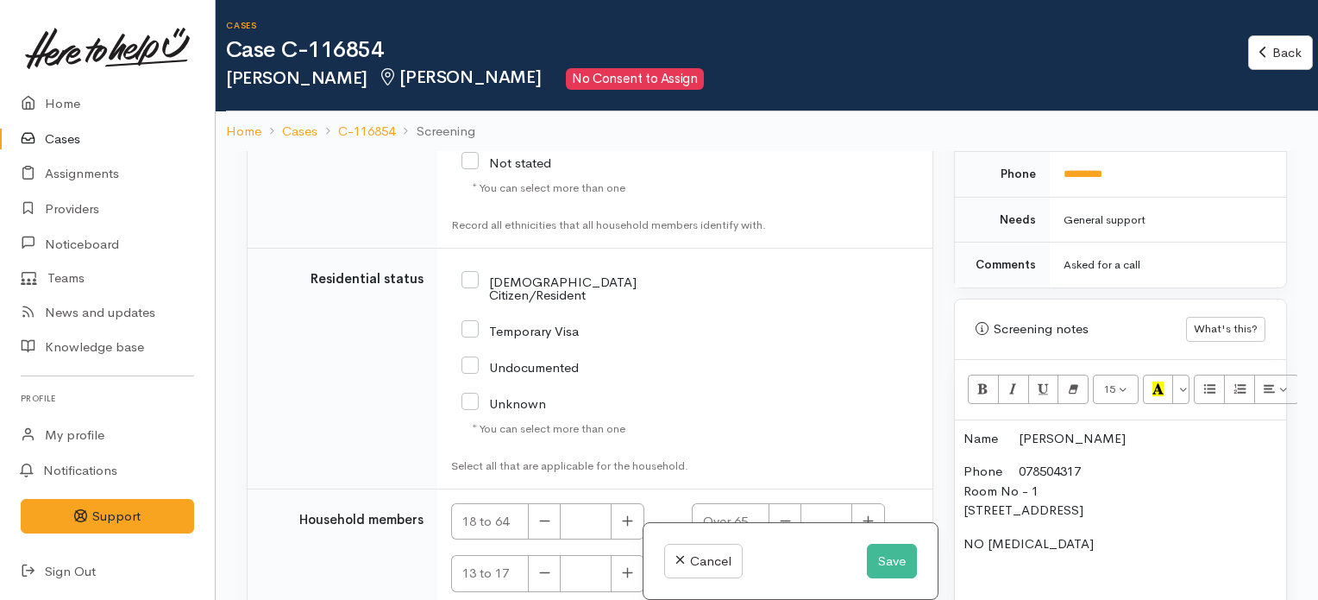
click at [473, 293] on input "NZ Citizen/Resident" at bounding box center [597, 287] width 273 height 28
checkbox input "true"
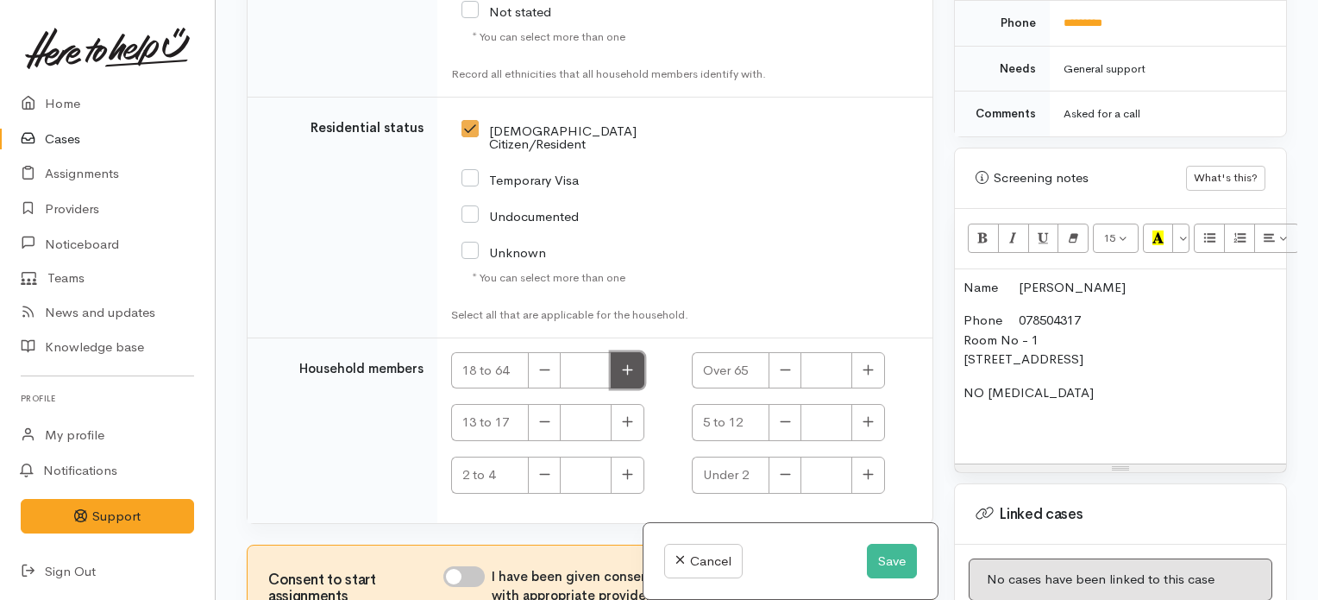
click at [631, 376] on icon "button" at bounding box center [627, 369] width 11 height 13
type input "1"
click at [474, 579] on input "I have been given consent to get help and share this information with appropria…" at bounding box center [463, 576] width 41 height 21
checkbox input "true"
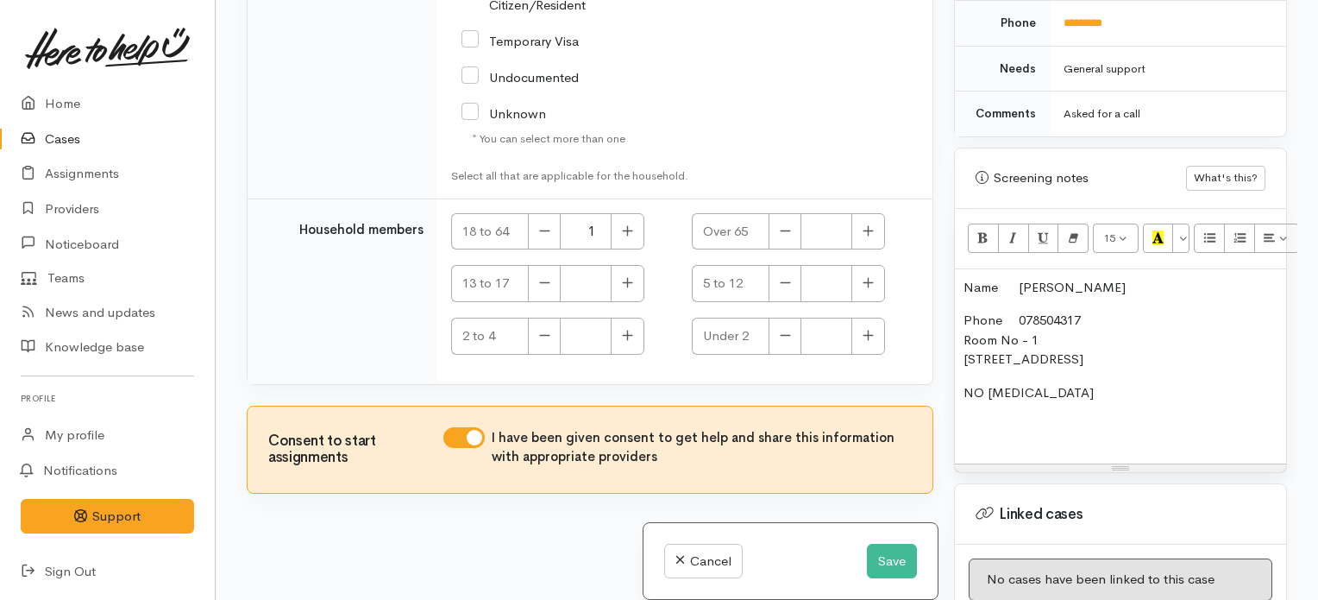
click at [1042, 396] on p "NO FOOD ALLERGIES" at bounding box center [1121, 412] width 314 height 59
drag, startPoint x: 1071, startPoint y: 392, endPoint x: 957, endPoint y: 399, distance: 114.9
click at [957, 399] on div "Name Corey Miller Phone 078504317 Room No - 1 227 Baverstock Road, Grandview He…" at bounding box center [1120, 366] width 331 height 195
copy p "027 356 0217"
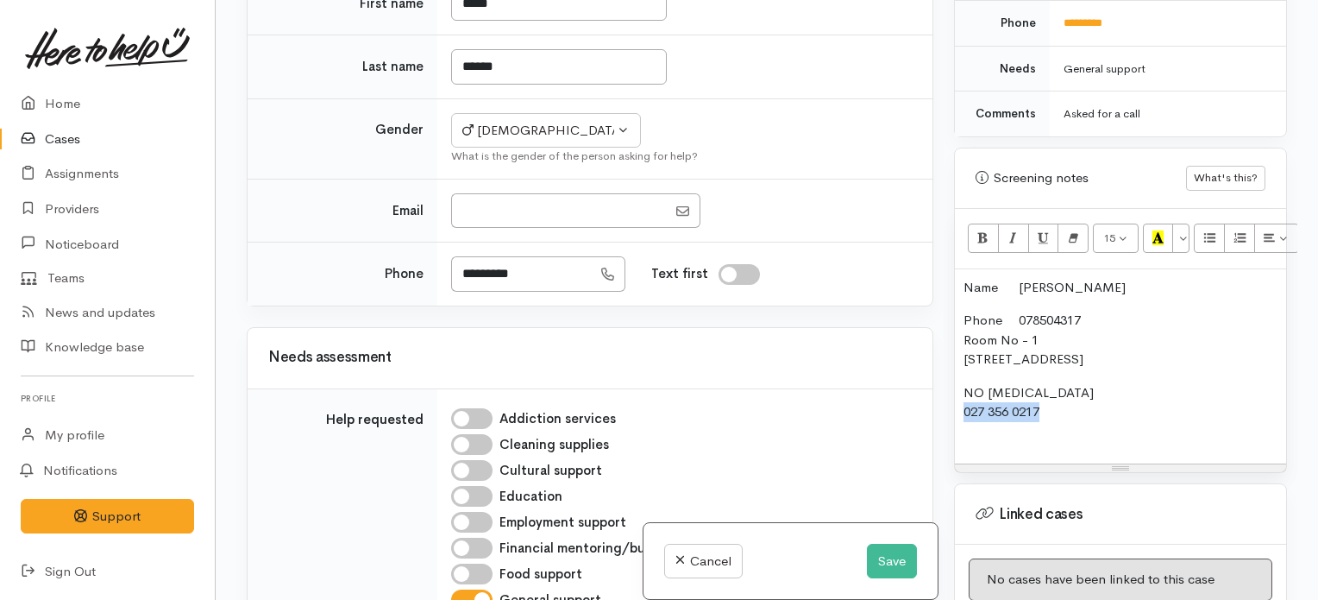
scroll to position [545, 0]
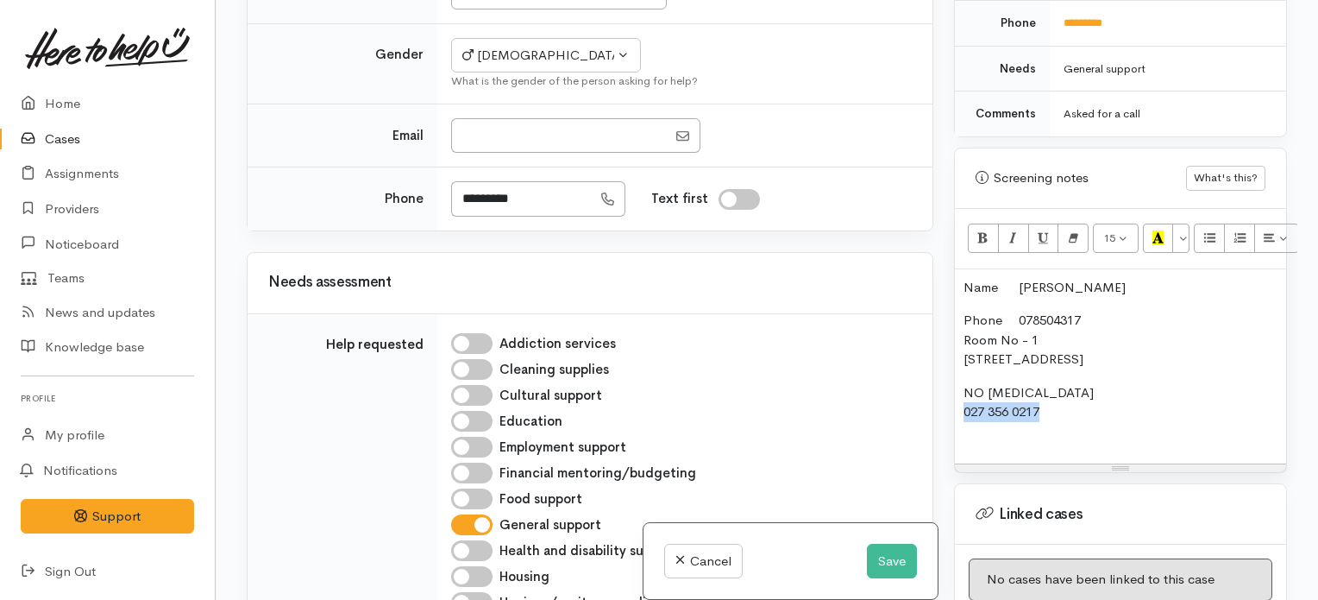
click at [1054, 402] on p "NO FOOD ALLERGIES 027 356 0217" at bounding box center [1121, 412] width 314 height 59
click at [575, 217] on input "*********" at bounding box center [521, 198] width 141 height 35
click at [1059, 392] on p "NO FOOD ALLERGIES 027 356 0217" at bounding box center [1121, 412] width 314 height 59
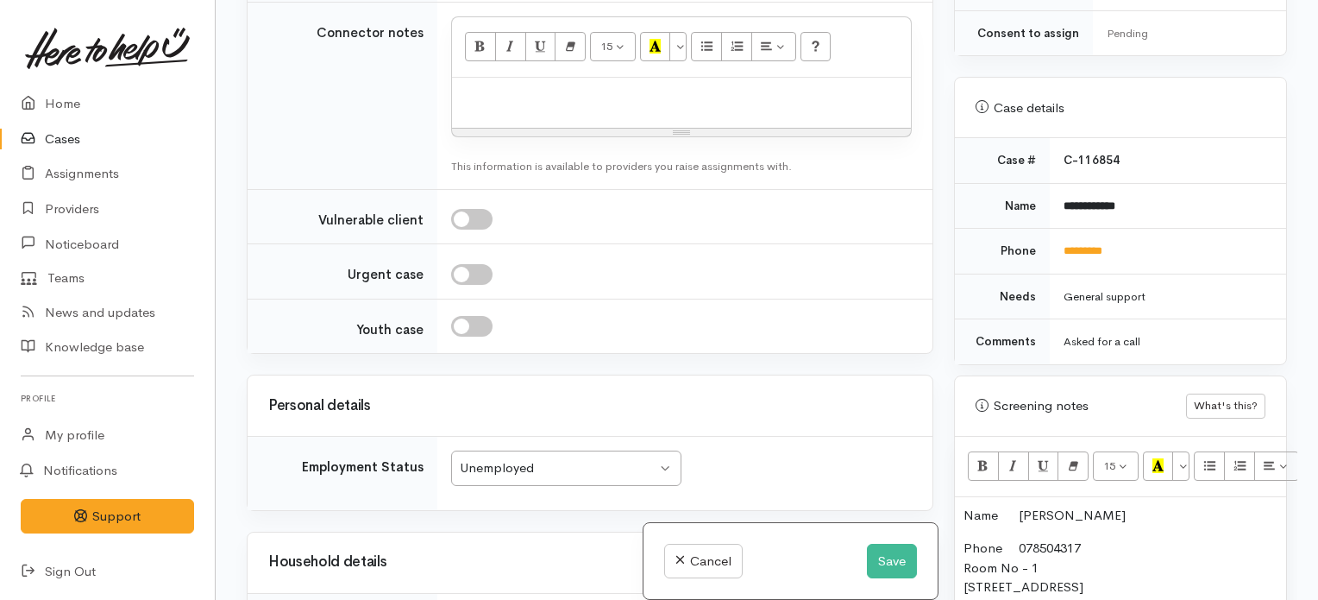
scroll to position [1522, 0]
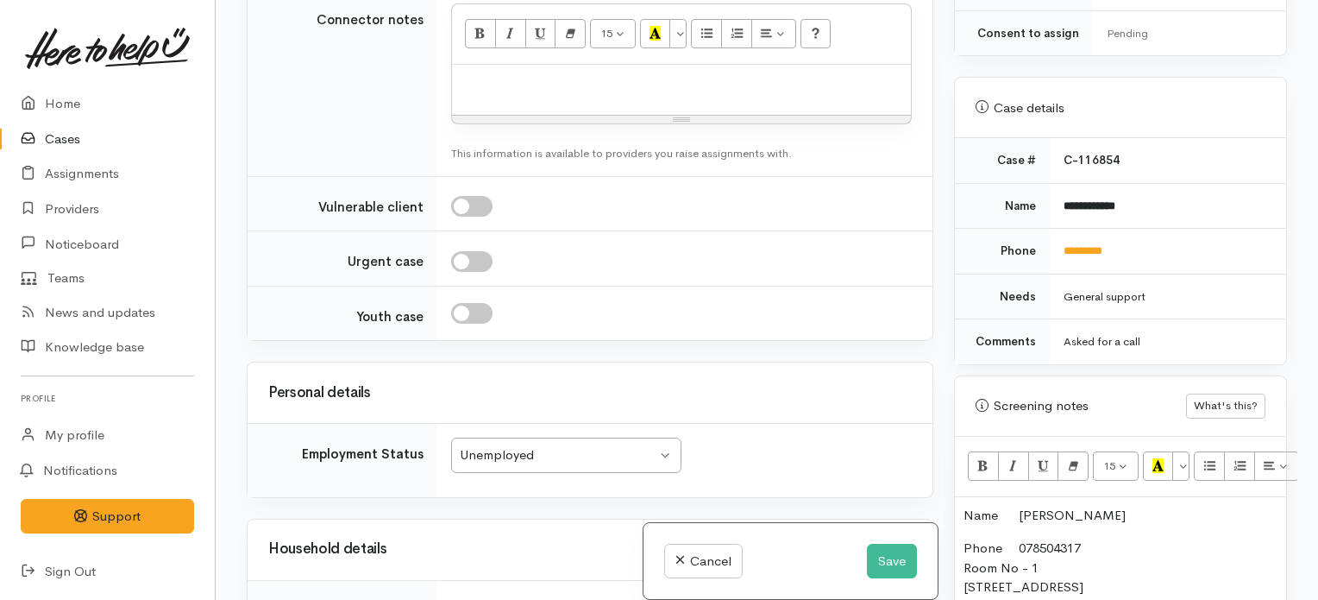
drag, startPoint x: 1092, startPoint y: 549, endPoint x: 1204, endPoint y: 551, distance: 112.2
click at [1204, 551] on p "Phone 078504317 Room No - 1 227 Baverstock Road, Grandview Heights, Hamilton, N…" at bounding box center [1121, 567] width 314 height 59
copy p "Grandview Heights"
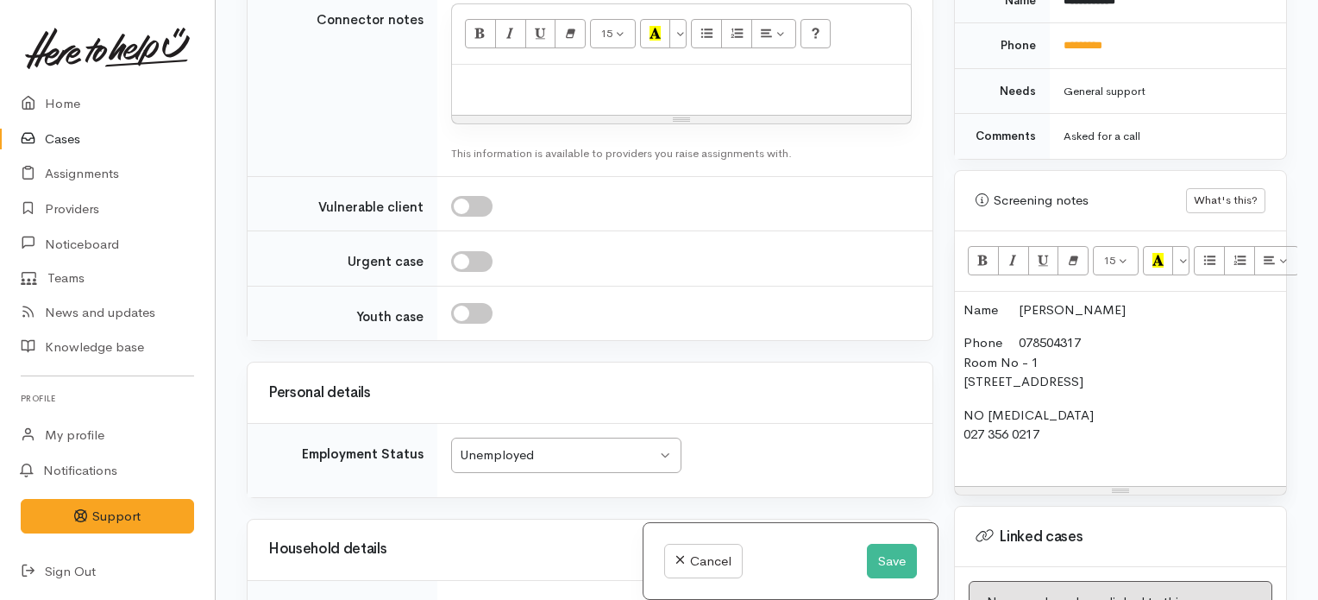
scroll to position [932, 0]
click at [1052, 414] on p "NO FOOD ALLERGIES 027 356 0217" at bounding box center [1121, 433] width 314 height 59
drag, startPoint x: 1046, startPoint y: 361, endPoint x: 957, endPoint y: 343, distance: 90.7
click at [957, 343] on div "Name Corey Miller Phone 078504317 Room No - 1 227 Baverstock Road, Grandview He…" at bounding box center [1120, 387] width 331 height 195
copy p "227 Baverstock Road, Grandview Heights, Hamilton, New Zealand"
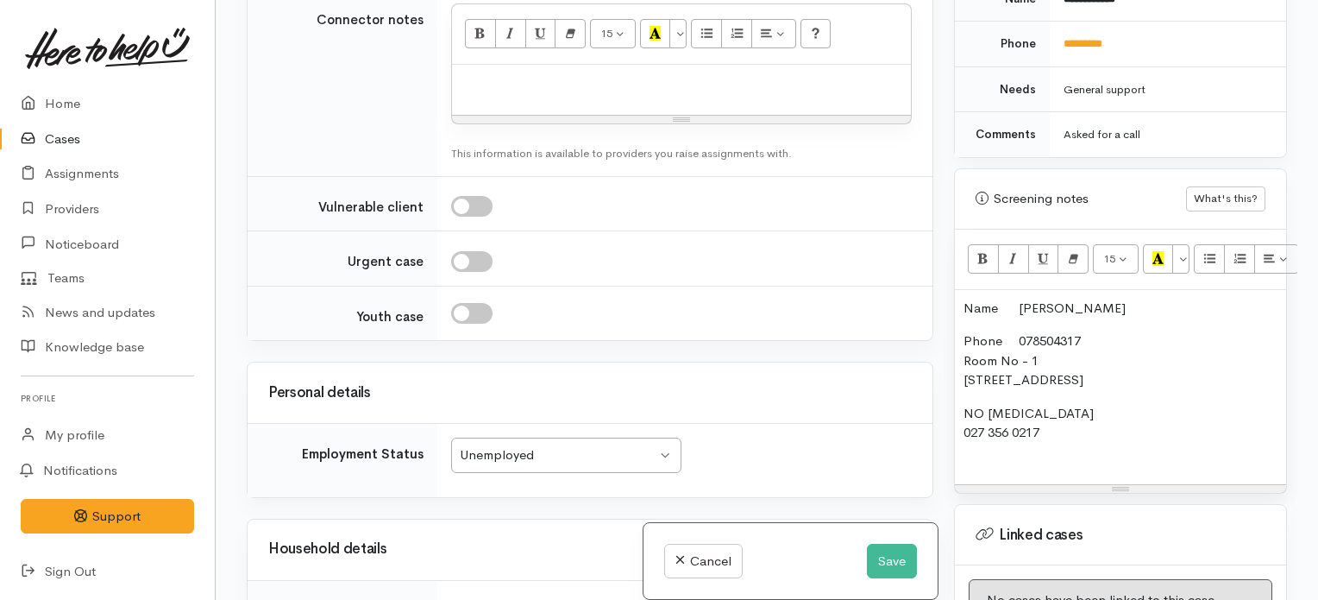
click at [1135, 367] on p "Phone 078504317 Room No - 1 227 Baverstock Road, Grandview Heights, Hamilton, N…" at bounding box center [1121, 360] width 314 height 59
click at [1078, 410] on p "NO FOOD ALLERGIES 027 356 0217" at bounding box center [1121, 433] width 314 height 59
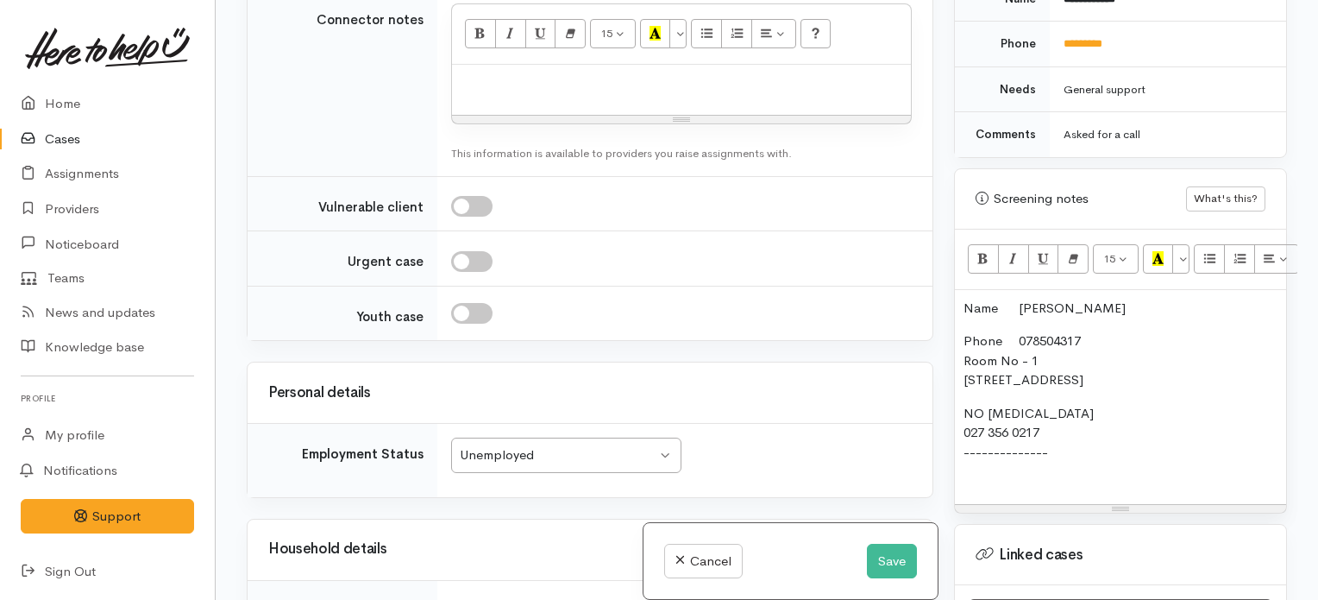
click at [1057, 411] on p "NO FOOD ALLERGIES 027 356 0217 --------------" at bounding box center [1121, 443] width 314 height 78
drag, startPoint x: 1057, startPoint y: 411, endPoint x: 957, endPoint y: 420, distance: 100.5
click at [957, 420] on div "Name Corey Miller Phone 078504317 Room No - 1 227 Baverstock Road, Grandview He…" at bounding box center [1120, 397] width 331 height 214
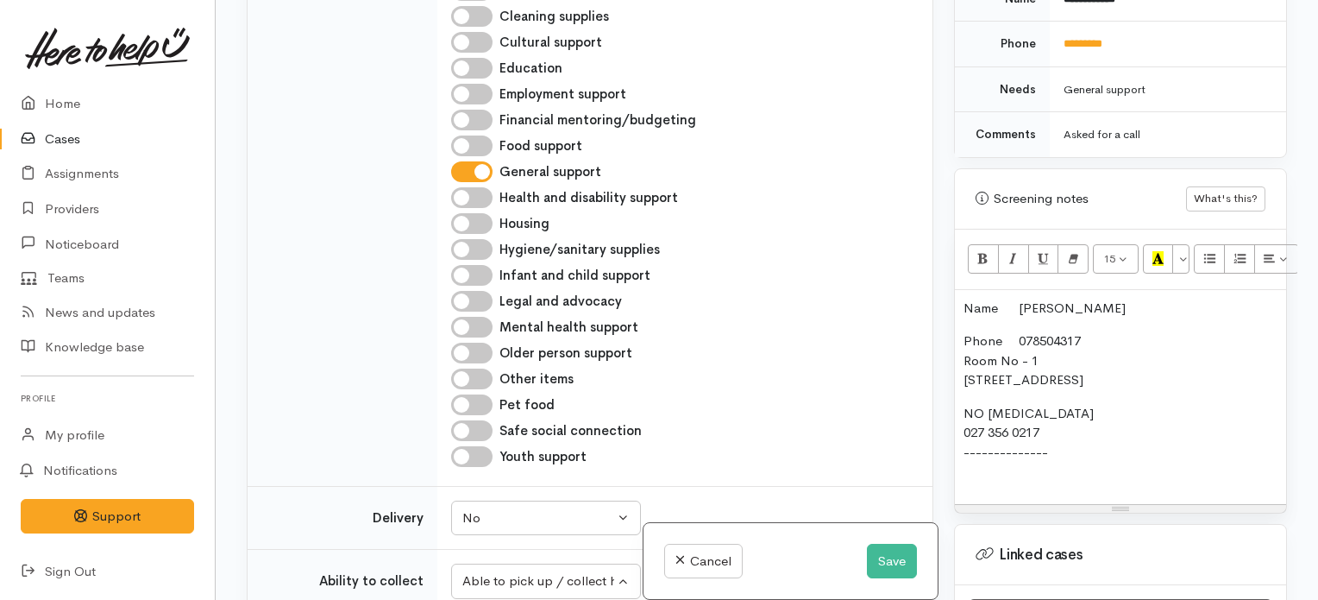
scroll to position [876, 0]
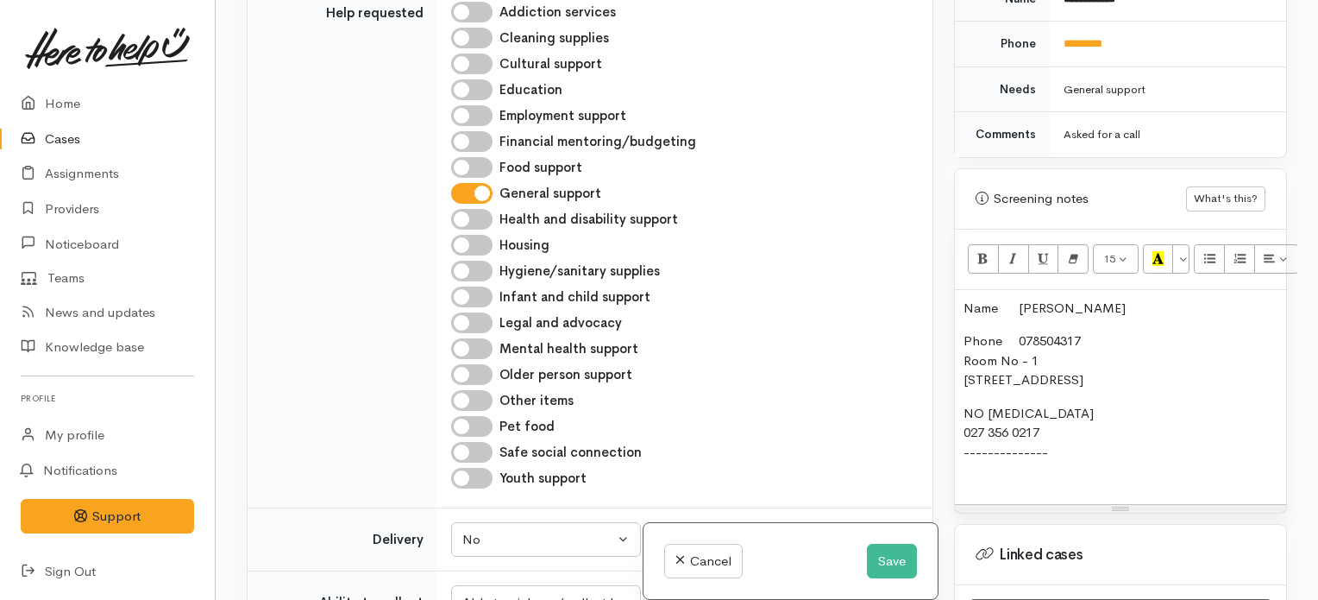
click at [483, 178] on input "Food support" at bounding box center [471, 167] width 41 height 21
checkbox input "true"
click at [459, 204] on input "General support" at bounding box center [471, 193] width 41 height 21
checkbox input "false"
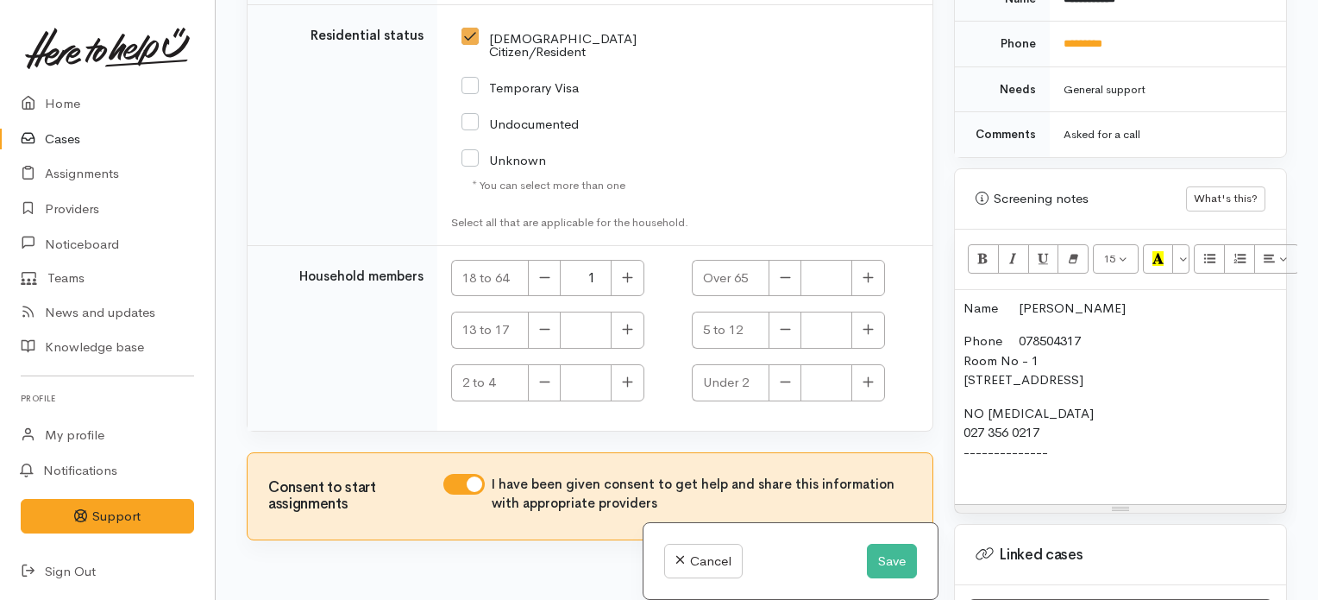
scroll to position [3114, 0]
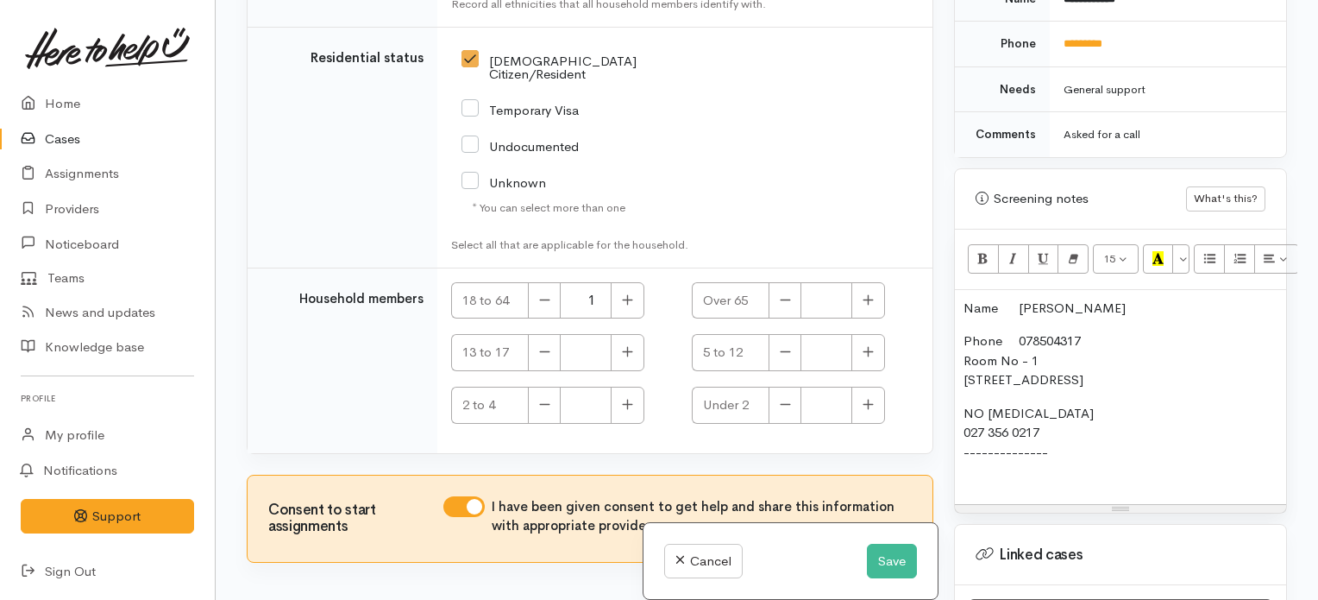
click at [1051, 417] on p "NO FOOD ALLERGIES 027 356 0217 --------------" at bounding box center [1121, 443] width 314 height 78
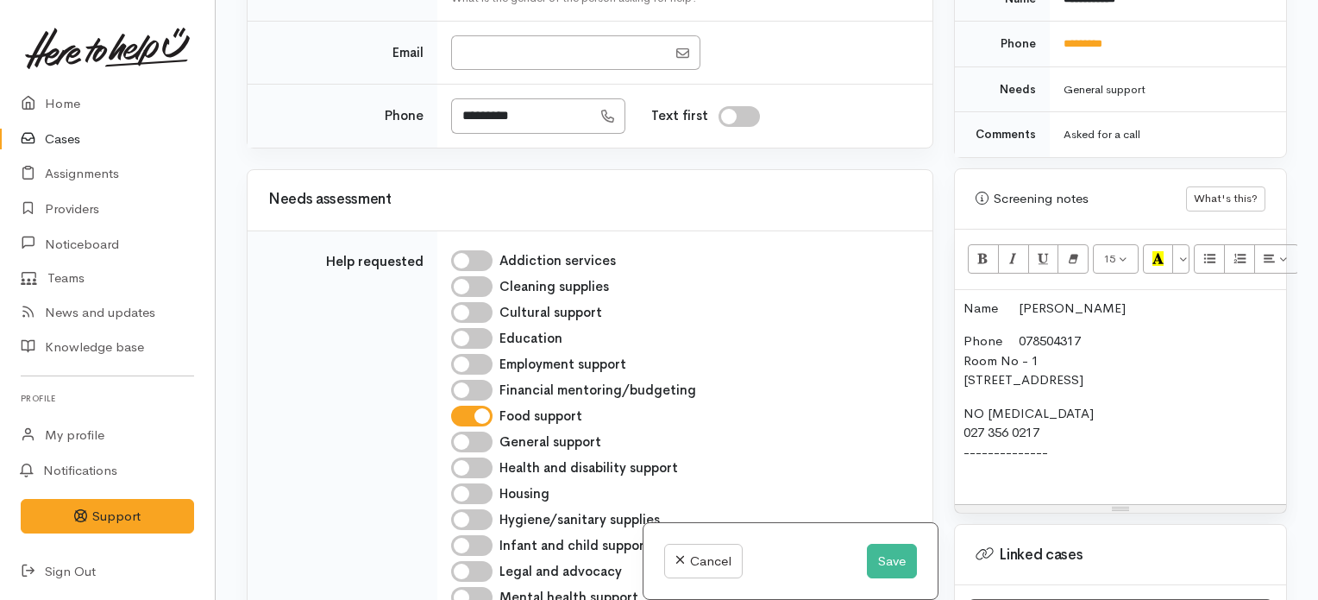
scroll to position [614, 0]
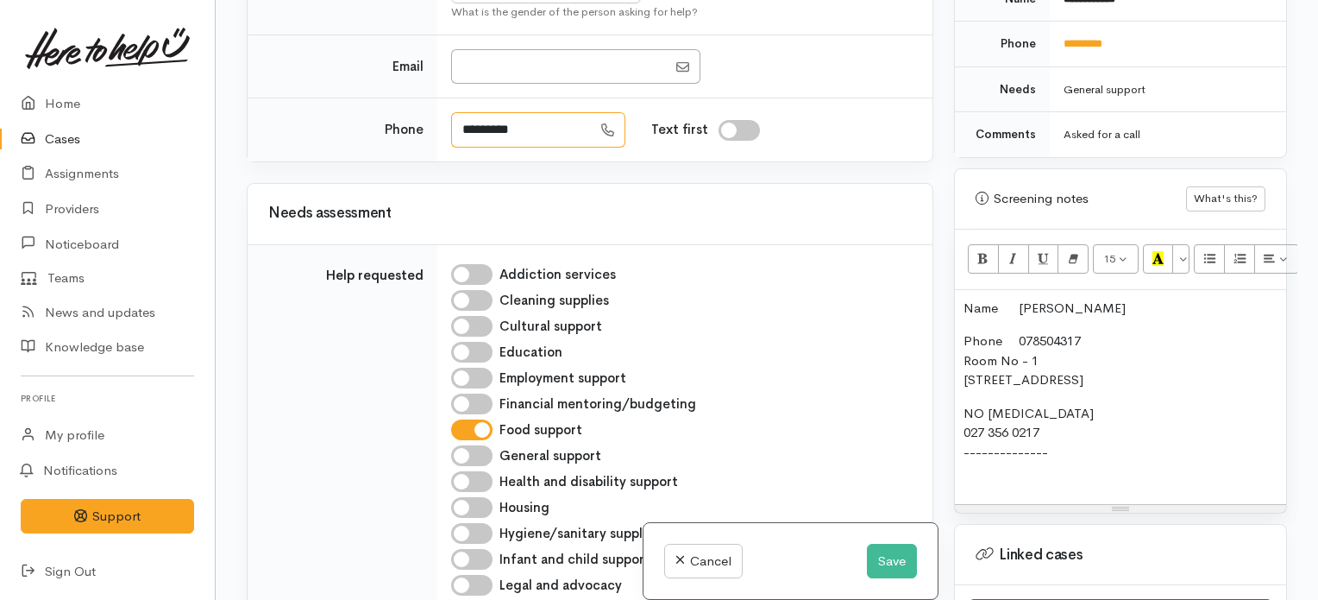
drag, startPoint x: 574, startPoint y: 153, endPoint x: 382, endPoint y: 148, distance: 192.4
click at [382, 148] on tr "Phone ********* Text first" at bounding box center [590, 129] width 685 height 63
click at [524, 148] on input "*********" at bounding box center [521, 129] width 141 height 35
drag, startPoint x: 543, startPoint y: 154, endPoint x: 438, endPoint y: 160, distance: 104.5
click at [438, 160] on td "********* Text first" at bounding box center [684, 129] width 495 height 63
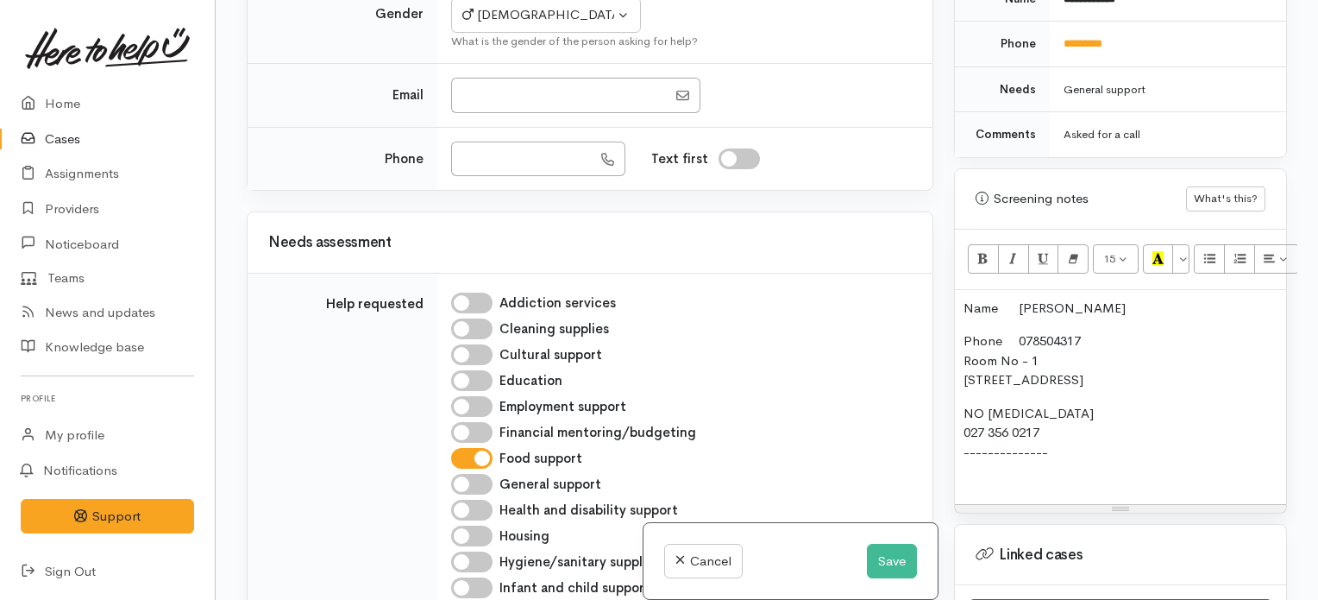
click at [1073, 361] on p "Phone 078504317 Room No - 1 227 Baverstock Road, Grandview Heights, Hamilton, N…" at bounding box center [1121, 360] width 314 height 59
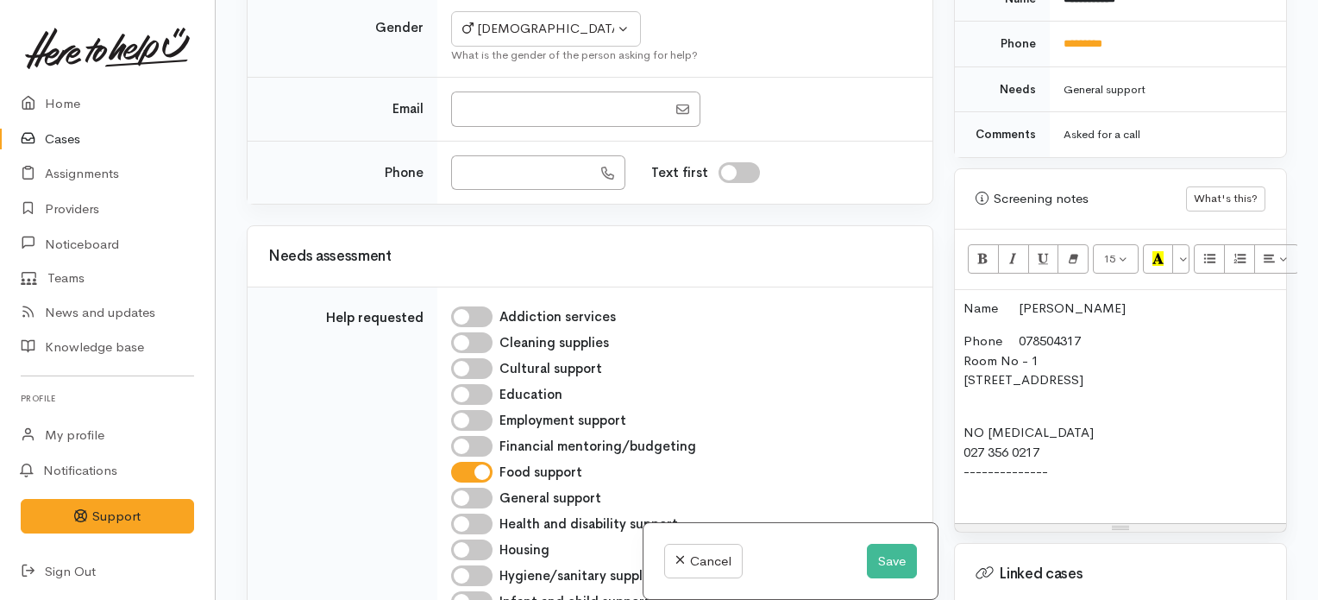
scroll to position [378, 0]
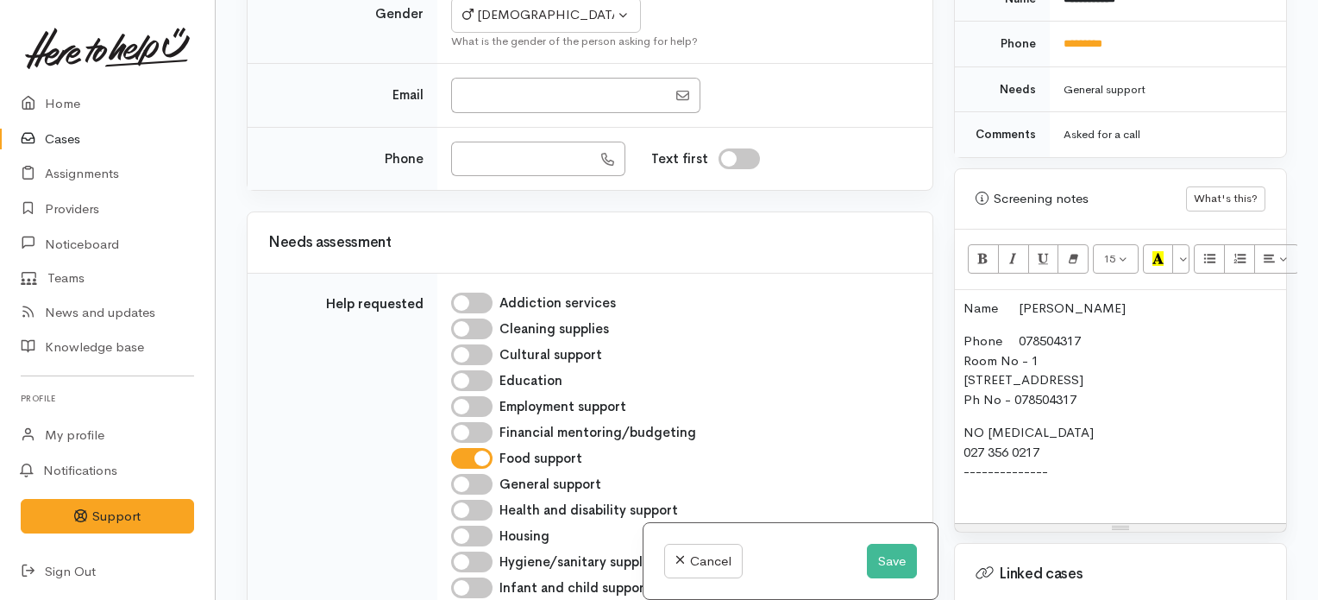
drag, startPoint x: 1049, startPoint y: 433, endPoint x: 957, endPoint y: 438, distance: 91.6
click at [957, 438] on div "Name Corey Miller Phone 078504317 Room No - 1 227 Baverstock Road, Grandview He…" at bounding box center [1120, 407] width 331 height 234
click at [556, 149] on input "Phone" at bounding box center [521, 158] width 141 height 35
paste input "**********"
click at [491, 156] on input "**********" at bounding box center [521, 158] width 141 height 35
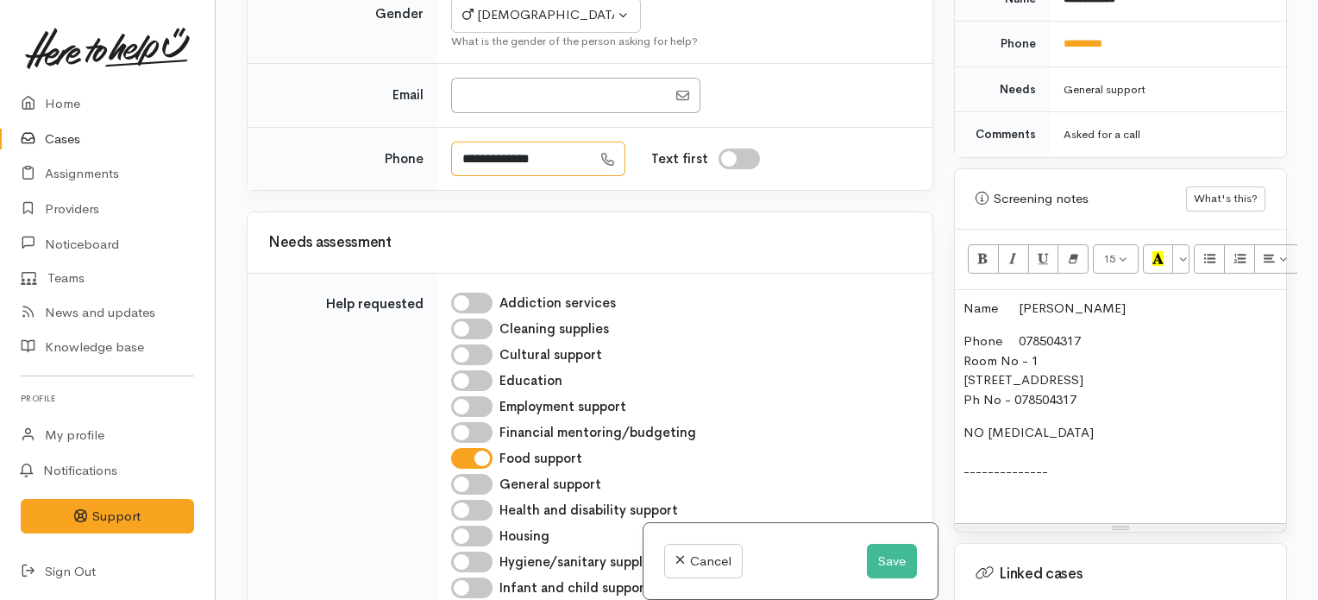
click at [511, 152] on input "**********" at bounding box center [521, 158] width 141 height 35
type input "**********"
click at [1012, 468] on p "NO FOOD ALLERGIES --------------" at bounding box center [1121, 462] width 314 height 78
click at [1018, 469] on p "NO FOOD ALLERGIES -------------- Client on Rehab program with Brid" at bounding box center [1121, 462] width 314 height 78
click at [1256, 475] on p "NO FOOD ALLERGIES -------------- Client on Residential Rehab program with Brid" at bounding box center [1121, 462] width 314 height 78
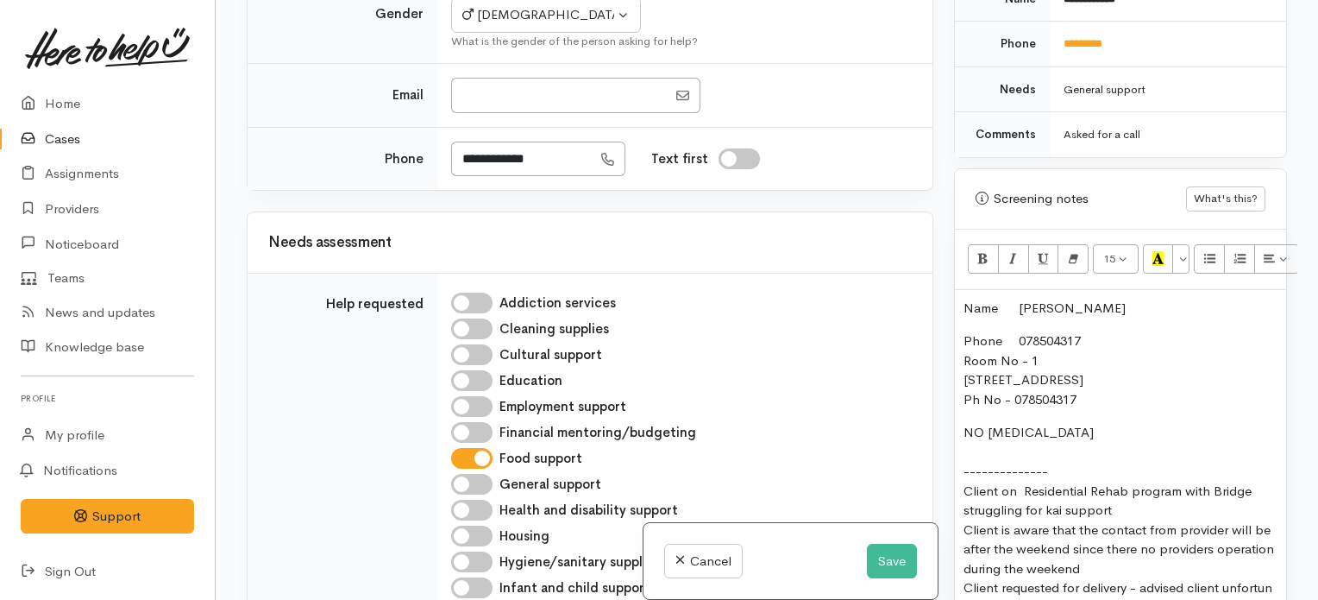
scroll to position [943, 0]
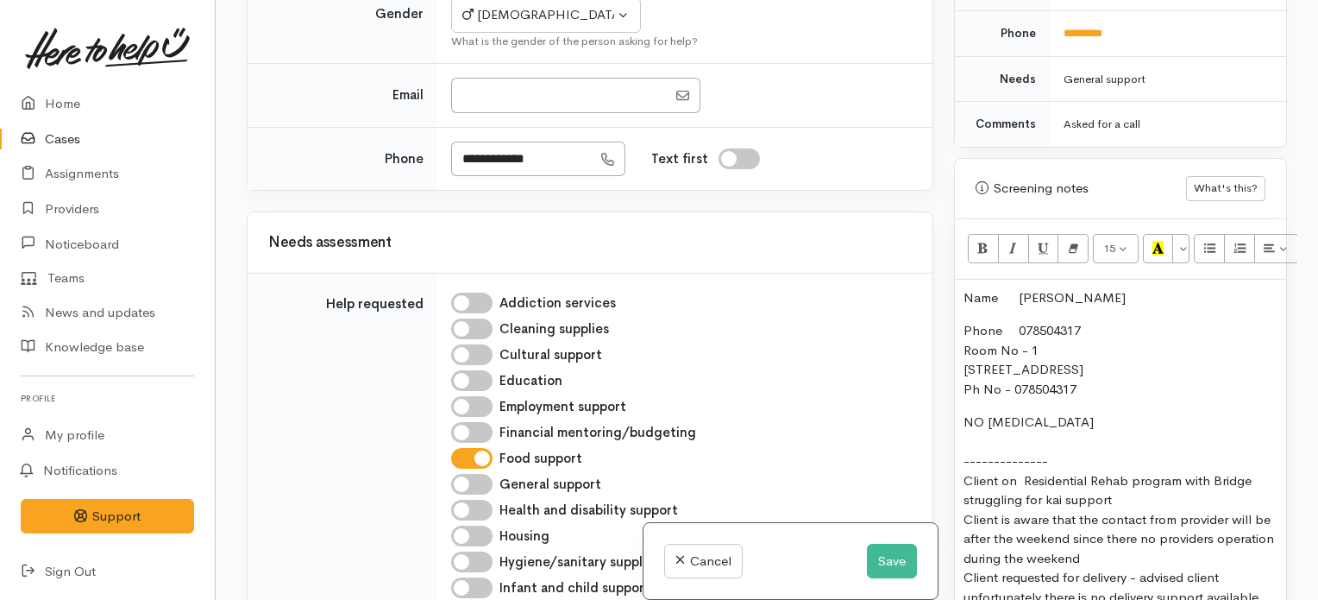
click at [1008, 418] on p "NO FOOD ALLERGIES -------------- Client on Residential Rehab program with Bridg…" at bounding box center [1121, 509] width 314 height 194
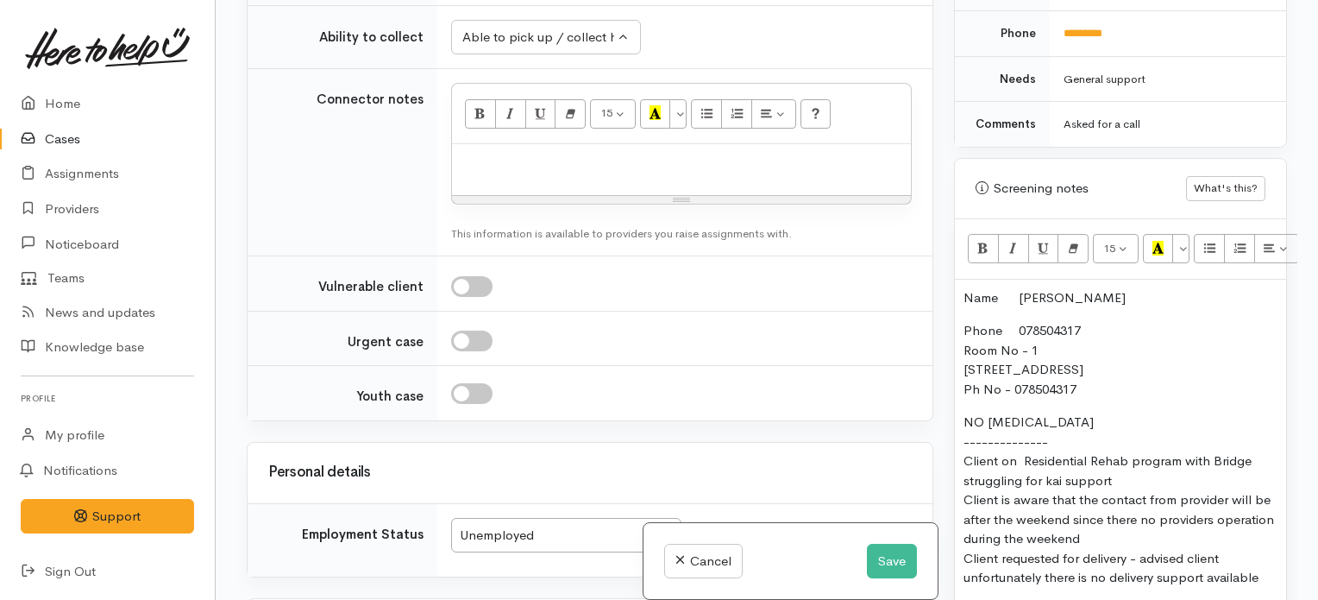
scroll to position [1239, 0]
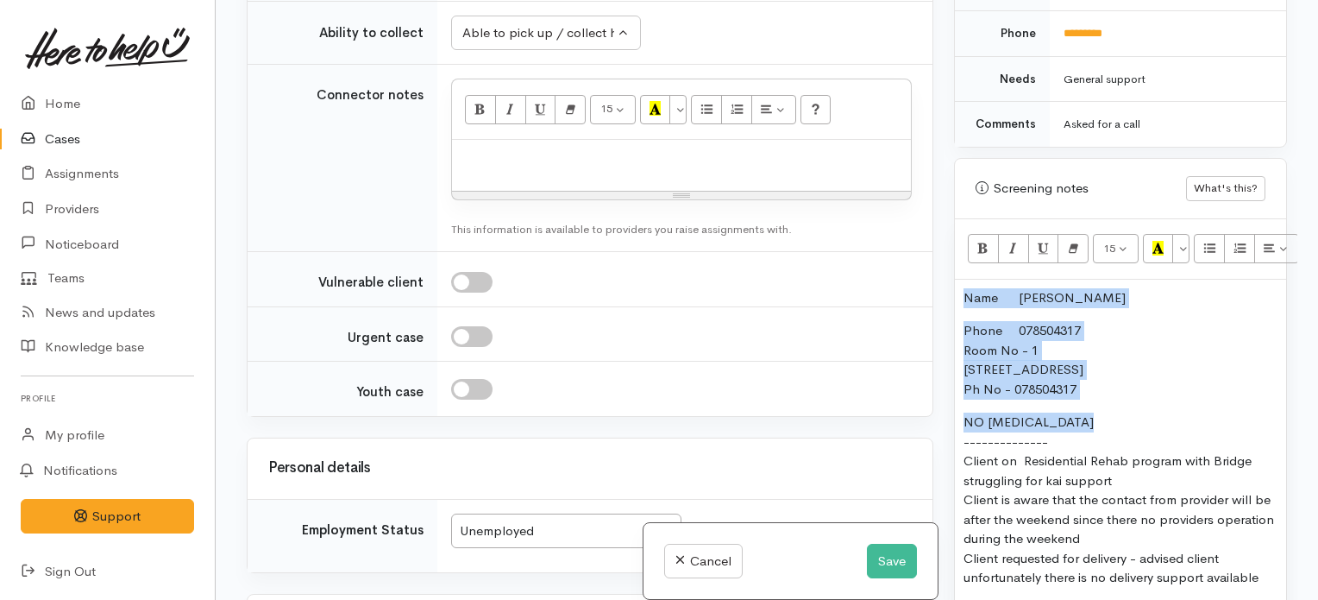
drag, startPoint x: 1108, startPoint y: 405, endPoint x: 963, endPoint y: 256, distance: 207.4
click at [963, 279] on div "Name Corey Miller Phone 078504317 Room No - 1 227 Baverstock Road, Grandview He…" at bounding box center [1120, 444] width 331 height 330
copy div "Name Corey Miller Phone 078504317 Room No - 1 227 Baverstock Road, Grandview He…"
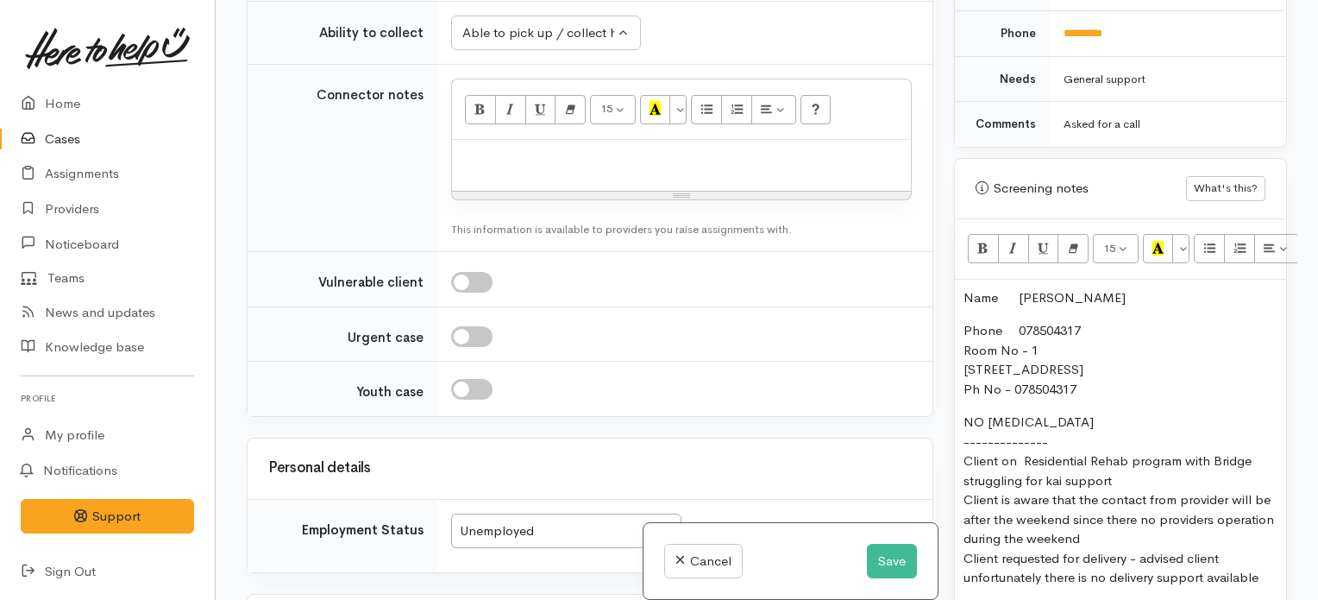
click at [783, 148] on p at bounding box center [682, 158] width 442 height 20
paste div
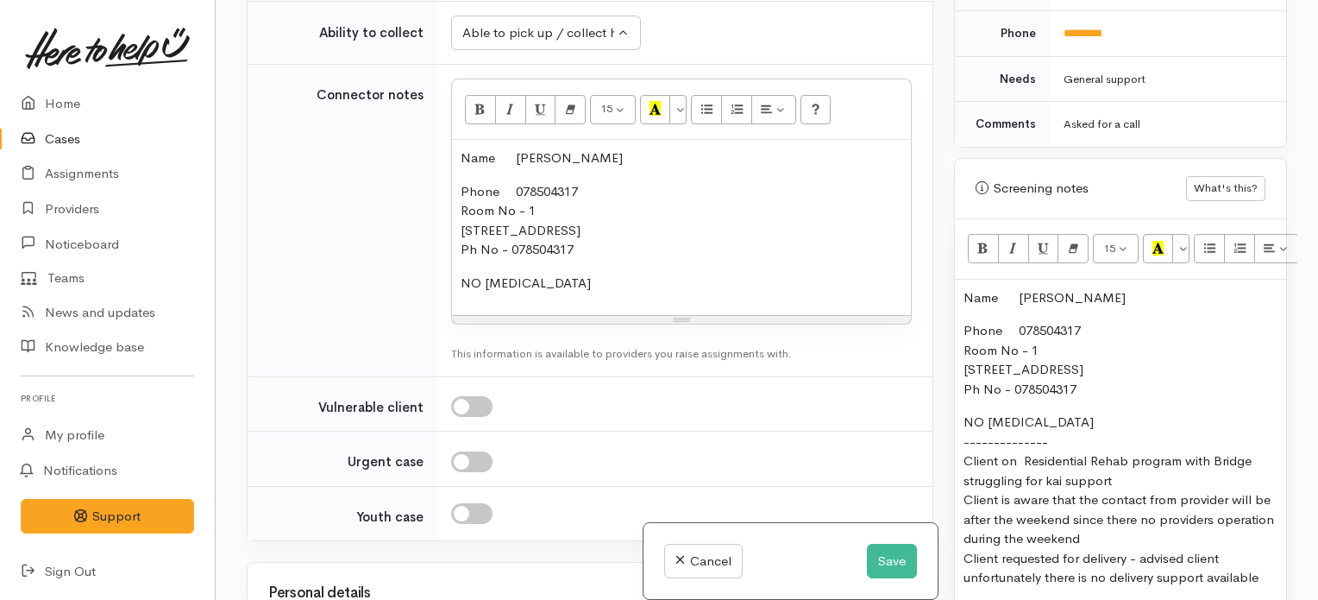
click at [605, 273] on p "NO FOOD ALLERGIES" at bounding box center [682, 283] width 442 height 20
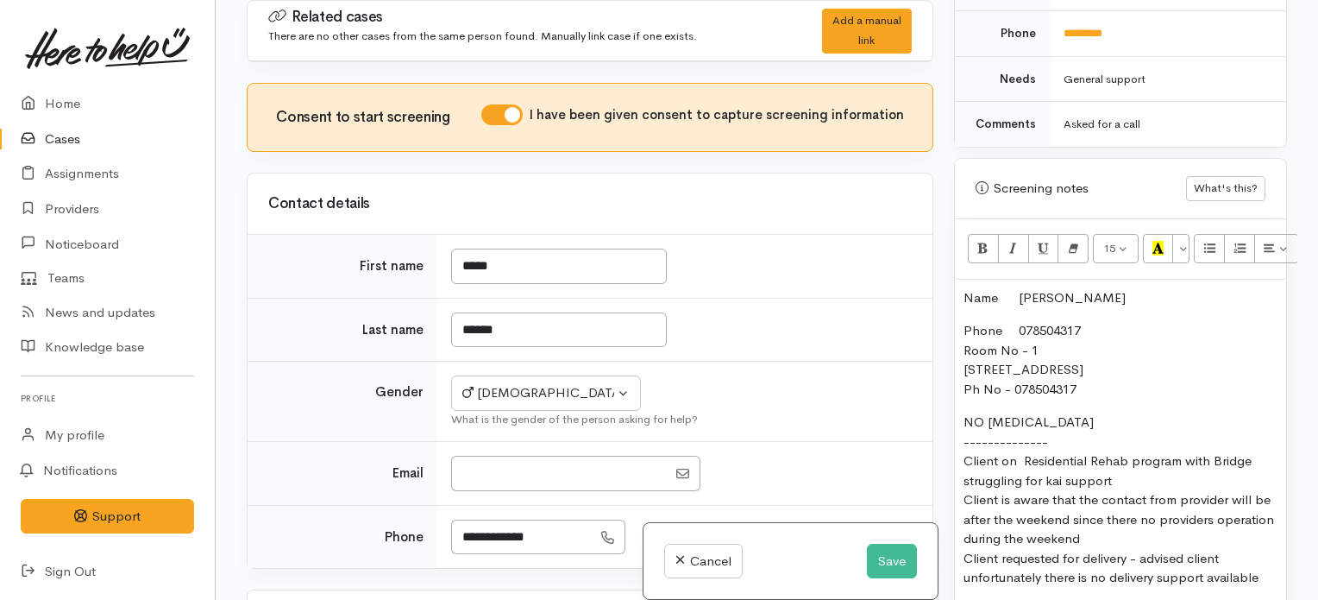
scroll to position [611, 0]
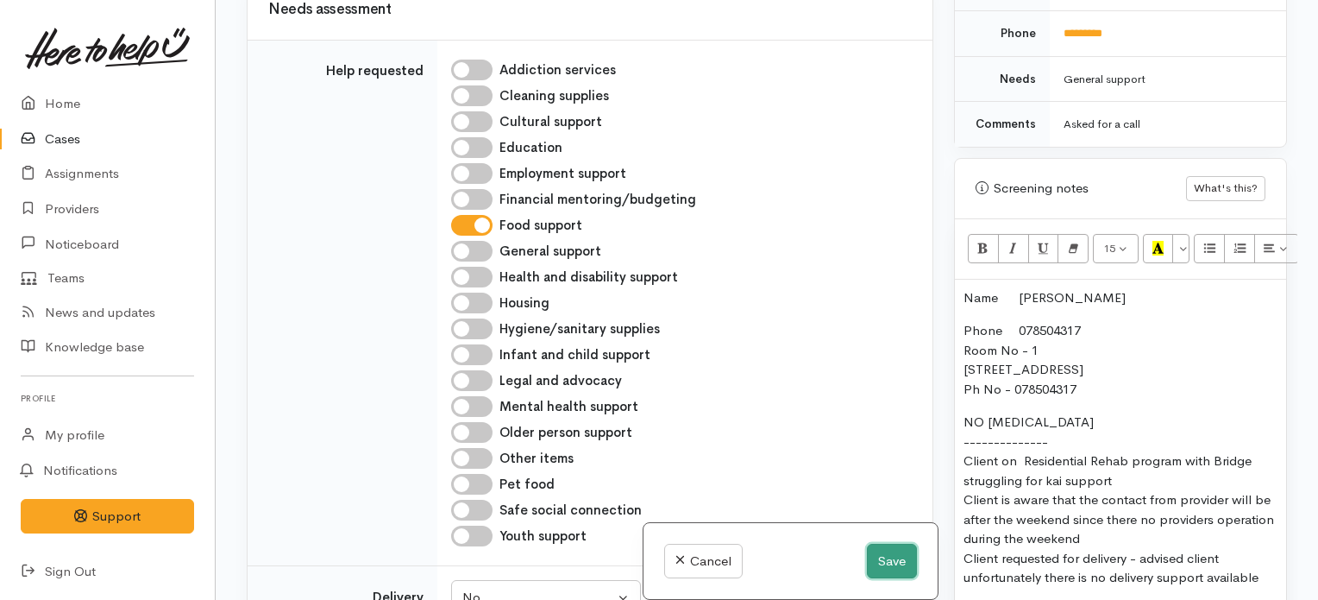
click at [882, 555] on button "Save" at bounding box center [892, 560] width 50 height 35
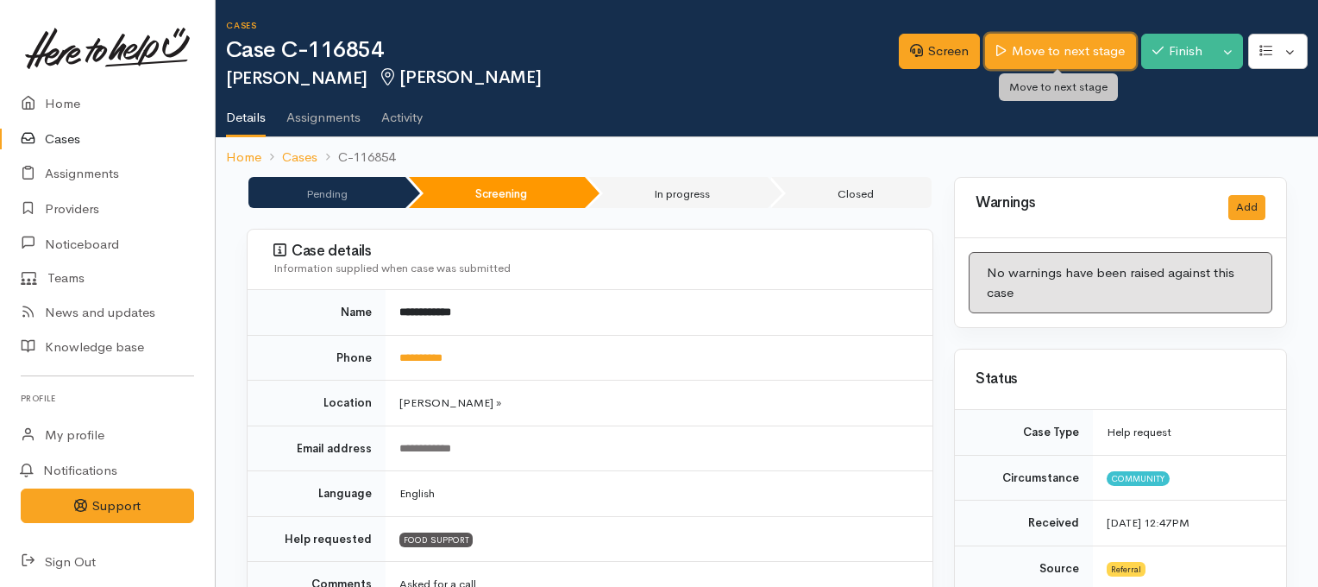
click at [1045, 51] on link "Move to next stage" at bounding box center [1060, 51] width 150 height 35
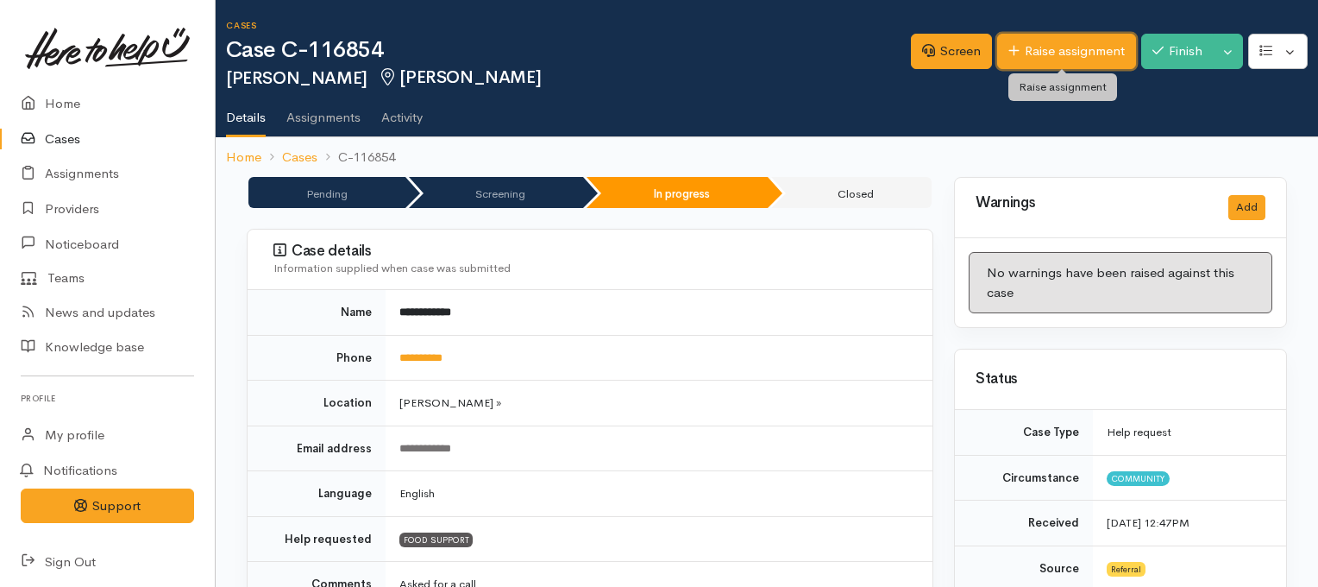
click at [1028, 48] on link "Raise assignment" at bounding box center [1066, 51] width 139 height 35
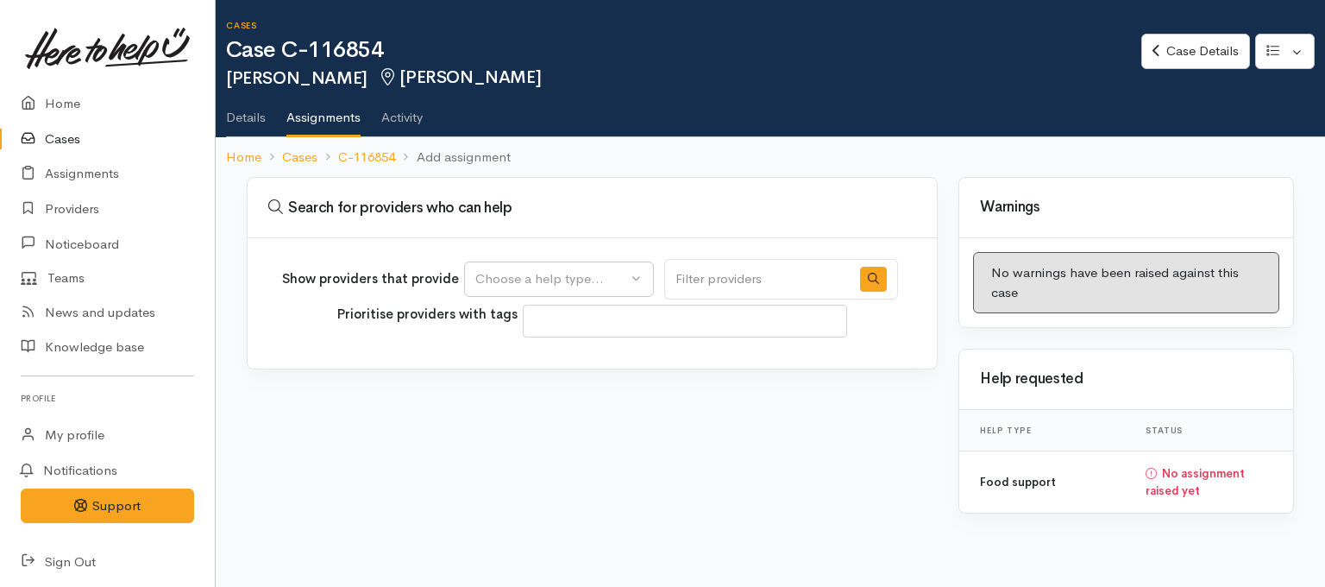
select select
click at [645, 279] on button "Choose a help type..." at bounding box center [559, 278] width 190 height 35
click at [535, 361] on span "Food support" at bounding box center [526, 361] width 80 height 20
select select "3"
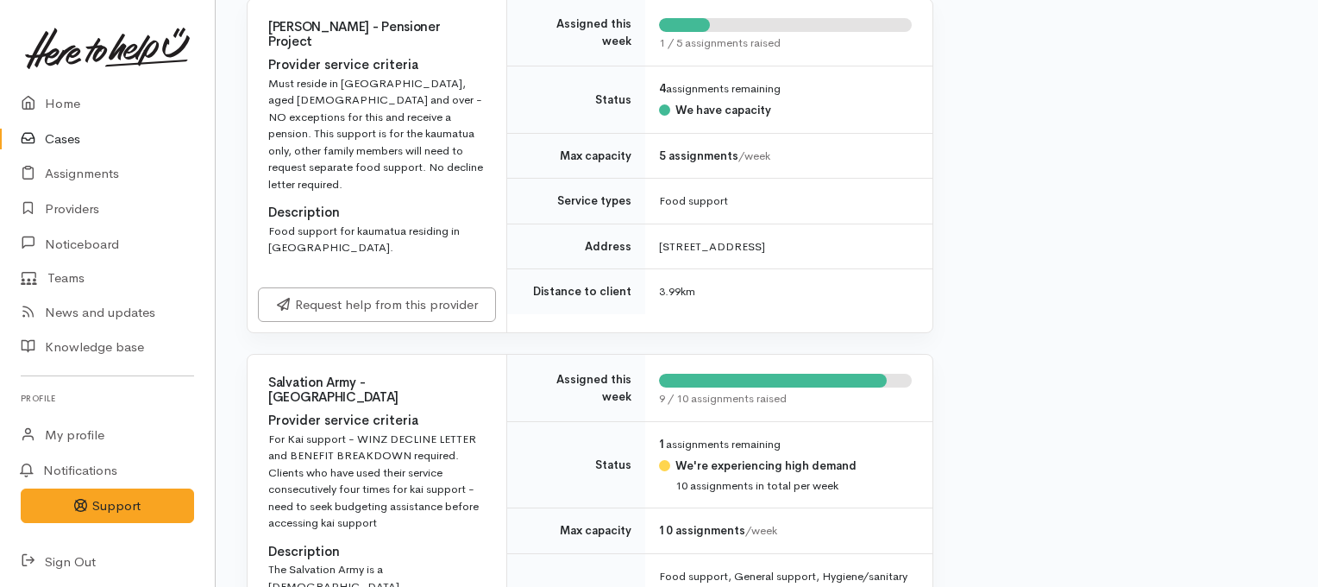
scroll to position [784, 0]
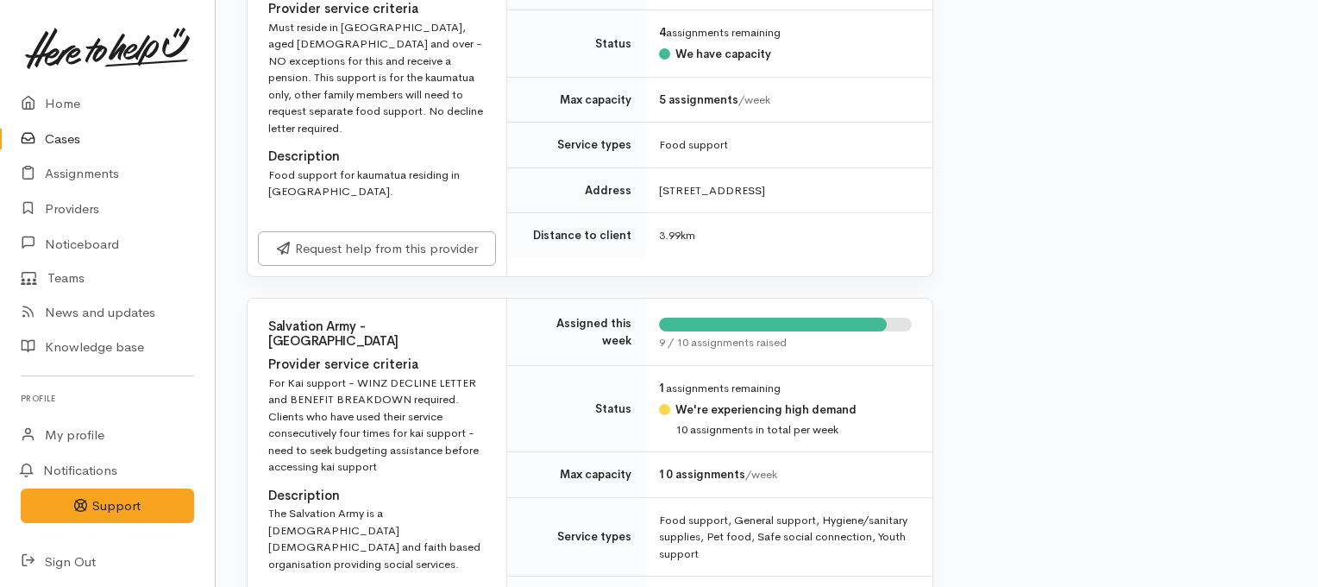
drag, startPoint x: 1324, startPoint y: 43, endPoint x: 1308, endPoint y: 211, distance: 169.0
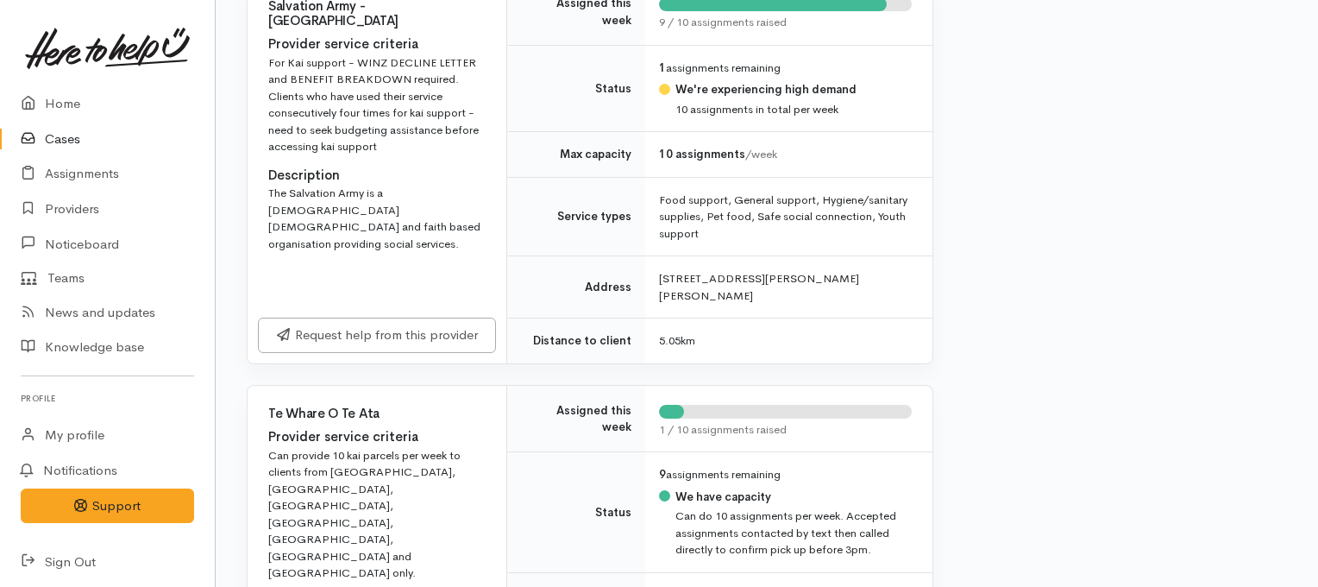
scroll to position [1179, 0]
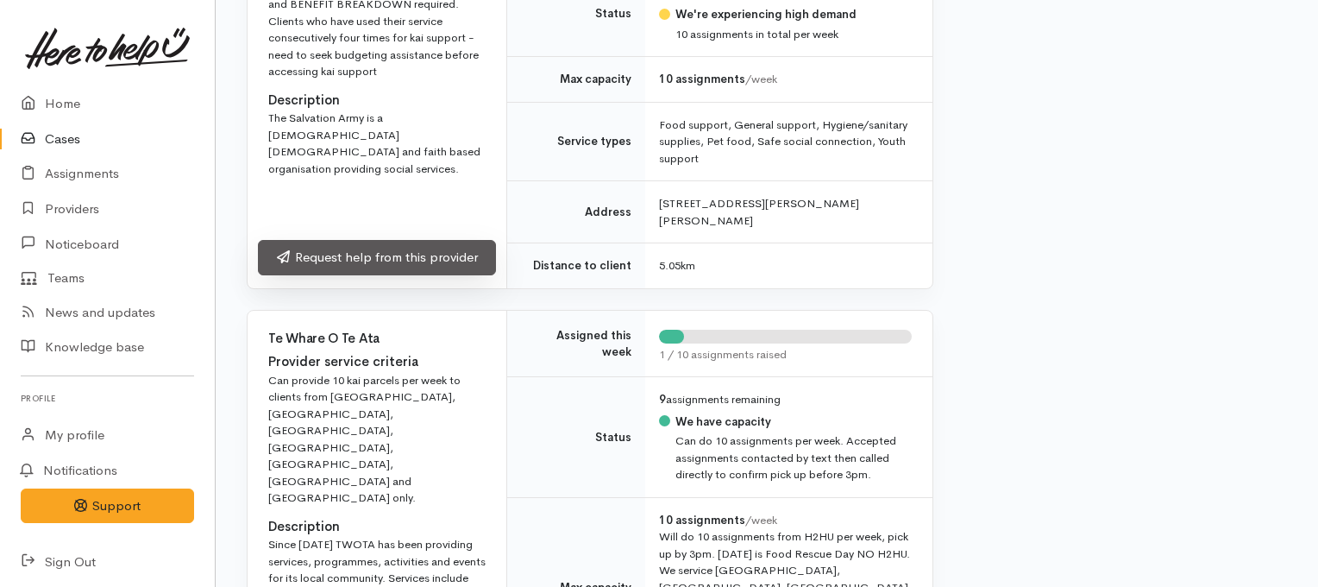
click at [374, 251] on link "Request help from this provider" at bounding box center [377, 257] width 238 height 35
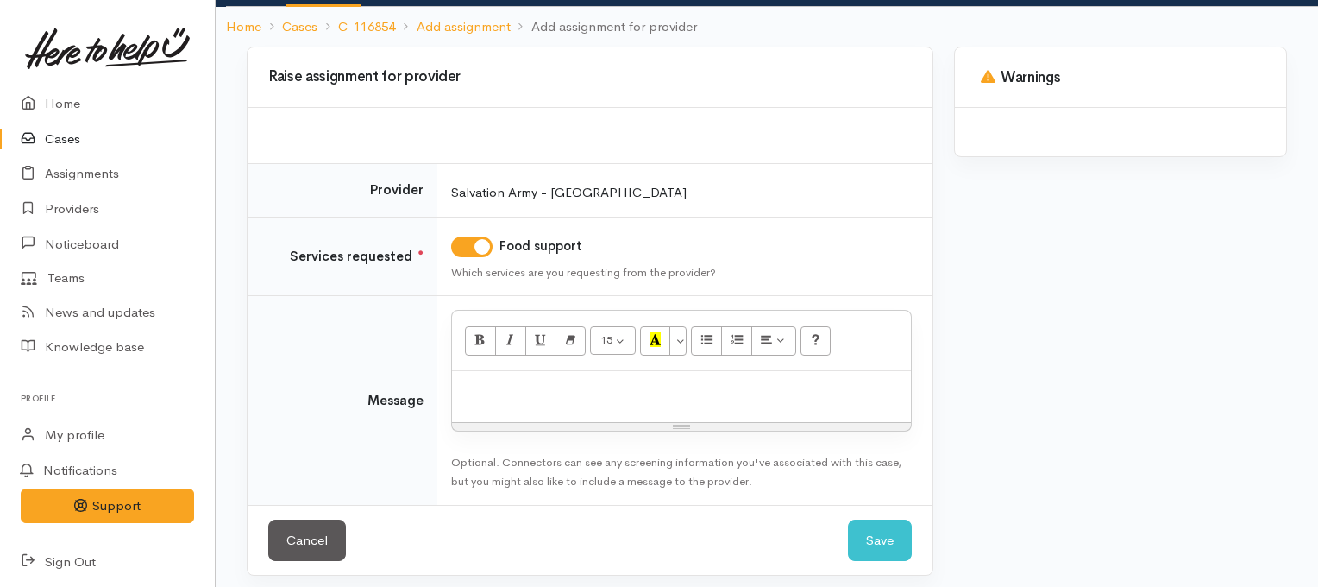
scroll to position [136, 0]
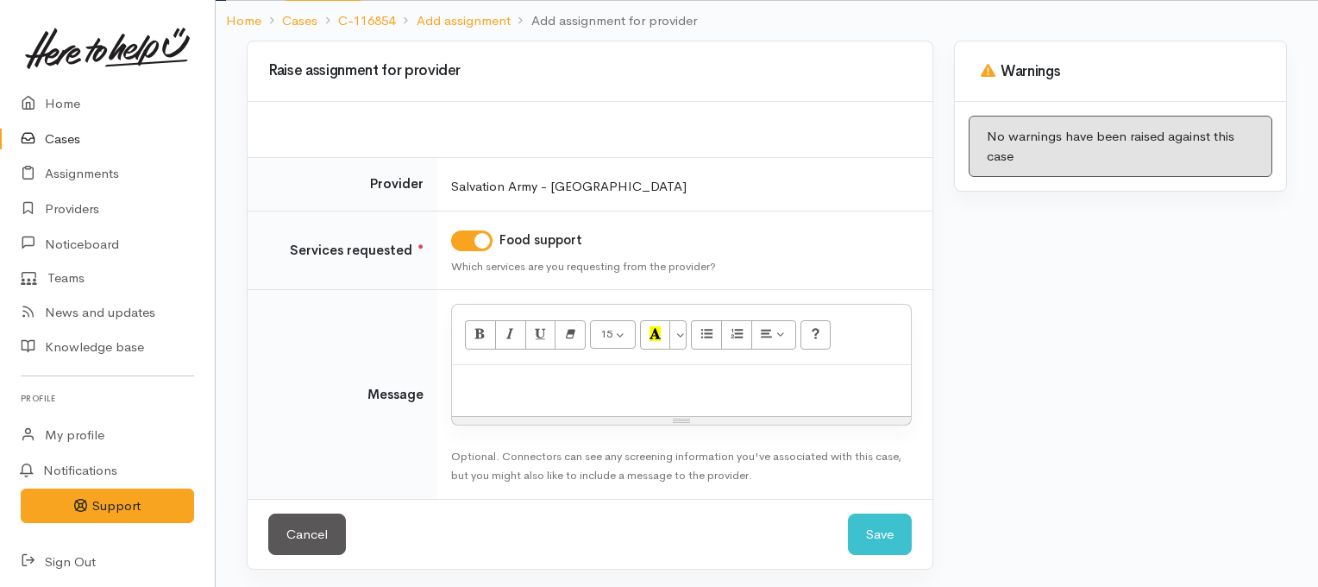
click at [687, 378] on p at bounding box center [682, 384] width 442 height 20
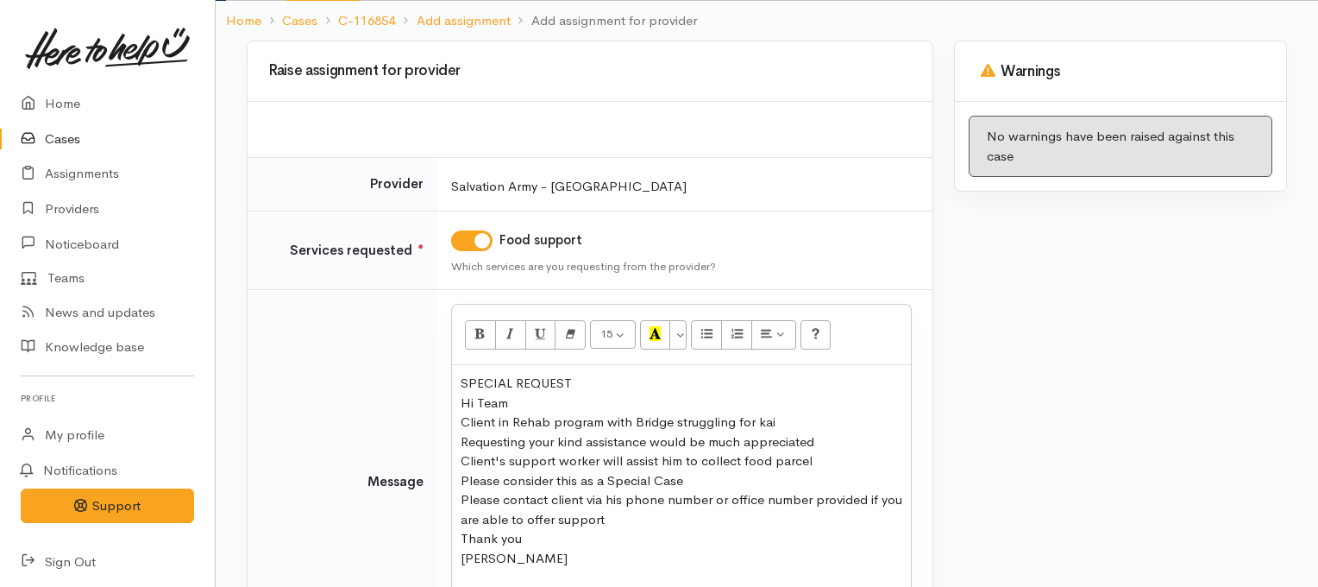
scroll to position [311, 0]
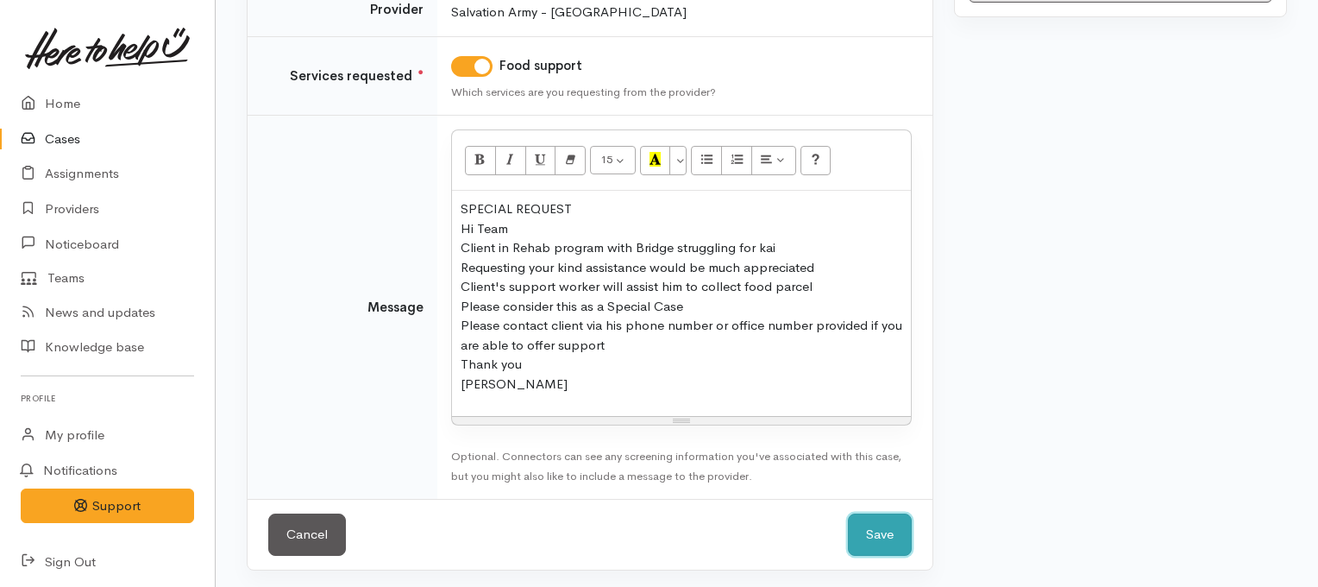
click at [870, 548] on button "Save" at bounding box center [880, 534] width 64 height 42
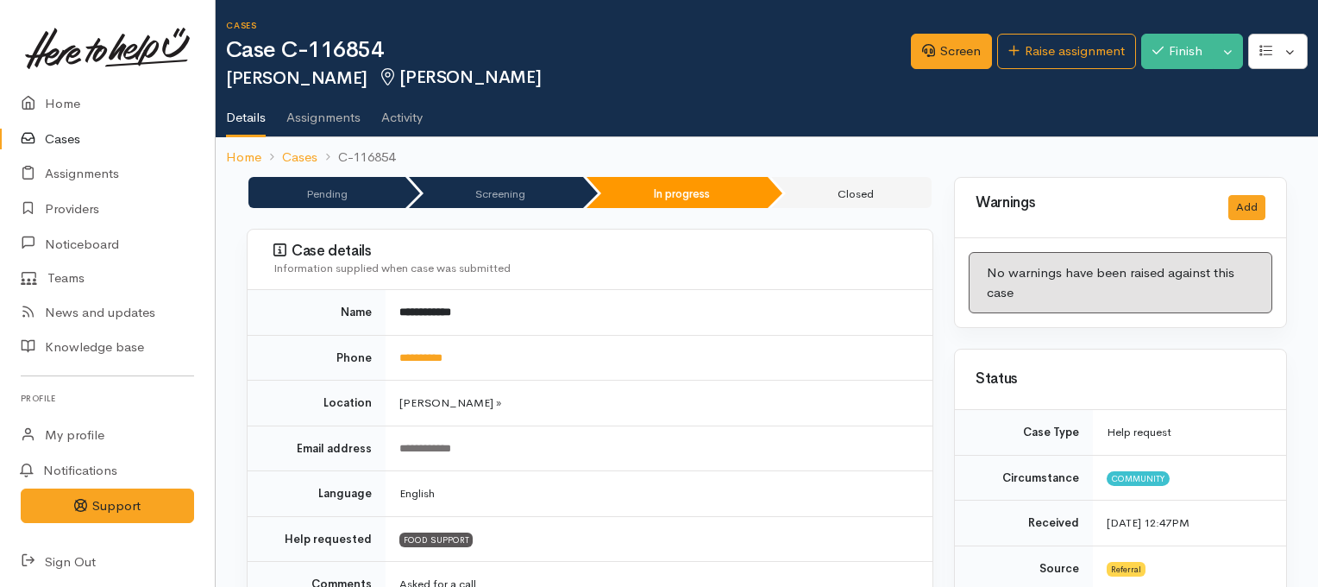
click at [66, 141] on link "Cases" at bounding box center [107, 139] width 215 height 35
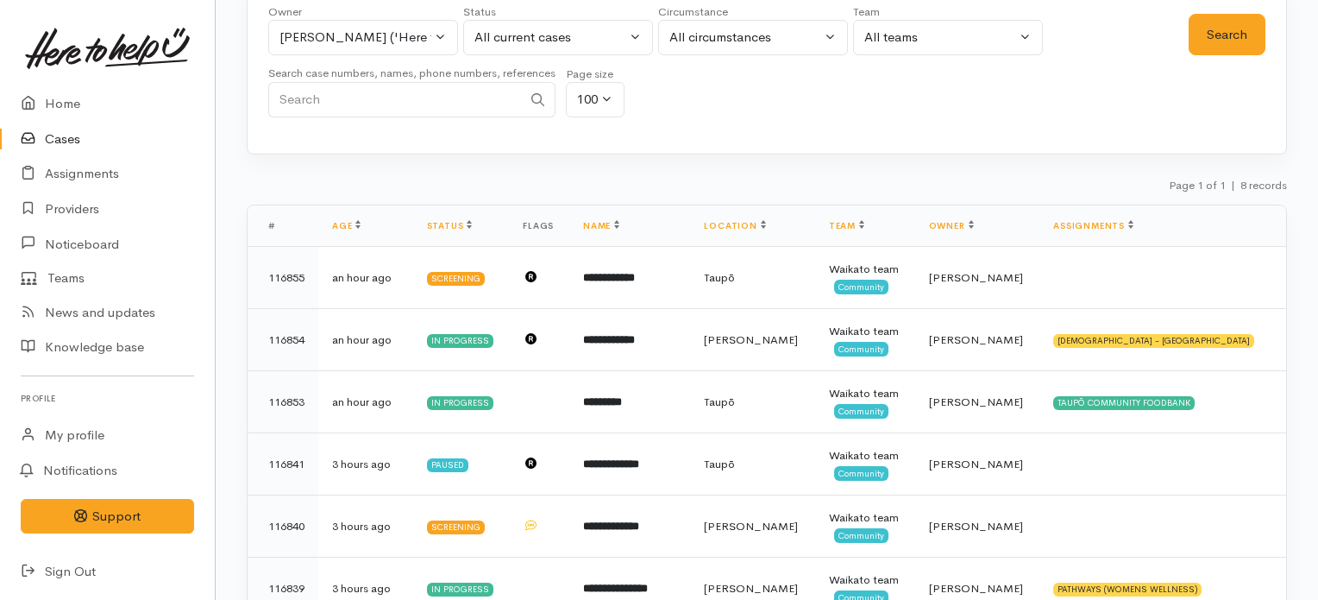
scroll to position [107, 0]
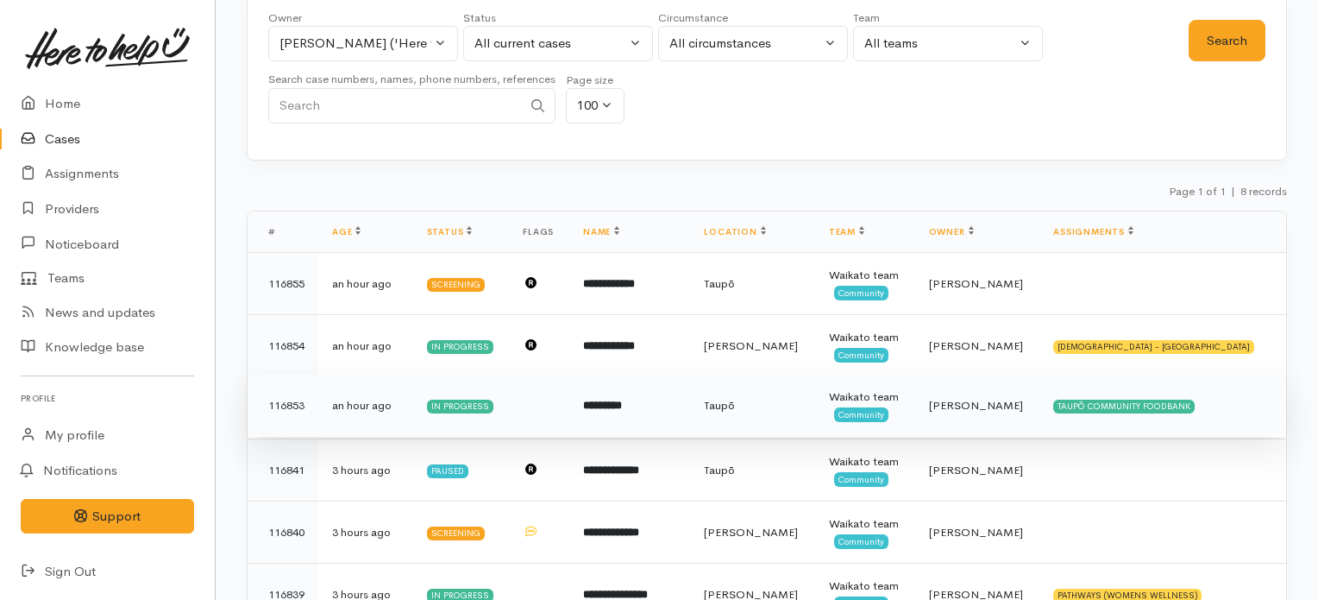
click at [622, 405] on b "*********" at bounding box center [602, 404] width 39 height 11
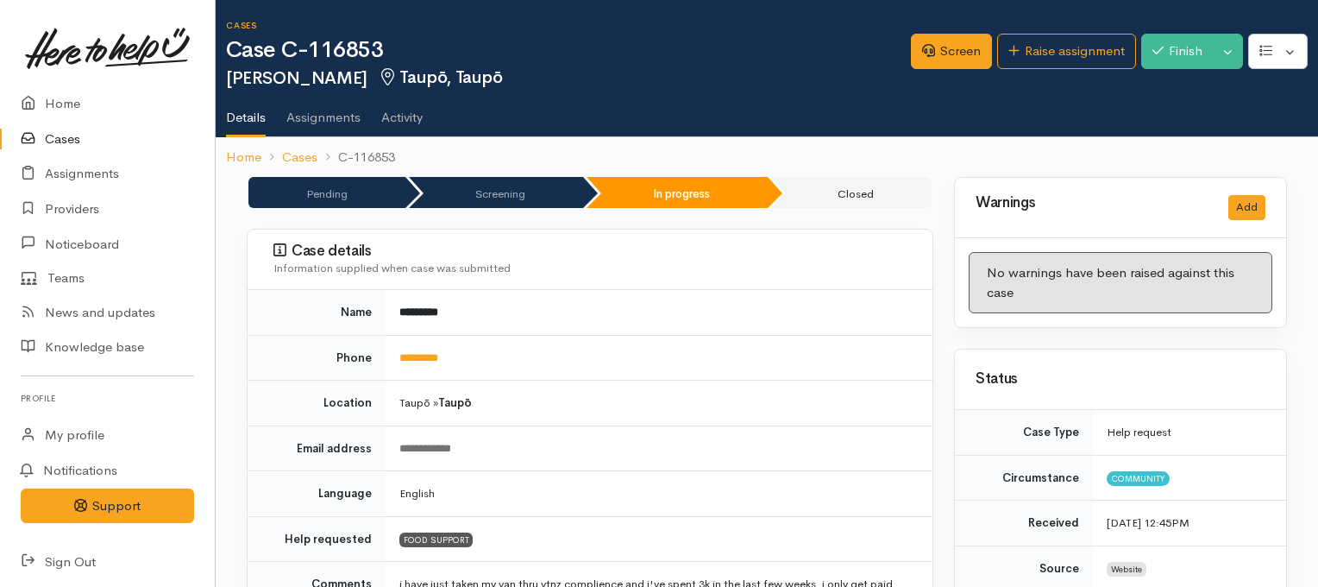
drag, startPoint x: 0, startPoint y: 0, endPoint x: 1324, endPoint y: 123, distance: 1329.8
click at [1317, 123] on html "Support Feedback I've got something to say" at bounding box center [659, 293] width 1318 height 587
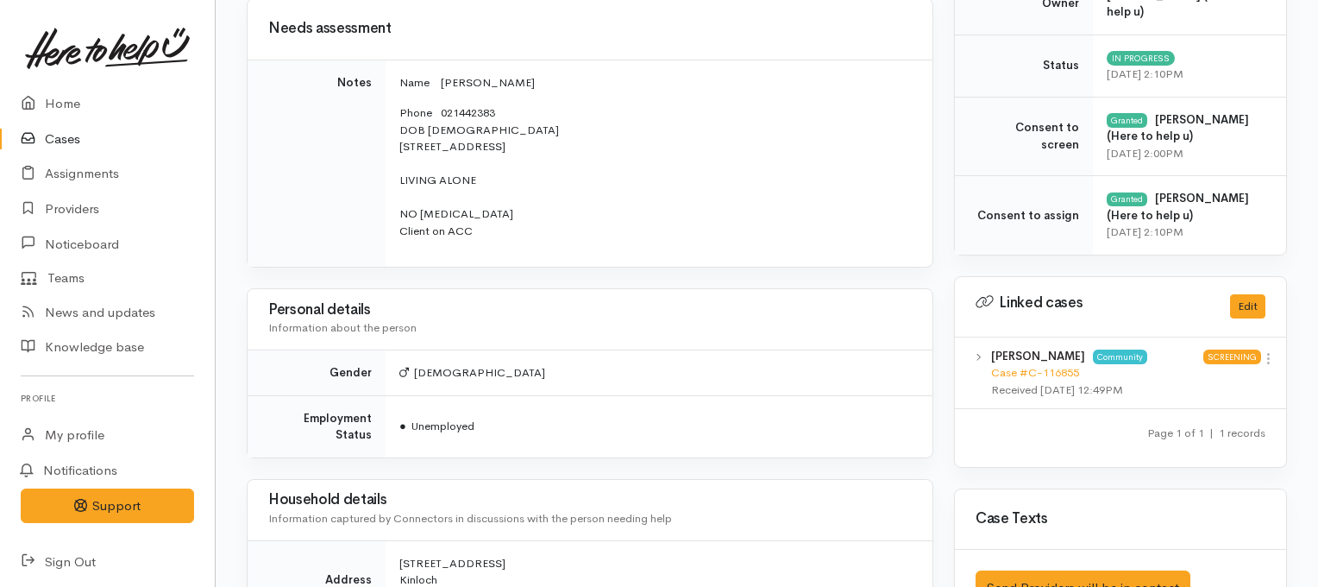
scroll to position [838, 0]
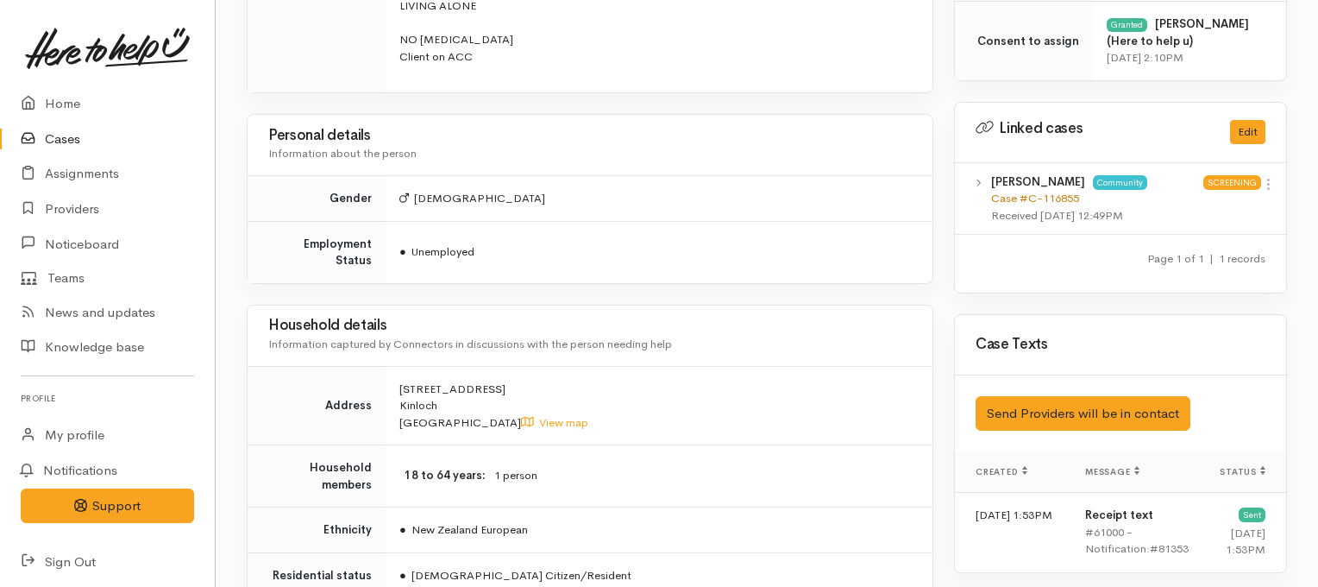
click at [1062, 191] on link "Case #C-116855" at bounding box center [1035, 198] width 88 height 15
click at [68, 106] on link "Home" at bounding box center [107, 103] width 215 height 35
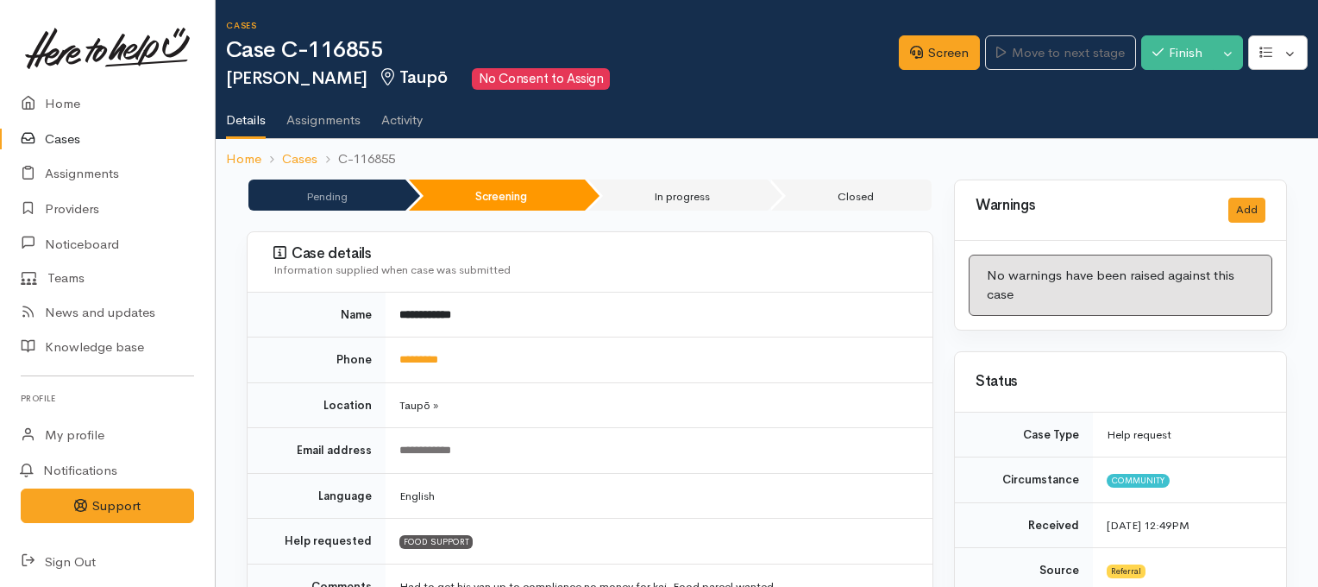
drag, startPoint x: 1324, startPoint y: 35, endPoint x: 1324, endPoint y: 96, distance: 60.4
click at [1317, 96] on html "Support Feedback I've got something to say" at bounding box center [659, 293] width 1318 height 587
click at [1221, 59] on button "Toggle Dropdown" at bounding box center [1228, 52] width 30 height 35
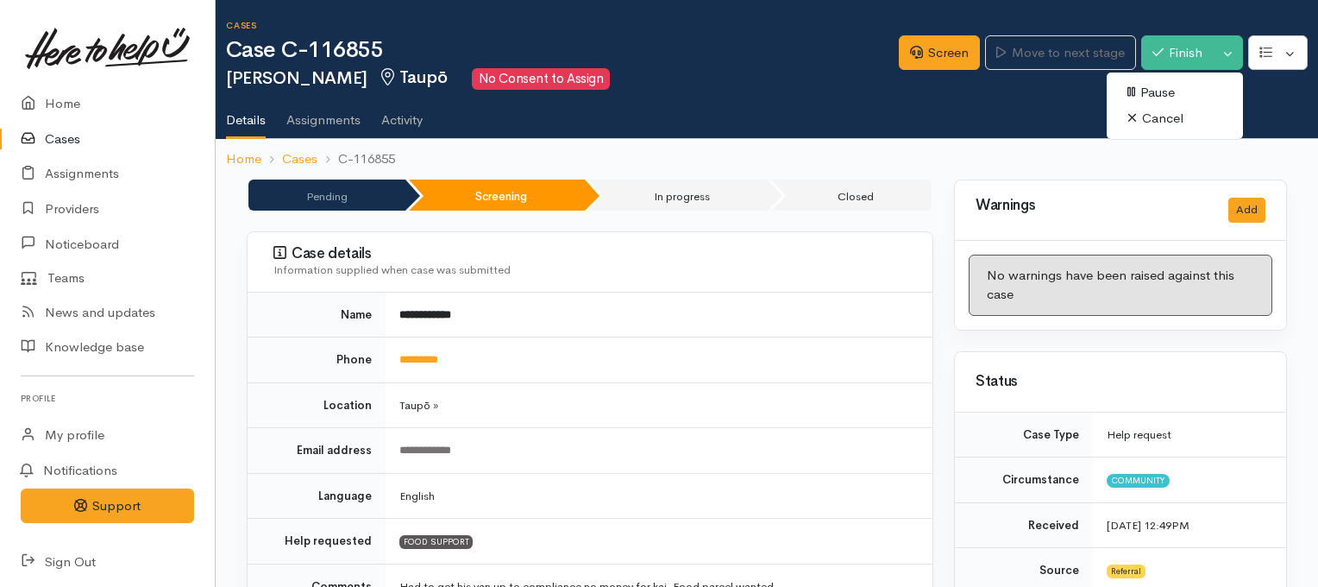
click at [1160, 120] on link "Cancel" at bounding box center [1175, 118] width 136 height 27
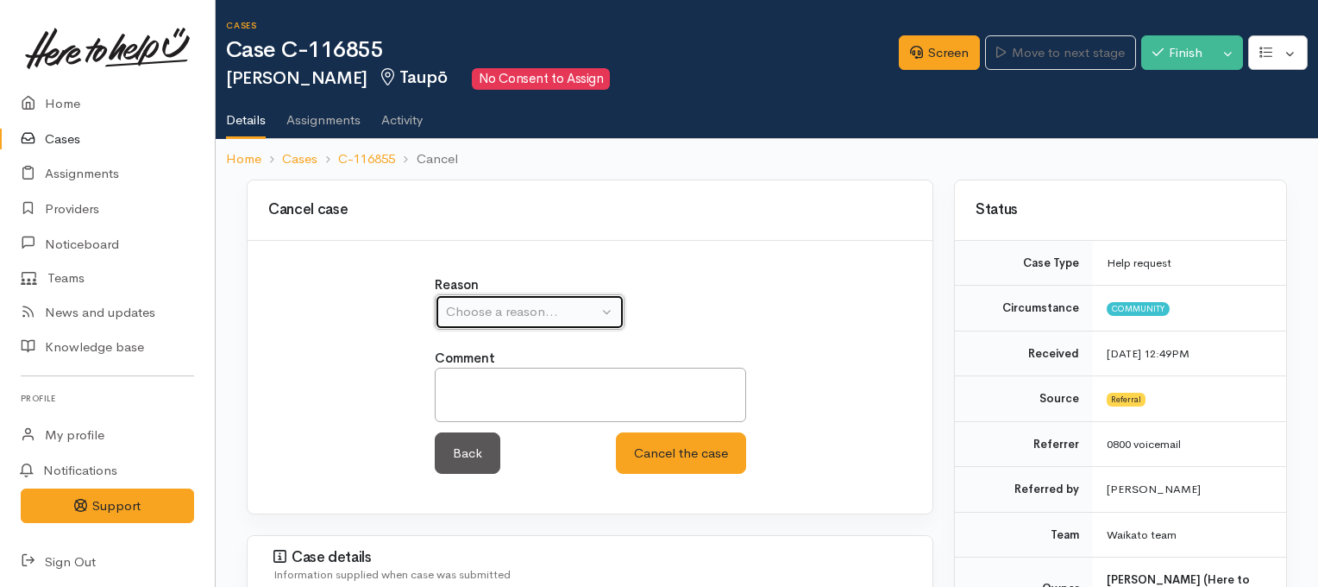
click at [590, 296] on button "Choose a reason..." at bounding box center [530, 311] width 190 height 35
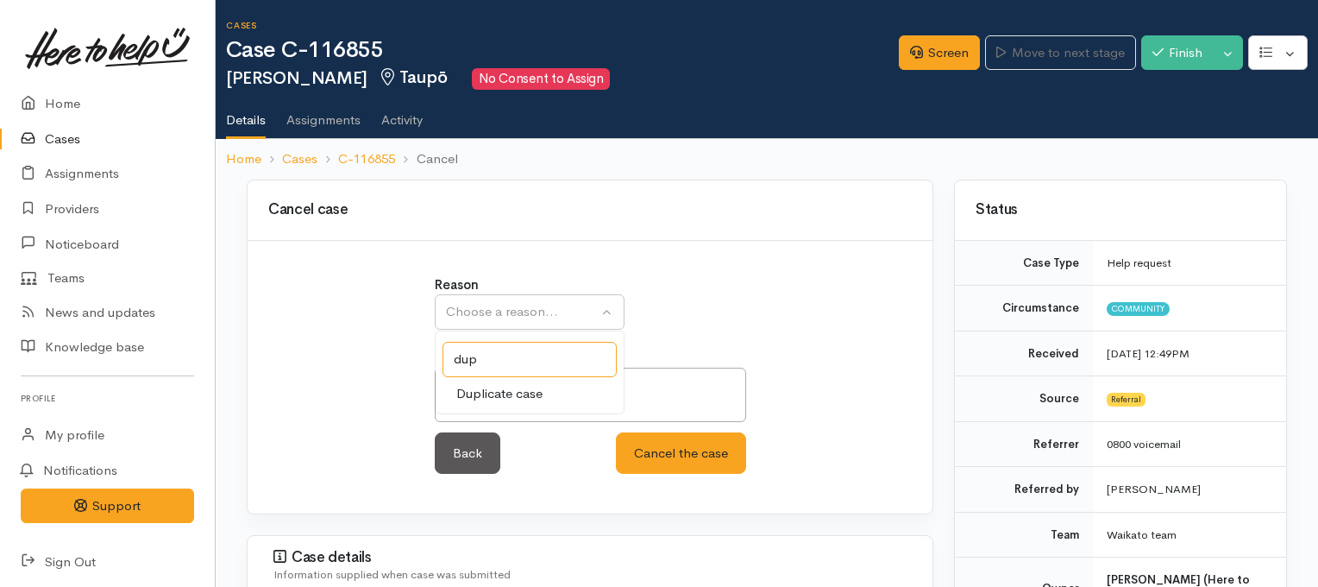
type input "dup"
click at [515, 398] on span "Duplicate case" at bounding box center [499, 394] width 86 height 20
select select "2"
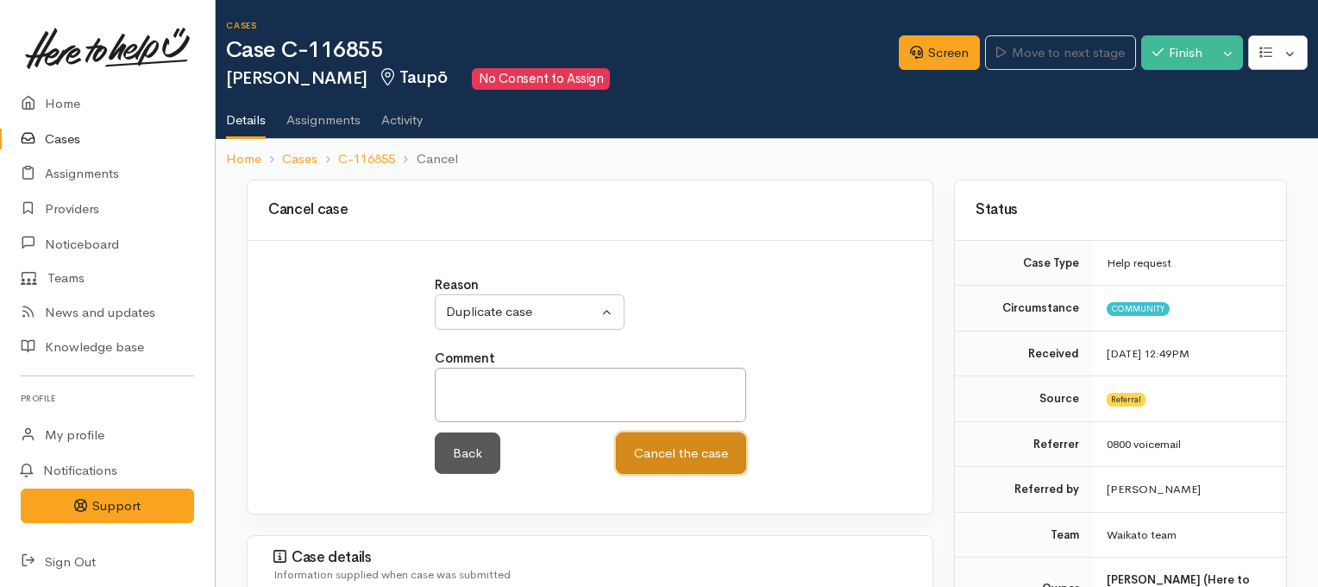
click at [662, 455] on button "Cancel the case" at bounding box center [681, 453] width 130 height 42
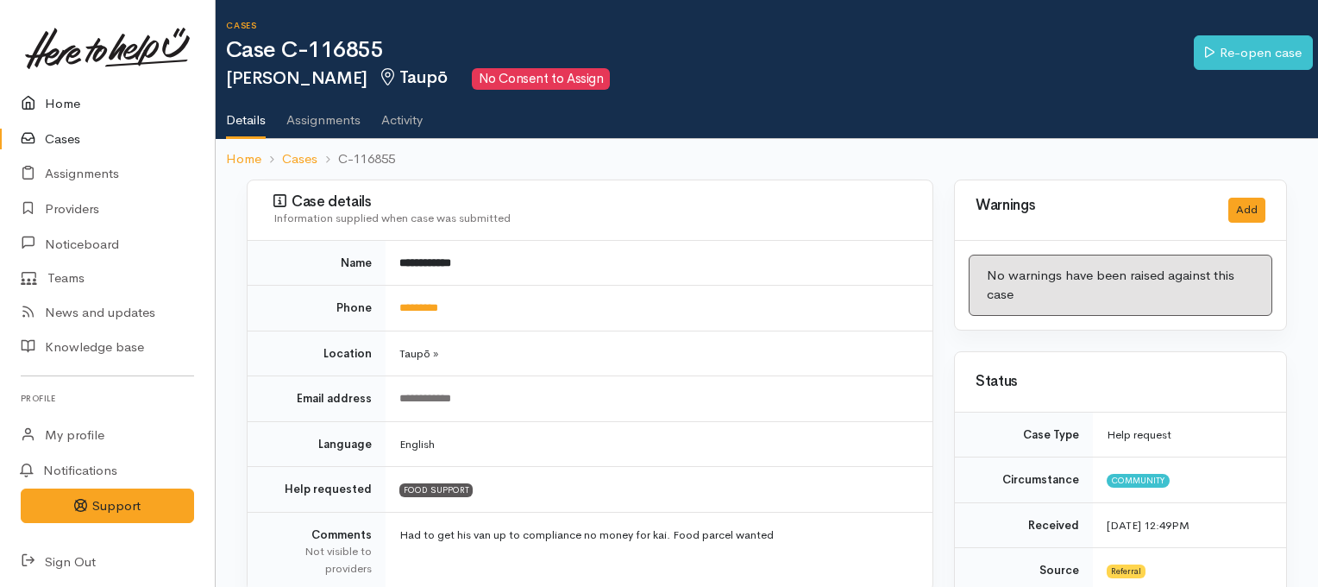
click at [60, 108] on link "Home" at bounding box center [107, 103] width 215 height 35
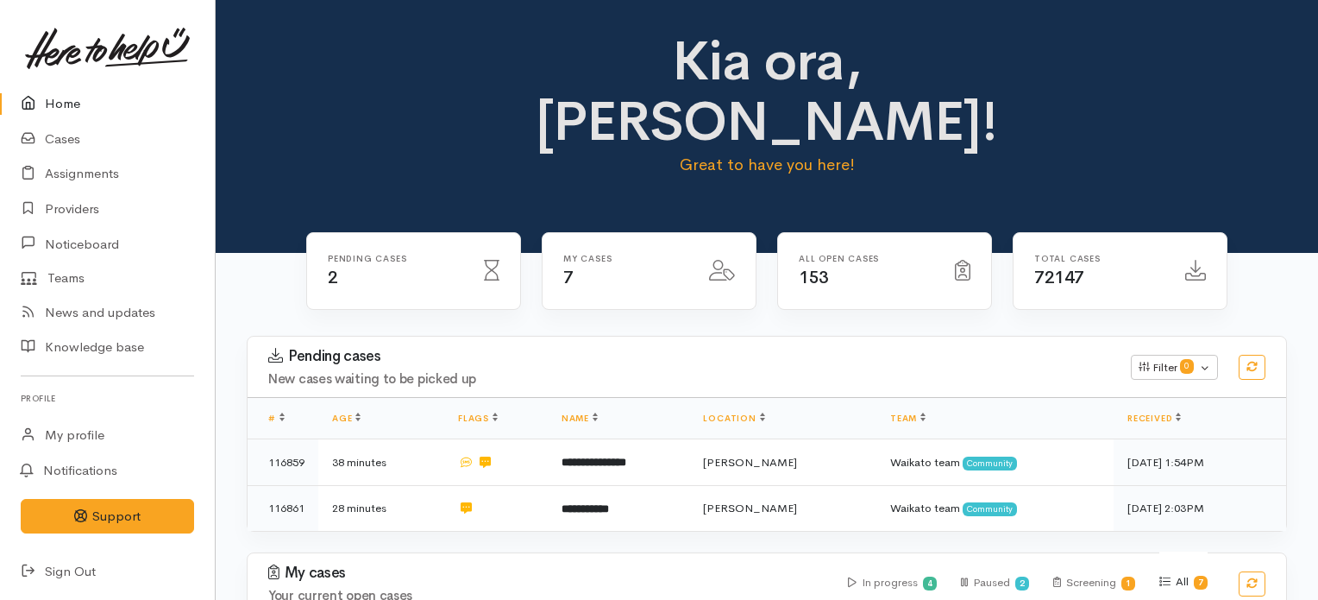
click at [494, 336] on div "Pending cases New cases waiting to be picked up Filter 0 Filters Clear filters …" at bounding box center [766, 366] width 1059 height 60
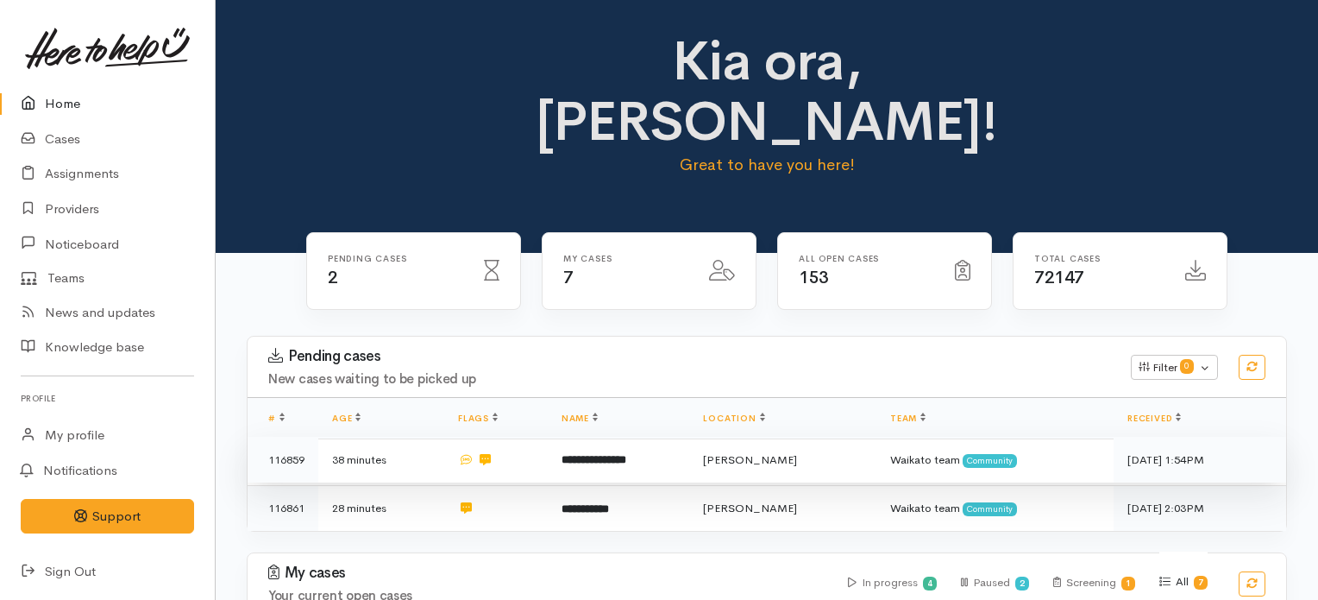
click at [679, 436] on td "**********" at bounding box center [618, 459] width 141 height 47
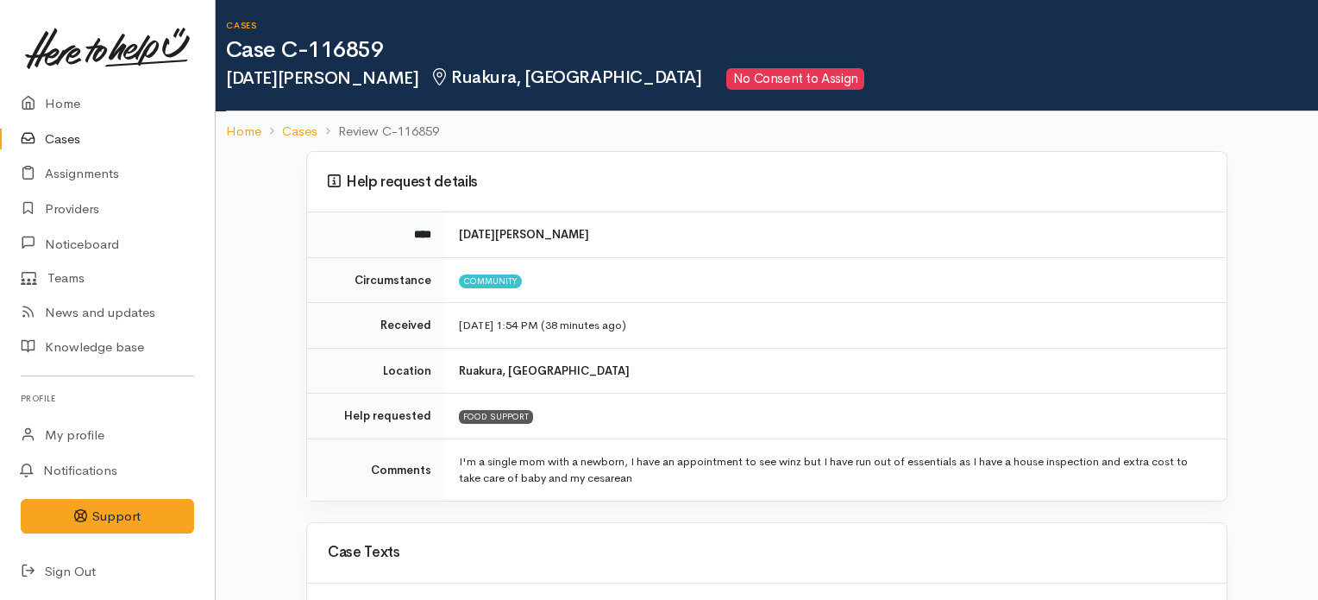
click at [52, 139] on link "Cases" at bounding box center [107, 139] width 215 height 35
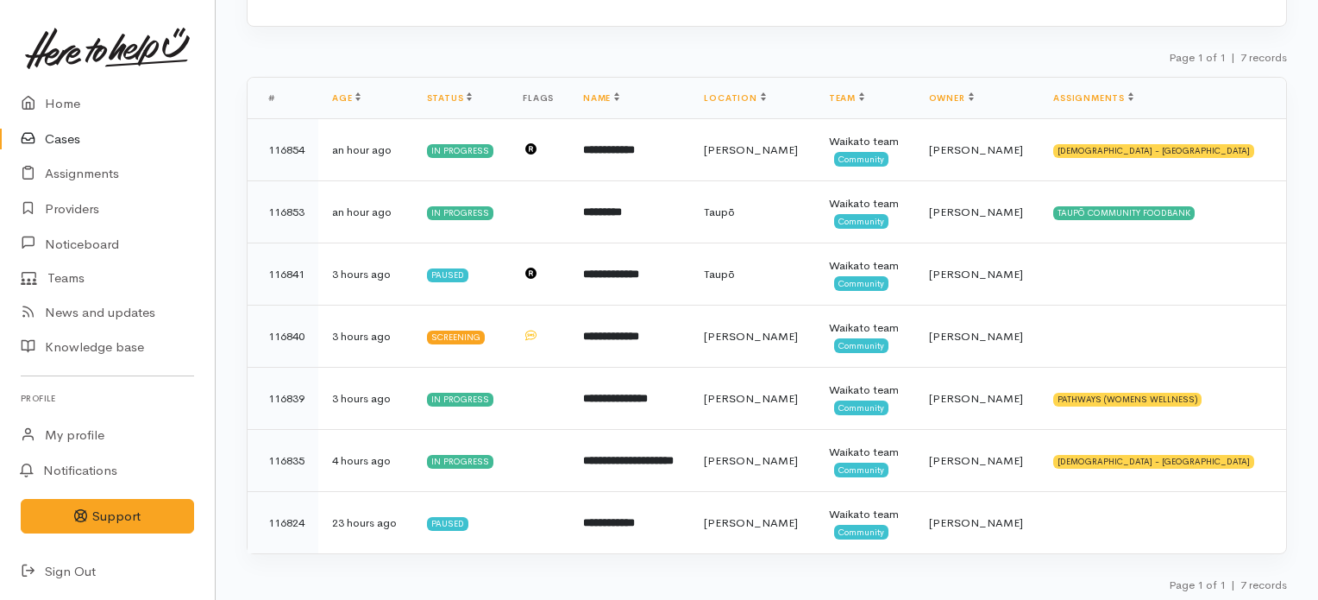
scroll to position [242, 0]
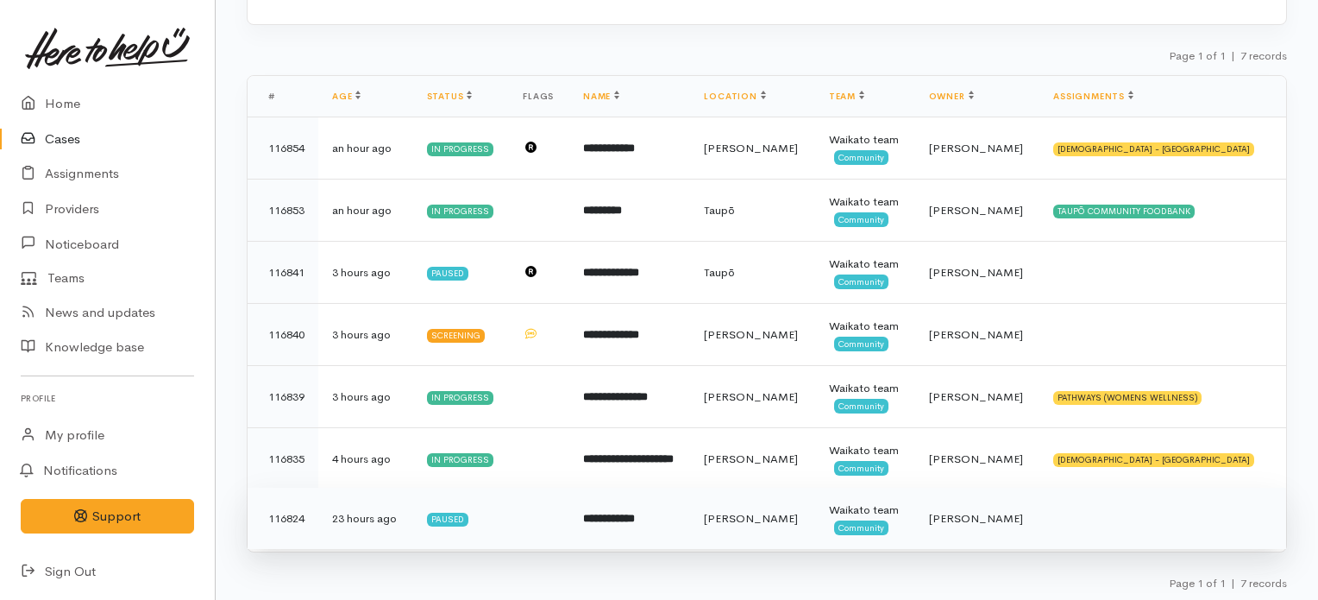
click at [690, 510] on td "**********" at bounding box center [629, 518] width 121 height 62
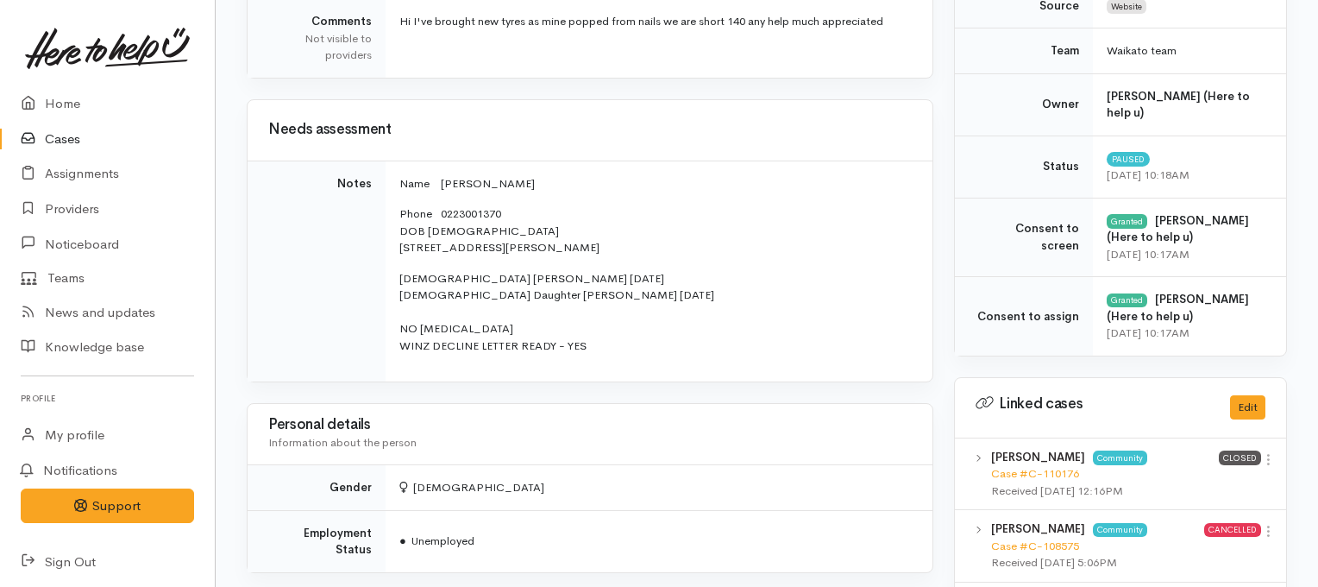
scroll to position [549, 0]
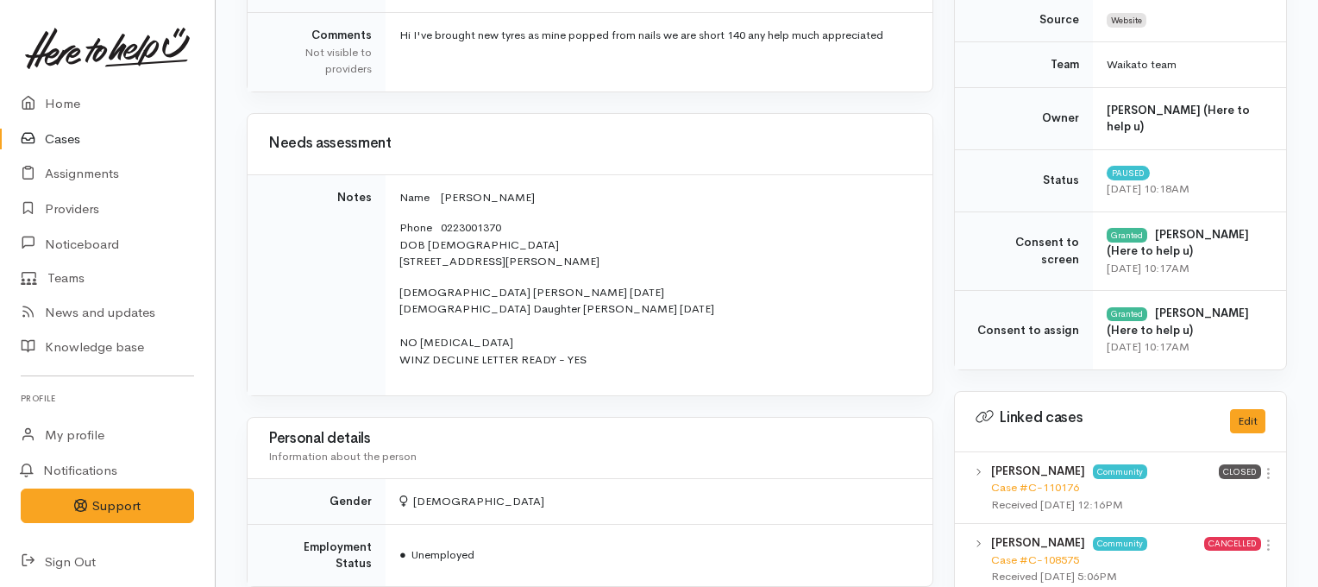
click at [45, 148] on link "Cases" at bounding box center [107, 139] width 215 height 35
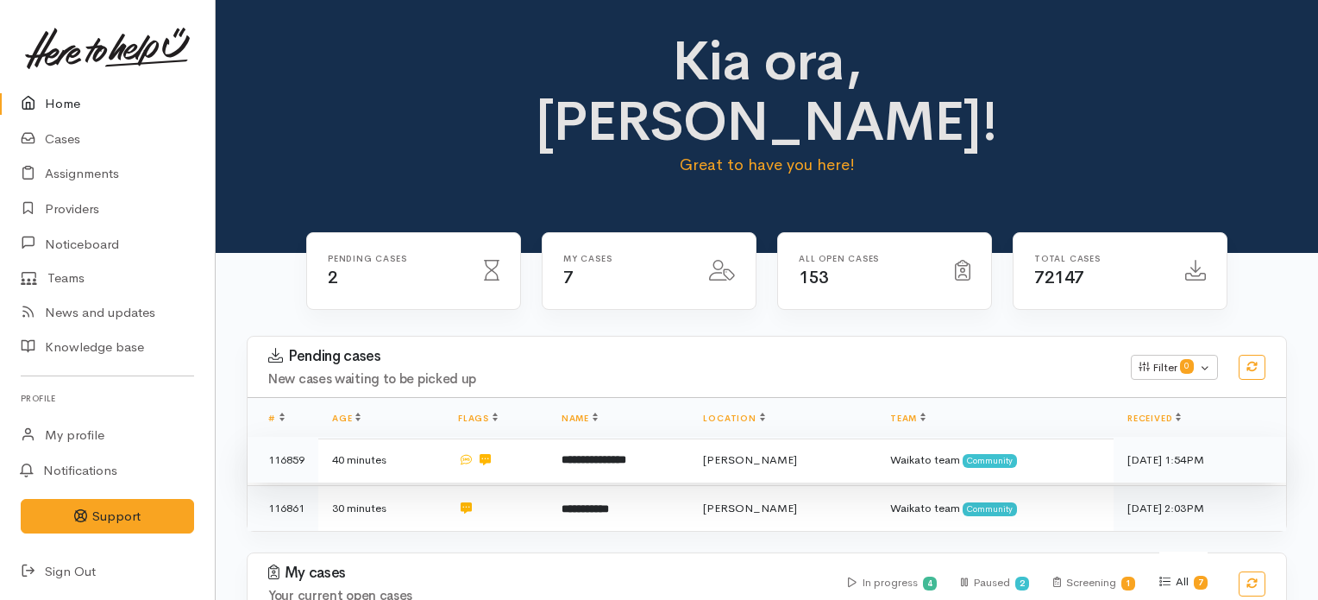
click at [425, 436] on td "40 minutes" at bounding box center [381, 459] width 126 height 47
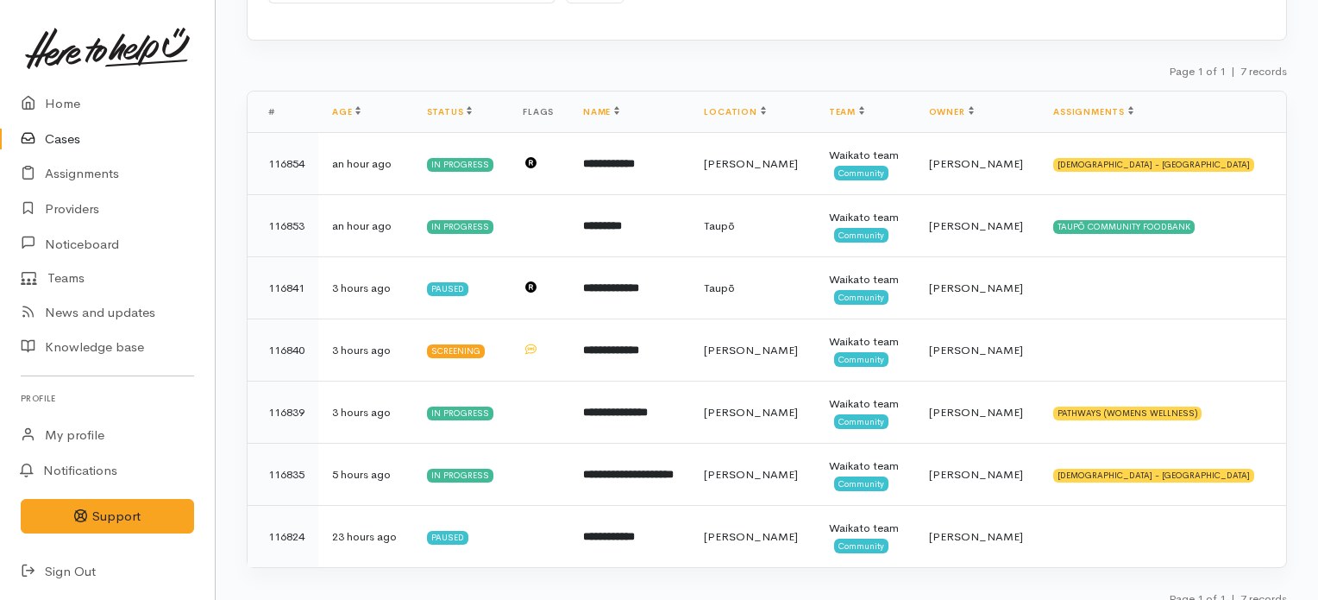
scroll to position [242, 0]
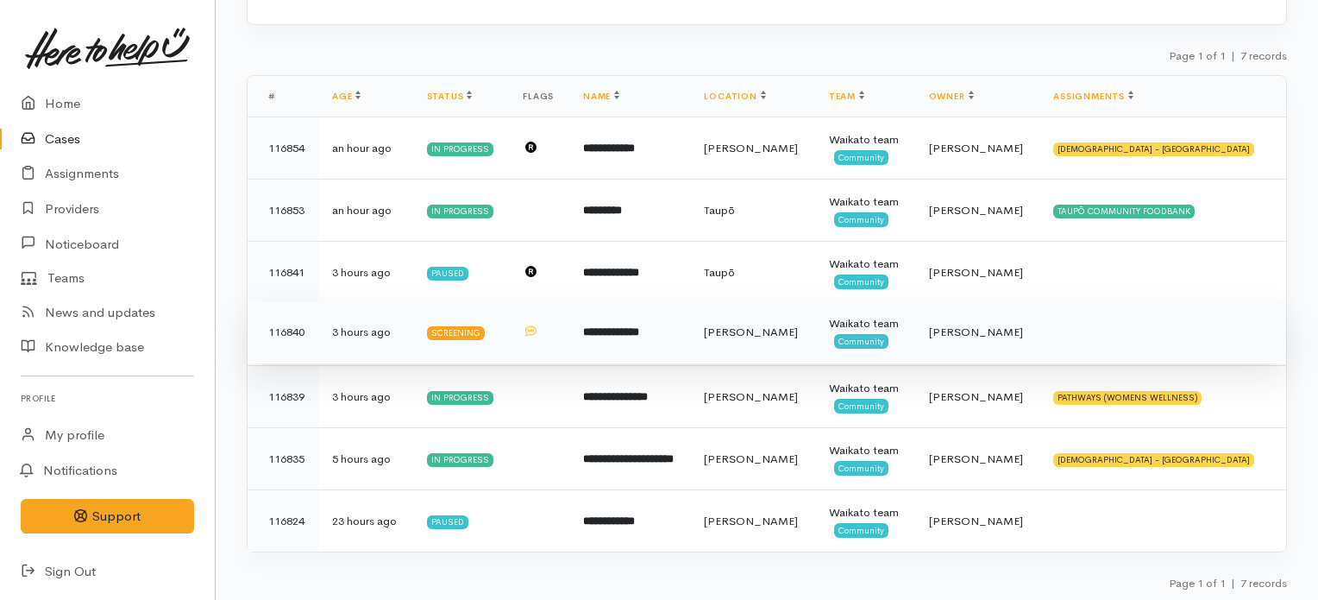
click at [639, 330] on b "**********" at bounding box center [611, 331] width 56 height 11
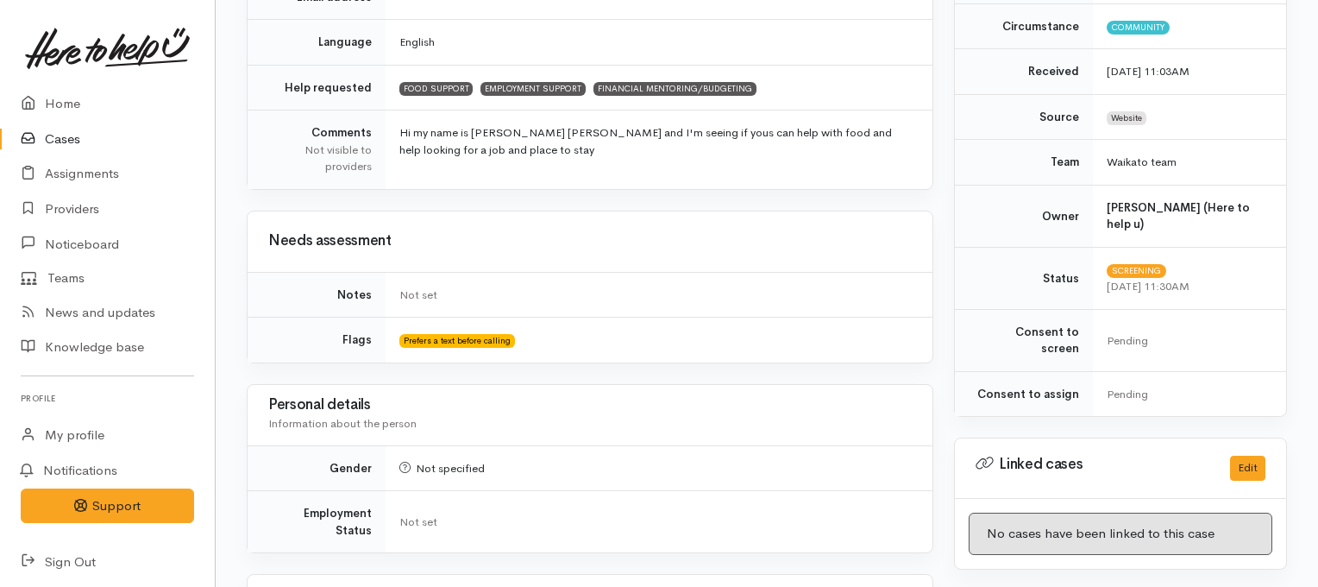
scroll to position [464, 0]
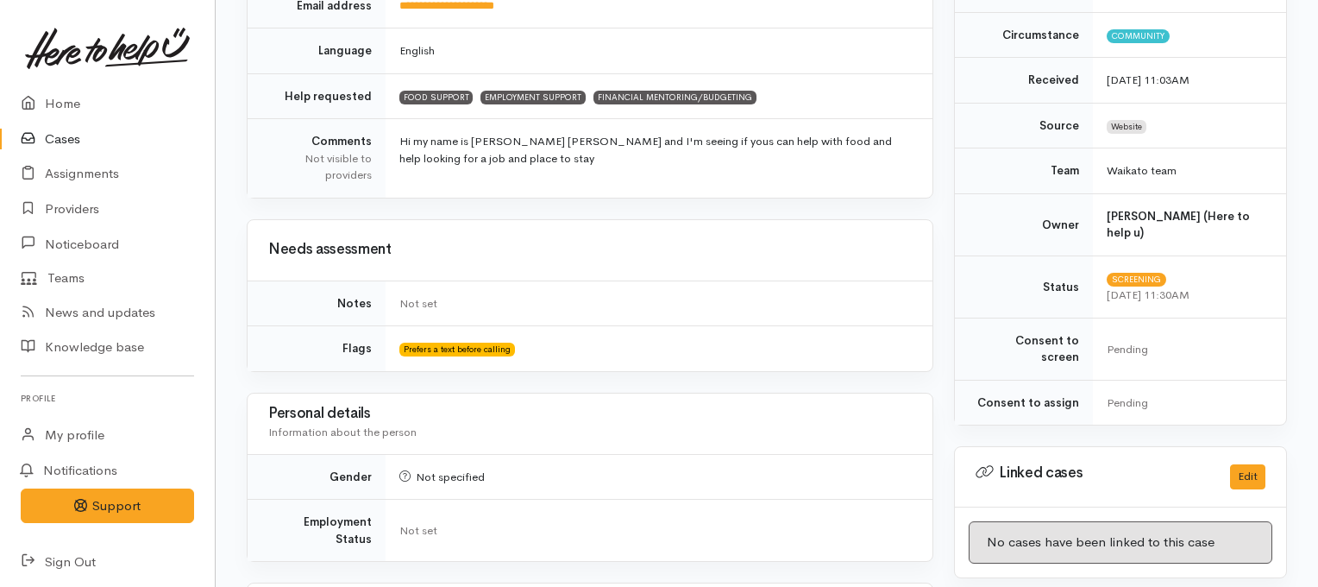
click at [55, 143] on link "Cases" at bounding box center [107, 139] width 215 height 35
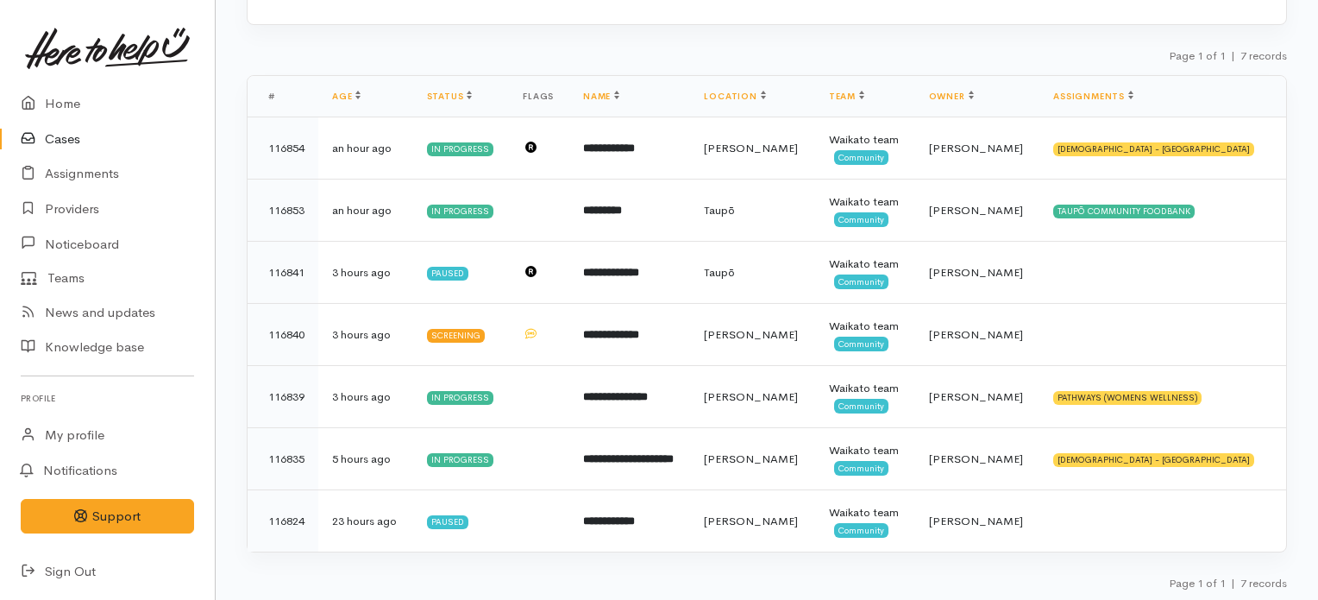
scroll to position [195, 0]
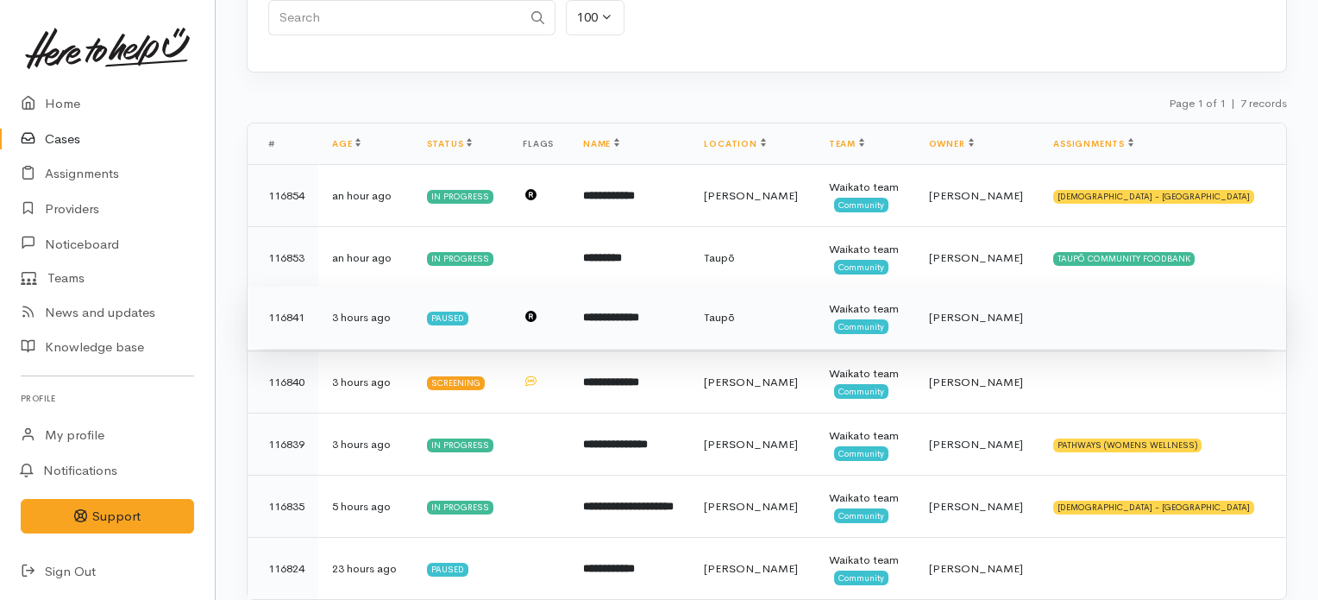
click at [690, 311] on td "**********" at bounding box center [629, 317] width 121 height 62
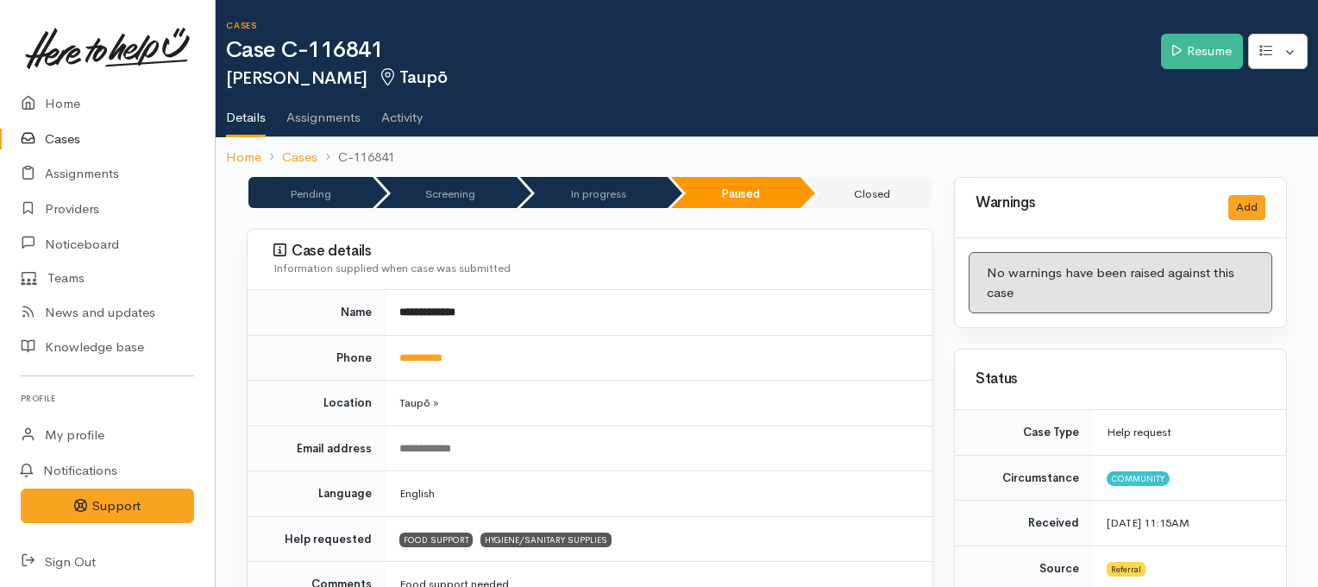
click at [82, 137] on link "Cases" at bounding box center [107, 139] width 215 height 35
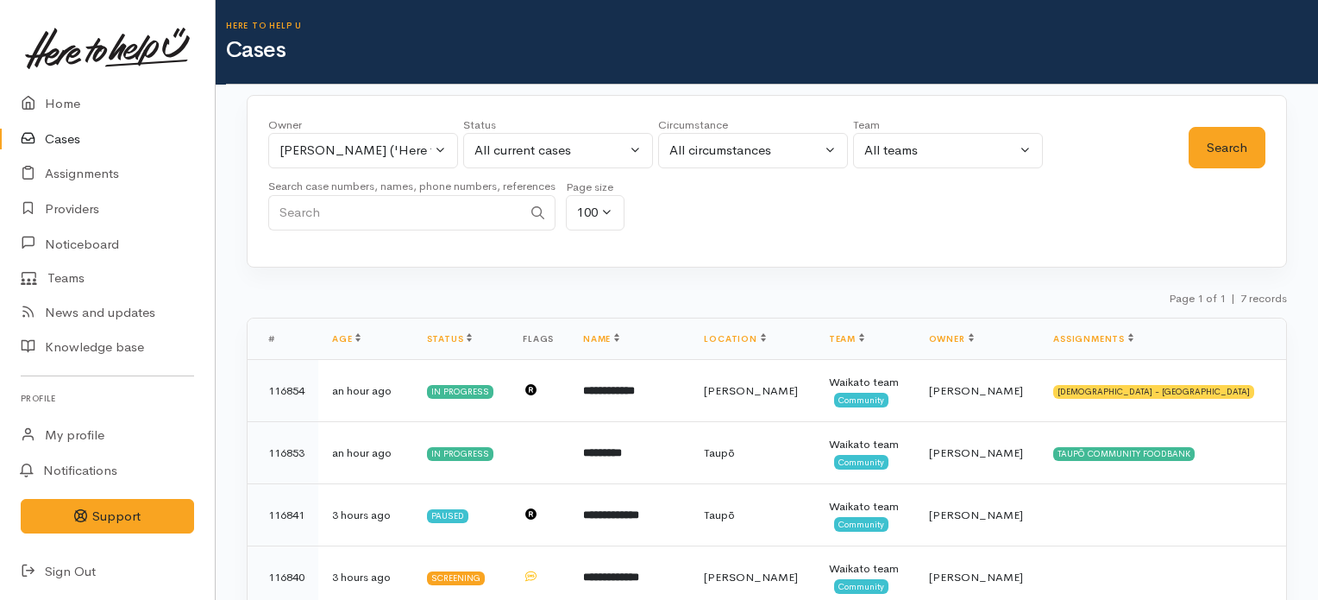
drag, startPoint x: 1324, startPoint y: 5, endPoint x: 1324, endPoint y: 75, distance: 69.9
click at [1318, 75] on html "Support Feedback I've got something to say" at bounding box center [659, 300] width 1318 height 600
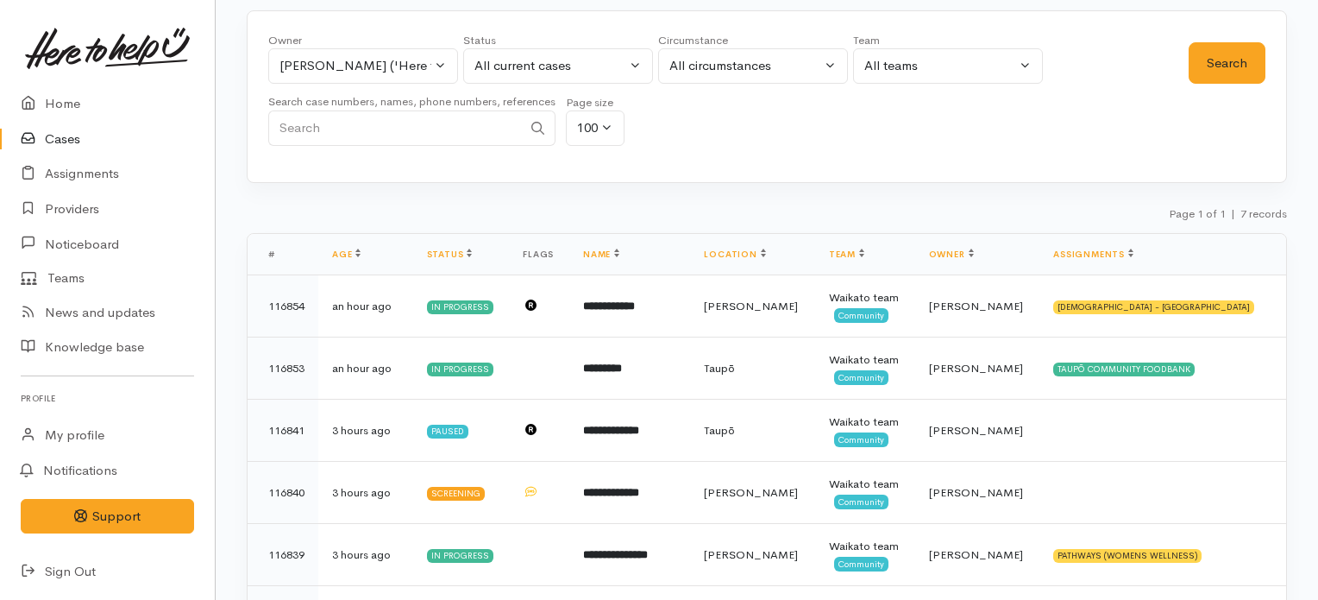
scroll to position [83, 0]
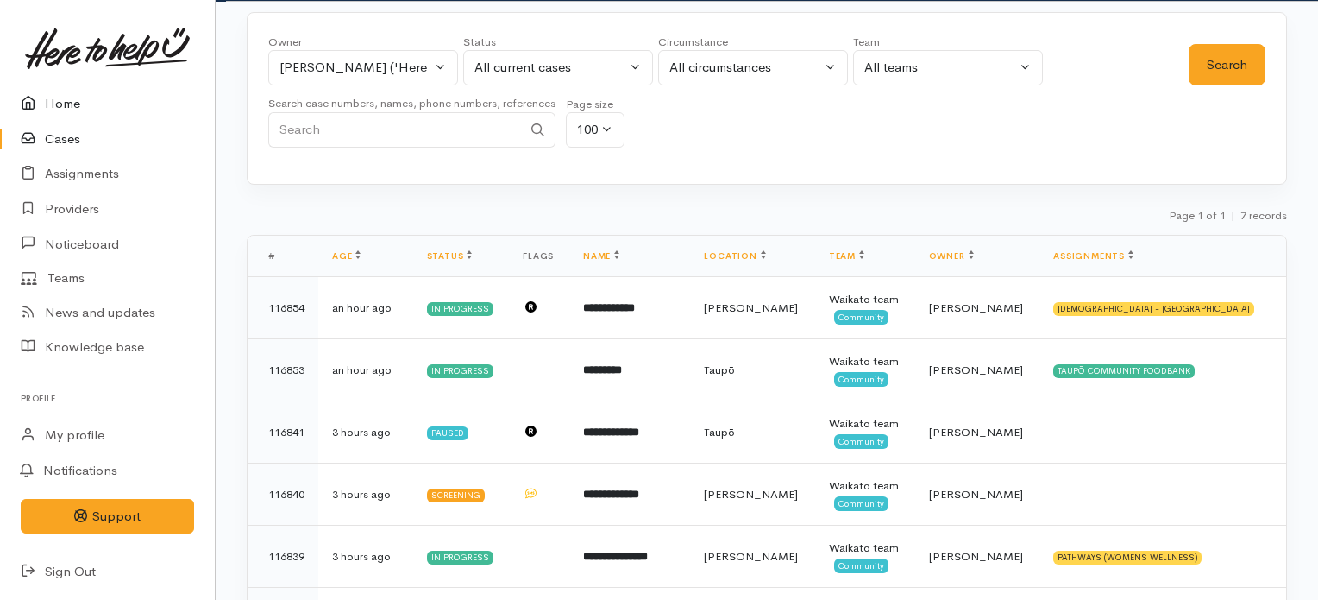
click at [60, 105] on link "Home" at bounding box center [107, 103] width 215 height 35
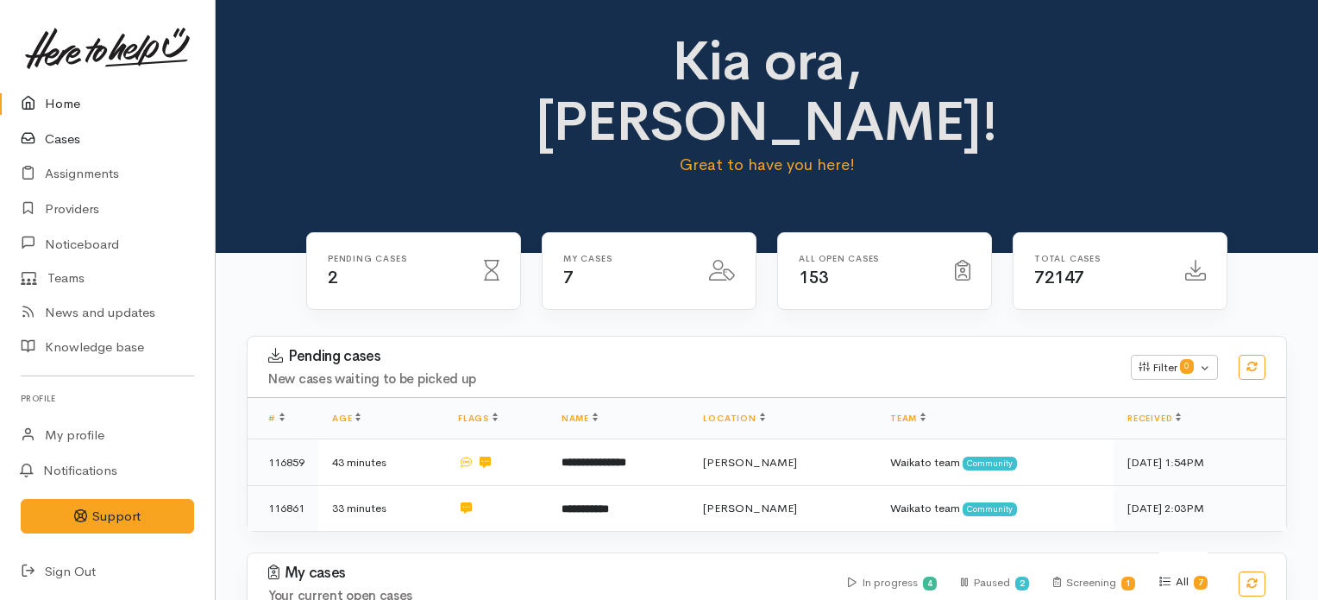
click at [62, 147] on link "Cases" at bounding box center [107, 139] width 215 height 35
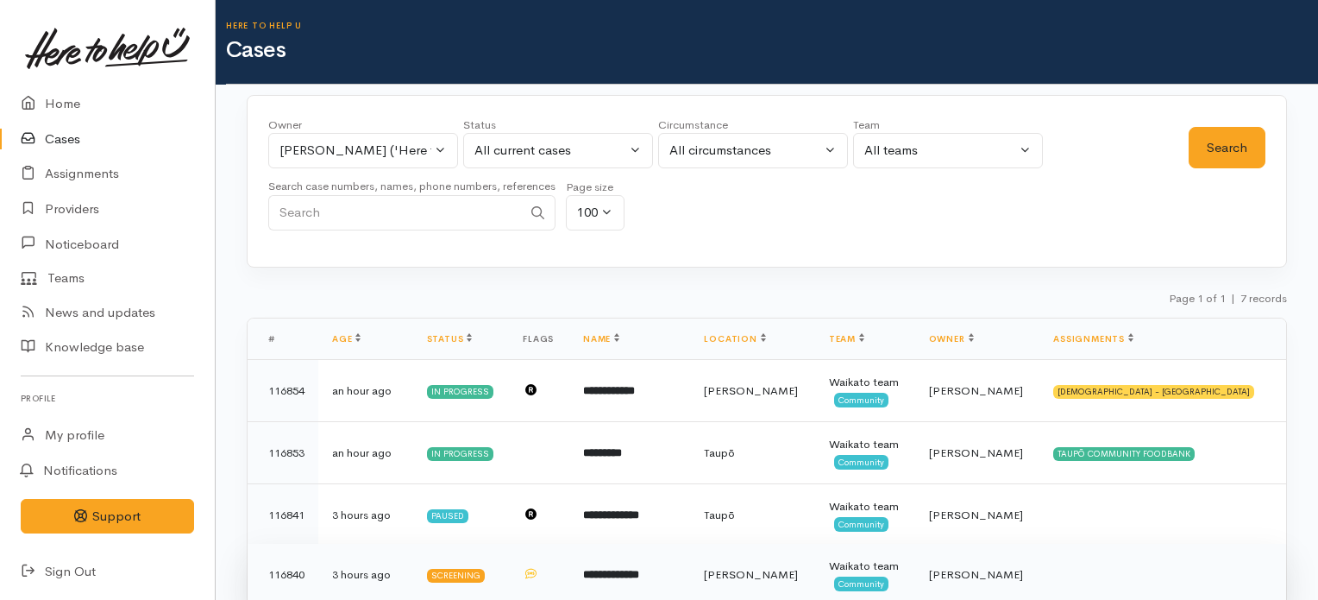
click at [642, 560] on td "**********" at bounding box center [629, 574] width 121 height 62
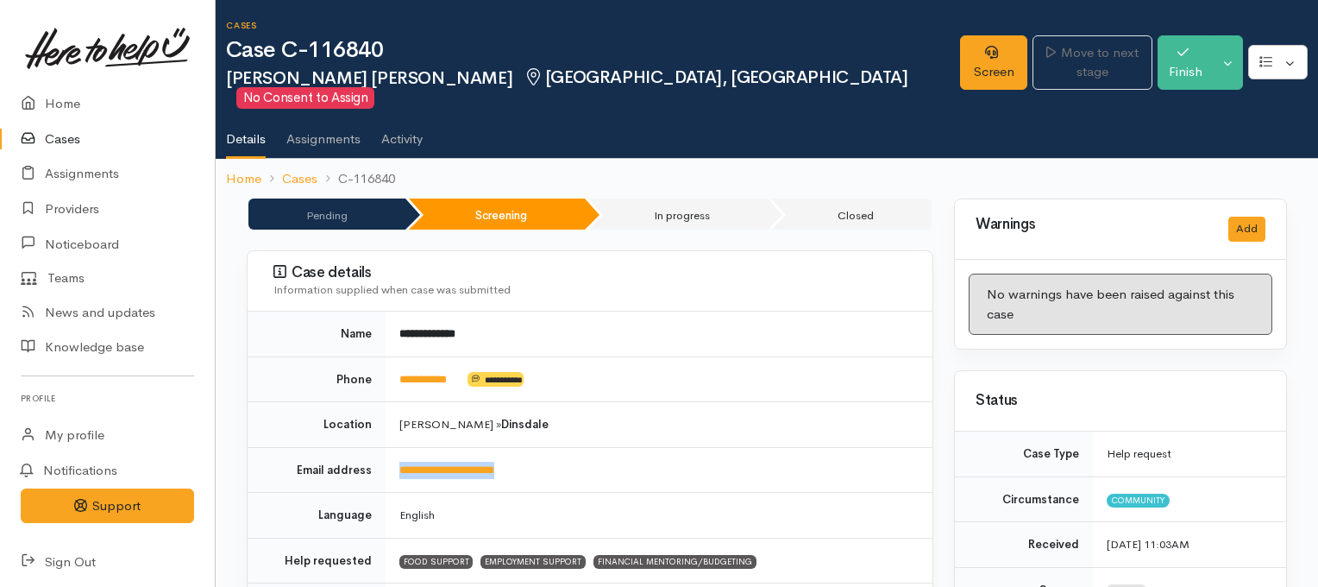
drag, startPoint x: 544, startPoint y: 455, endPoint x: 392, endPoint y: 461, distance: 152.8
click at [392, 461] on td "**********" at bounding box center [659, 470] width 547 height 46
copy link "**********"
click at [731, 561] on td "FOOD SUPPORT EMPLOYMENT SUPPORT FINANCIAL MENTORING/BUDGETING" at bounding box center [659, 560] width 547 height 46
click at [59, 144] on link "Cases" at bounding box center [107, 139] width 215 height 35
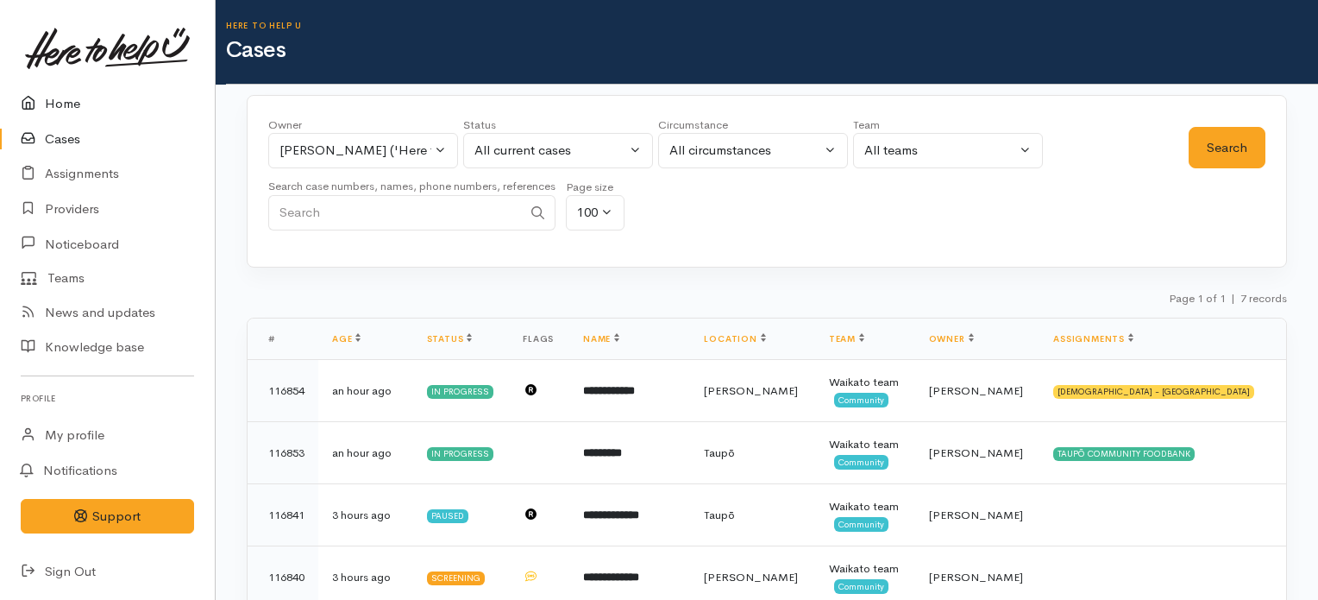
click at [59, 99] on link "Home" at bounding box center [107, 103] width 215 height 35
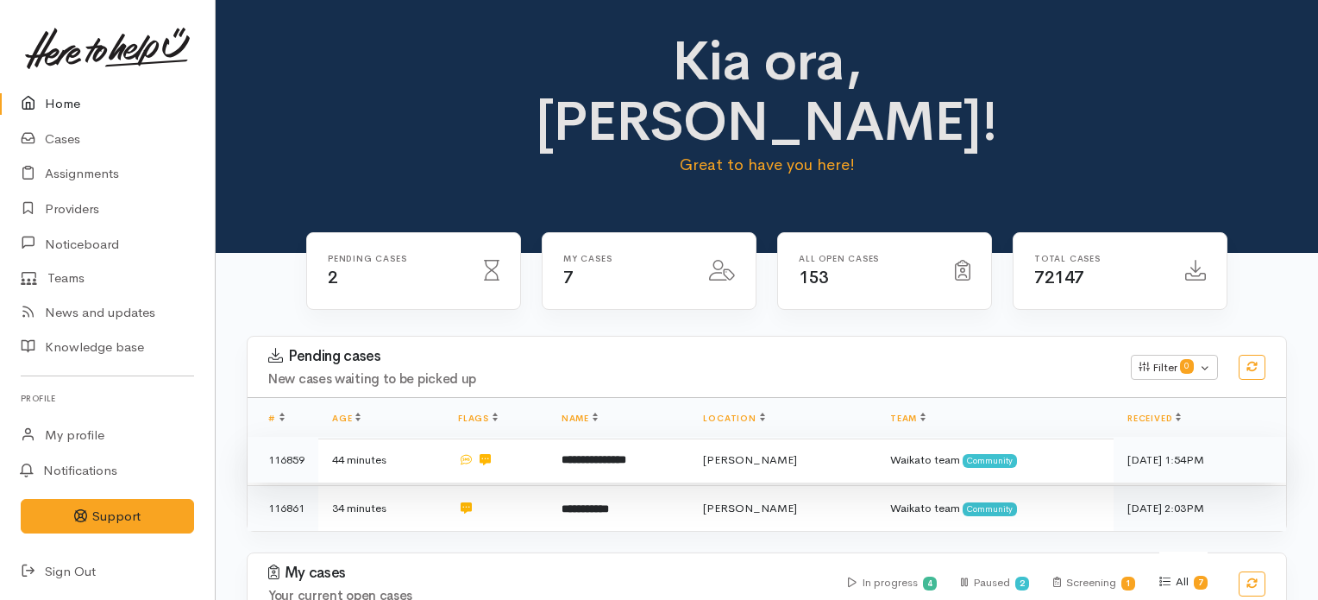
click at [583, 454] on b "**********" at bounding box center [594, 459] width 65 height 11
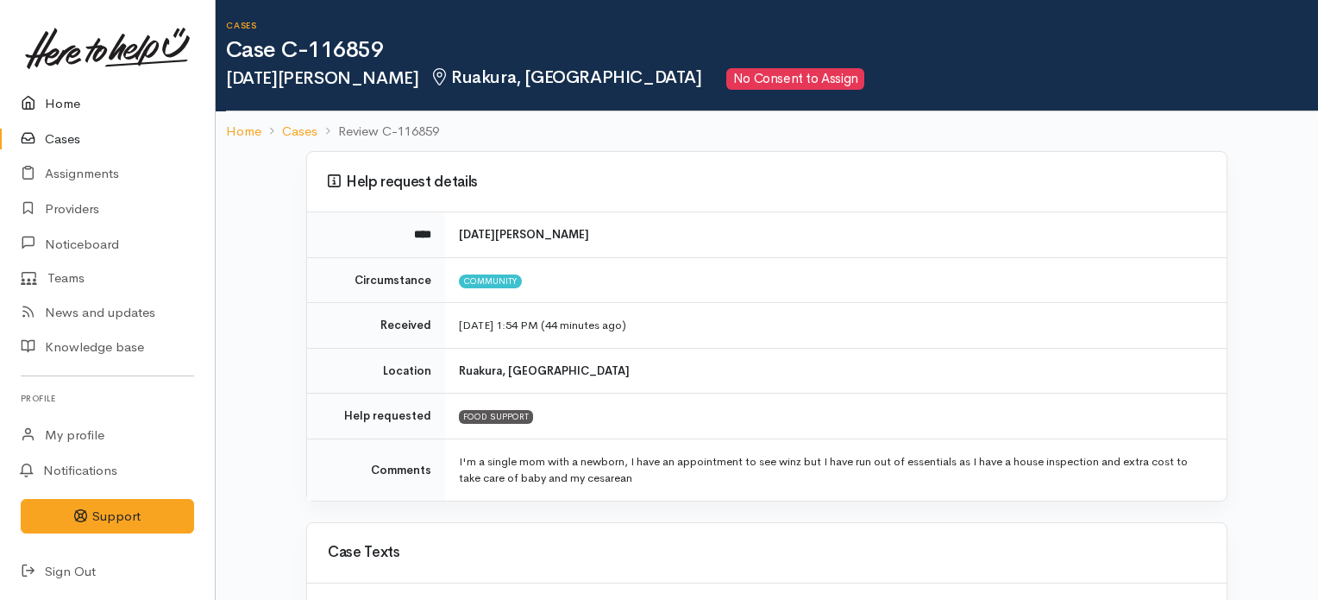
click at [77, 109] on link "Home" at bounding box center [107, 103] width 215 height 35
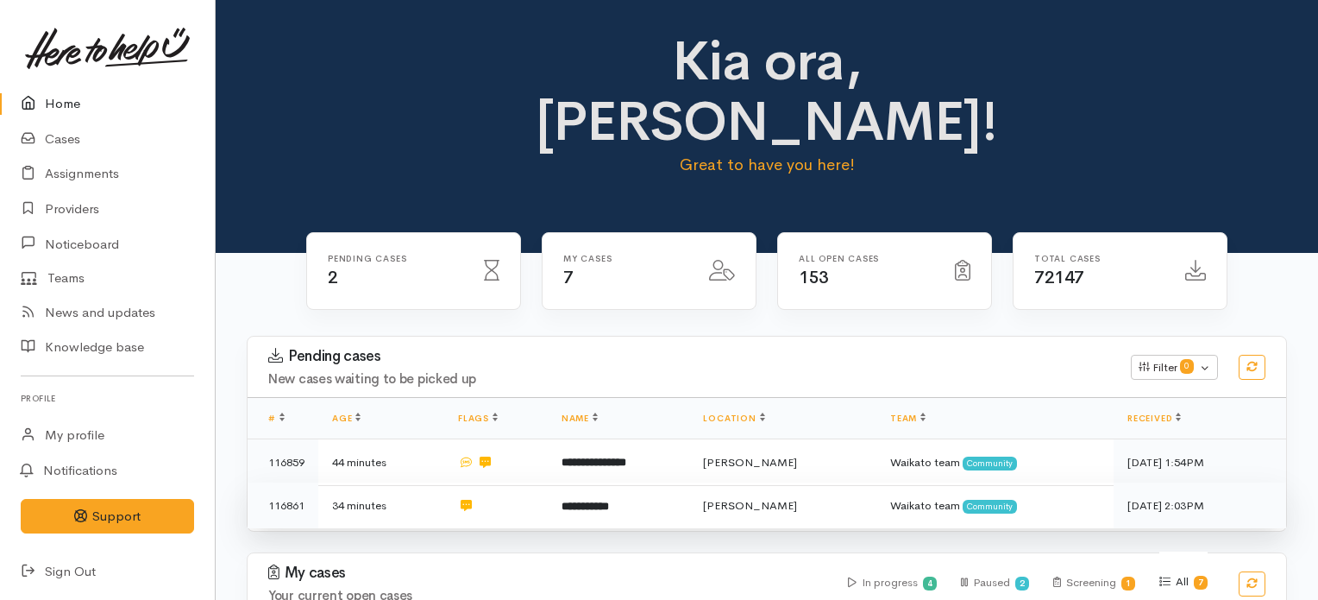
click at [580, 482] on td "**********" at bounding box center [618, 505] width 141 height 46
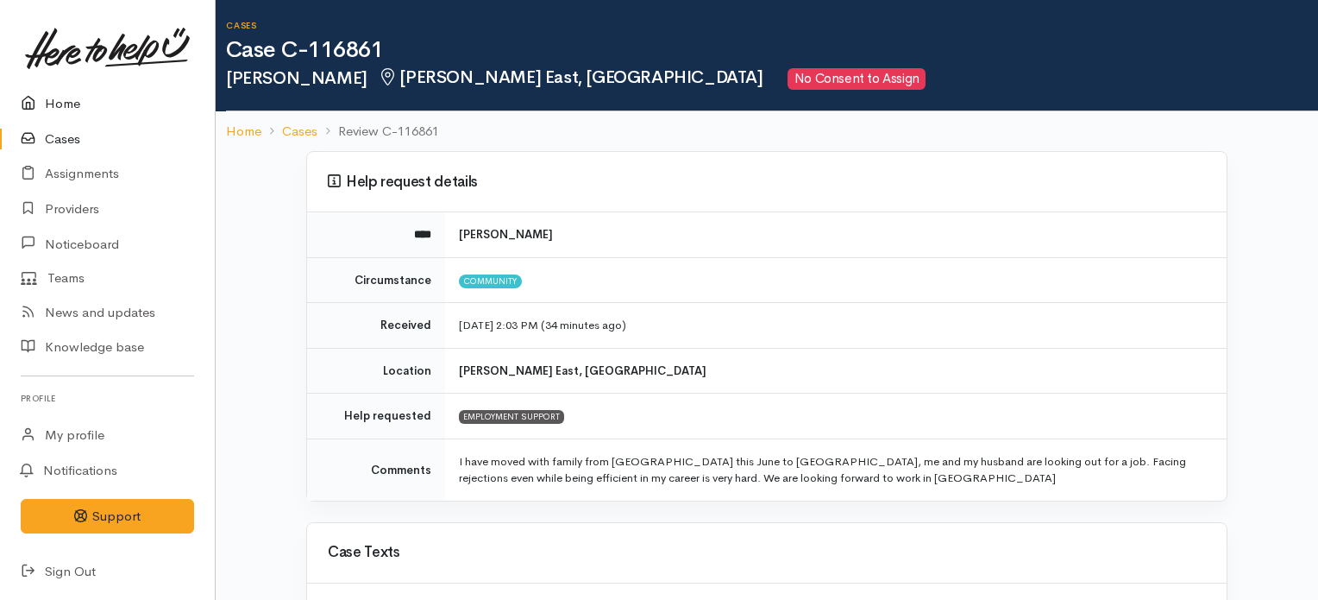
click at [72, 100] on link "Home" at bounding box center [107, 103] width 215 height 35
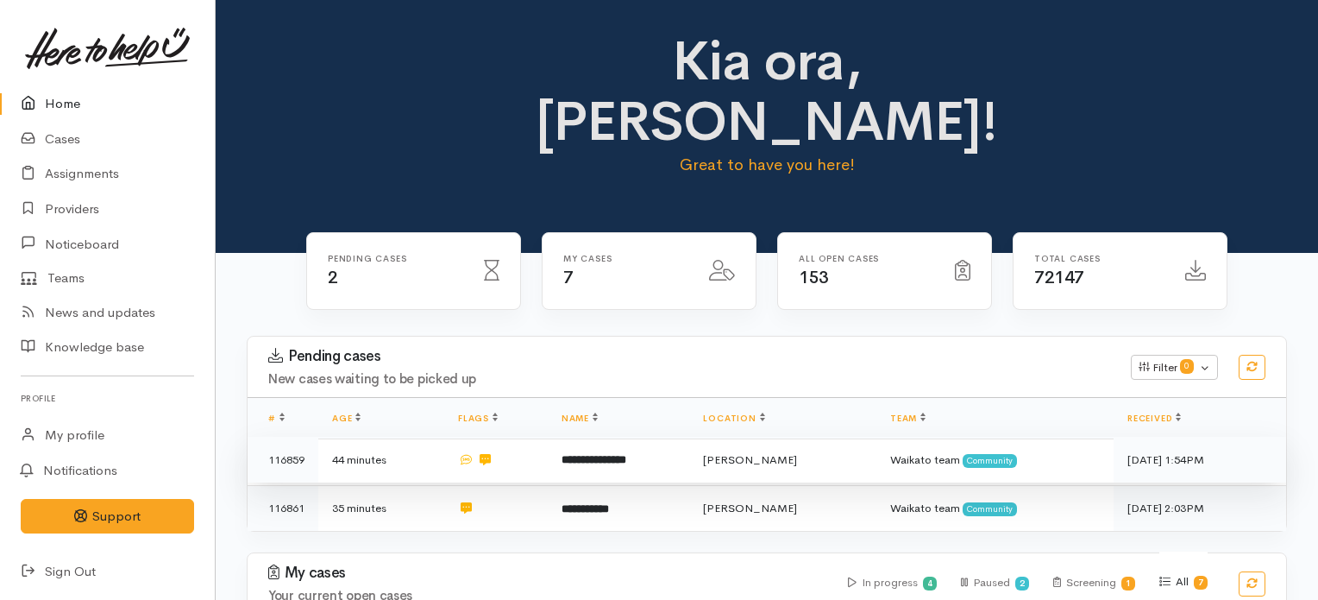
click at [600, 454] on b "**********" at bounding box center [594, 459] width 65 height 11
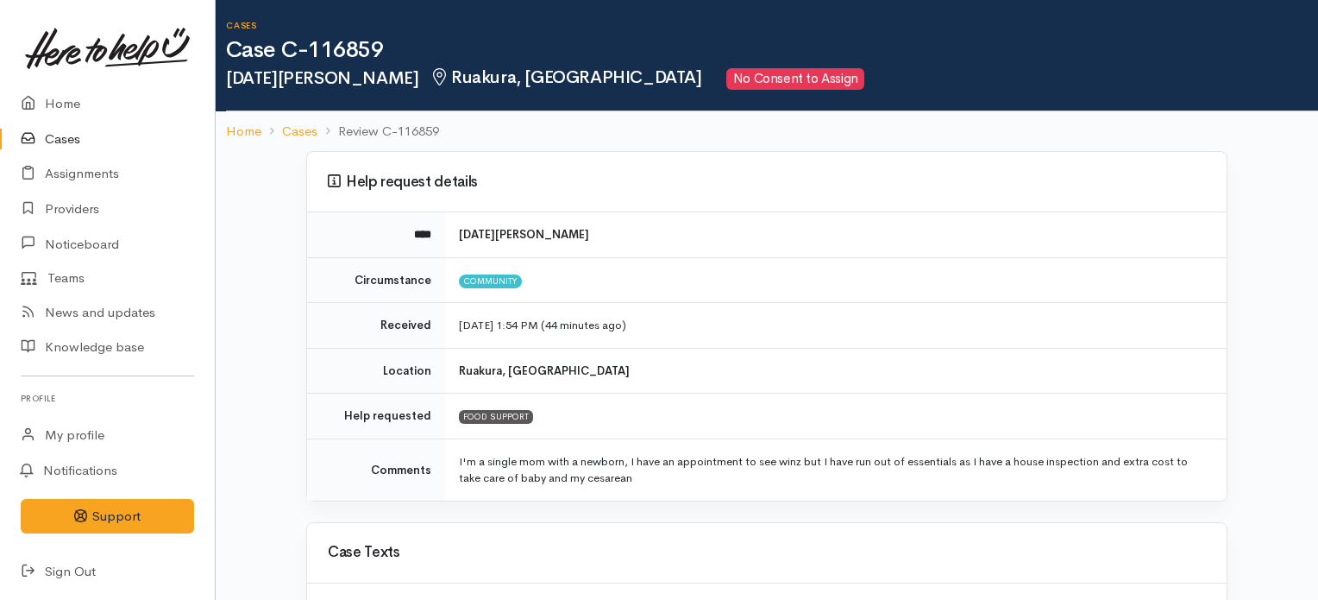
click at [480, 374] on b "Ruakura, [GEOGRAPHIC_DATA]" at bounding box center [544, 370] width 171 height 15
copy b "Ruakura"
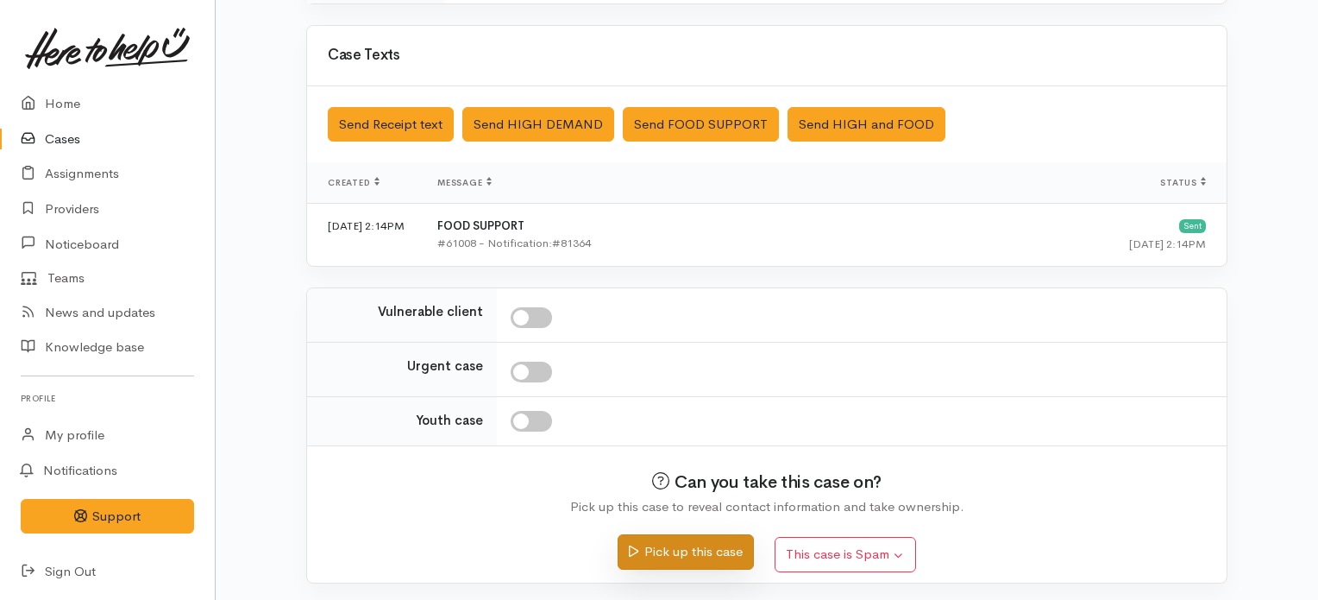
click at [723, 541] on button "Pick up this case" at bounding box center [685, 551] width 135 height 35
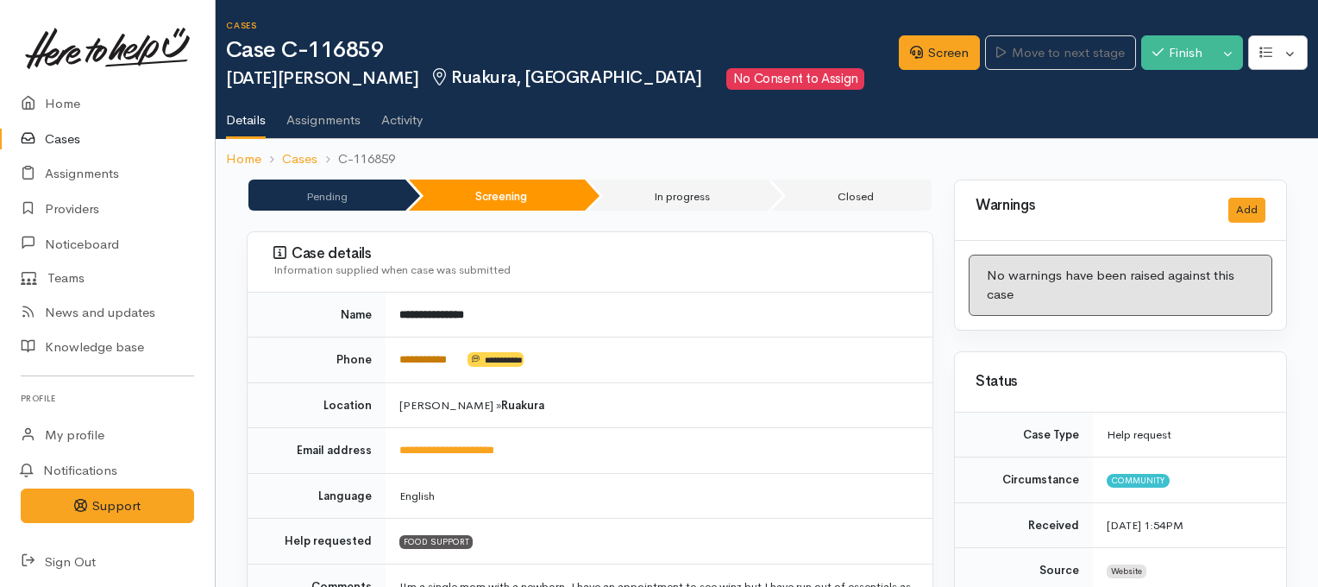
click at [424, 354] on link "**********" at bounding box center [422, 359] width 47 height 11
click at [934, 41] on link "Screen" at bounding box center [939, 52] width 81 height 35
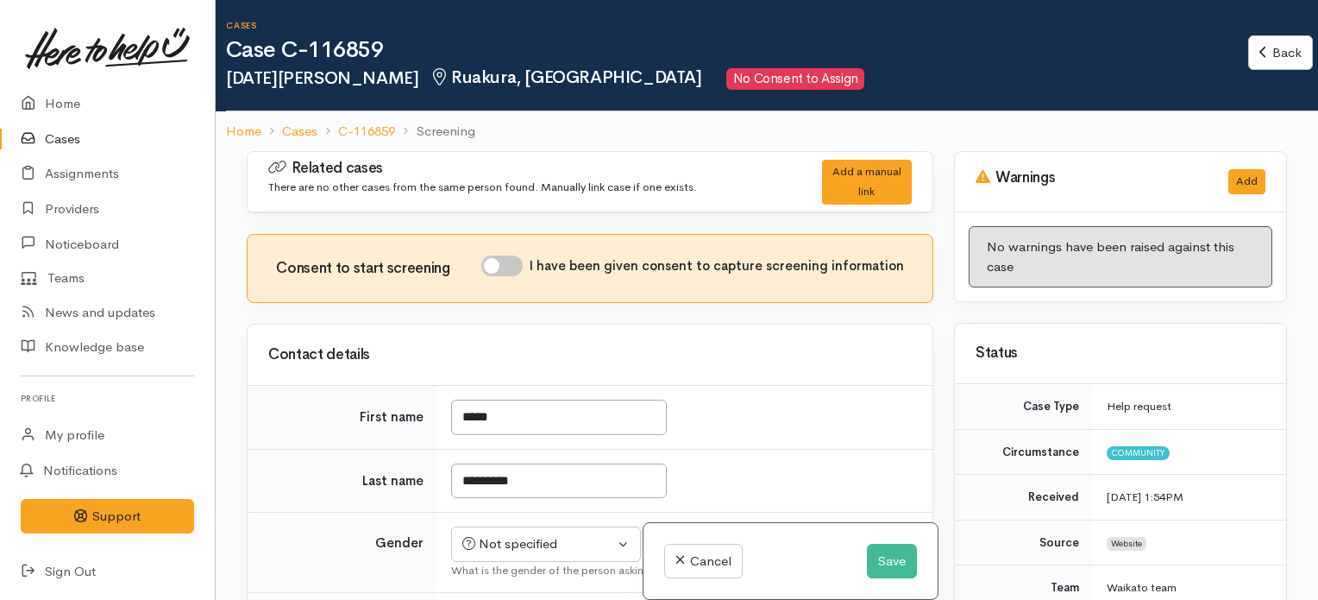
drag, startPoint x: 944, startPoint y: 166, endPoint x: 939, endPoint y: 175, distance: 9.6
click at [939, 175] on div "Related cases There are no other cases from the same person found. Manually lin…" at bounding box center [766, 451] width 1061 height 600
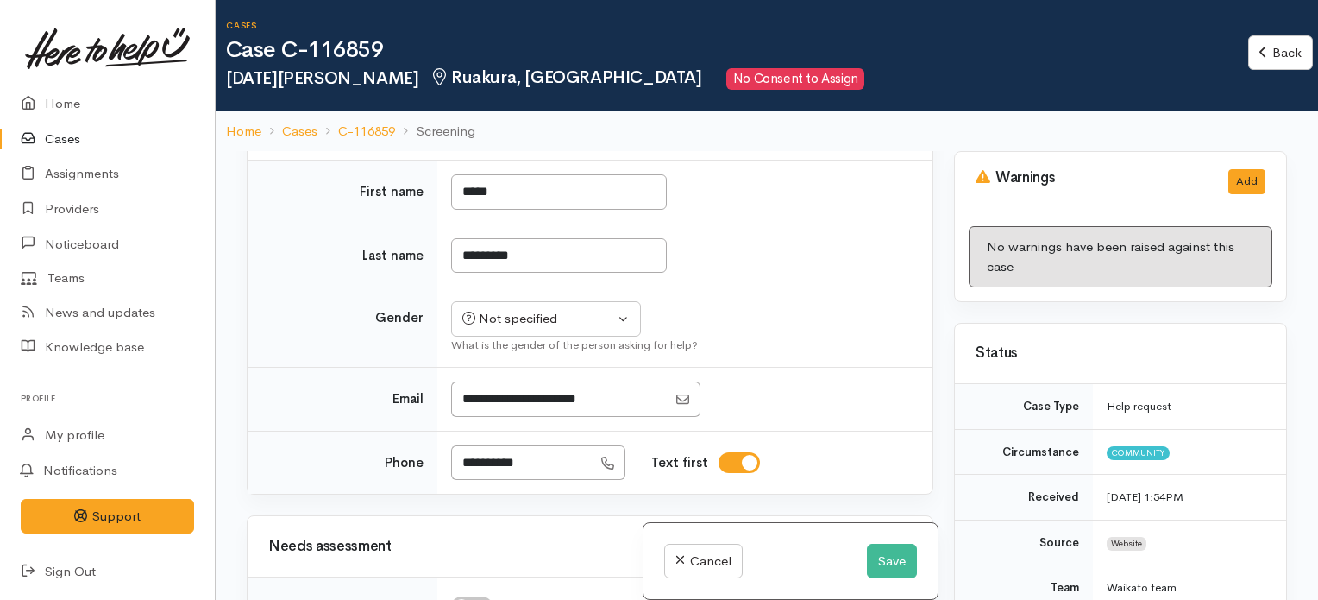
scroll to position [245, 0]
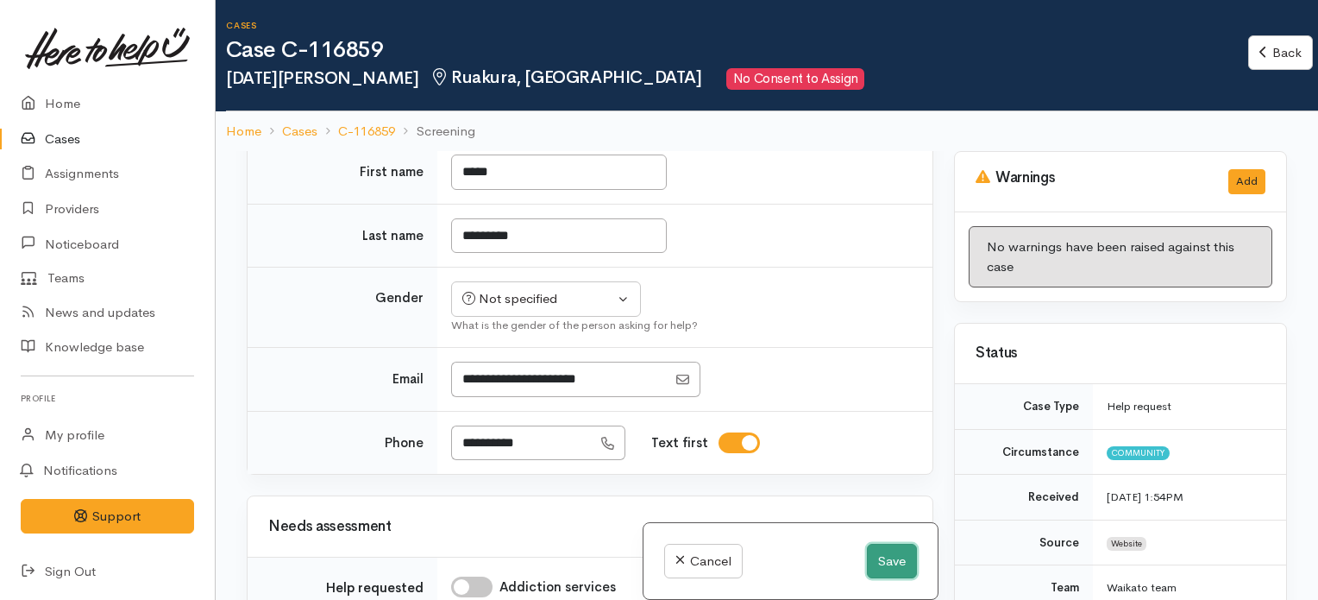
click at [875, 561] on button "Save" at bounding box center [892, 560] width 50 height 35
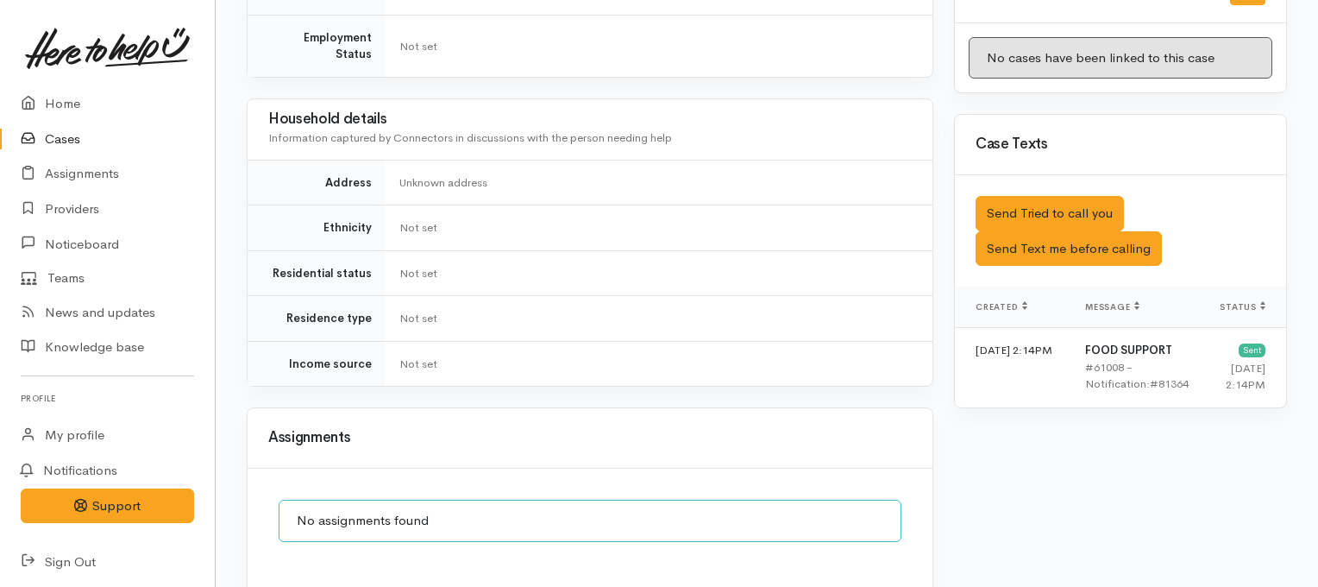
scroll to position [1089, 0]
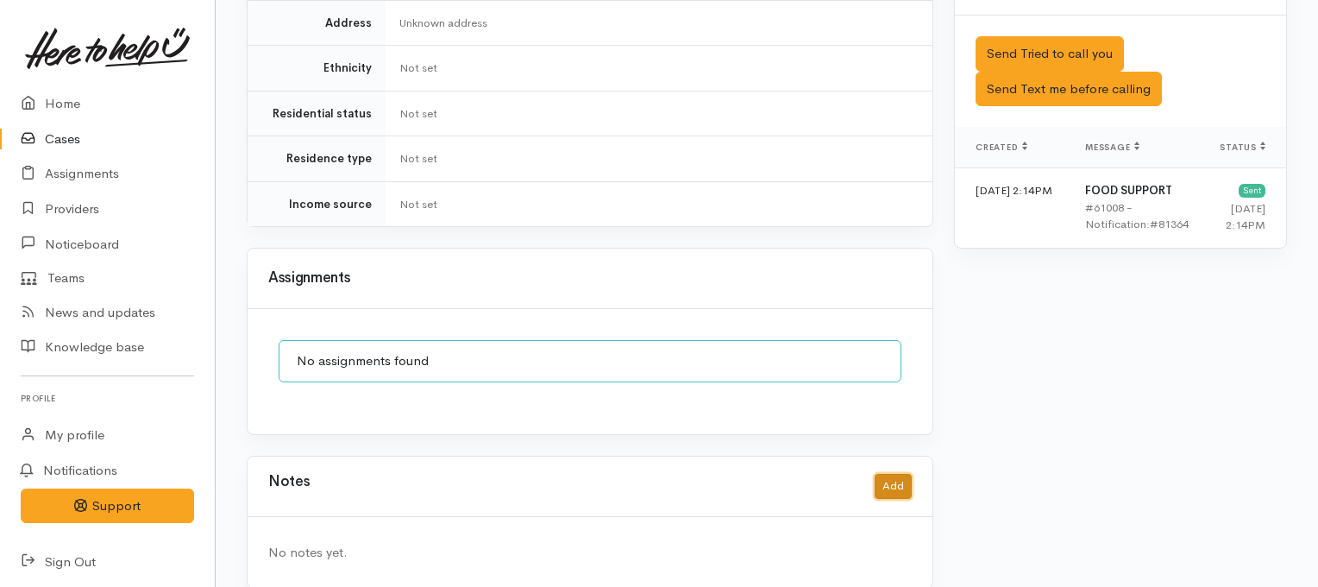
click at [903, 474] on button "Add" at bounding box center [893, 486] width 37 height 25
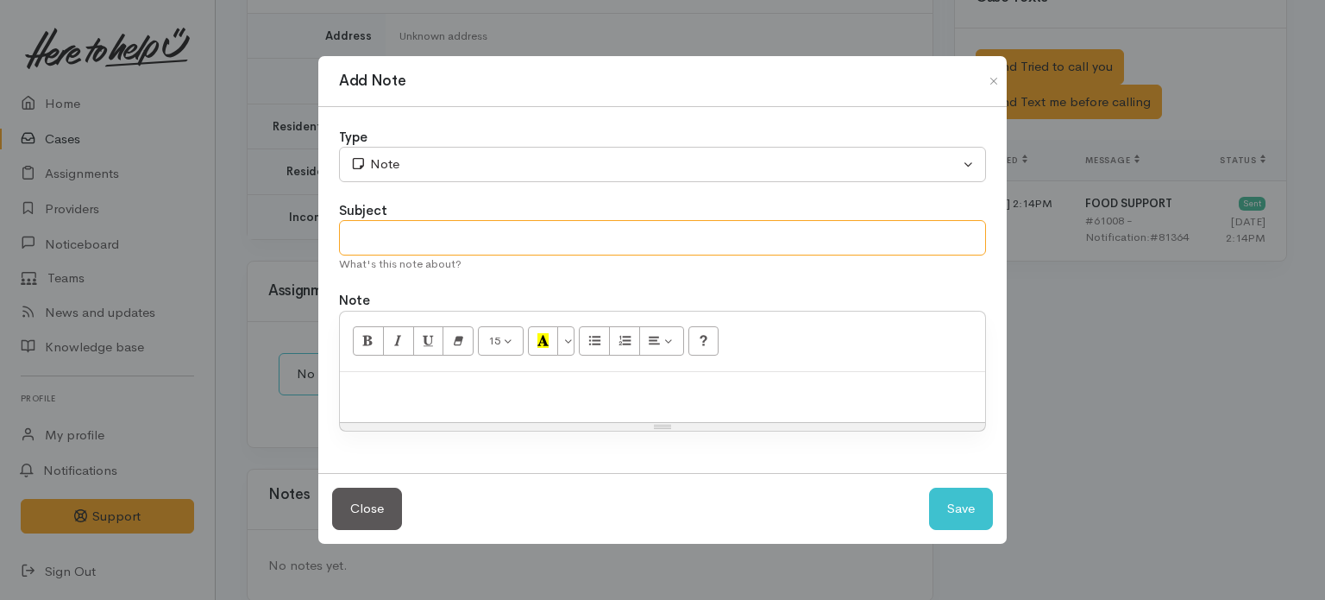
click at [754, 221] on input "text" at bounding box center [662, 237] width 647 height 35
type input "Tried phone contact"
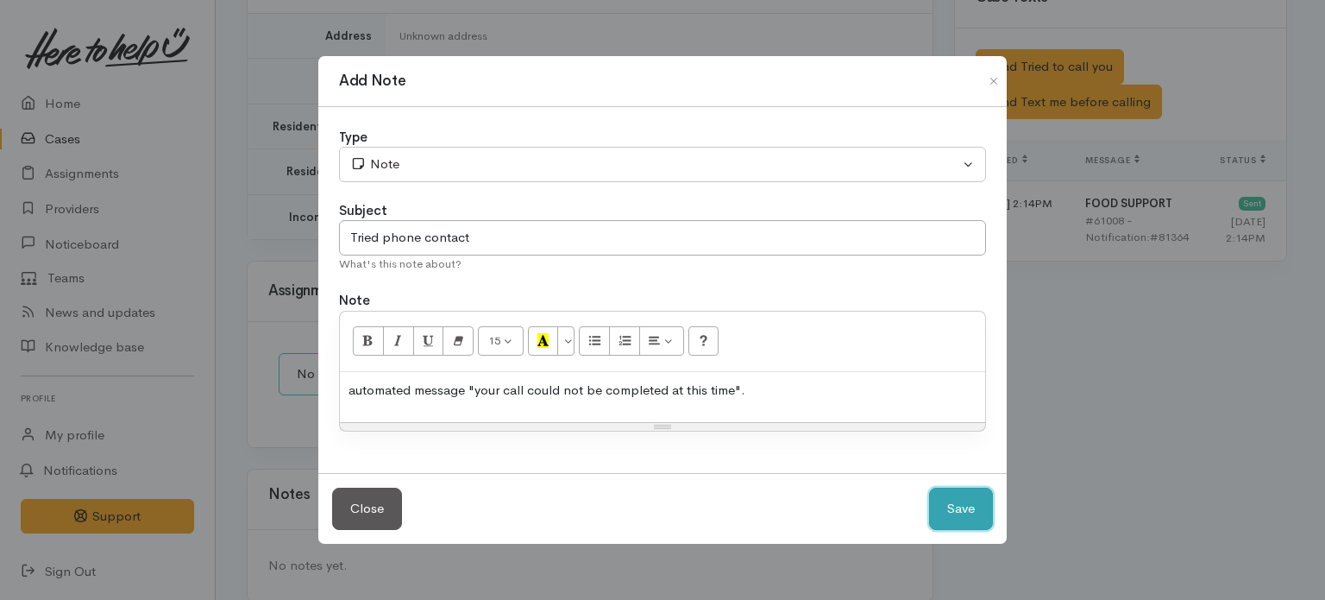
click at [950, 508] on button "Save" at bounding box center [961, 508] width 64 height 42
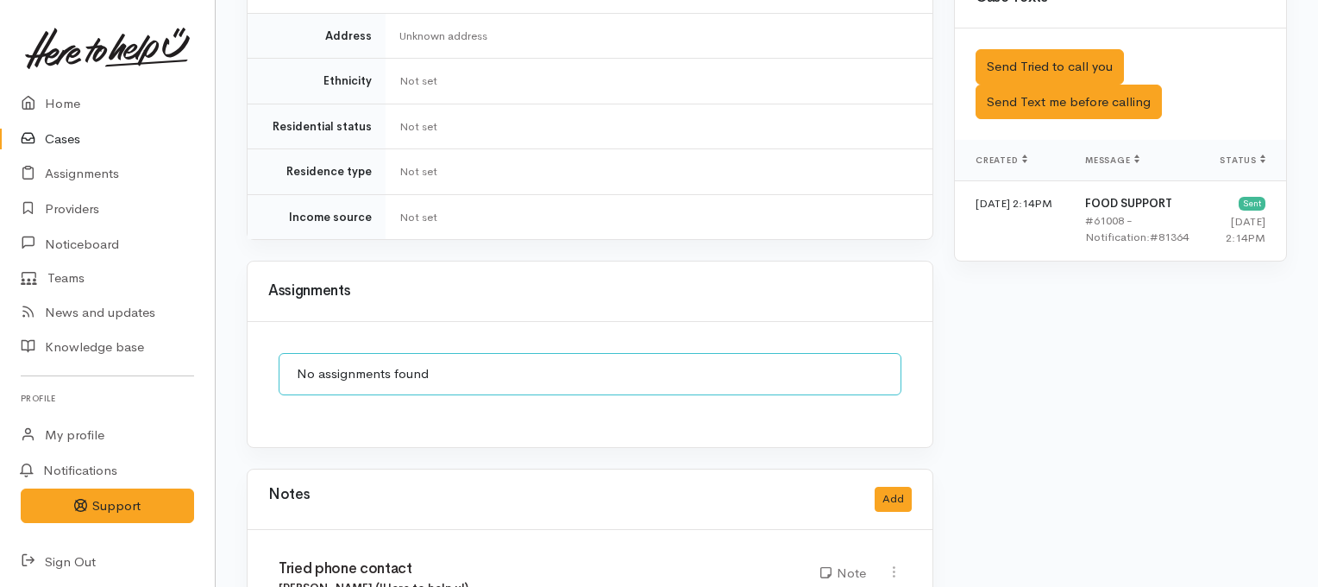
scroll to position [762, 0]
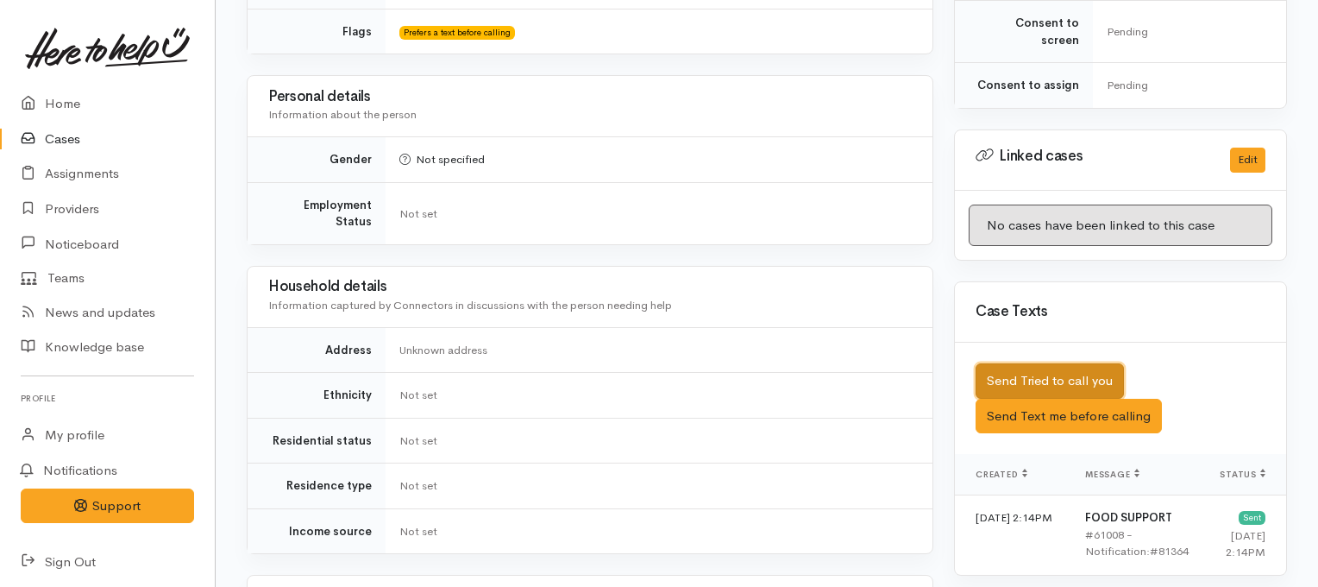
click at [998, 363] on button "Send Tried to call you" at bounding box center [1050, 380] width 148 height 35
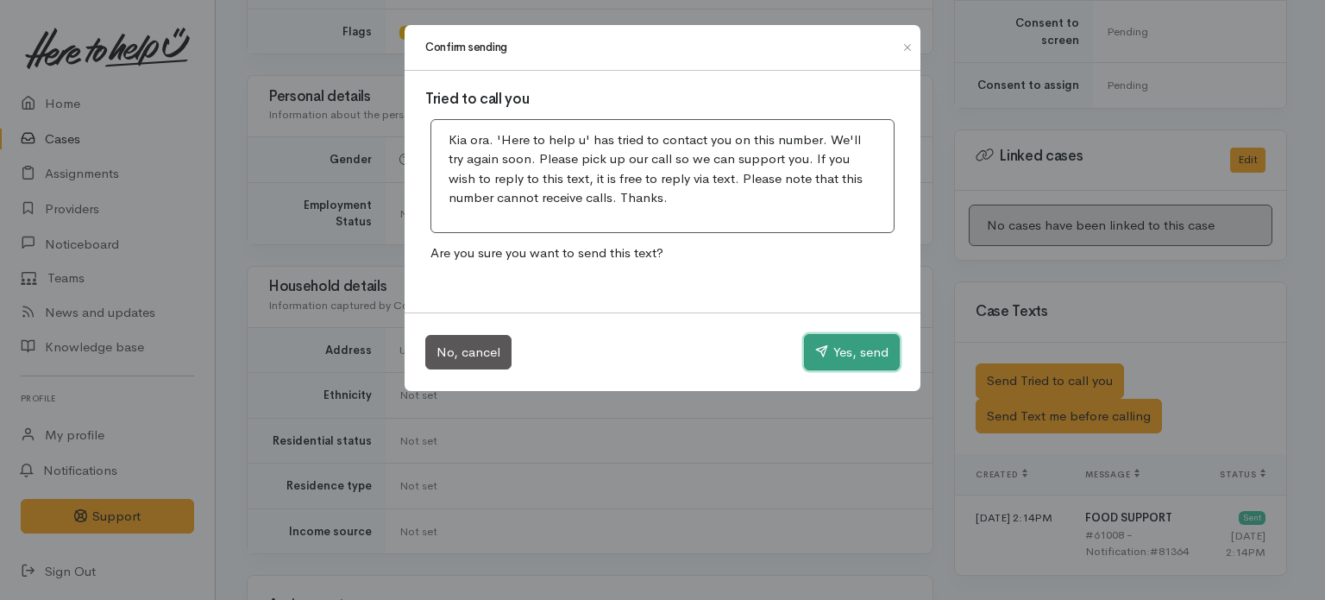
click at [821, 348] on icon "button" at bounding box center [821, 350] width 13 height 13
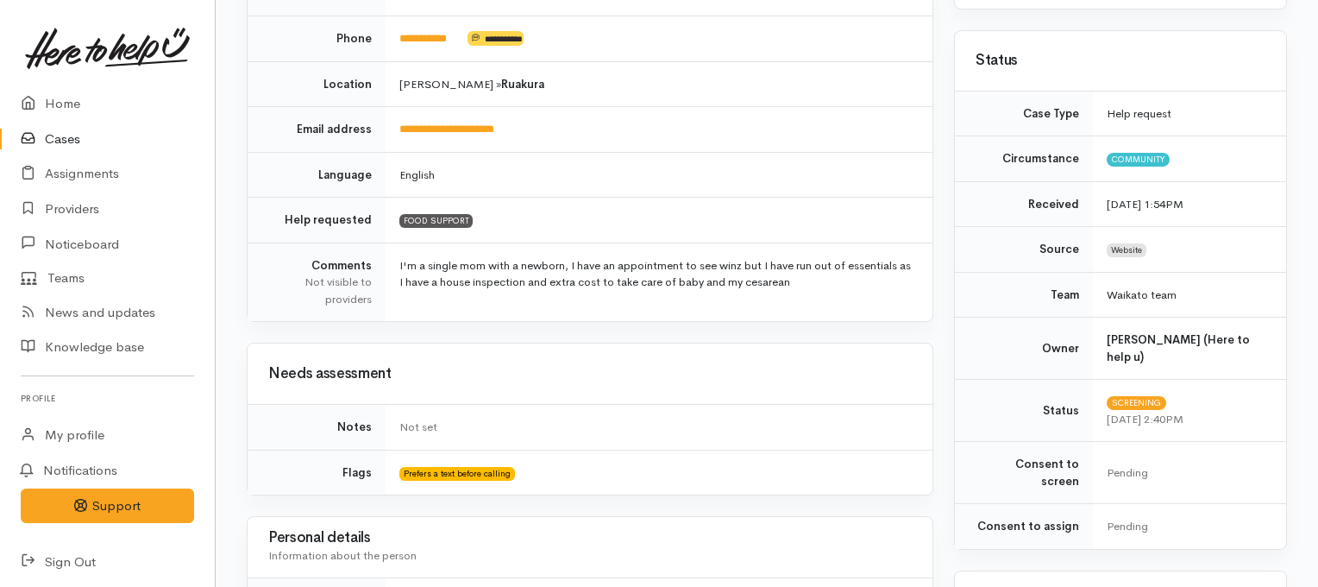
scroll to position [315, 0]
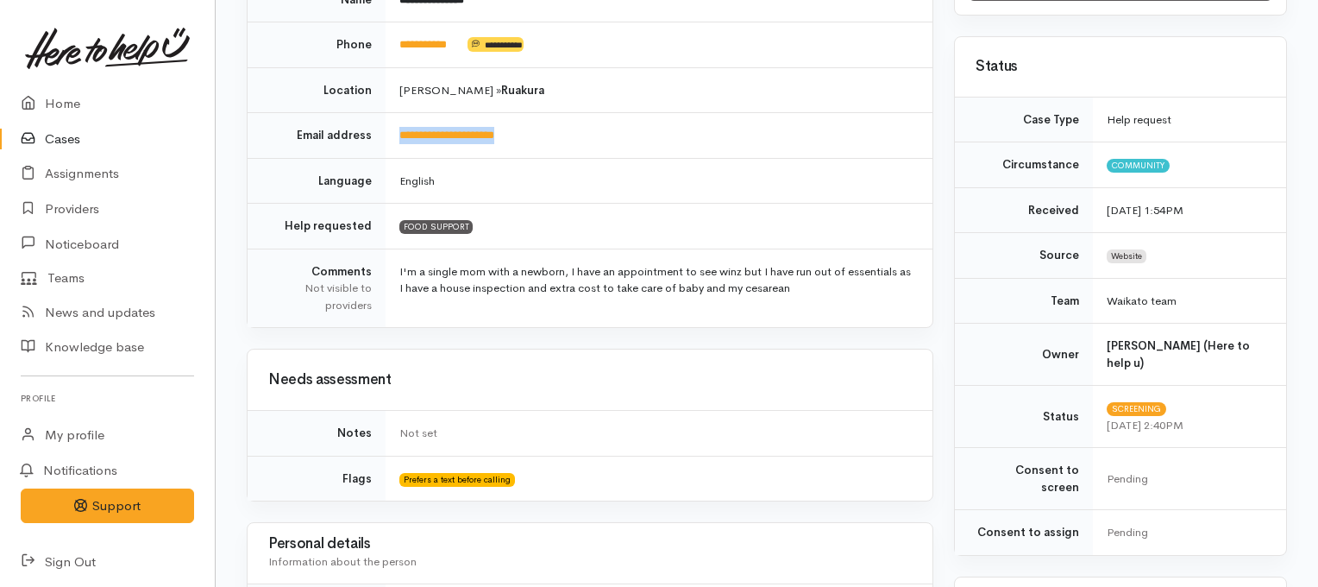
drag, startPoint x: 562, startPoint y: 129, endPoint x: 390, endPoint y: 139, distance: 171.9
click at [390, 139] on td "**********" at bounding box center [659, 136] width 547 height 46
copy link "**********"
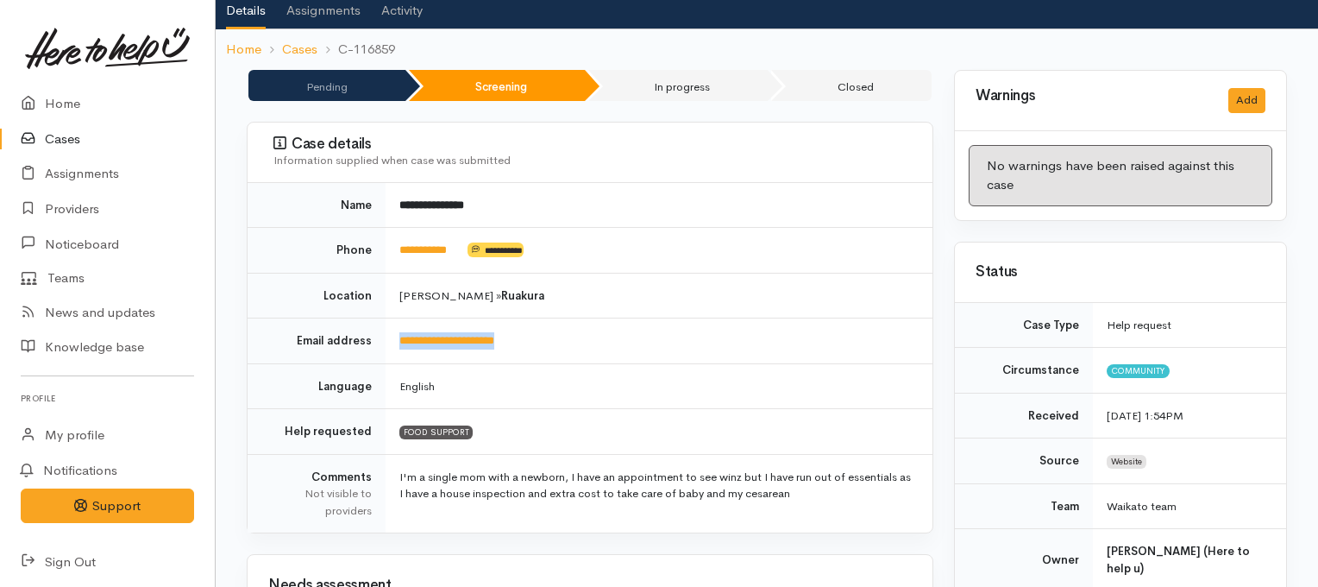
scroll to position [86, 0]
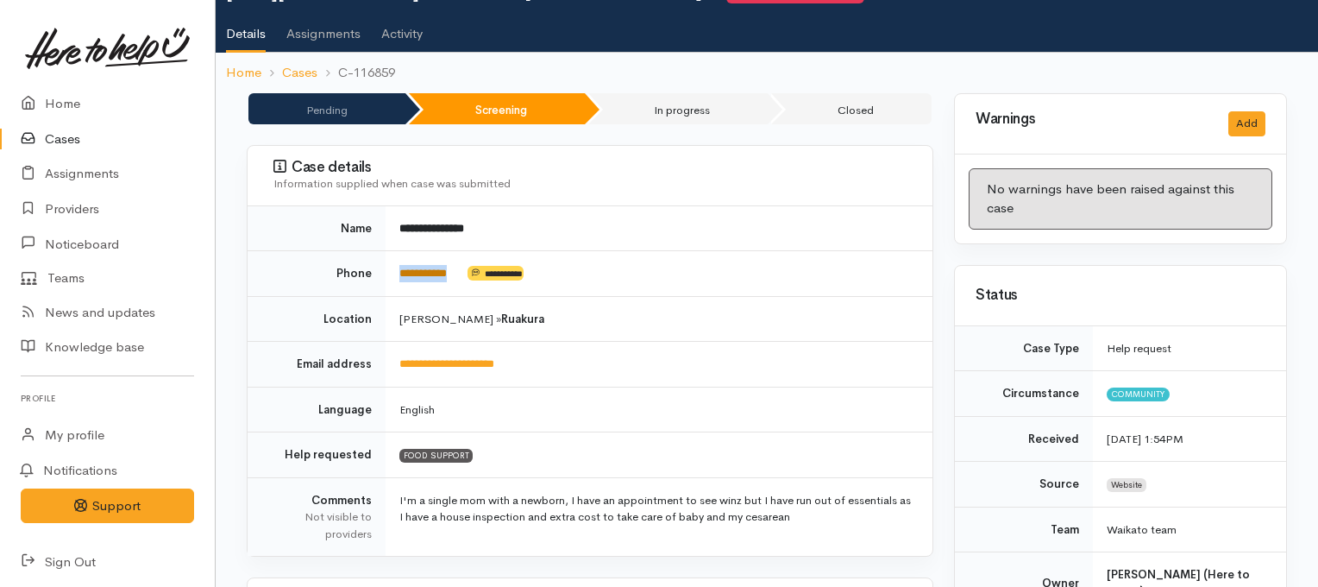
drag, startPoint x: 462, startPoint y: 273, endPoint x: 400, endPoint y: 270, distance: 62.2
click at [400, 270] on td "**********" at bounding box center [659, 274] width 547 height 46
copy link "**********"
click at [814, 194] on div "Case details Information supplied when case was submitted" at bounding box center [590, 176] width 685 height 60
click at [433, 267] on link "**********" at bounding box center [422, 272] width 47 height 11
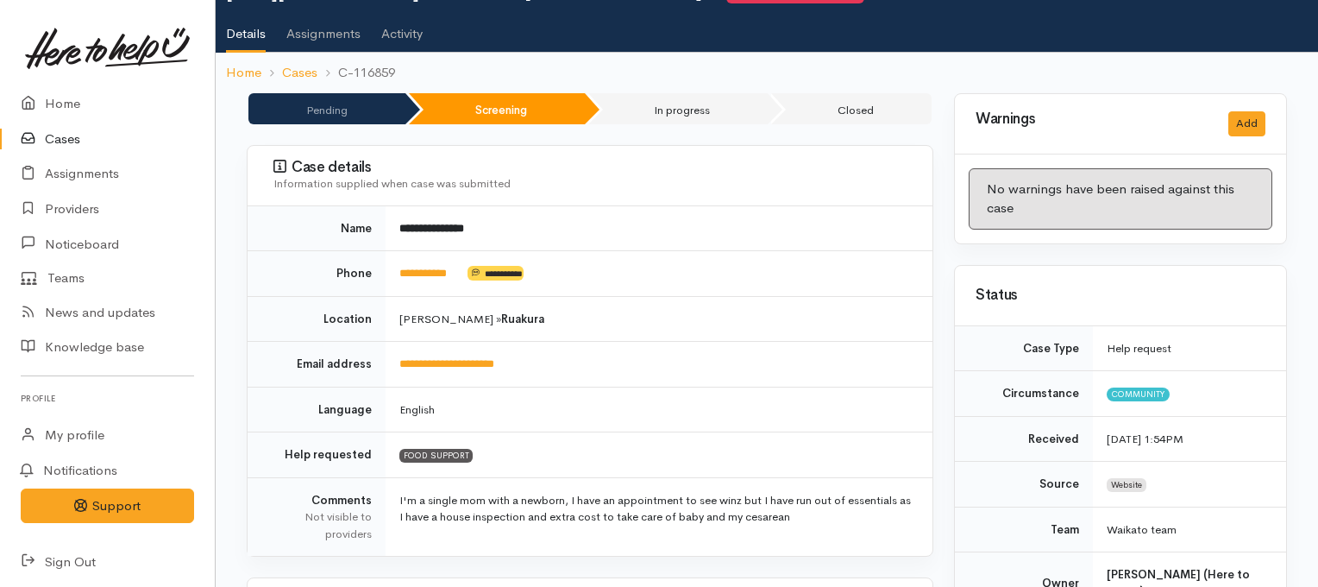
click at [1304, 89] on ol "Home Cases C-116859" at bounding box center [767, 73] width 1082 height 41
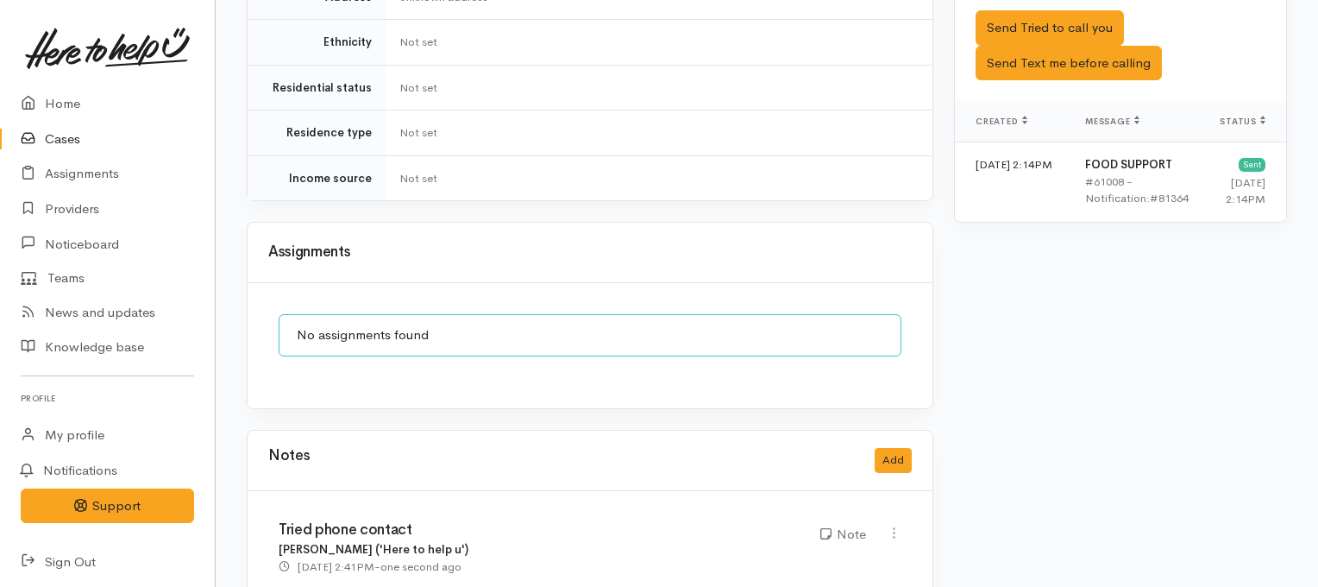
scroll to position [1177, 0]
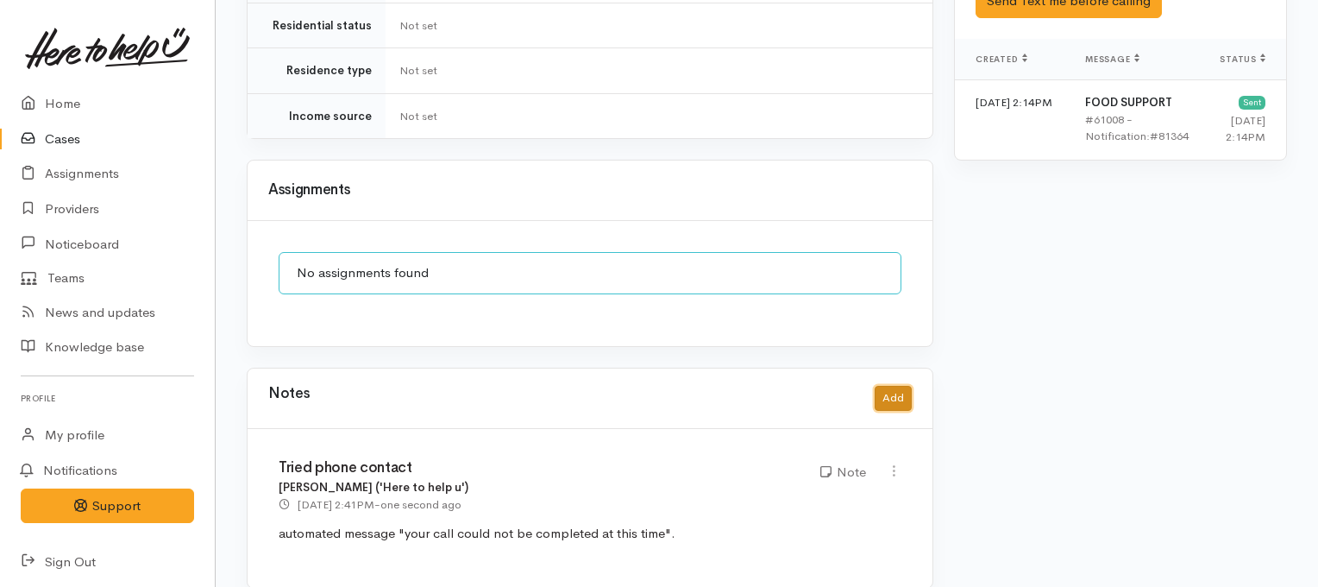
click at [900, 386] on button "Add" at bounding box center [893, 398] width 37 height 25
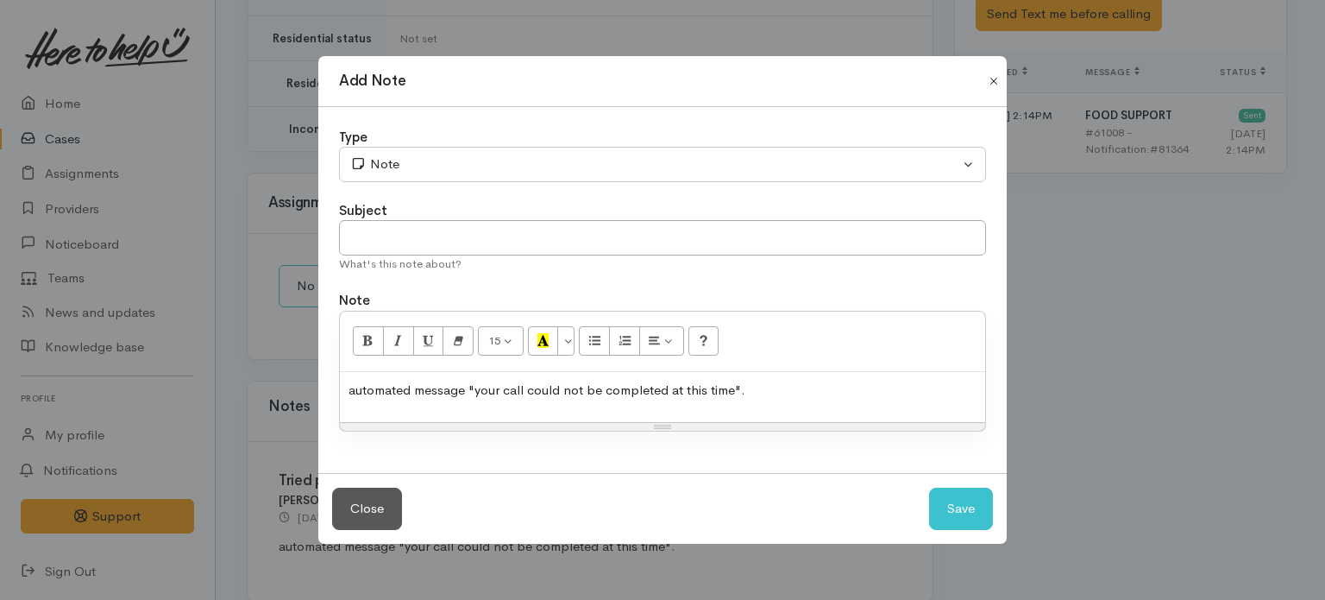
click at [991, 78] on button "Close" at bounding box center [994, 81] width 28 height 21
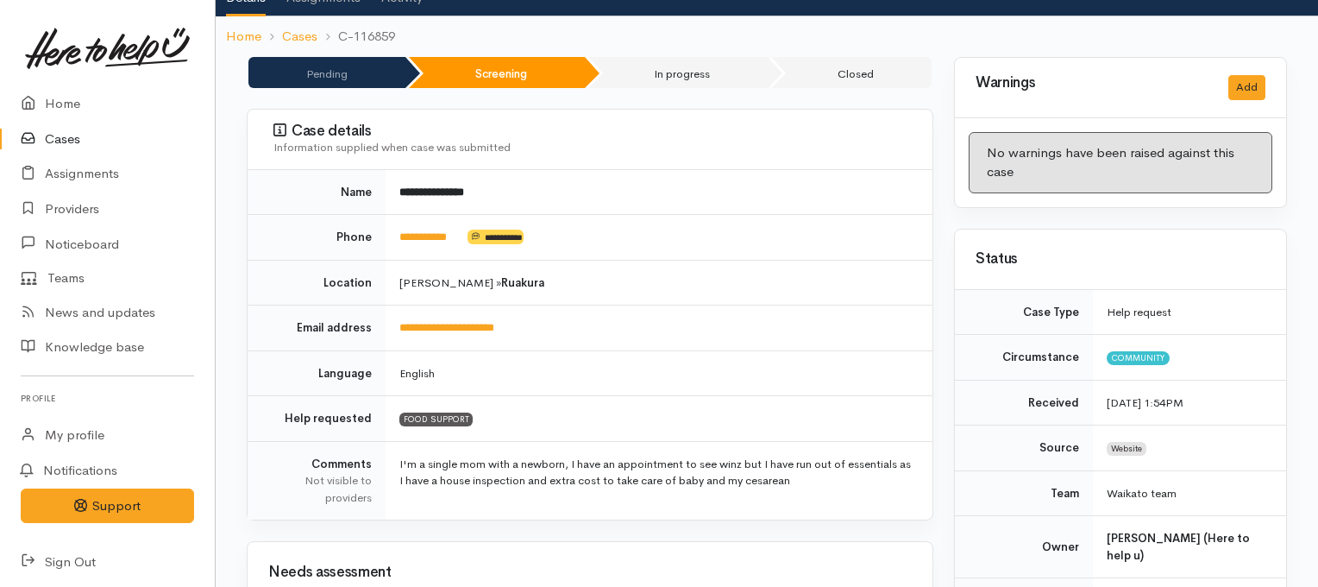
scroll to position [1177, 0]
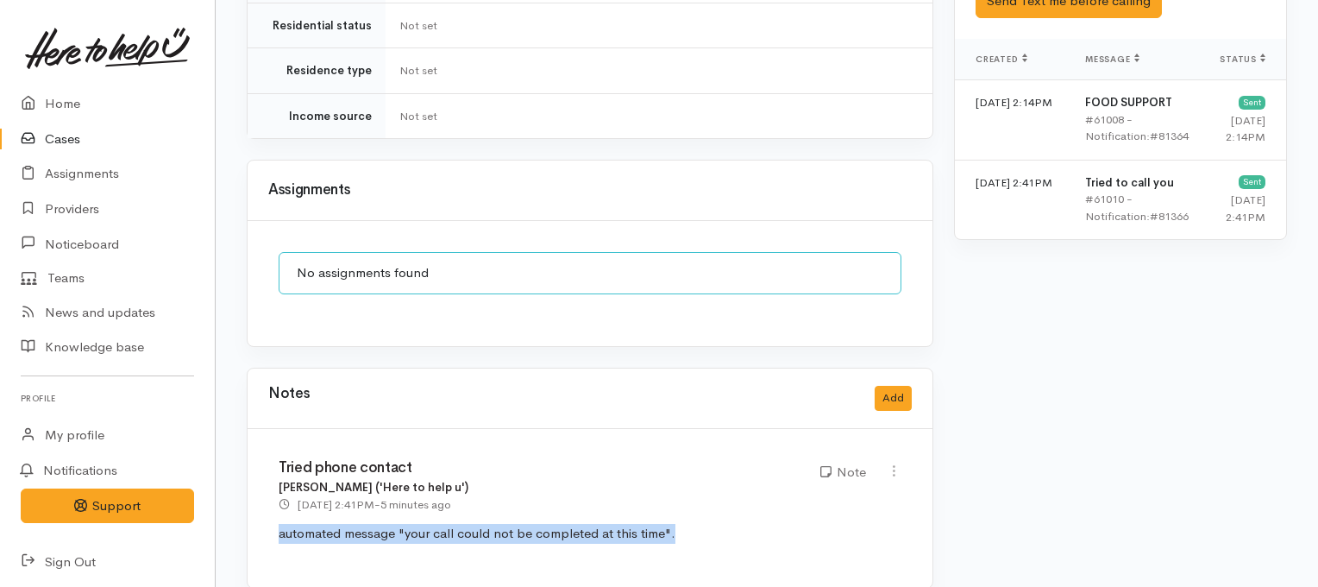
drag, startPoint x: 699, startPoint y: 506, endPoint x: 254, endPoint y: 526, distance: 444.7
click at [254, 526] on div "Tried phone contact Jeffin Gopi ('Here to help u') 22 Aug 2025 2:41PM - 5 minut…" at bounding box center [590, 508] width 685 height 159
copy p "automated message "your call could not be completed at this time"."
click at [891, 386] on button "Add" at bounding box center [893, 398] width 37 height 25
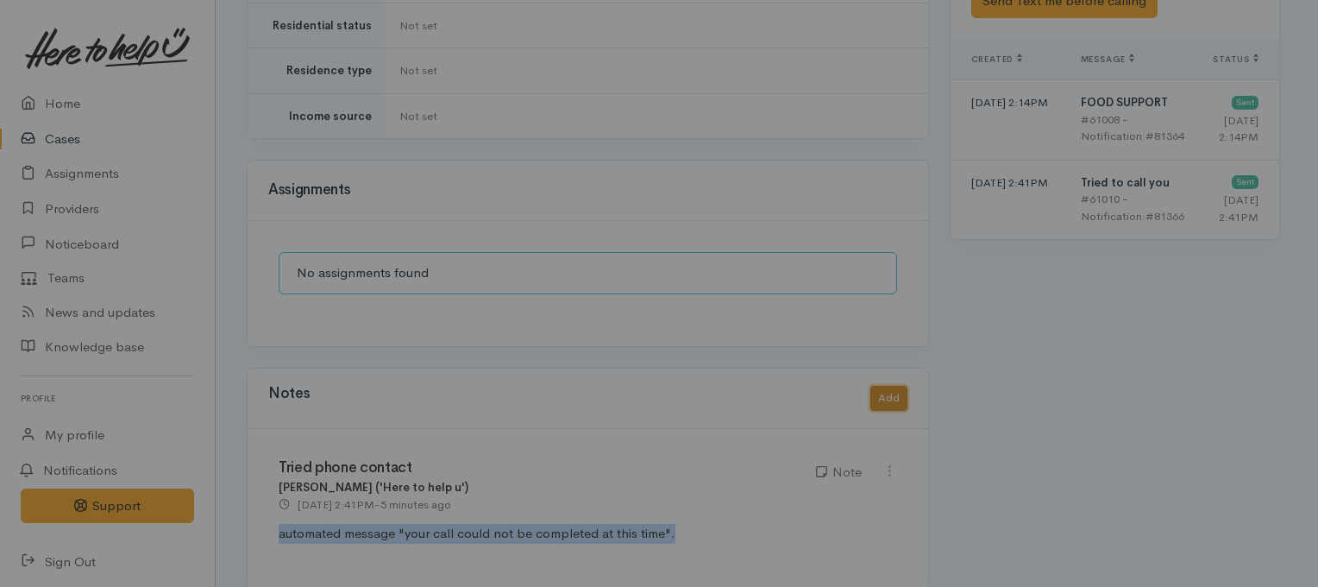
scroll to position [1164, 0]
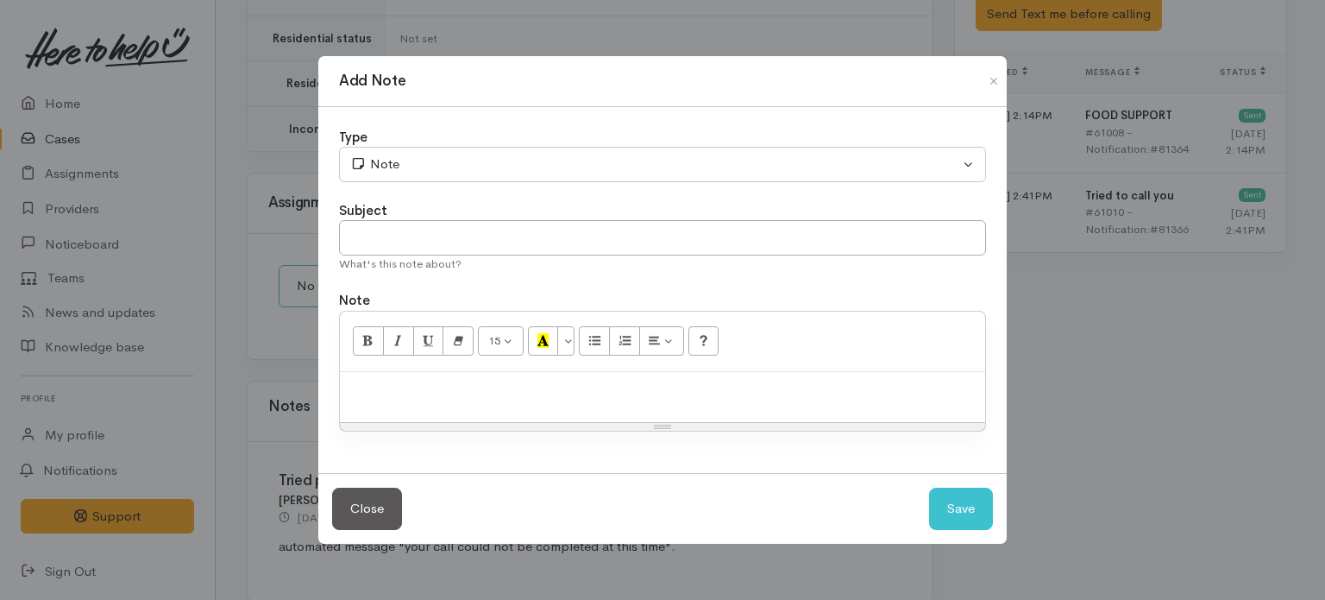
click at [581, 383] on p at bounding box center [662, 390] width 628 height 20
paste div
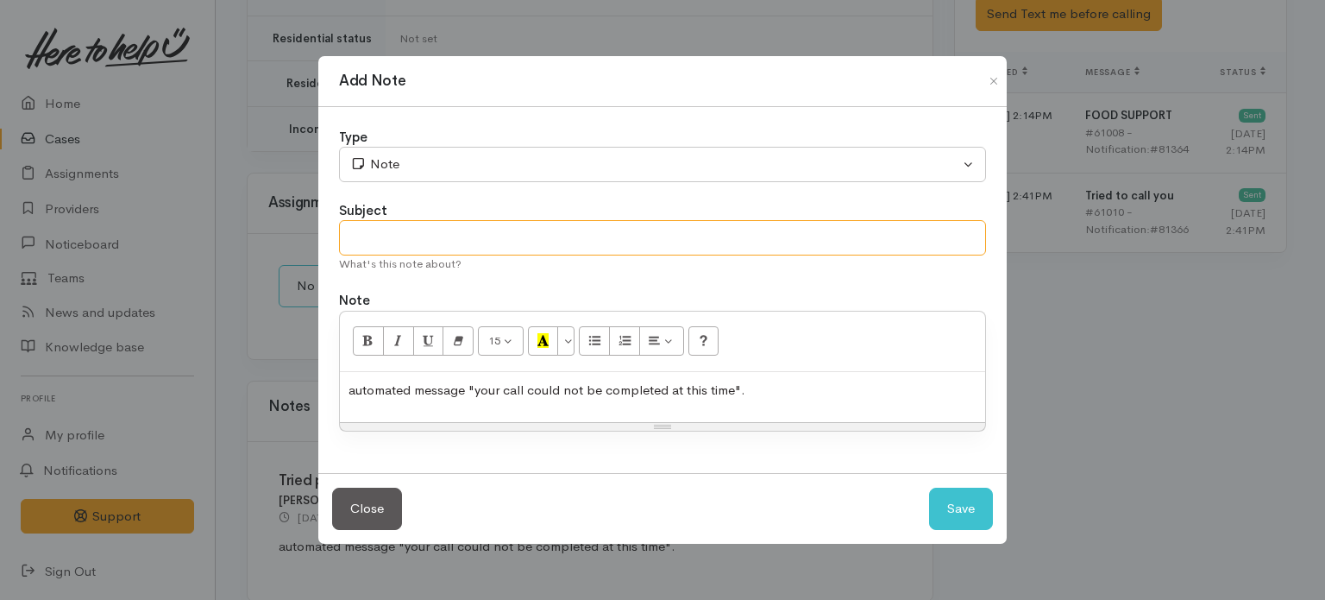
click at [683, 236] on input "text" at bounding box center [662, 237] width 647 height 35
type input "Tried phone contact"
click at [880, 399] on div "automated message "your call could not be completed at this time"." at bounding box center [662, 397] width 645 height 51
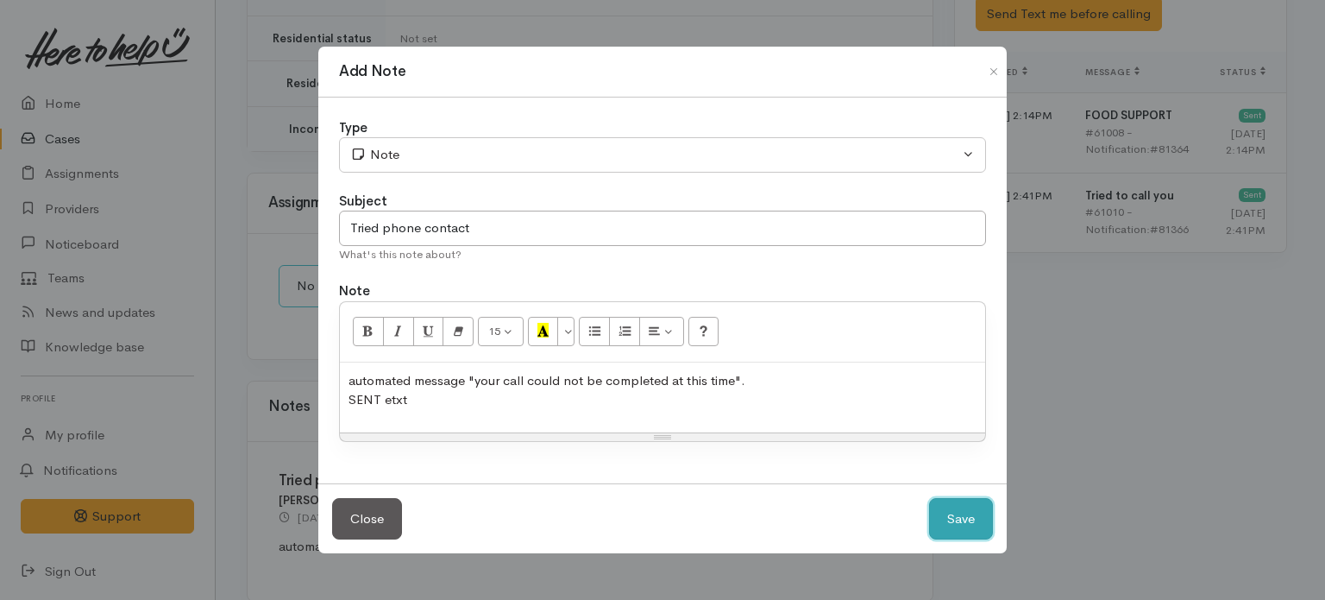
click at [965, 520] on button "Save" at bounding box center [961, 519] width 64 height 42
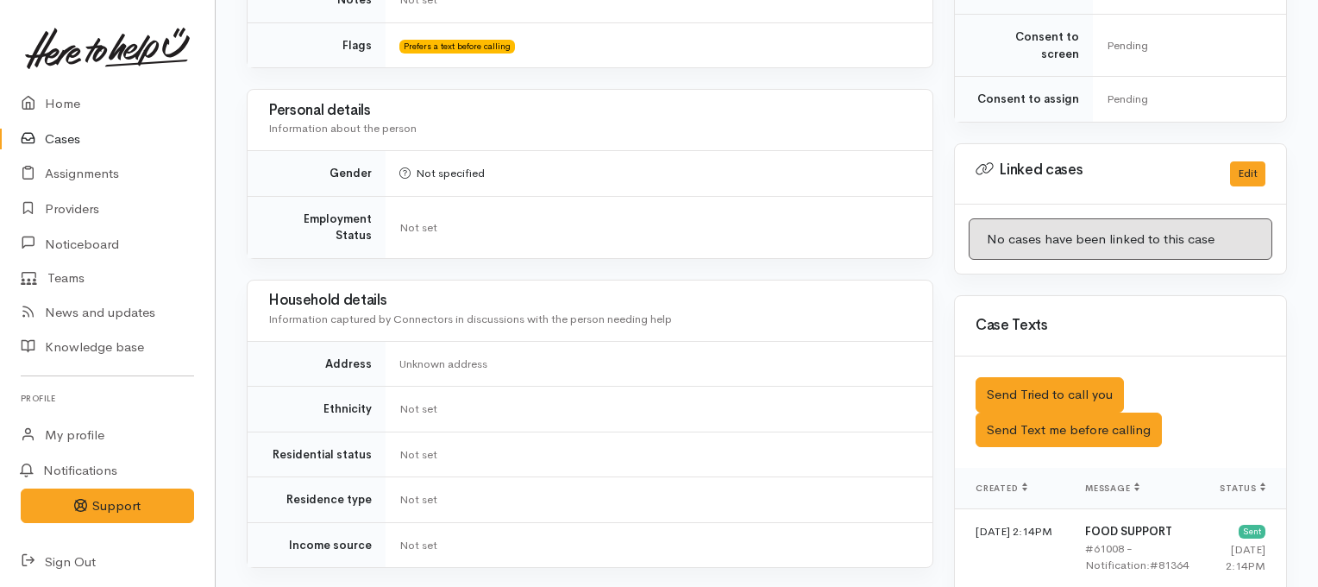
scroll to position [743, 0]
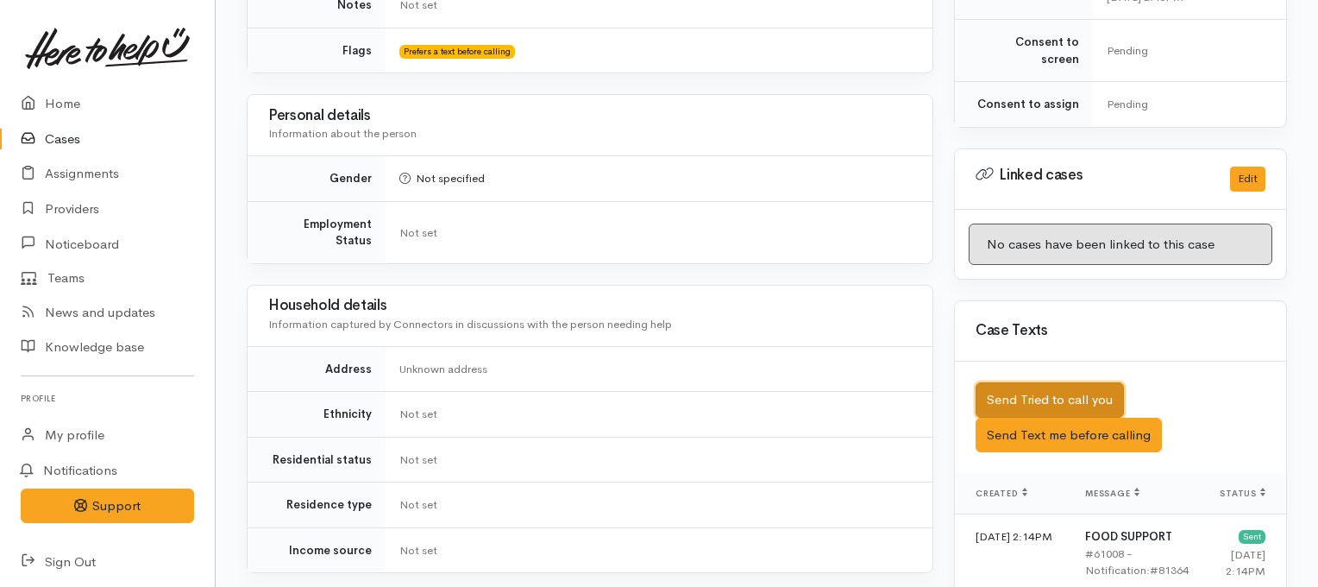
click at [981, 382] on button "Send Tried to call you" at bounding box center [1050, 399] width 148 height 35
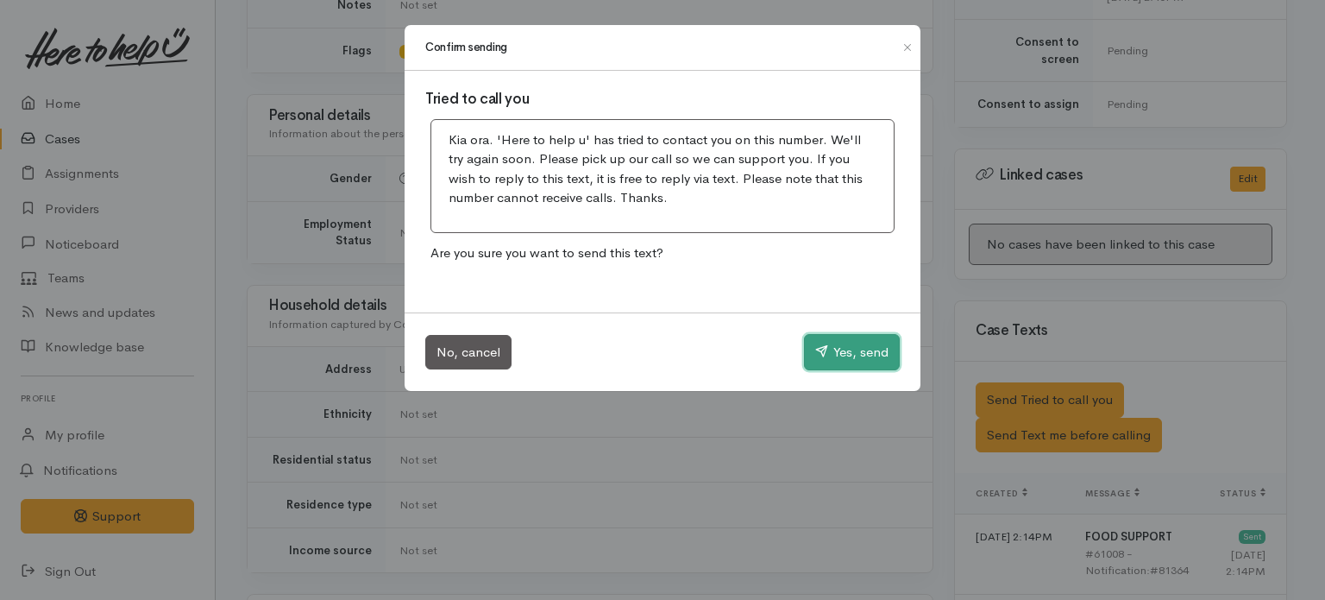
click at [838, 360] on button "Yes, send" at bounding box center [852, 352] width 96 height 36
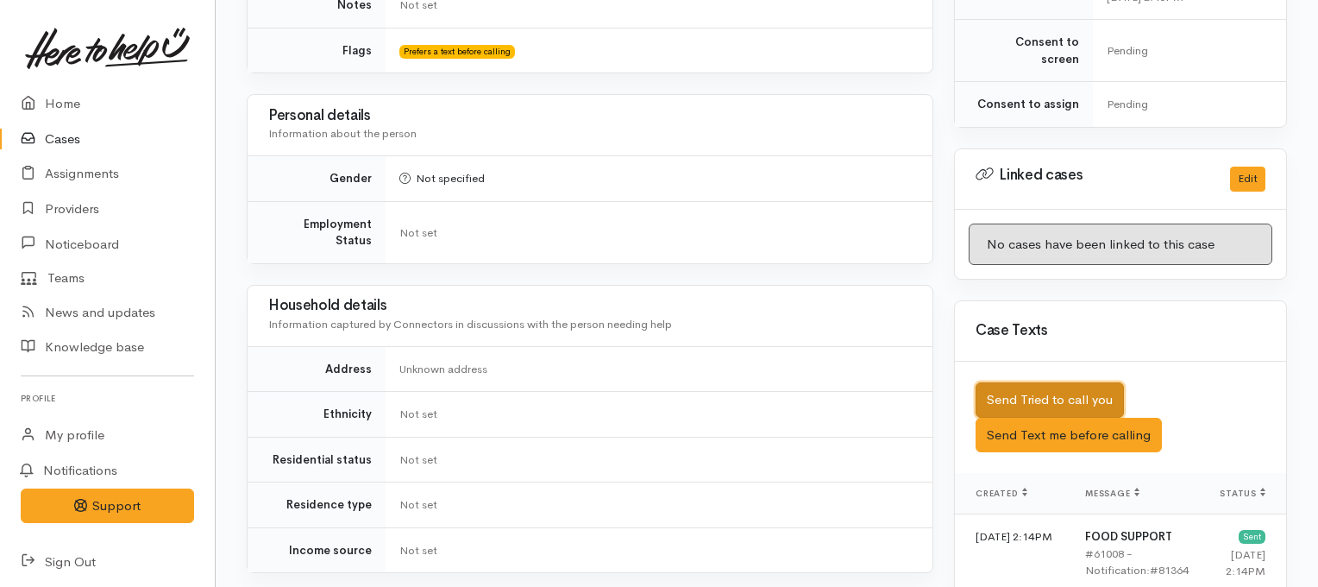
scroll to position [0, 0]
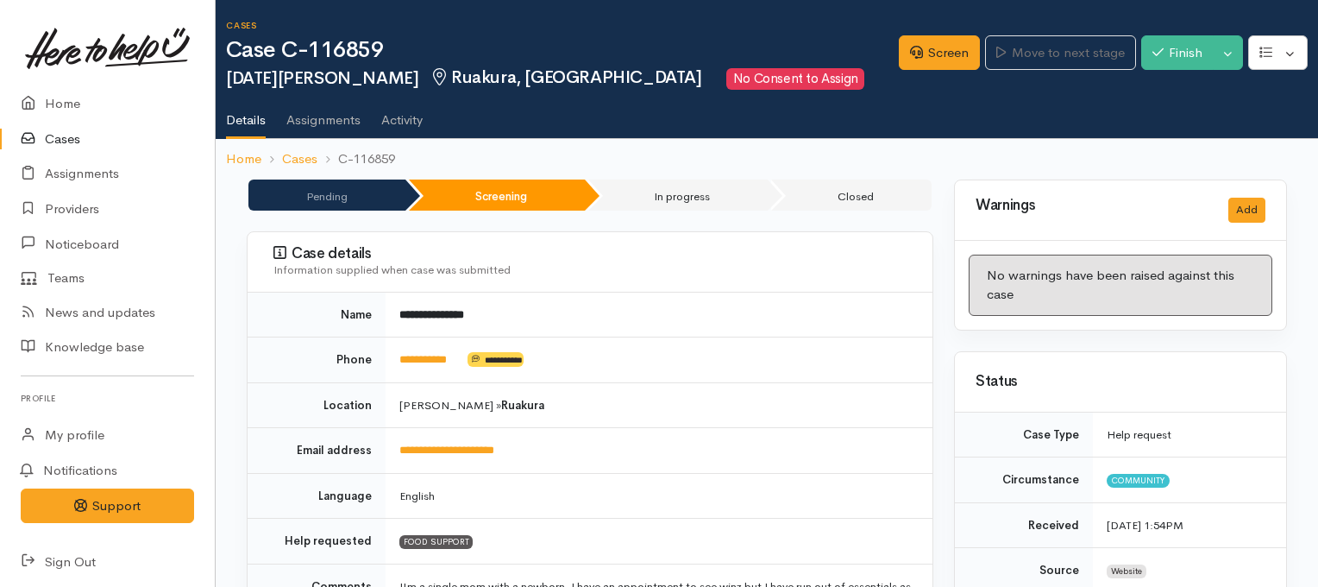
click at [60, 127] on link "Cases" at bounding box center [107, 139] width 215 height 35
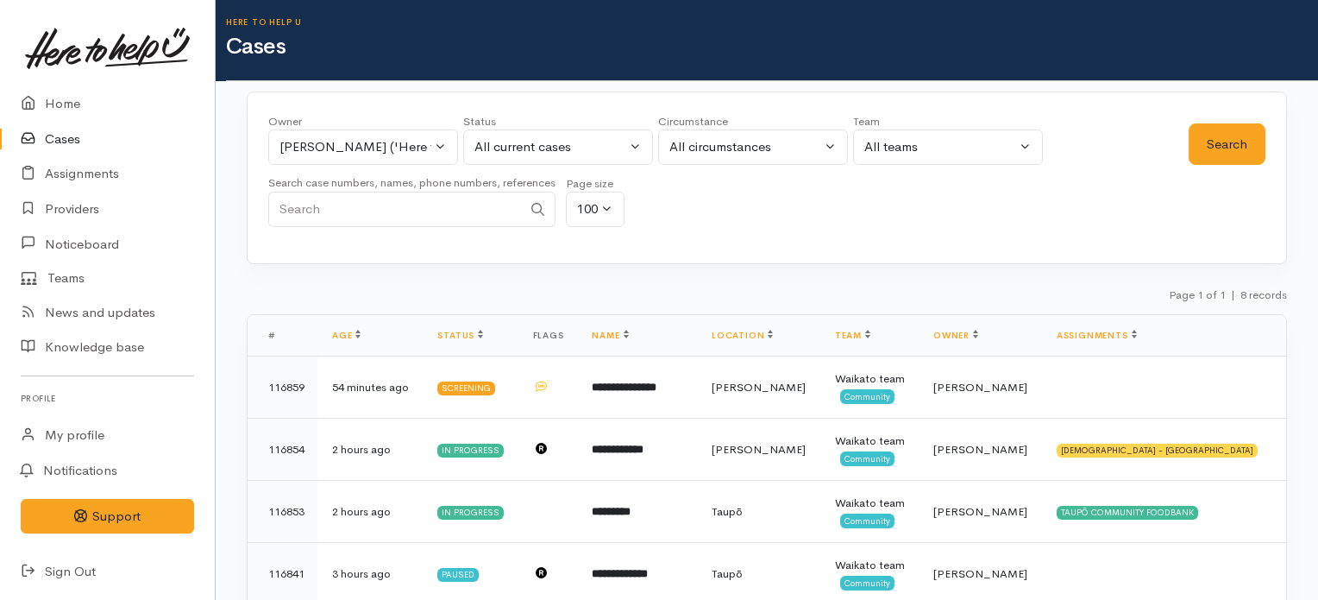
scroll to position [2, 0]
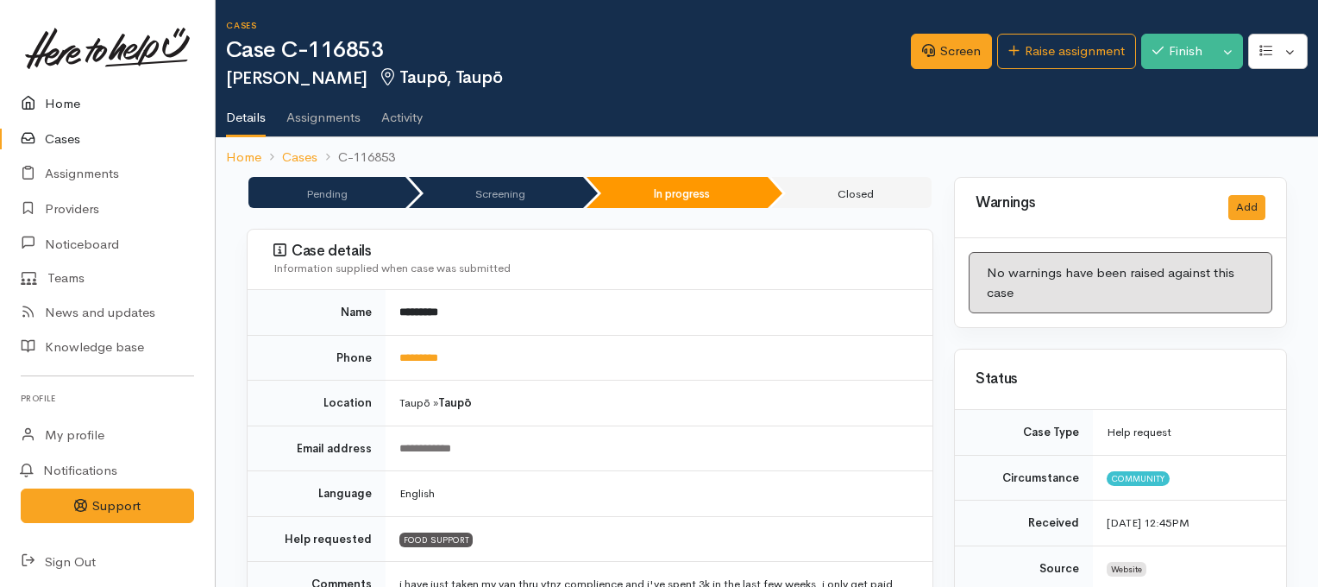
click at [68, 104] on link "Home" at bounding box center [107, 103] width 215 height 35
